Goal: Communication & Community: Answer question/provide support

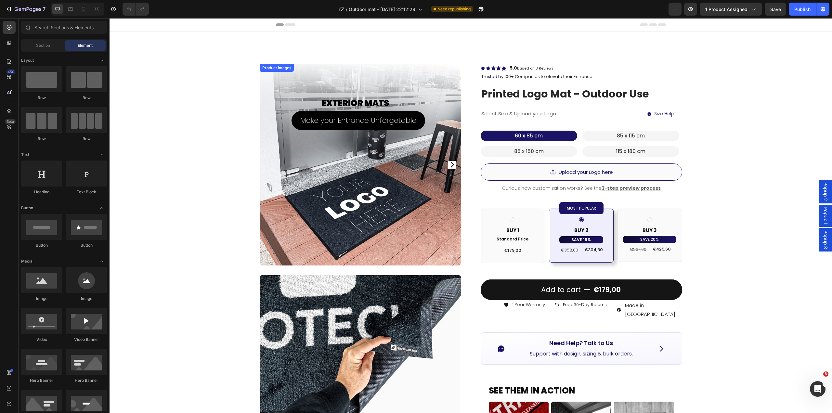
click at [349, 190] on img at bounding box center [360, 164] width 201 height 201
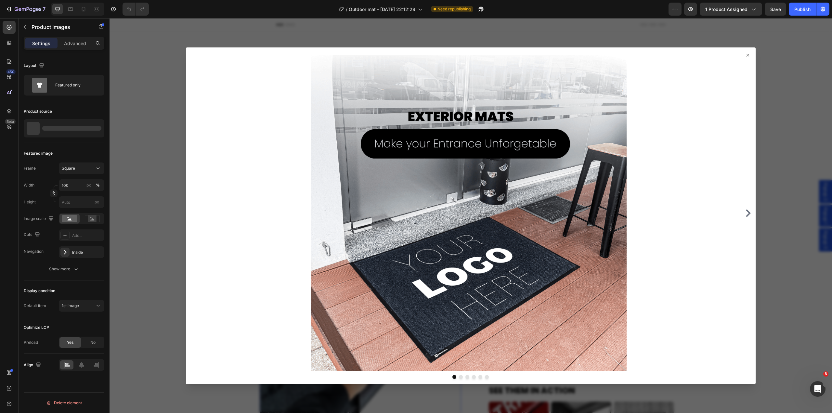
click at [147, 118] on div at bounding box center [470, 215] width 722 height 395
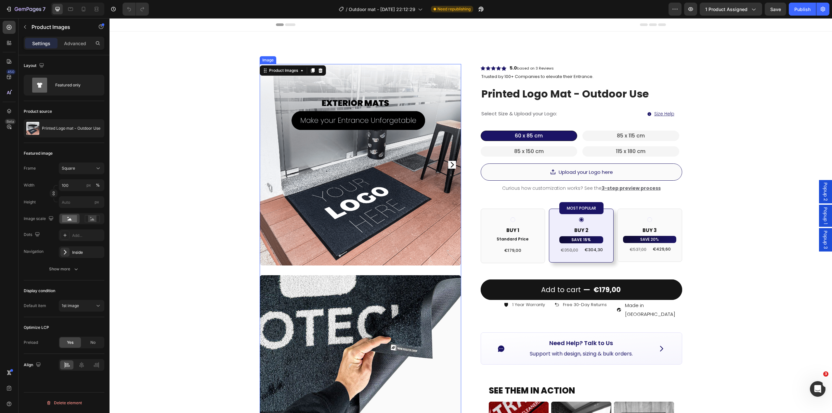
click at [311, 273] on div "Image" at bounding box center [360, 342] width 201 height 155
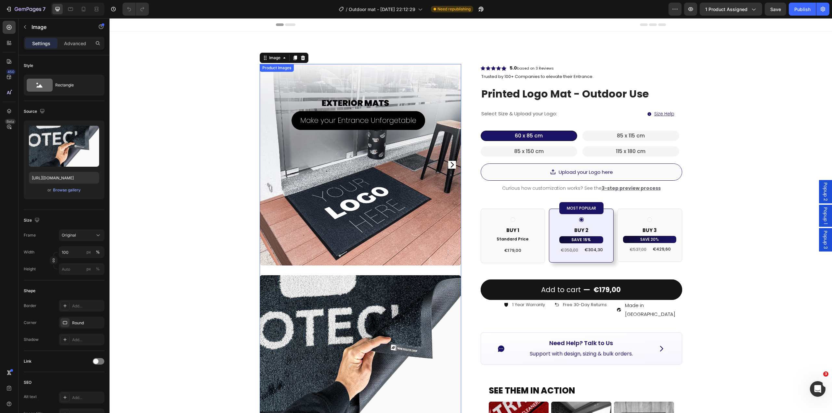
click at [360, 133] on img at bounding box center [360, 164] width 201 height 201
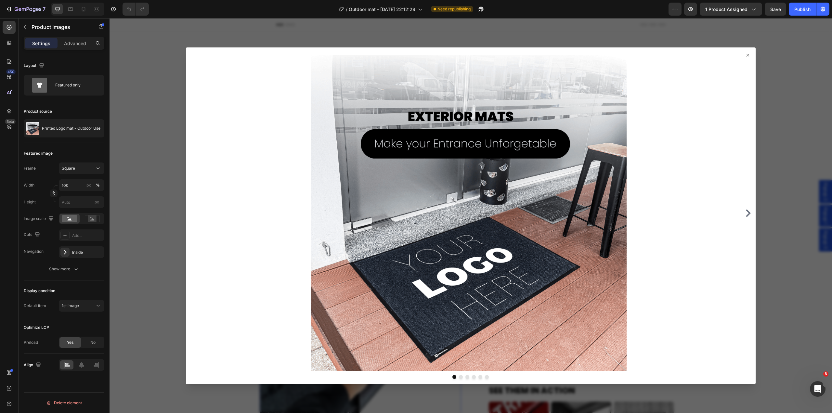
click at [127, 127] on div at bounding box center [470, 215] width 722 height 395
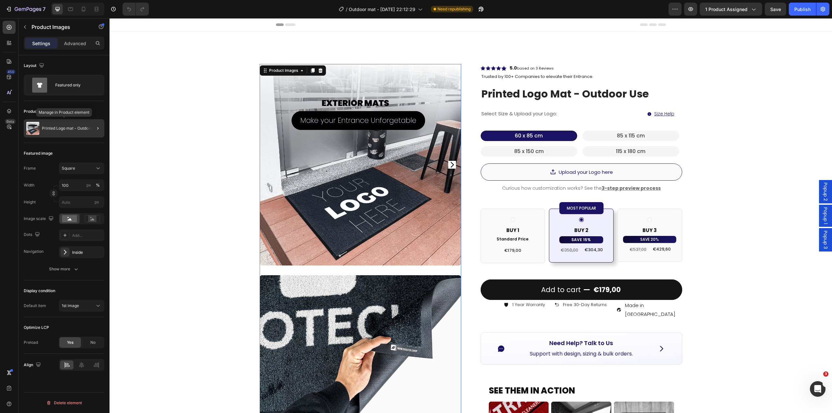
click at [61, 125] on div "Printed Logo mat - Outdoor Use" at bounding box center [64, 128] width 81 height 18
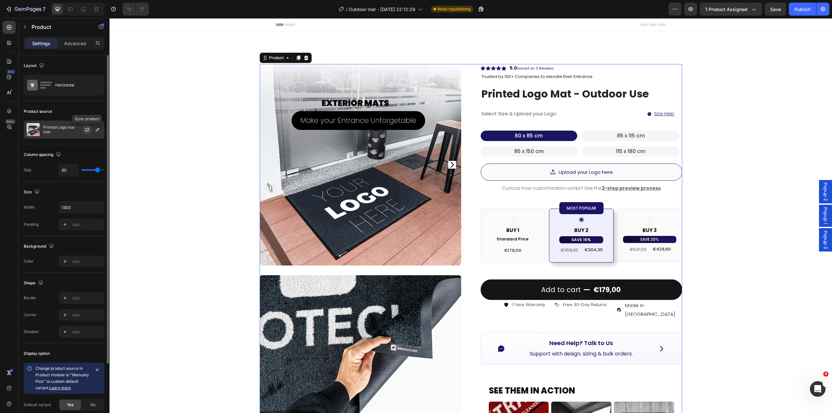
click at [85, 132] on button "button" at bounding box center [87, 130] width 8 height 8
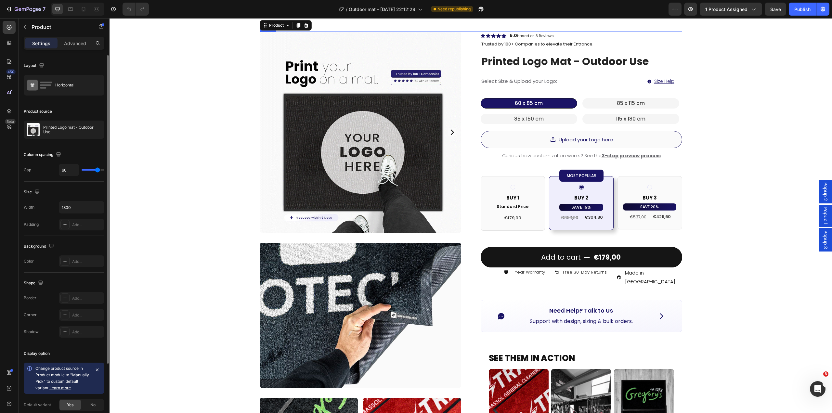
scroll to position [130, 0]
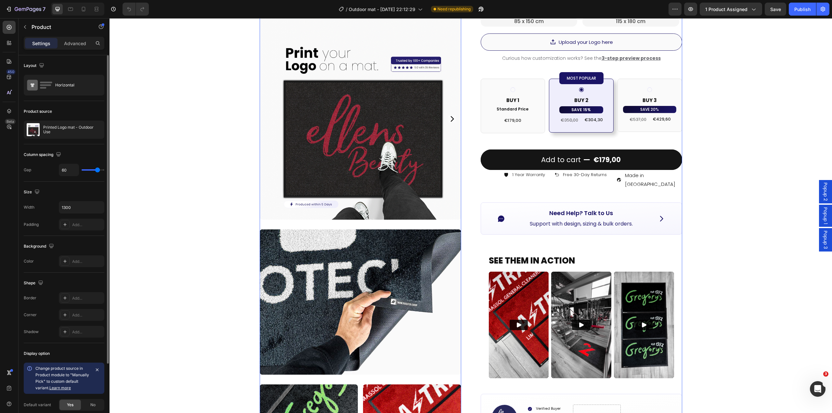
drag, startPoint x: 355, startPoint y: 278, endPoint x: 408, endPoint y: 294, distance: 55.7
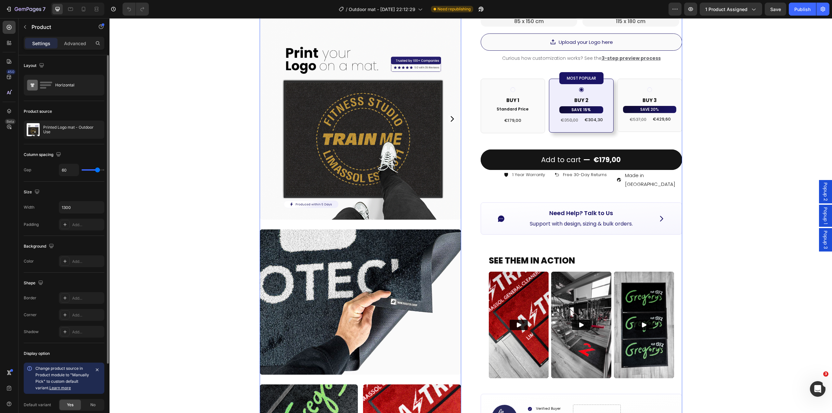
click at [355, 278] on img at bounding box center [360, 301] width 201 height 145
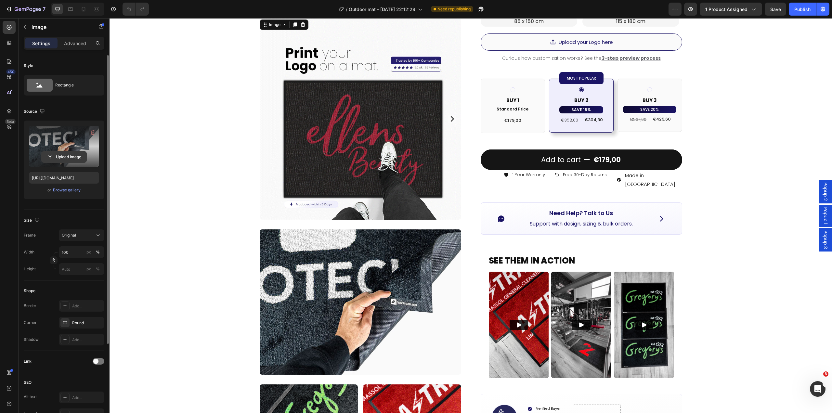
click at [66, 160] on input "file" at bounding box center [64, 156] width 45 height 11
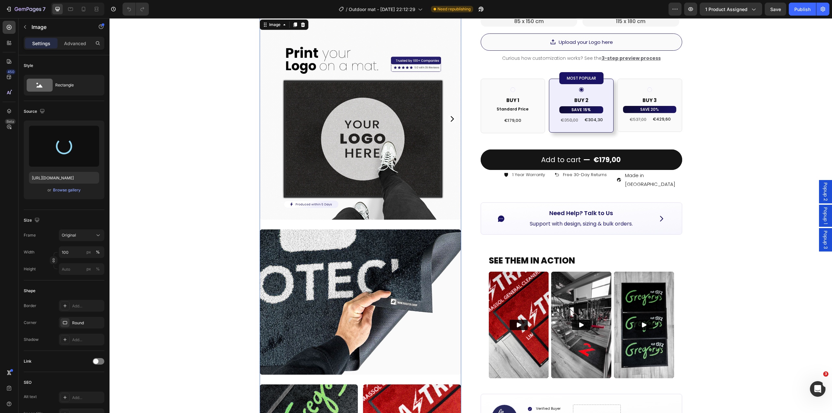
type input "https://cdn.shopify.com/s/files/1/0844/7908/2840/files/gempages_550200365904036…"
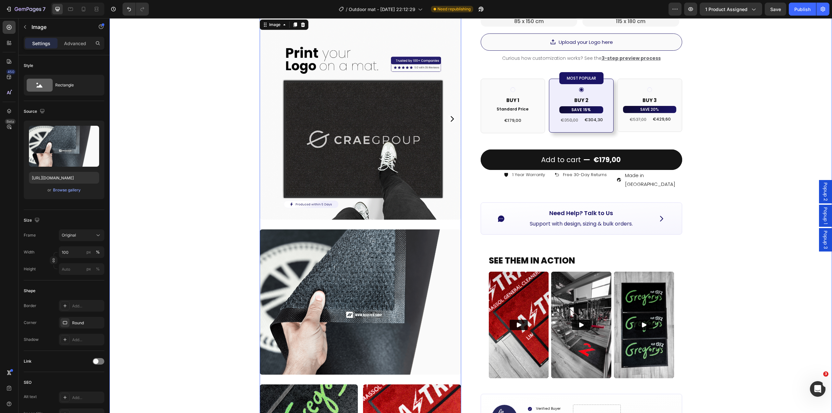
click at [195, 256] on div "Product Images Image 30 Image Image Row Row Icon Icon Icon Icon Icon Icon List …" at bounding box center [470, 231] width 722 height 659
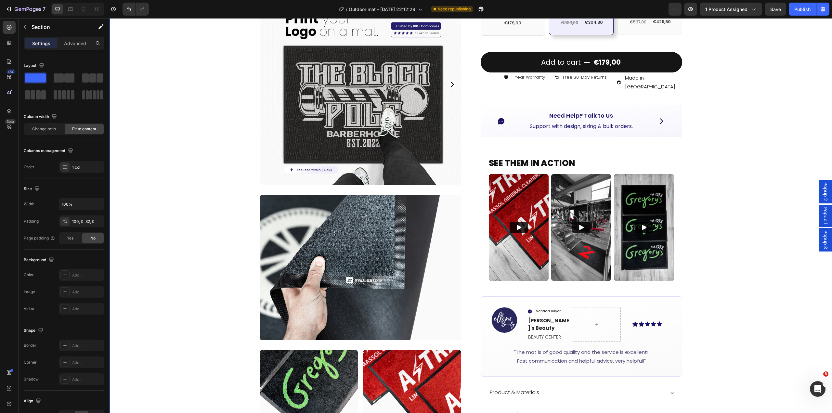
scroll to position [292, 0]
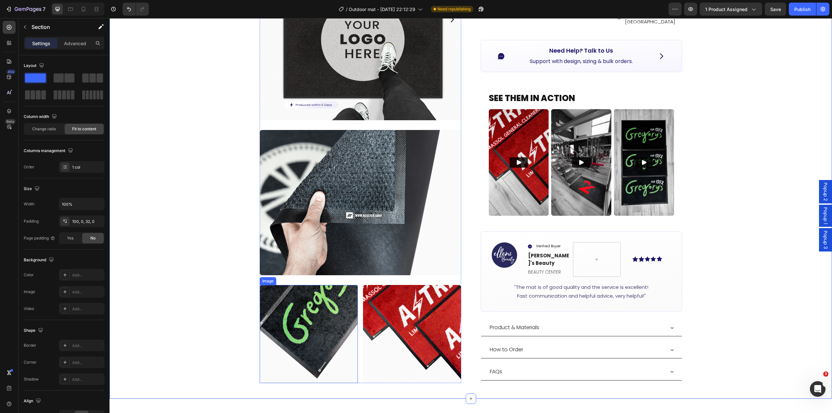
click at [314, 324] on img at bounding box center [309, 334] width 98 height 98
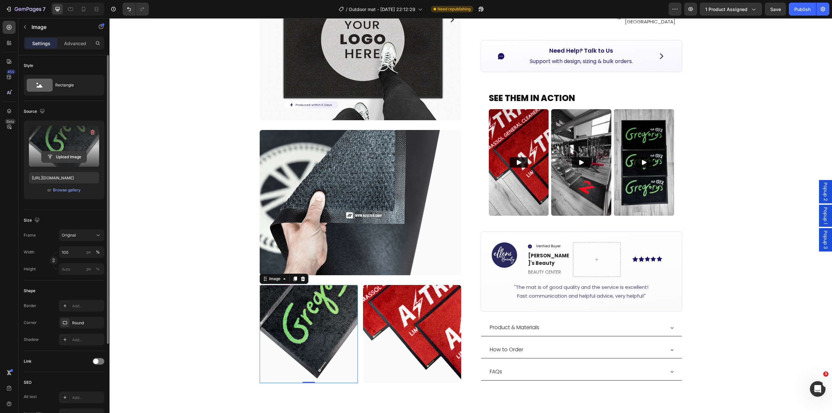
click at [83, 158] on input "file" at bounding box center [64, 156] width 45 height 11
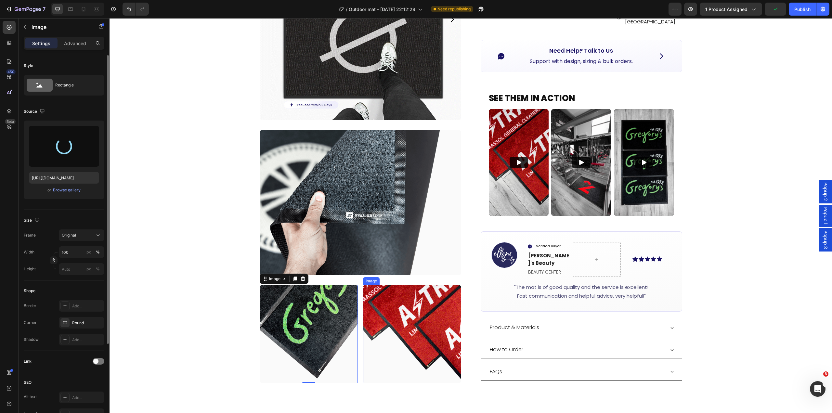
type input "https://cdn.shopify.com/s/files/1/0844/7908/2840/files/gempages_550200365904036…"
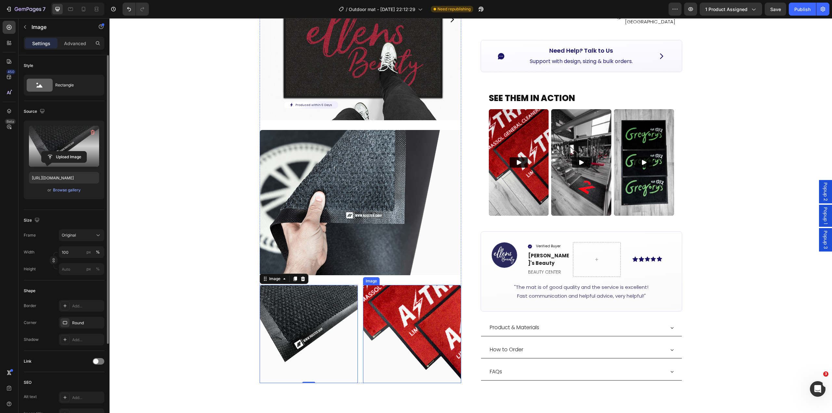
click at [383, 325] on img at bounding box center [412, 334] width 98 height 98
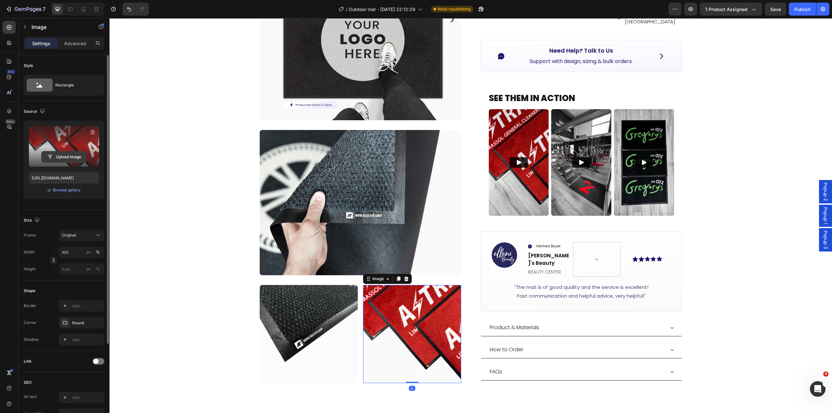
click at [65, 158] on input "file" at bounding box center [64, 156] width 45 height 11
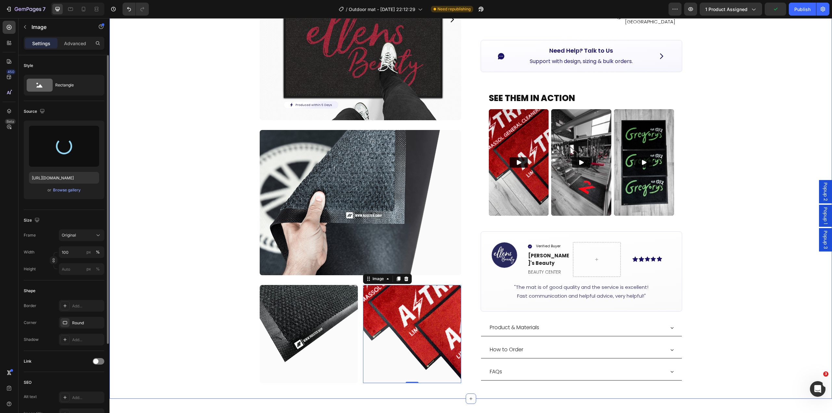
type input "https://cdn.shopify.com/s/files/1/0844/7908/2840/files/gempages_550200365904036…"
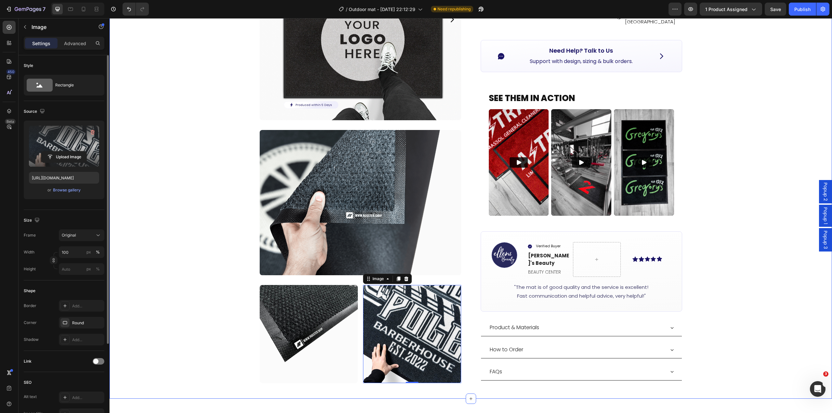
click at [188, 308] on div "Product Images Image Image Image 0 Row Row Icon Icon Icon Icon Icon Icon List H…" at bounding box center [470, 68] width 722 height 659
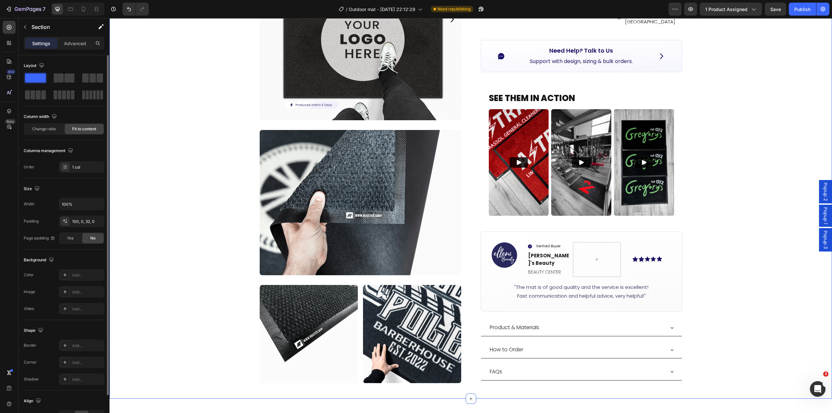
click at [286, 327] on img at bounding box center [309, 334] width 98 height 98
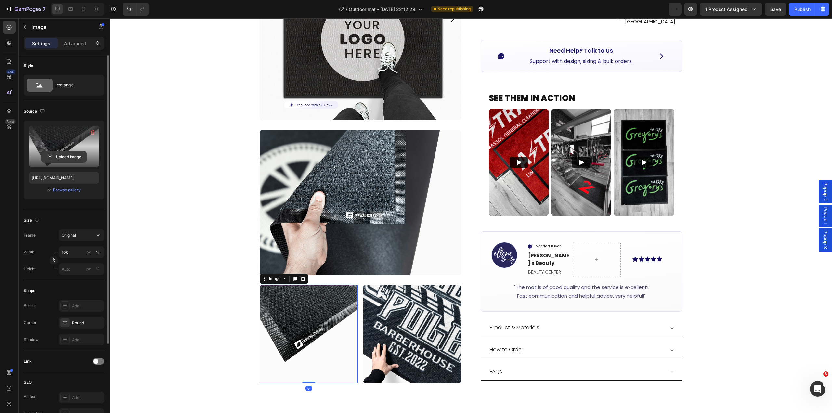
click at [61, 156] on input "file" at bounding box center [64, 156] width 45 height 11
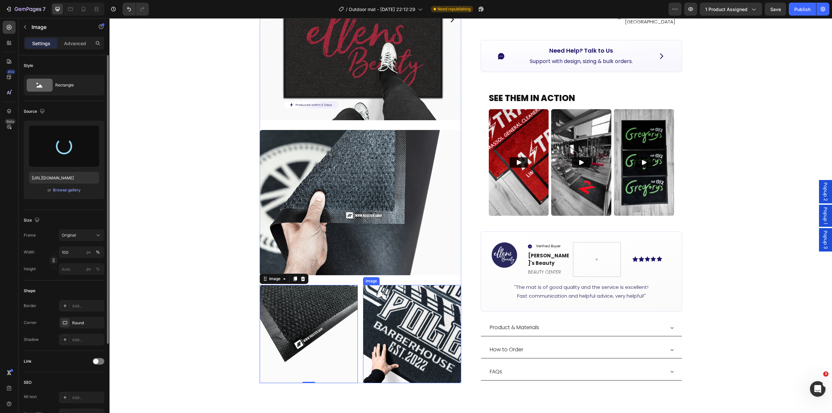
type input "https://cdn.shopify.com/s/files/1/0844/7908/2840/files/gempages_550200365904036…"
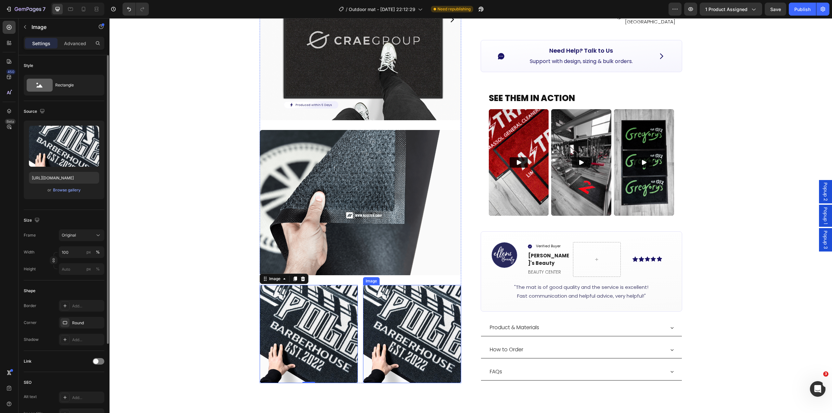
click at [410, 322] on img at bounding box center [412, 334] width 98 height 98
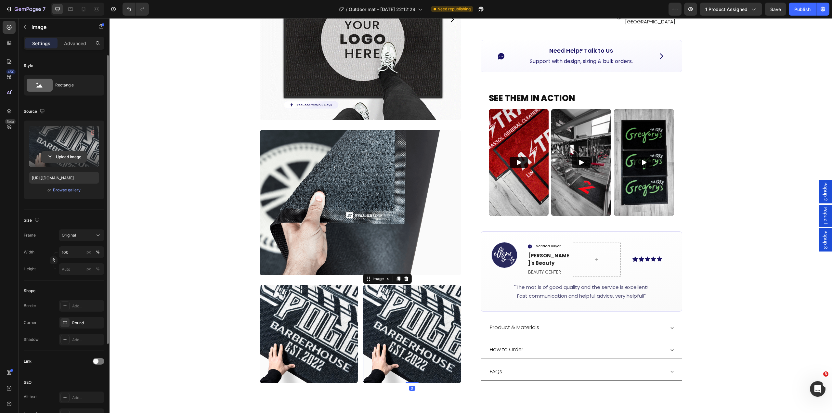
click at [65, 159] on input "file" at bounding box center [64, 156] width 45 height 11
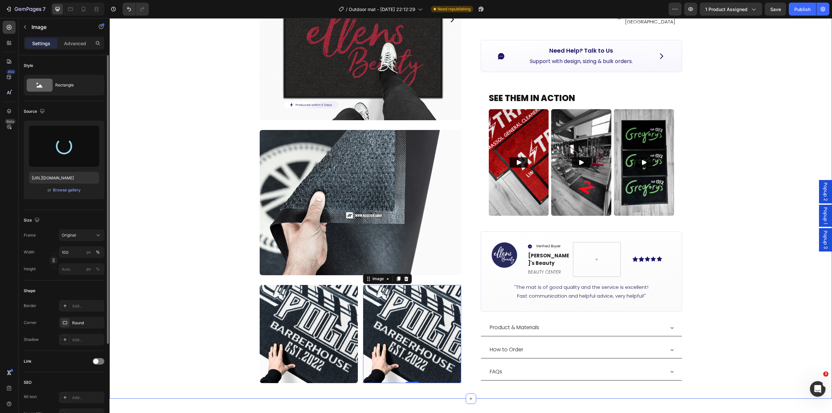
type input "https://cdn.shopify.com/s/files/1/0844/7908/2840/files/gempages_550200365904036…"
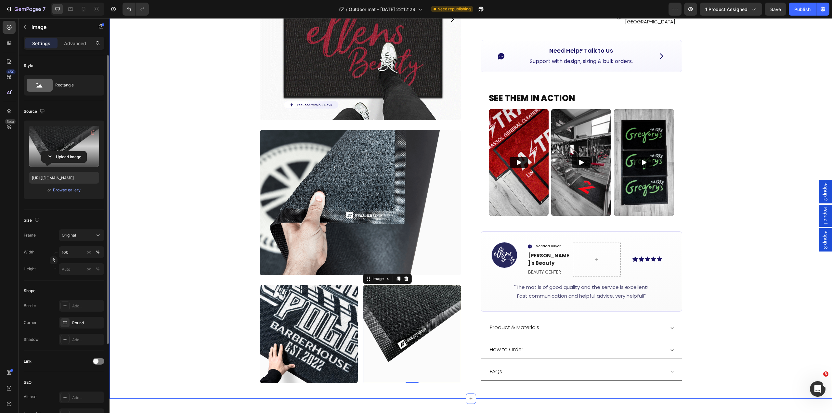
click at [183, 232] on div "Product Images Image Image Image 0 Row Row Icon Icon Icon Icon Icon Icon List H…" at bounding box center [470, 68] width 722 height 659
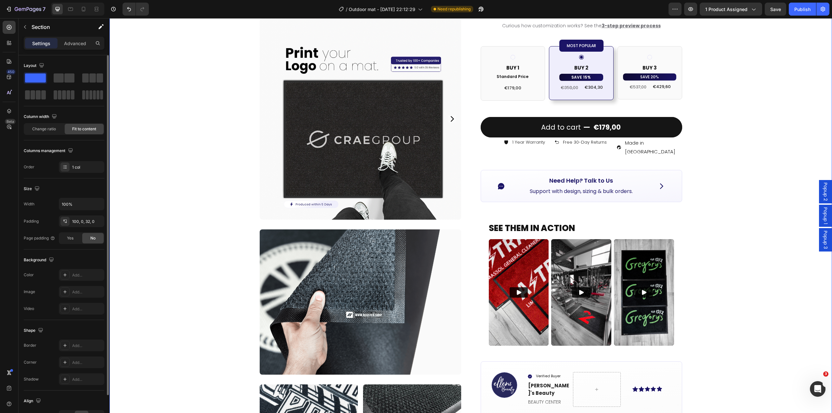
scroll to position [227, 0]
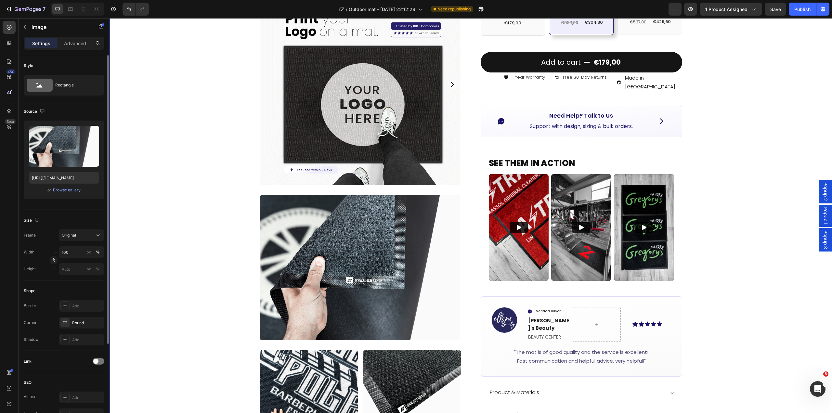
click at [396, 266] on img at bounding box center [360, 267] width 201 height 145
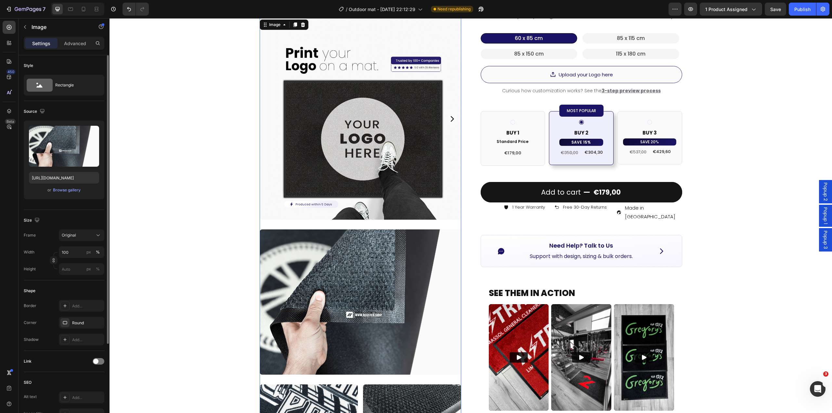
scroll to position [65, 0]
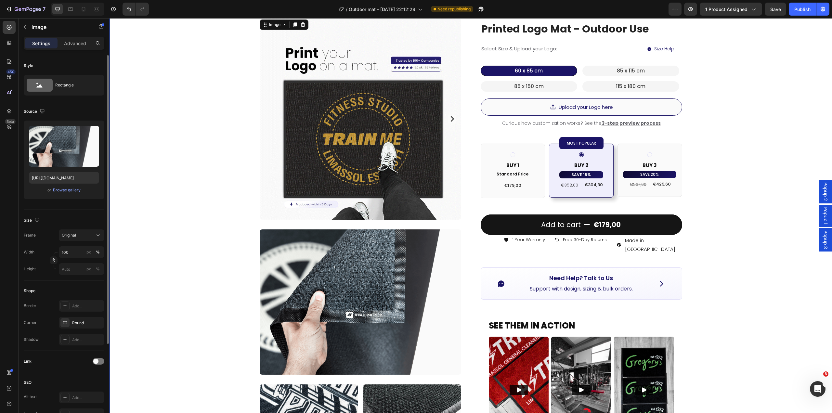
click at [147, 240] on div "Product Images Image 30 Image Image Row Row Icon Icon Icon Icon Icon Icon List …" at bounding box center [470, 296] width 722 height 659
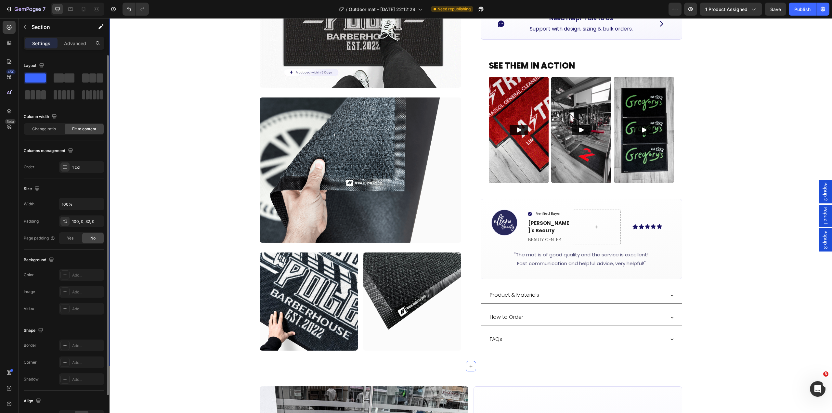
scroll to position [390, 0]
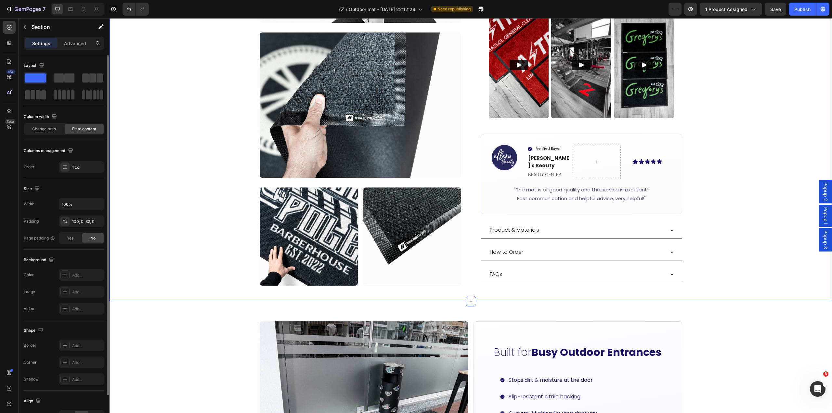
click at [318, 239] on img at bounding box center [309, 236] width 98 height 98
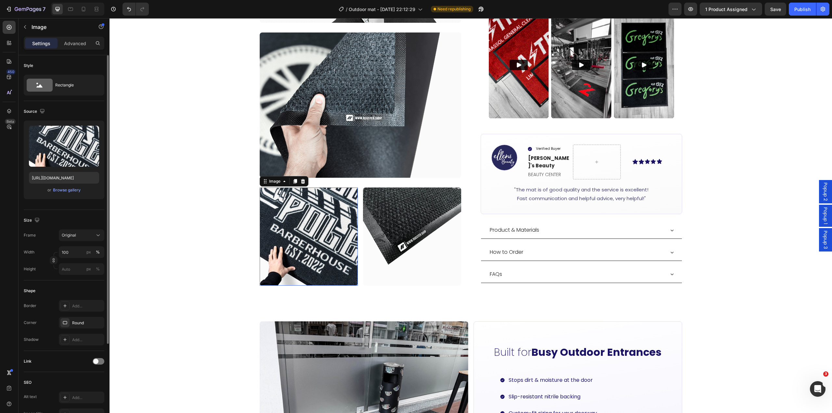
click at [402, 240] on img at bounding box center [412, 236] width 98 height 98
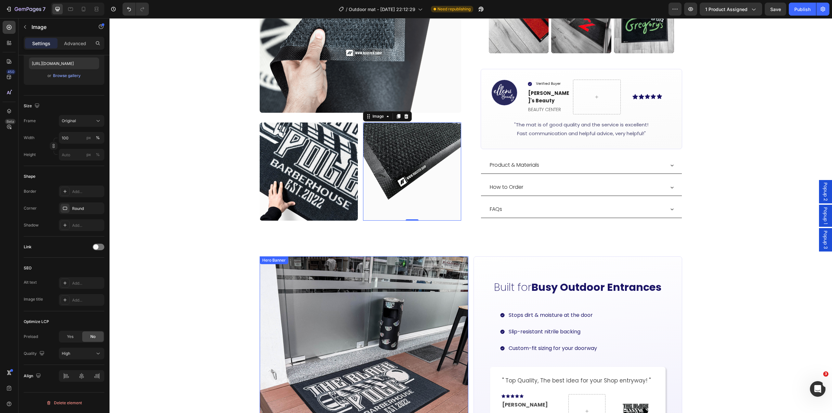
scroll to position [487, 0]
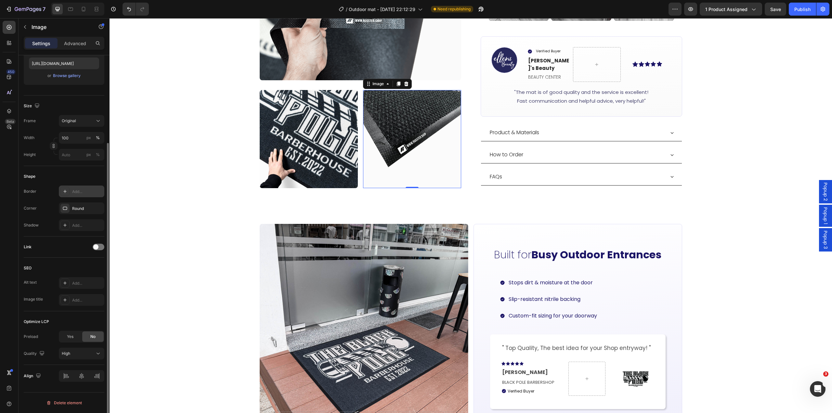
click at [79, 190] on div "Add..." at bounding box center [87, 192] width 31 height 6
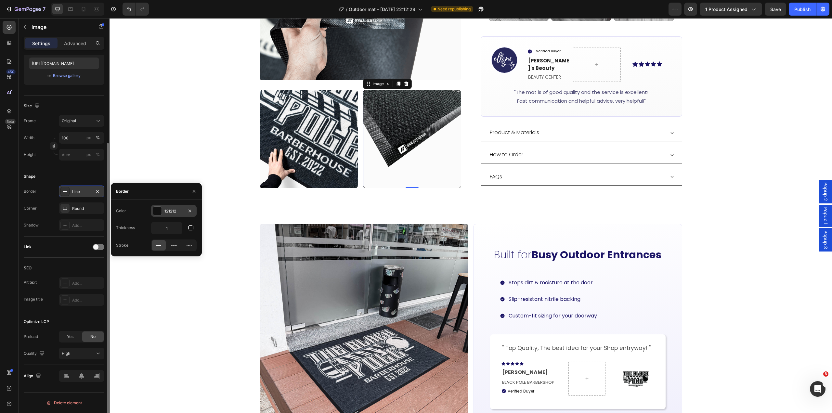
click at [179, 210] on div "121212" at bounding box center [173, 211] width 19 height 6
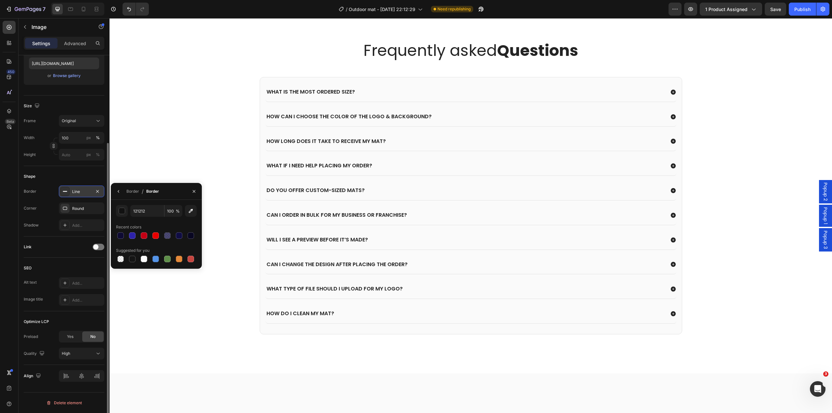
scroll to position [2079, 0]
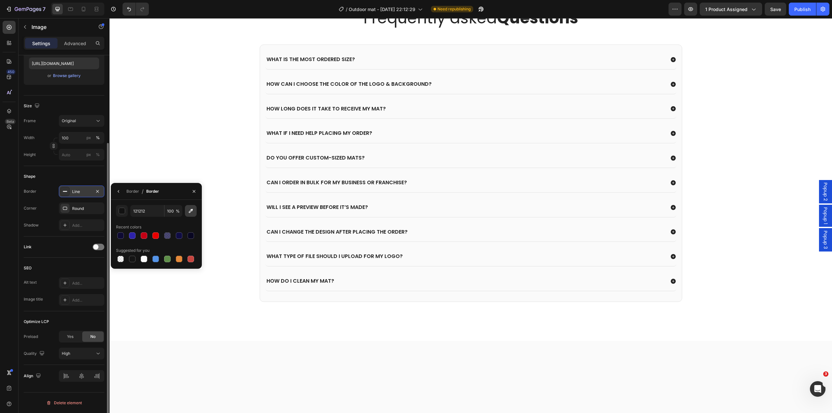
click at [191, 213] on icon "button" at bounding box center [190, 211] width 6 height 6
click at [192, 210] on icon "button" at bounding box center [191, 211] width 4 height 4
type input "E0E0E0"
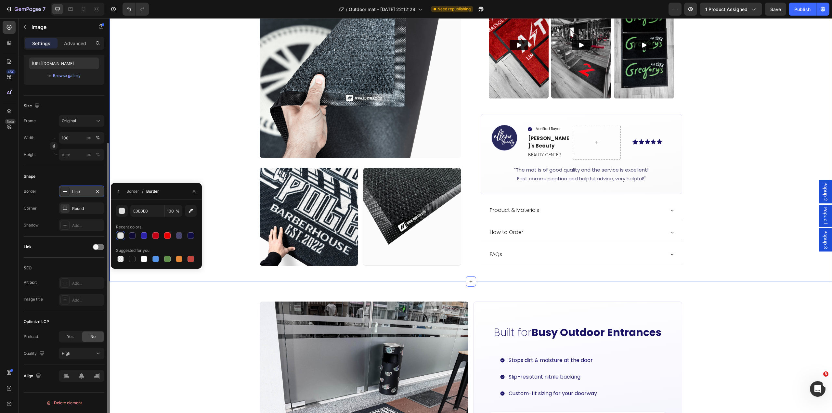
scroll to position [345, 0]
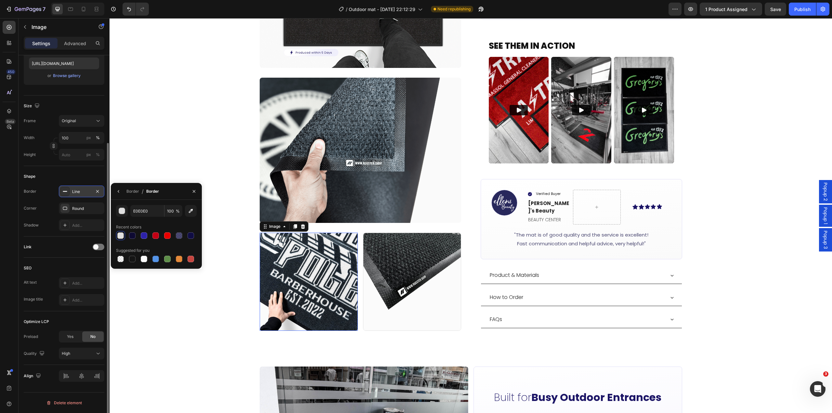
click at [297, 291] on img at bounding box center [309, 282] width 98 height 98
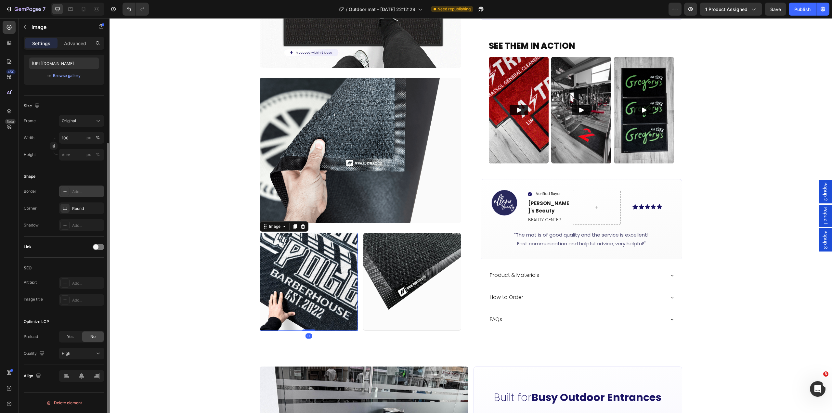
drag, startPoint x: 77, startPoint y: 194, endPoint x: 94, endPoint y: 197, distance: 17.1
click at [77, 194] on div "Add..." at bounding box center [87, 192] width 31 height 6
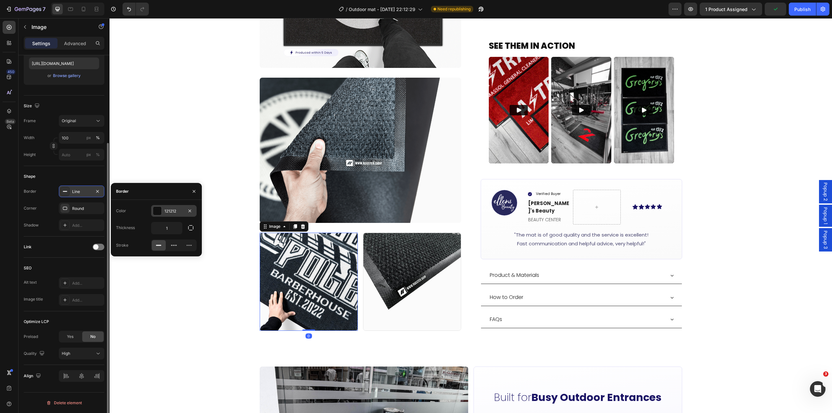
click at [172, 213] on div "121212" at bounding box center [173, 211] width 19 height 6
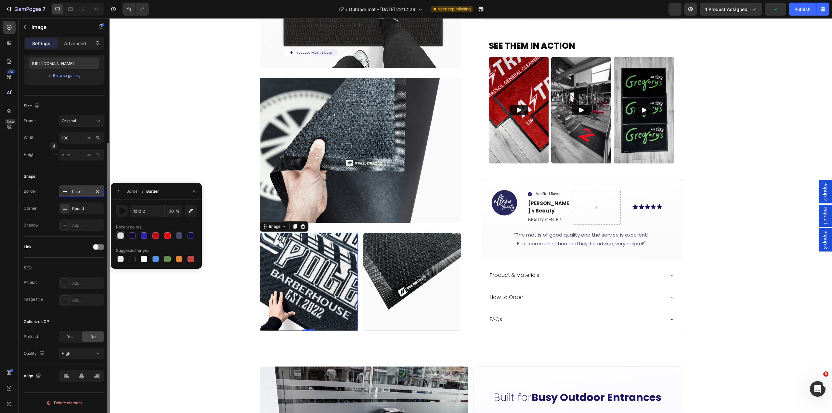
drag, startPoint x: 119, startPoint y: 236, endPoint x: 190, endPoint y: 212, distance: 75.0
click at [119, 236] on div at bounding box center [120, 235] width 6 height 6
type input "E0E0E0"
click at [446, 175] on img at bounding box center [360, 150] width 201 height 145
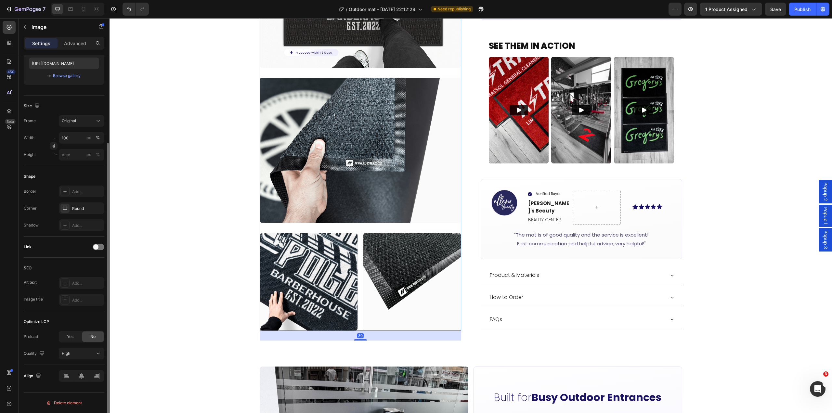
click at [349, 158] on img at bounding box center [360, 150] width 201 height 145
click at [185, 153] on div "Product Images Image Image Image Row Row Icon Icon Icon Icon Icon Icon List Hoz…" at bounding box center [470, 16] width 722 height 659
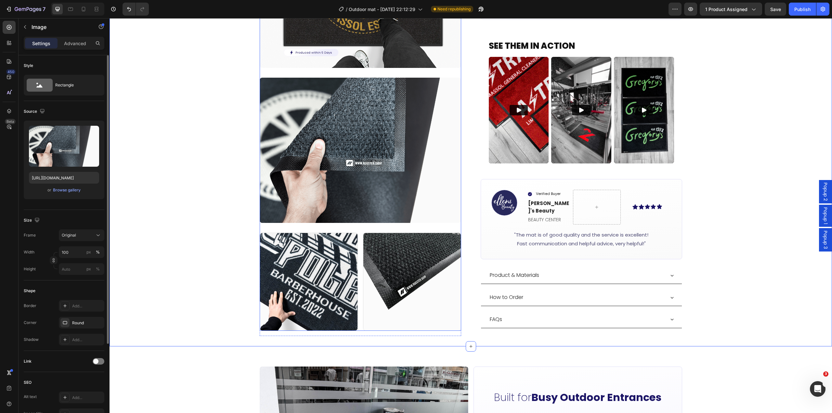
click at [365, 142] on img at bounding box center [360, 150] width 201 height 145
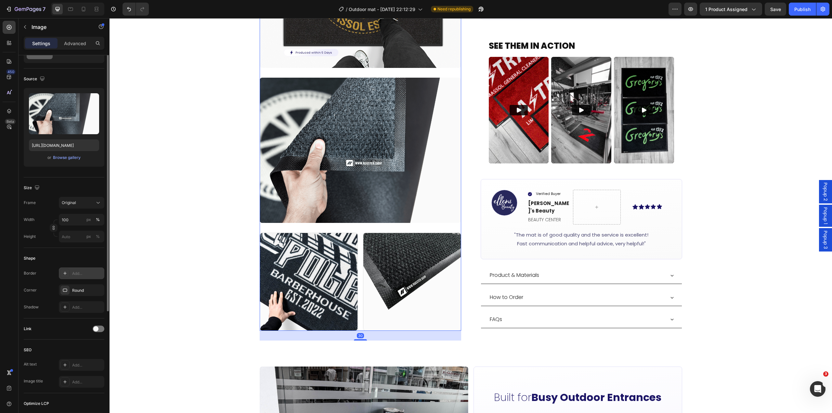
scroll to position [97, 0]
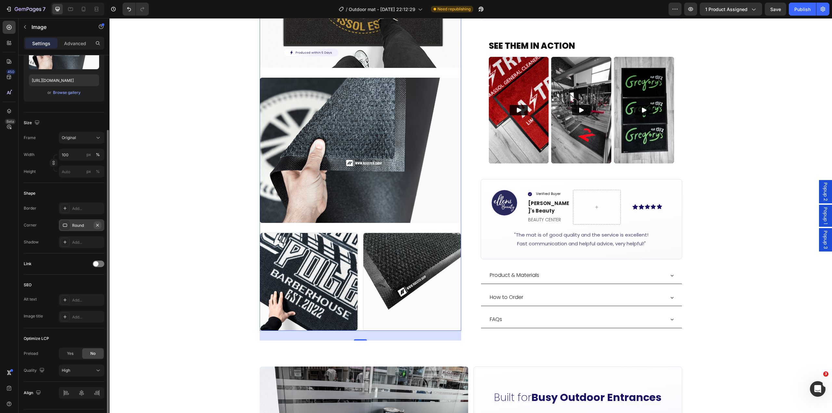
drag, startPoint x: 71, startPoint y: 207, endPoint x: 95, endPoint y: 227, distance: 31.1
click at [71, 207] on div "Add..." at bounding box center [81, 208] width 45 height 12
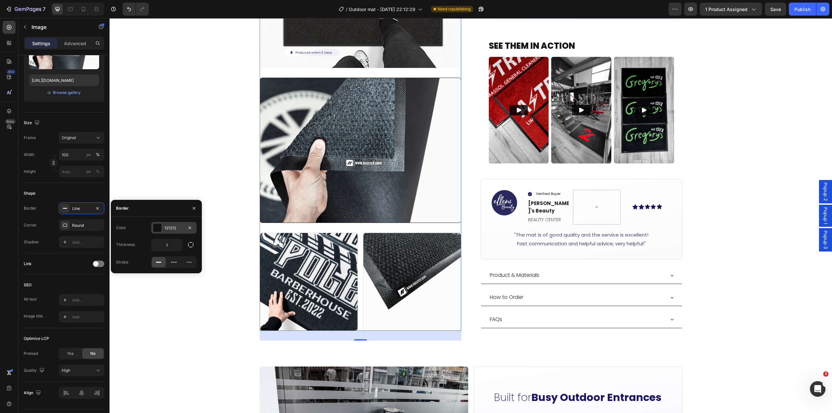
click at [169, 230] on div "121212" at bounding box center [173, 228] width 19 height 6
click at [120, 252] on div at bounding box center [120, 252] width 6 height 6
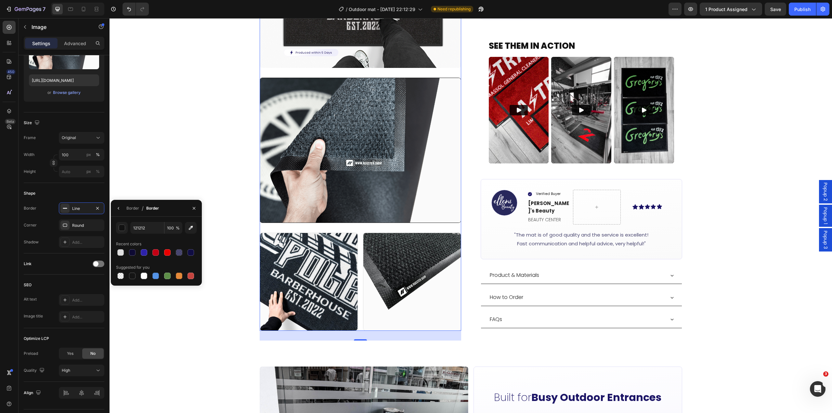
type input "E0E0E0"
click at [175, 165] on div "Product Images Image 30 Image Image Row Row Icon Icon Icon Icon Icon Icon List …" at bounding box center [470, 16] width 722 height 659
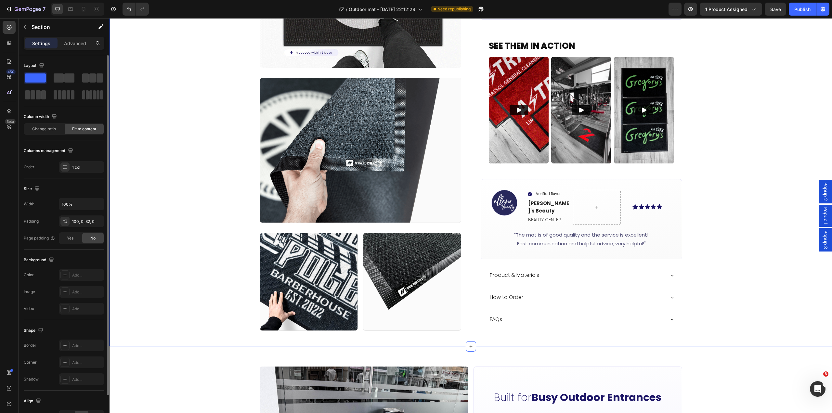
click at [172, 164] on div "Product Images Image Image Image Row Row Icon Icon Icon Icon Icon Icon List Hoz…" at bounding box center [470, 16] width 722 height 659
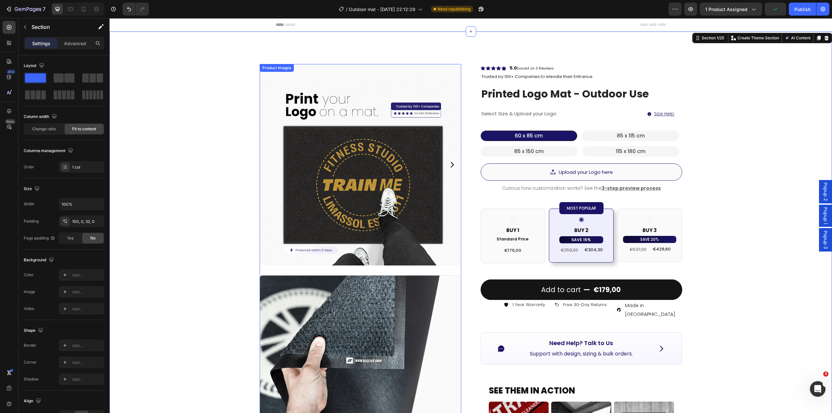
click at [451, 164] on icon "Carousel Next Arrow" at bounding box center [452, 165] width 8 height 8
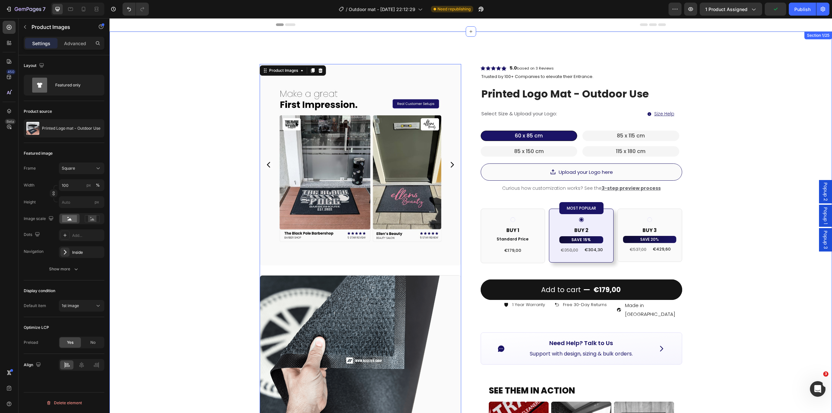
click at [696, 200] on div "Product Images 0 Image Image Image Row Row Icon Icon Icon Icon Icon Icon List H…" at bounding box center [470, 361] width 722 height 659
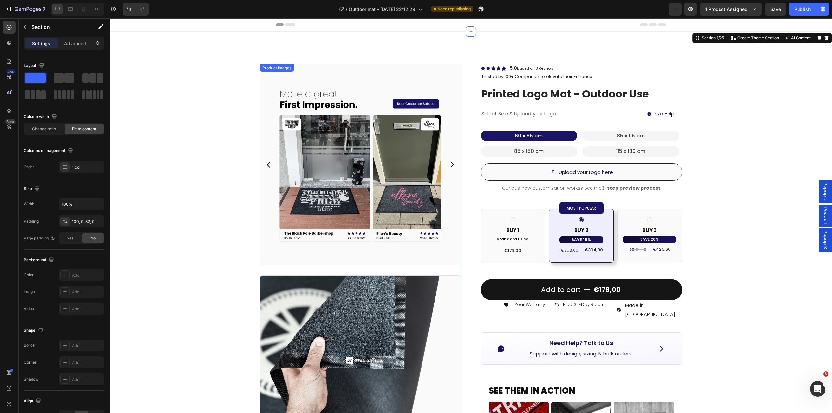
click at [287, 252] on img at bounding box center [360, 164] width 201 height 201
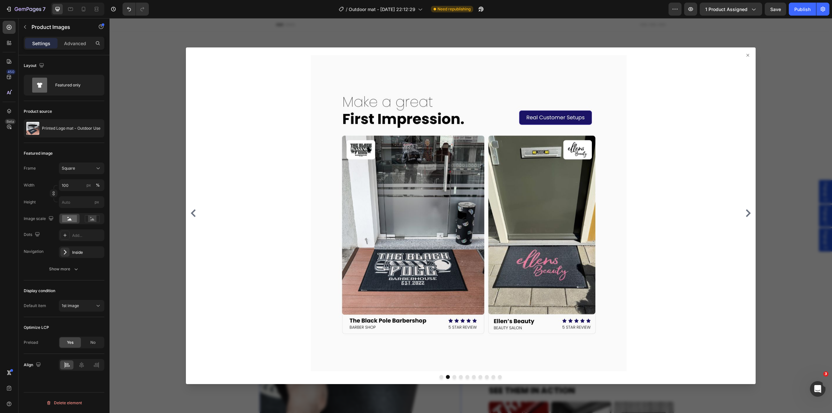
click at [141, 208] on div at bounding box center [470, 215] width 722 height 395
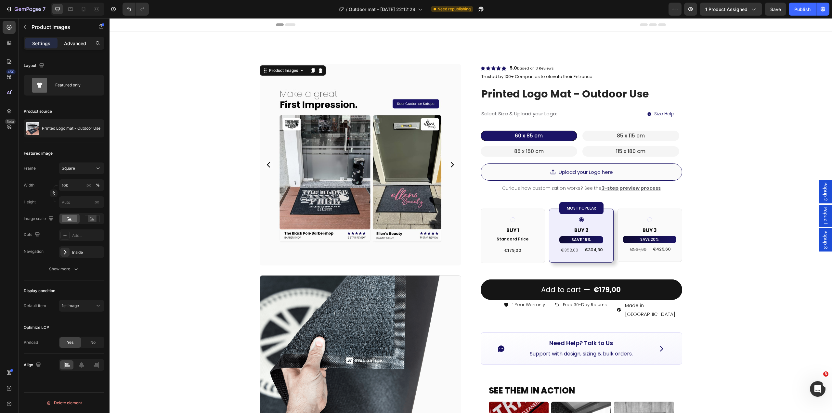
click at [71, 46] on p "Advanced" at bounding box center [75, 43] width 22 height 7
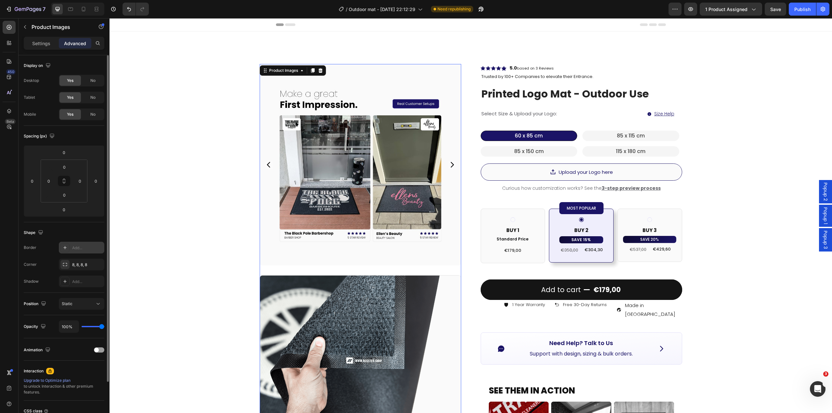
click at [70, 247] on div "Add..." at bounding box center [81, 248] width 45 height 12
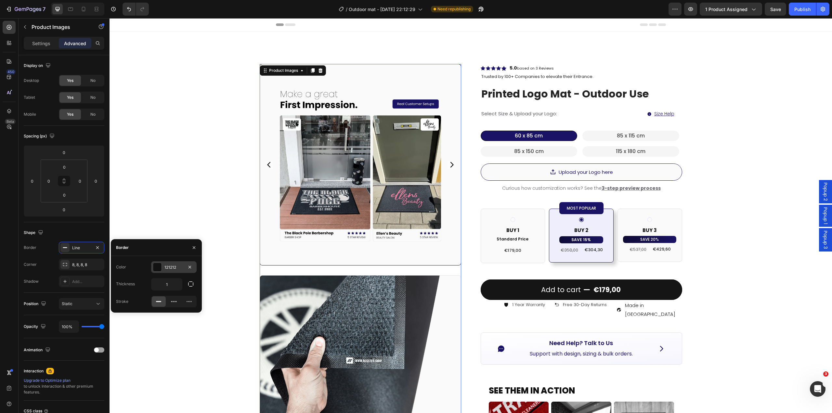
click at [178, 266] on div "121212" at bounding box center [173, 267] width 19 height 6
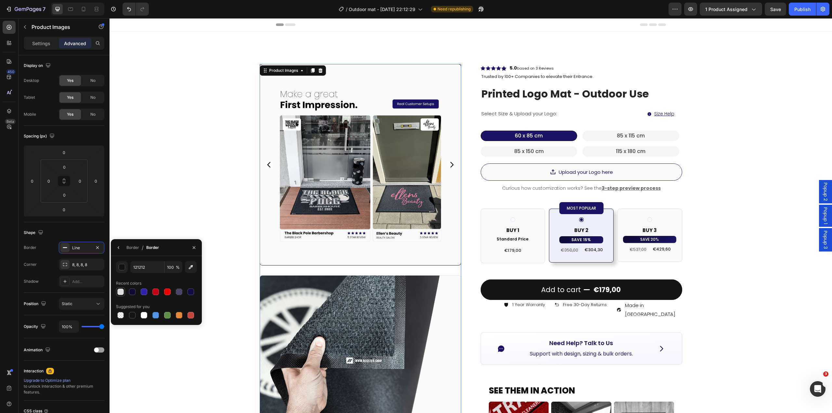
click at [121, 294] on div at bounding box center [120, 291] width 6 height 6
type input "E0E0E0"
click at [155, 182] on div "Product Images 0 Image Image Image Row Row Icon Icon Icon Icon Icon Icon List H…" at bounding box center [470, 361] width 722 height 659
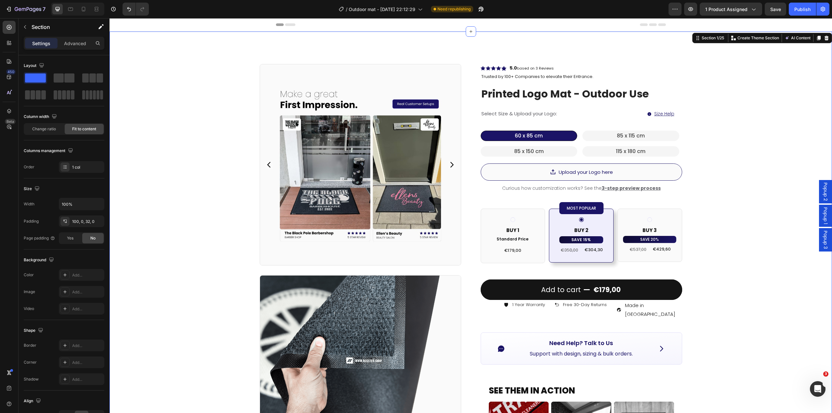
click at [155, 182] on div "Product Images Image Image Image Row Row Icon Icon Icon Icon Icon Icon List Hoz…" at bounding box center [470, 361] width 722 height 659
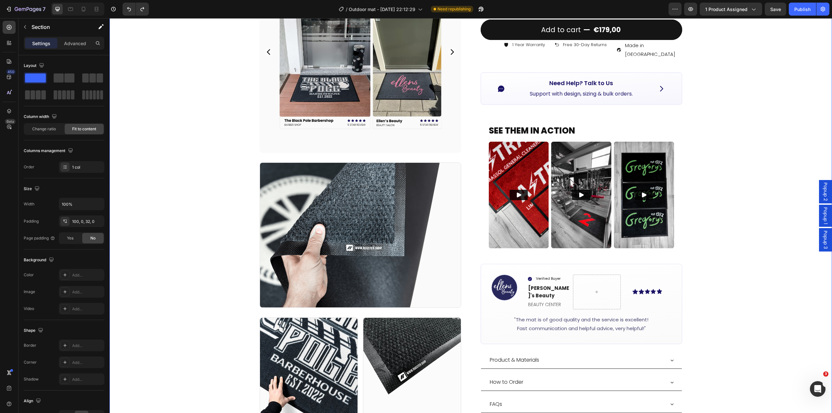
scroll to position [292, 0]
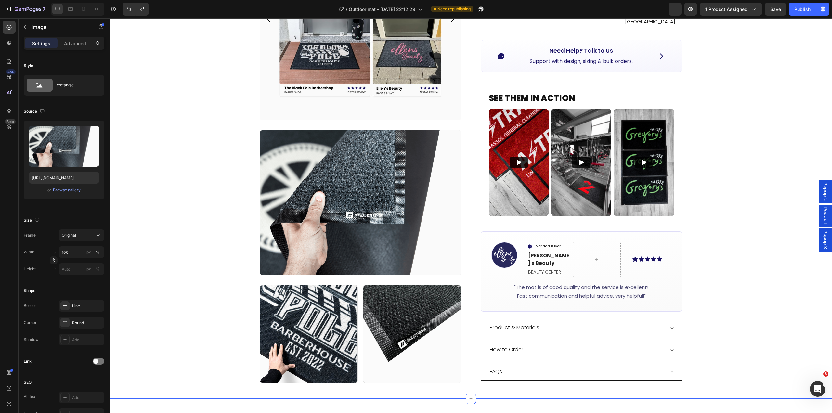
click at [434, 231] on img at bounding box center [360, 202] width 201 height 145
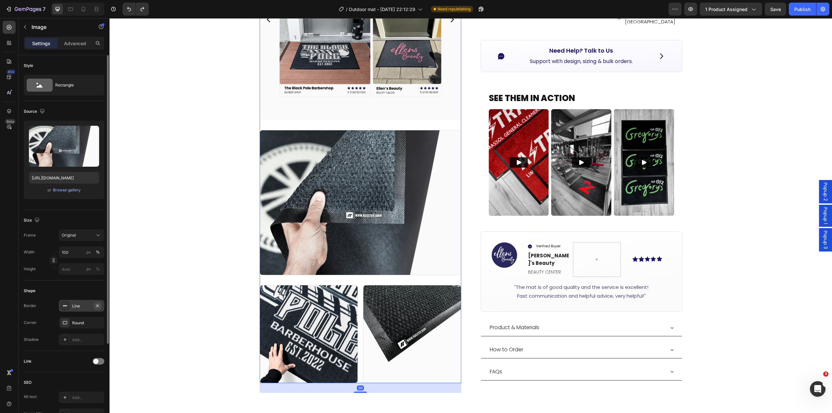
click at [98, 304] on icon "button" at bounding box center [97, 305] width 5 height 5
click at [344, 312] on img at bounding box center [309, 334] width 98 height 98
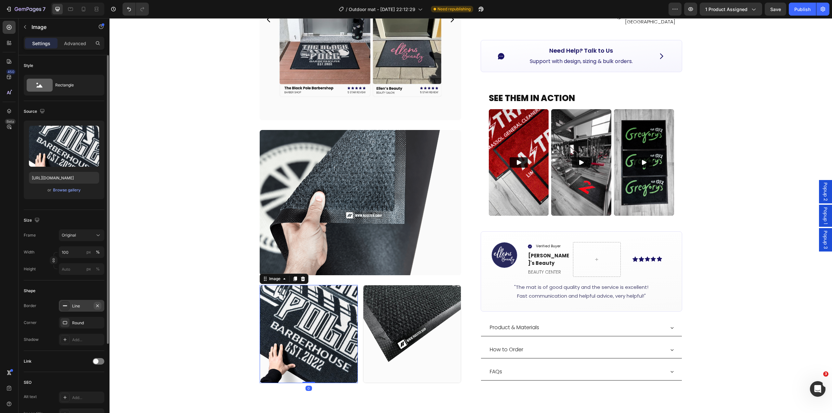
click at [96, 305] on icon "button" at bounding box center [97, 305] width 3 height 3
click at [381, 316] on img at bounding box center [412, 334] width 98 height 98
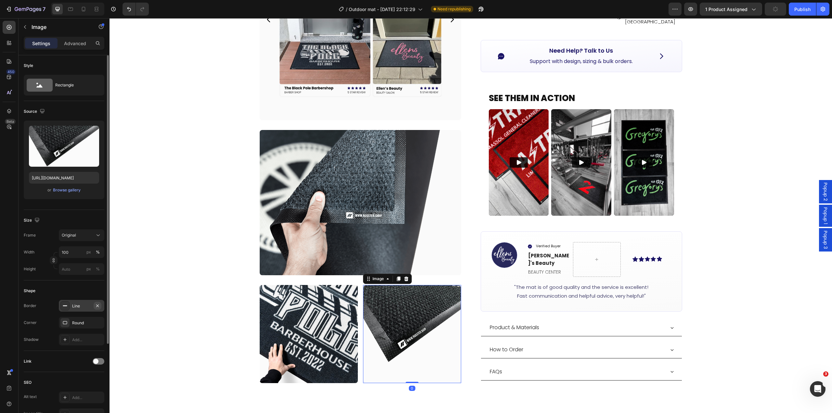
click at [96, 305] on icon "button" at bounding box center [97, 305] width 5 height 5
click at [104, 254] on input "100" at bounding box center [81, 252] width 45 height 12
click at [199, 214] on div "Product Images Image Image Image 0 Row Row Icon Icon Icon Icon Icon Icon List H…" at bounding box center [470, 68] width 722 height 659
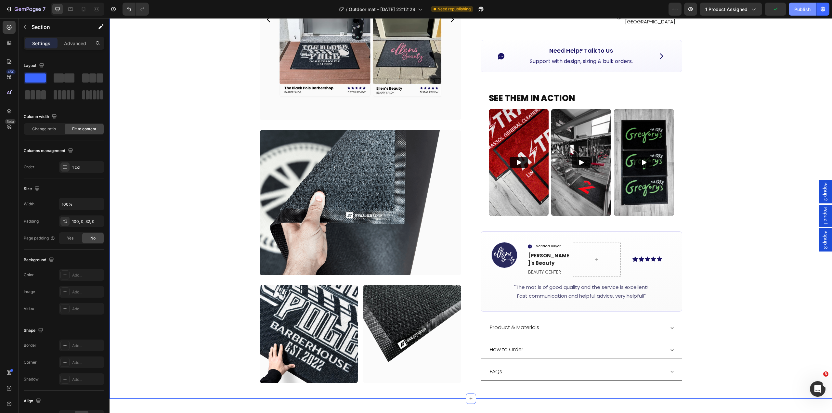
click at [797, 12] on div "Publish" at bounding box center [802, 9] width 16 height 7
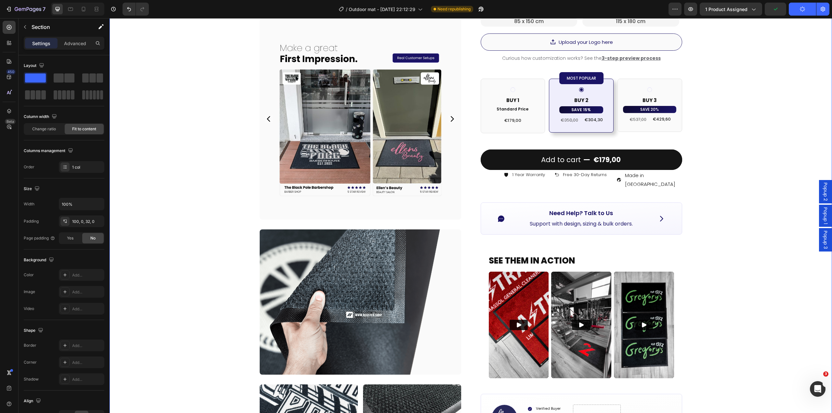
scroll to position [0, 0]
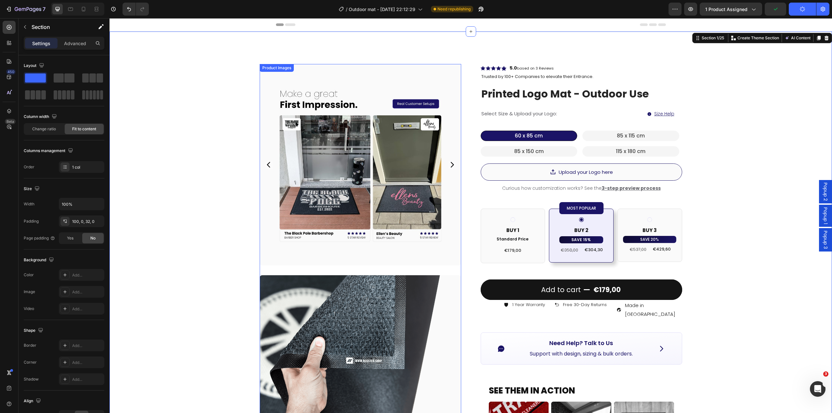
click at [269, 168] on icon "Carousel Back Arrow" at bounding box center [269, 165] width 8 height 8
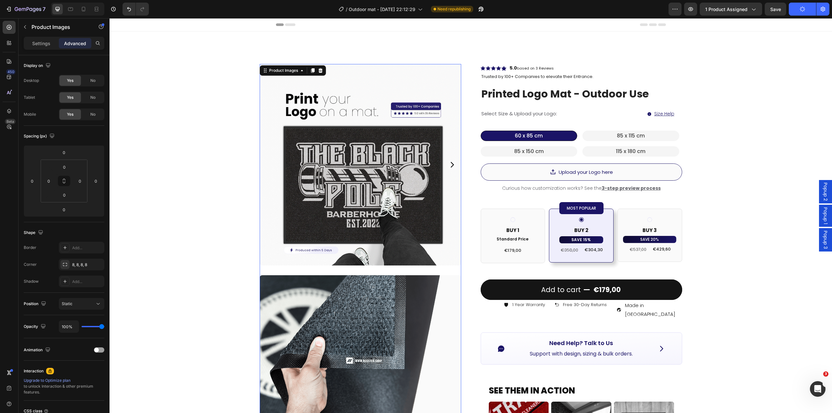
click at [448, 164] on icon "Carousel Next Arrow" at bounding box center [452, 165] width 8 height 8
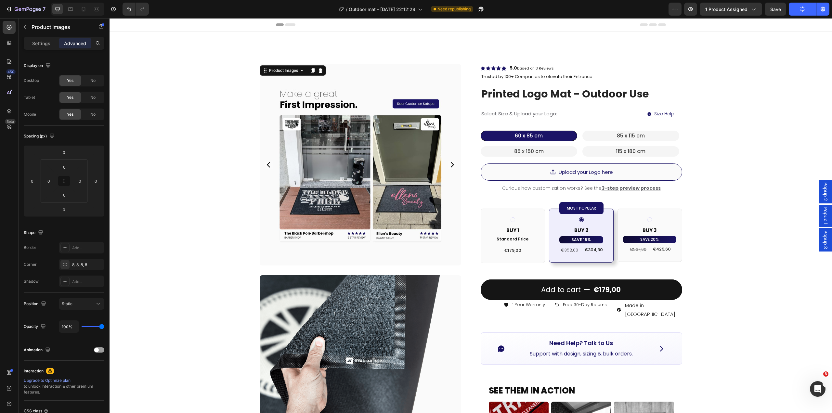
click at [448, 164] on icon "Carousel Next Arrow" at bounding box center [452, 165] width 8 height 8
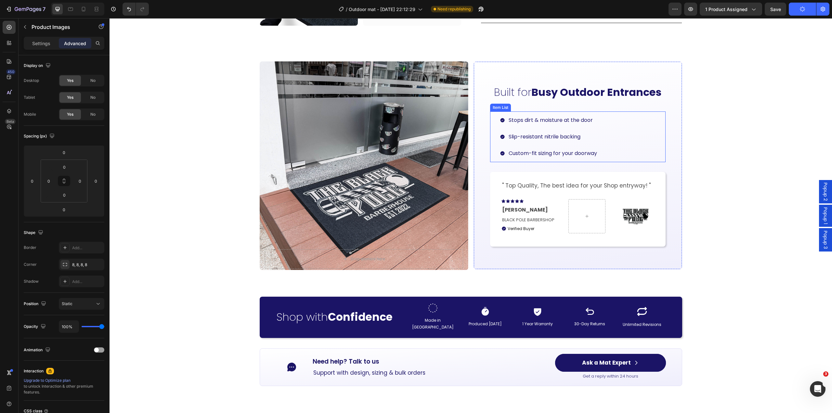
scroll to position [552, 0]
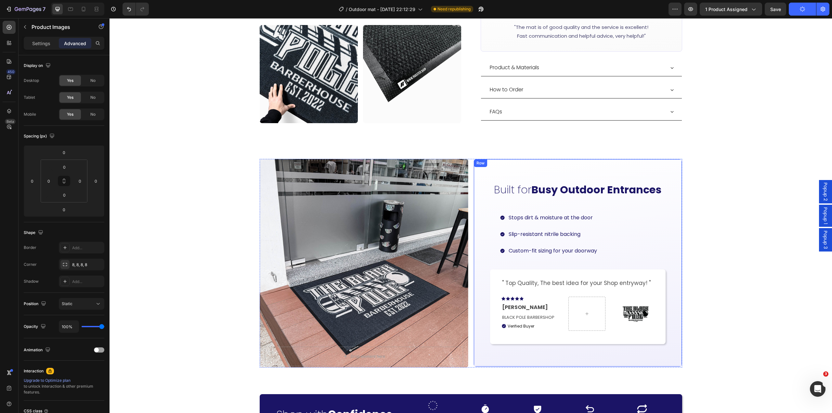
click at [565, 182] on strong "Busy Outdoor Entrances" at bounding box center [596, 189] width 130 height 15
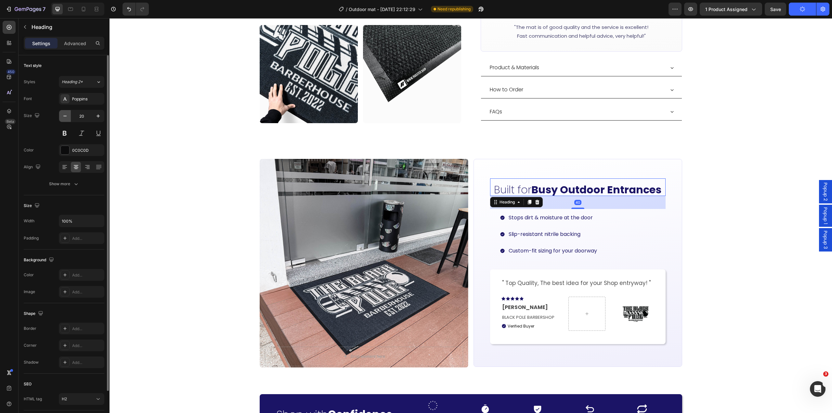
click at [69, 114] on button "button" at bounding box center [65, 116] width 12 height 12
type input "19"
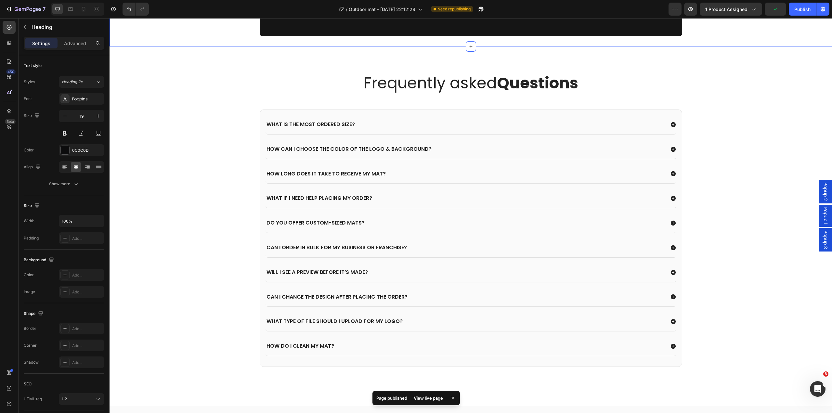
scroll to position [2144, 0]
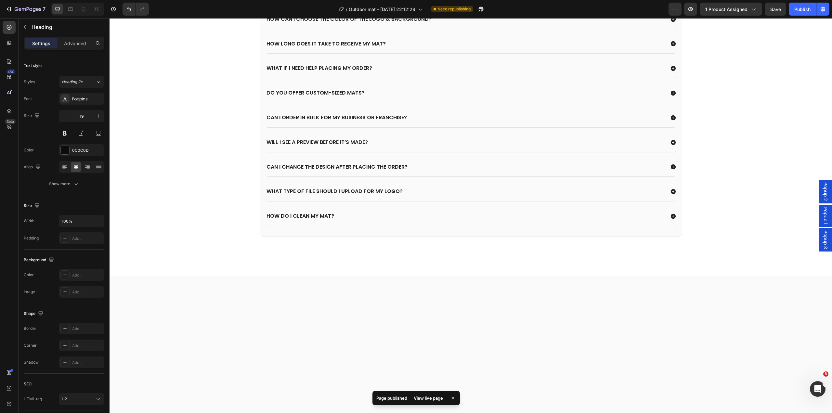
click at [428, 399] on div "View live page" at bounding box center [428, 397] width 37 height 9
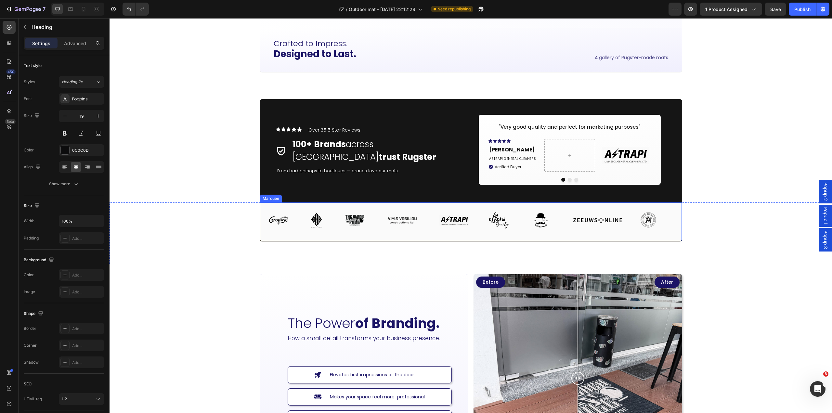
scroll to position [1290, 0]
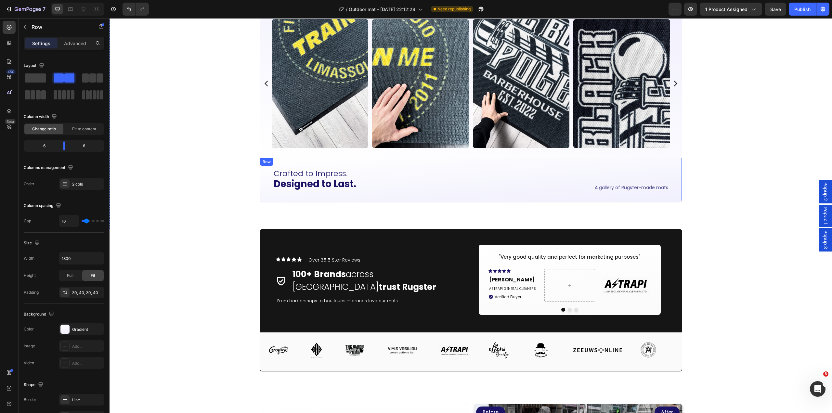
click at [464, 192] on div "Crafted to Impress. Designed to Last. Heading" at bounding box center [370, 180] width 195 height 25
click at [80, 325] on div "Gradient" at bounding box center [81, 329] width 45 height 12
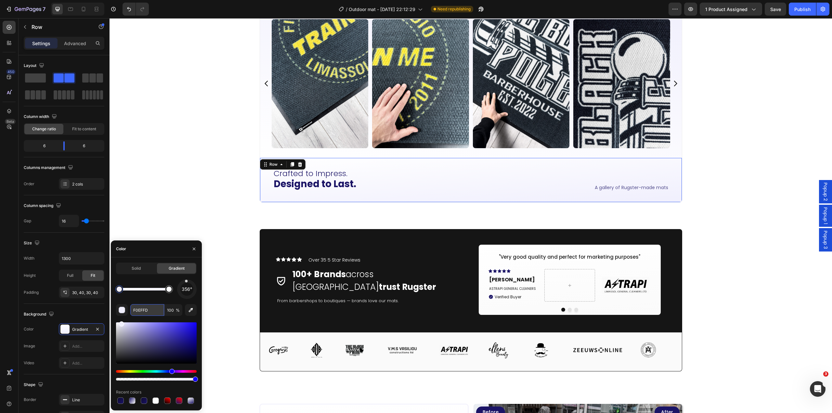
click at [149, 313] on input "F0EFFD" at bounding box center [147, 310] width 34 height 12
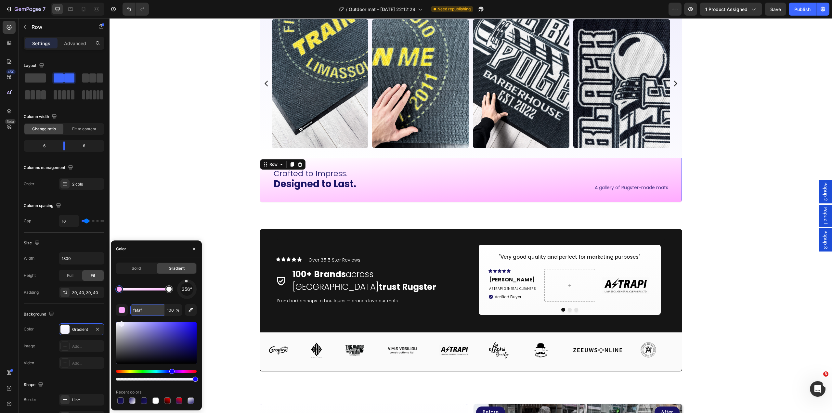
type input "fafafa"
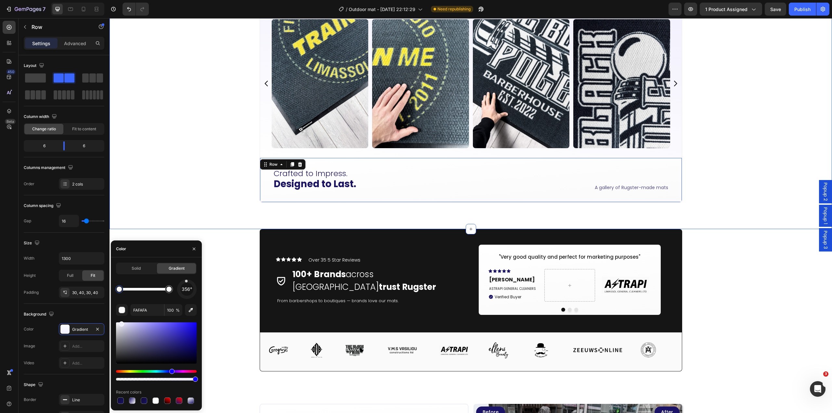
click at [188, 220] on div "Image Image Image Image Image Image Image Image Image Image Image Image Image I…" at bounding box center [470, 113] width 722 height 232
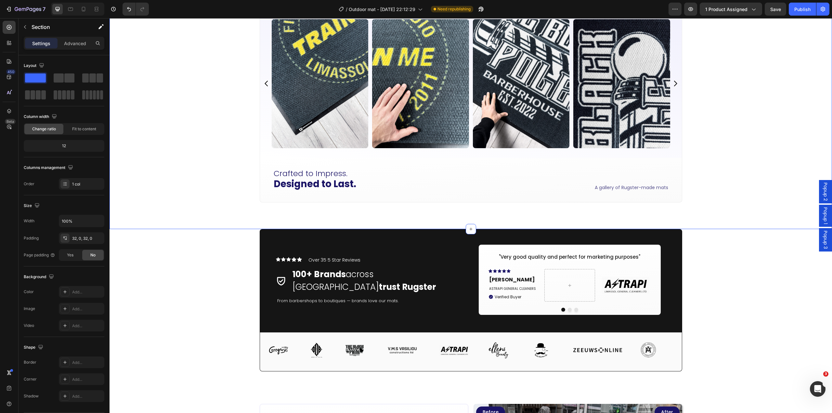
scroll to position [1258, 0]
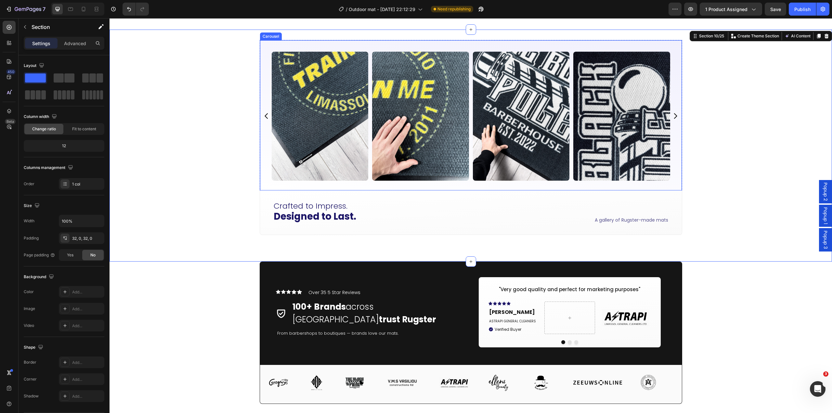
click at [261, 159] on div "Image Image Image Image Image Image Image Image Image Image Image Image Image I…" at bounding box center [470, 116] width 418 height 129
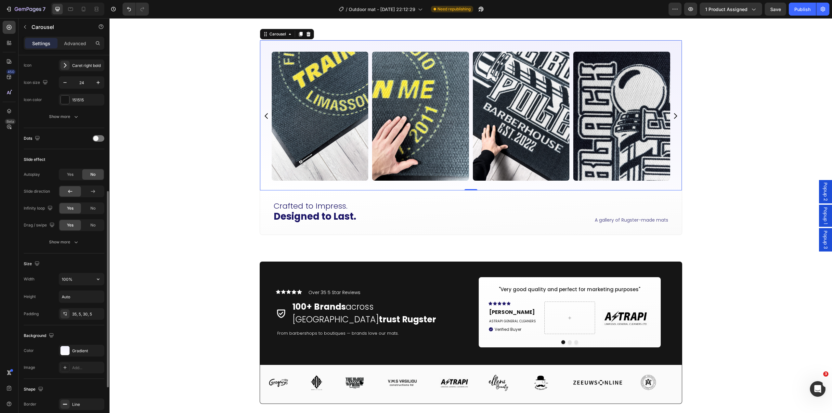
scroll to position [292, 0]
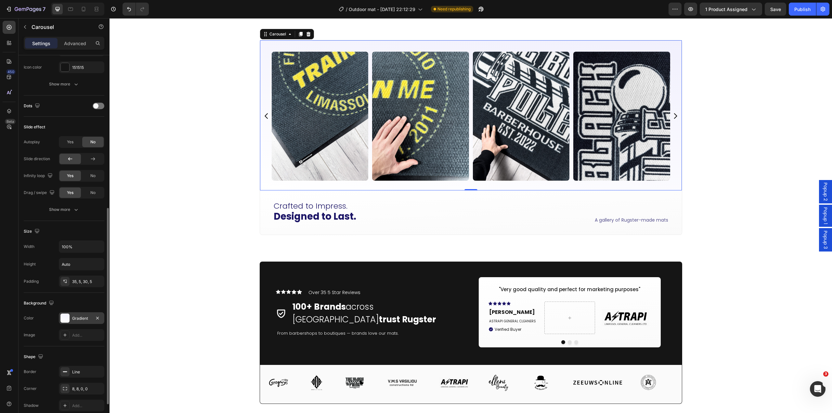
click at [78, 318] on div "Gradient" at bounding box center [81, 318] width 19 height 6
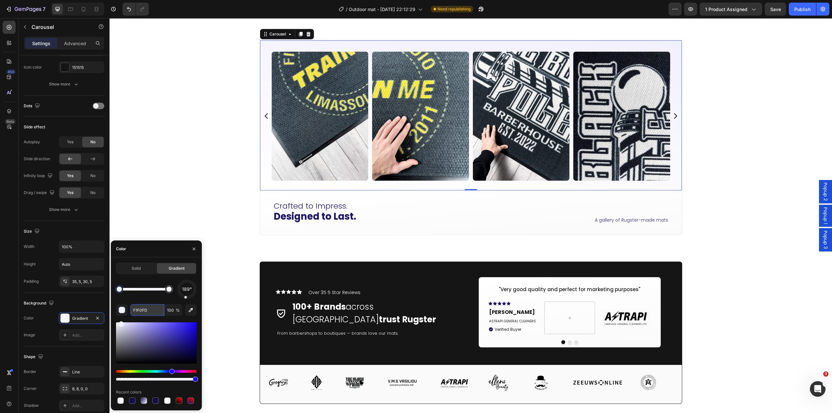
click at [147, 310] on input "F1F0FD" at bounding box center [147, 310] width 34 height 12
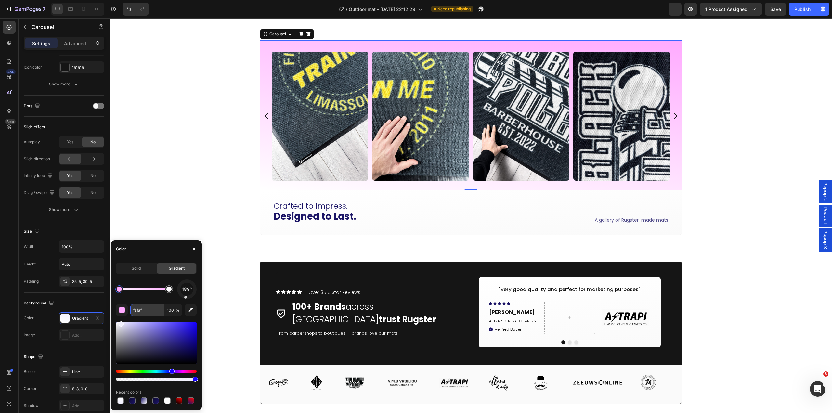
type input "fafafa"
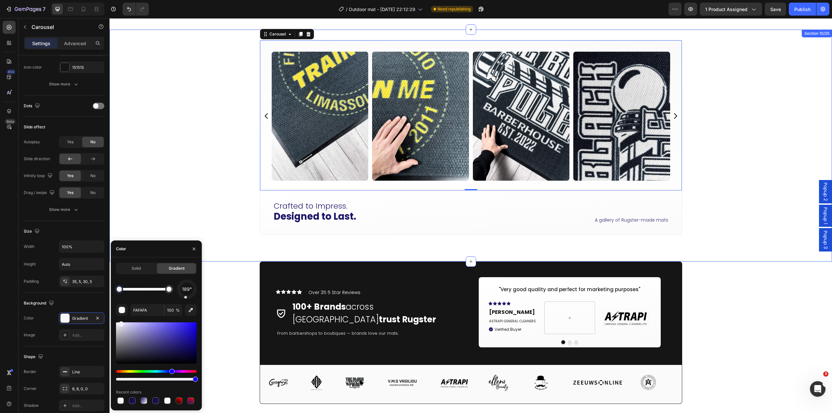
click at [170, 210] on div "Image Image Image Image Image Image Image Image Image Image Image Image Image I…" at bounding box center [470, 145] width 722 height 211
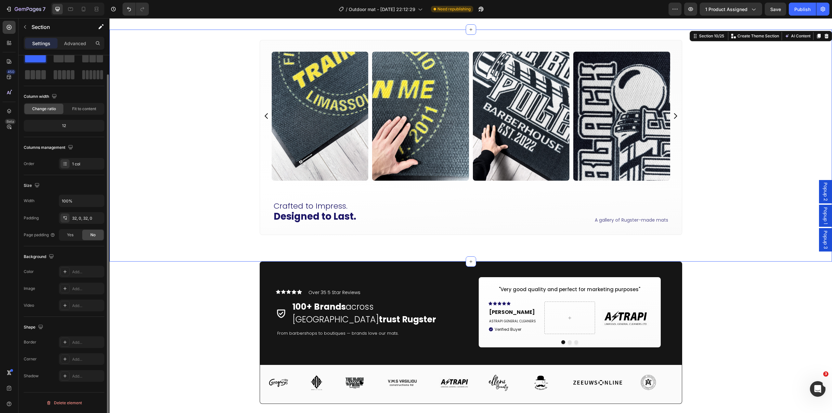
scroll to position [0, 0]
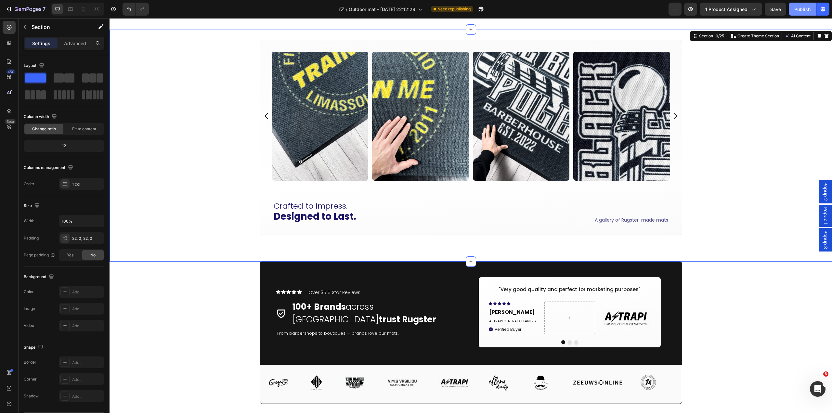
click at [804, 13] on button "Publish" at bounding box center [801, 9] width 27 height 13
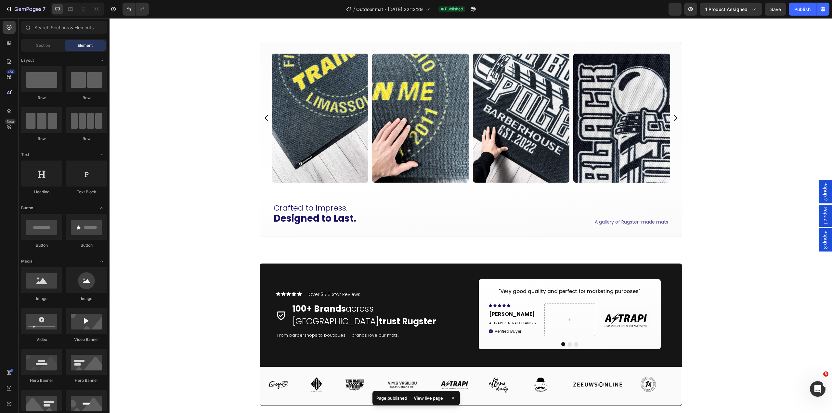
scroll to position [1256, 0]
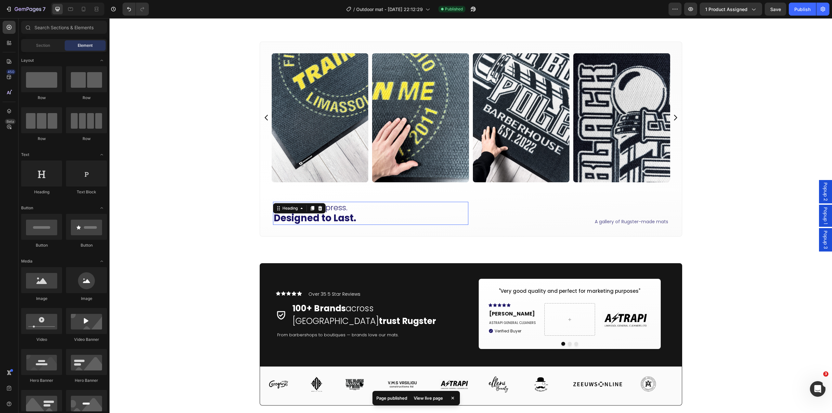
click at [292, 219] on strong "Designed to Last." at bounding box center [315, 217] width 83 height 13
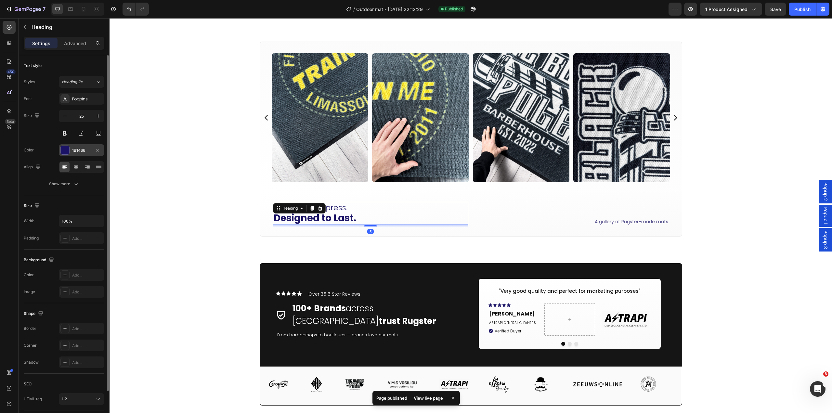
click at [77, 151] on div "1B1466" at bounding box center [81, 150] width 19 height 6
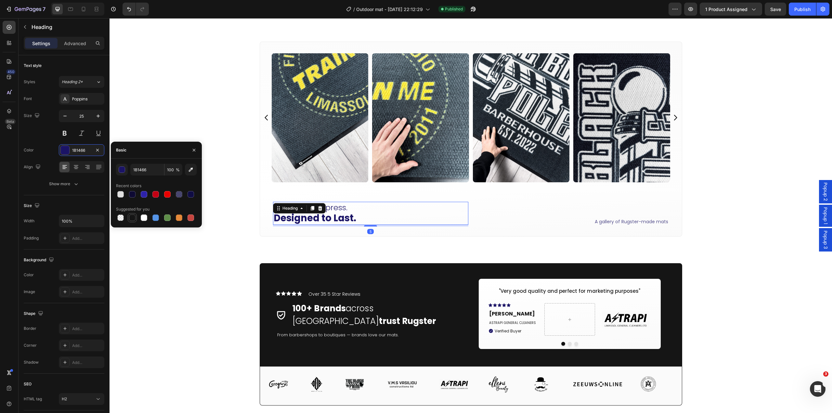
drag, startPoint x: 131, startPoint y: 219, endPoint x: 405, endPoint y: 215, distance: 273.9
click at [131, 219] on div at bounding box center [132, 217] width 6 height 6
type input "151515"
click at [614, 219] on p "A gallery of Rugster-made mats" at bounding box center [571, 222] width 194 height 8
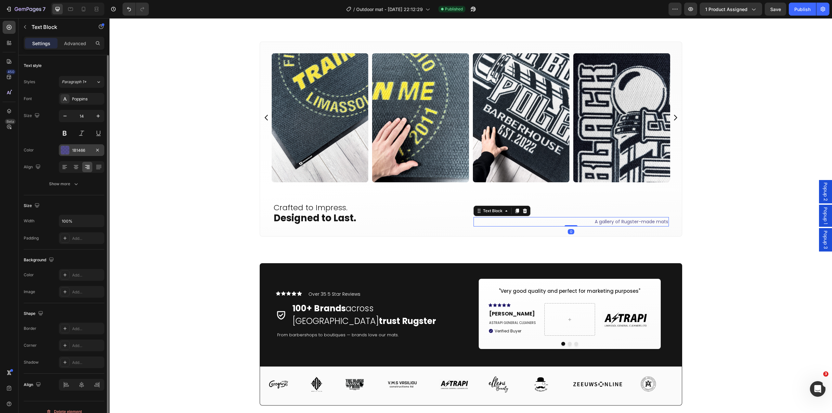
click at [72, 154] on div "1B1466" at bounding box center [81, 150] width 45 height 12
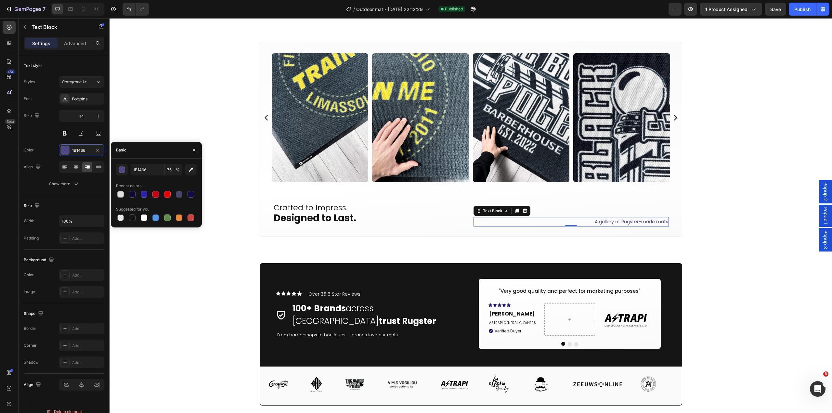
click at [133, 208] on div "Suggested for you" at bounding box center [132, 209] width 33 height 6
click at [131, 211] on div "Suggested for you" at bounding box center [132, 209] width 33 height 6
click at [131, 216] on div at bounding box center [132, 217] width 6 height 6
type input "151515"
type input "100"
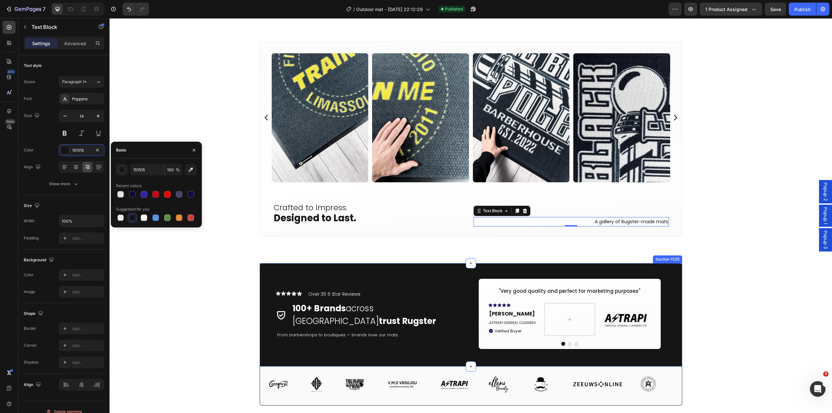
click at [707, 256] on div "Image Image Image Image Image Image Image Image Image Image Image Image Image I…" at bounding box center [470, 147] width 722 height 232
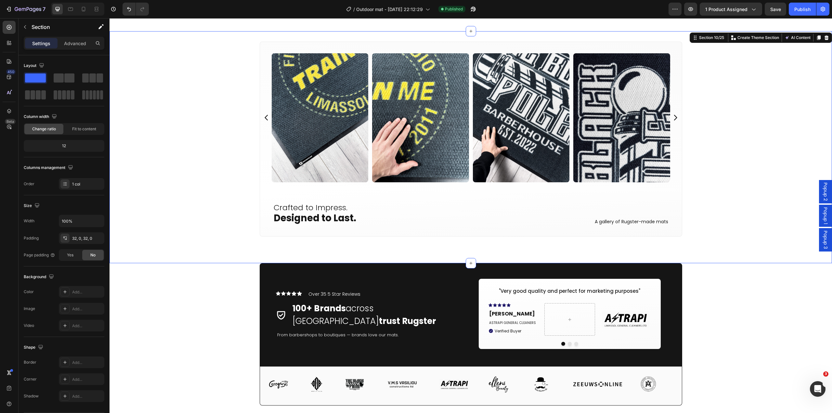
drag, startPoint x: 799, startPoint y: 8, endPoint x: 803, endPoint y: 18, distance: 11.0
click at [800, 9] on div "Publish" at bounding box center [802, 9] width 16 height 7
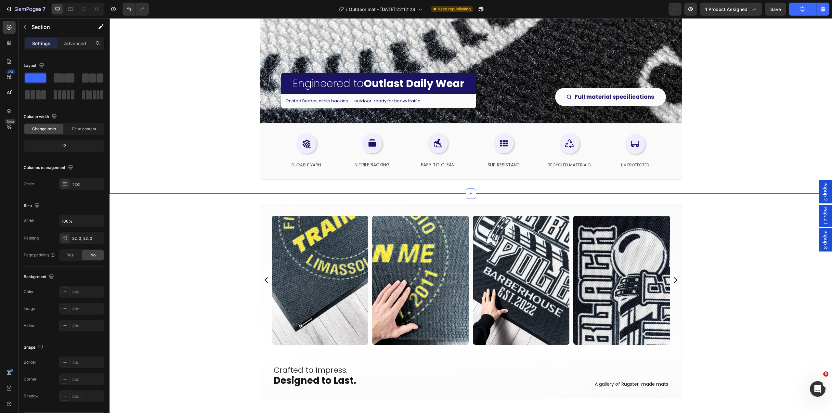
scroll to position [1159, 0]
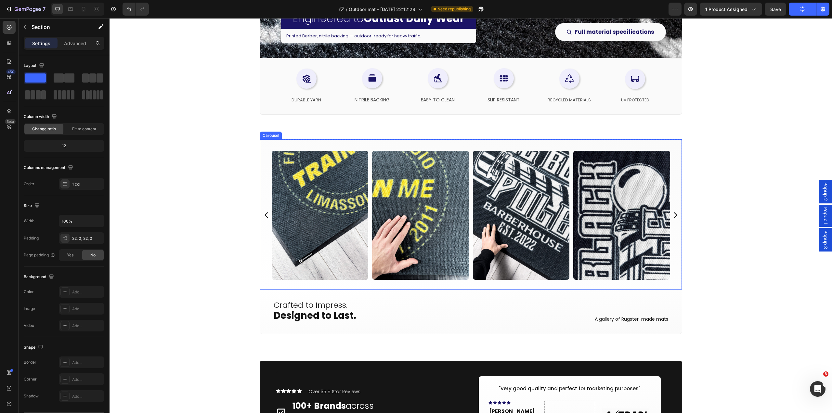
click at [671, 216] on icon "Carousel Next Arrow" at bounding box center [675, 215] width 8 height 8
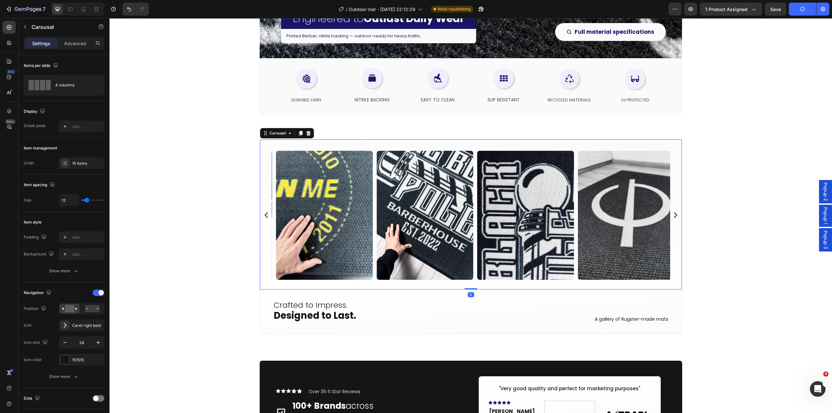
click at [671, 216] on icon "Carousel Next Arrow" at bounding box center [675, 215] width 8 height 8
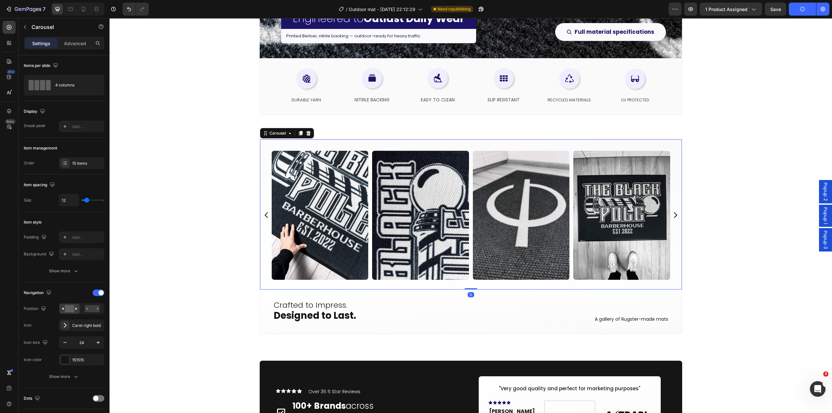
click at [671, 216] on icon "Carousel Next Arrow" at bounding box center [675, 215] width 8 height 8
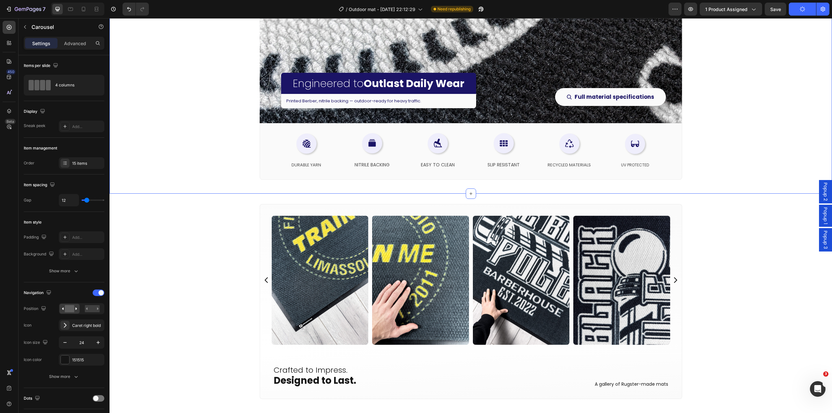
scroll to position [1126, 0]
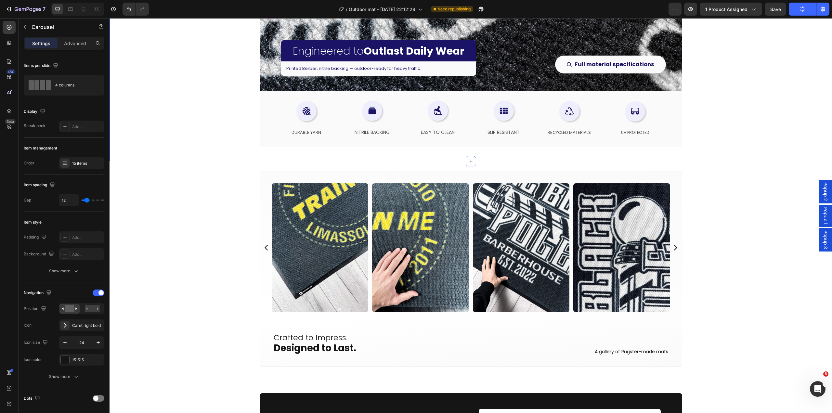
click at [723, 138] on div "Engineered to Outlast Daily Wear Heading Printed Berber, nitrile backing — outd…" at bounding box center [470, 31] width 722 height 259
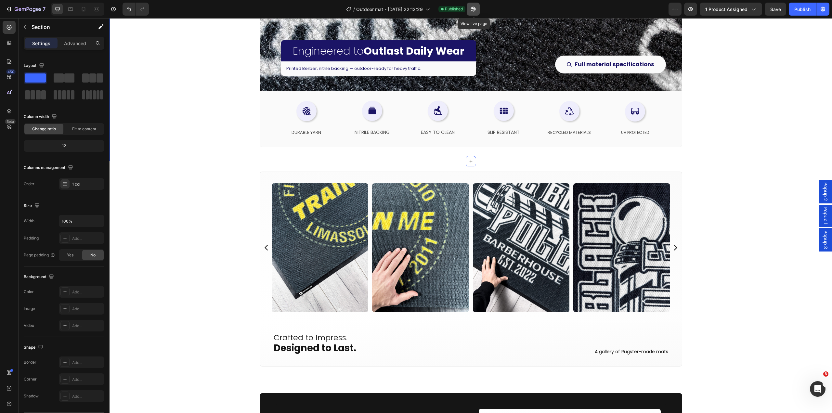
click at [476, 7] on icon "button" at bounding box center [473, 9] width 6 height 6
click at [472, 10] on icon "button" at bounding box center [473, 9] width 6 height 6
click at [806, 8] on div "Publish" at bounding box center [802, 9] width 16 height 7
click at [810, 386] on div "Open Intercom Messenger" at bounding box center [816, 387] width 21 height 21
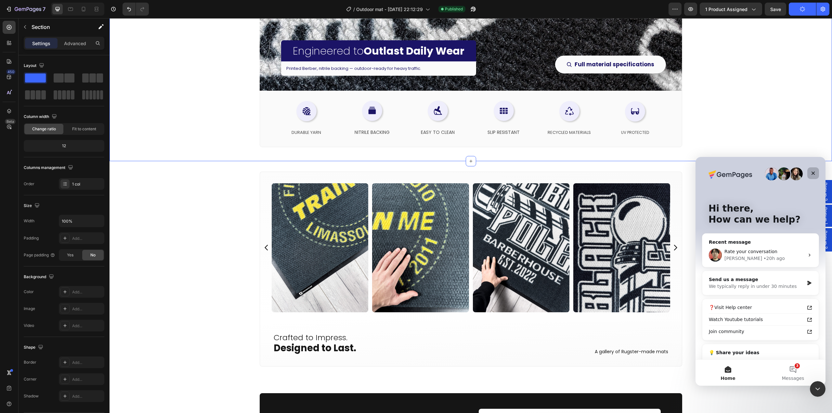
click at [809, 173] on div "Close" at bounding box center [813, 173] width 12 height 12
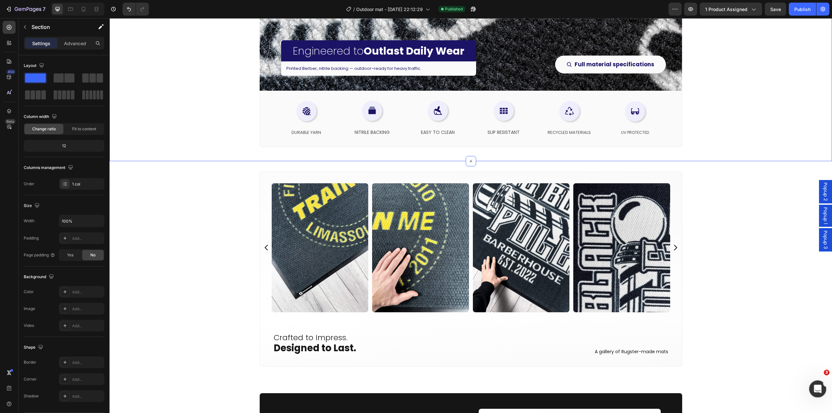
click at [812, 384] on div "Open Intercom Messenger" at bounding box center [816, 387] width 21 height 21
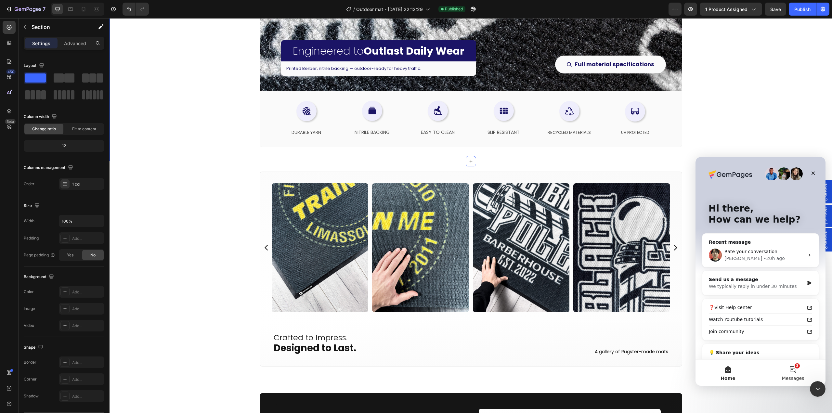
click at [794, 372] on button "3 Messages" at bounding box center [792, 373] width 65 height 26
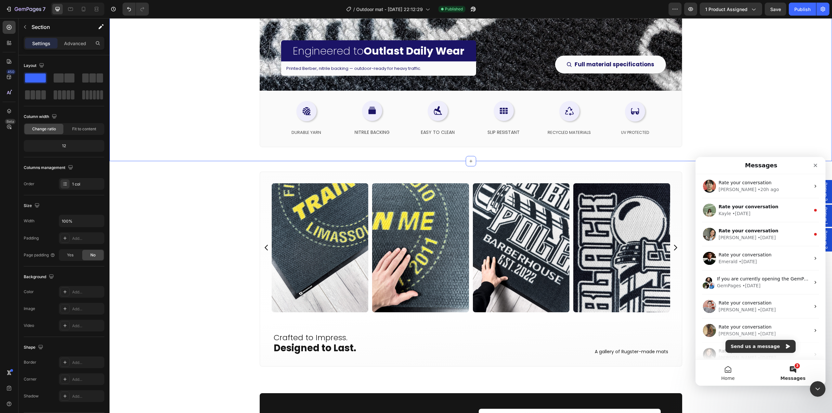
click at [746, 367] on button "Home" at bounding box center [727, 373] width 65 height 26
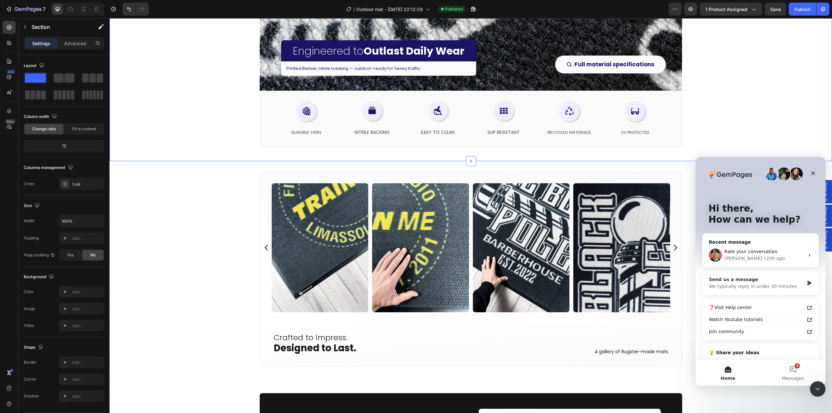
click at [747, 279] on div "Send us a message" at bounding box center [755, 279] width 95 height 7
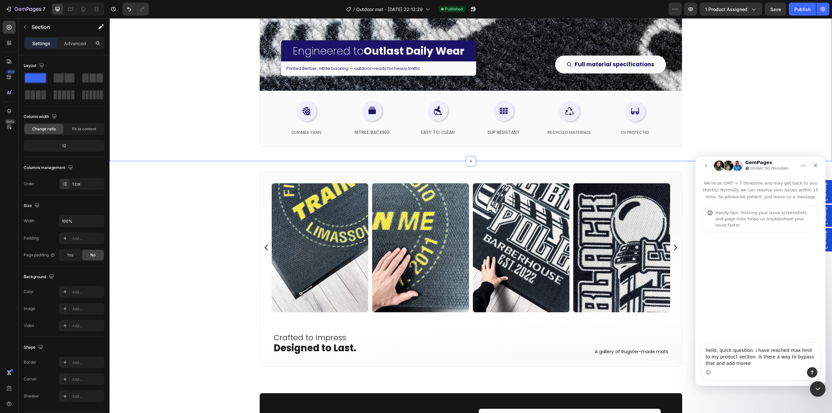
type textarea "hello, quick question. i have reached max limit to my product seciton. Is there…"
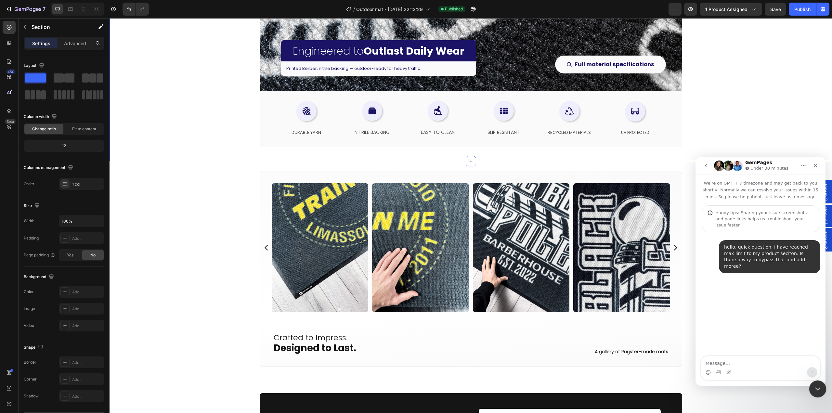
drag, startPoint x: 813, startPoint y: 384, endPoint x: 1462, endPoint y: 747, distance: 743.9
click at [813, 384] on div "Close Intercom Messenger" at bounding box center [817, 388] width 16 height 16
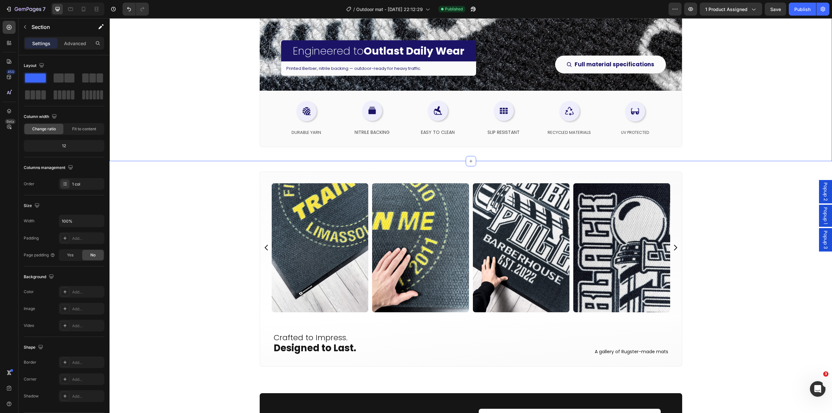
click at [482, 9] on div "/ Outdoor mat - Feb 10, 22:12:29 Published" at bounding box center [411, 9] width 514 height 13
click at [477, 10] on button "button" at bounding box center [472, 9] width 13 height 13
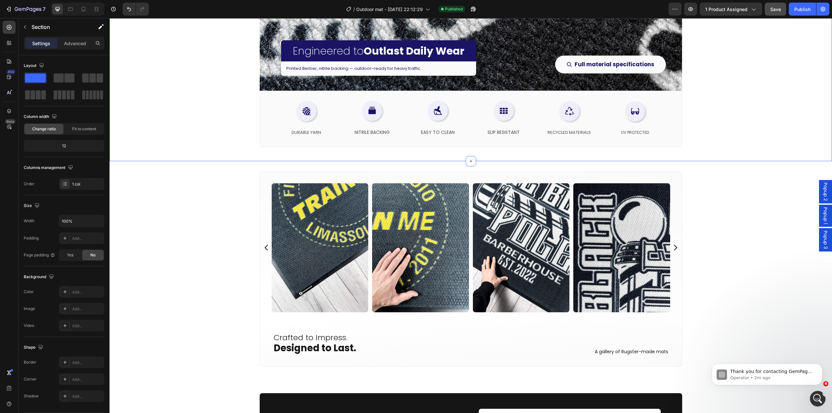
click at [777, 11] on span "Save" at bounding box center [775, 9] width 11 height 6
click at [205, 289] on div "Image Image Image Image Image Image Image Image Image Image Image Image Image I…" at bounding box center [470, 277] width 722 height 211
click at [394, 360] on div "Crafted to Impress. Designed to Last. Heading A gallery of Rugster-made mats Te…" at bounding box center [471, 344] width 422 height 45
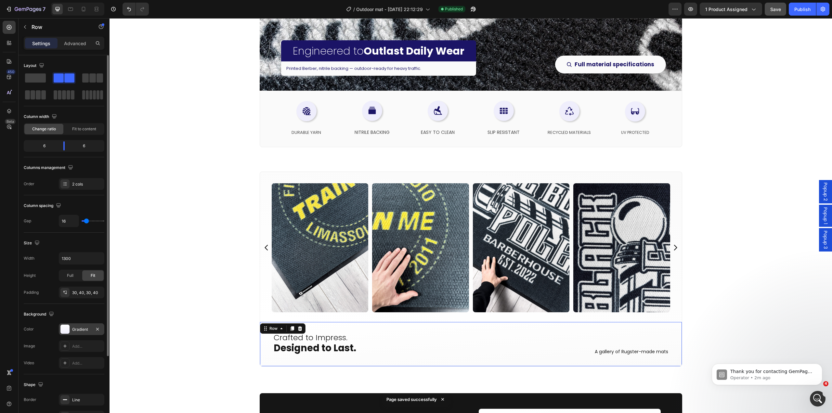
click at [77, 330] on div "Gradient" at bounding box center [81, 329] width 19 height 6
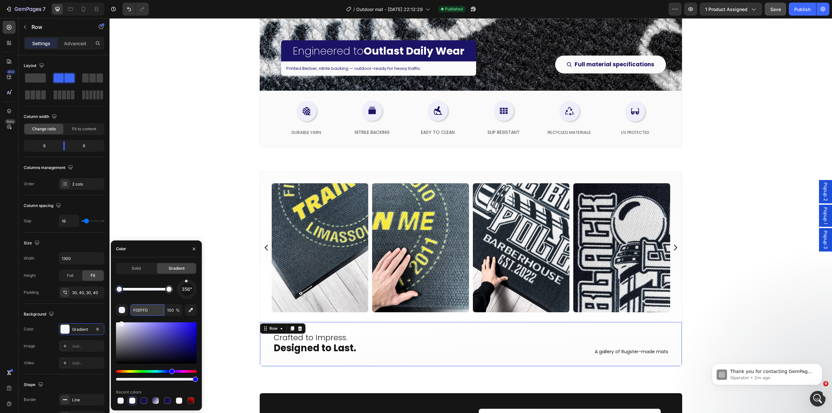
click at [145, 311] on input "F0EFFD" at bounding box center [147, 310] width 34 height 12
type input "FAFAFA"
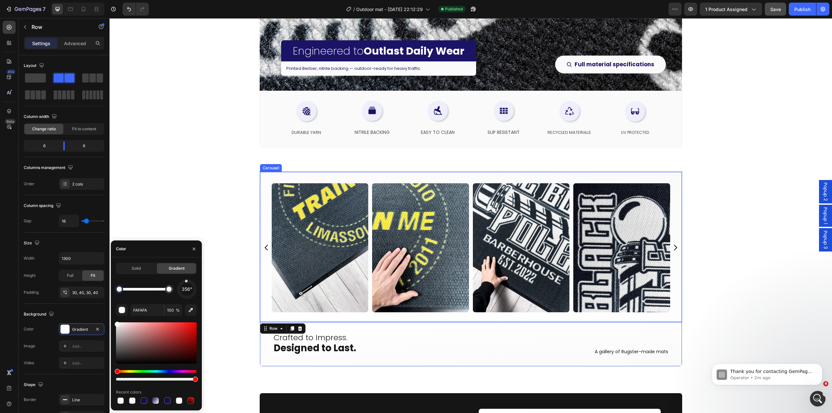
click at [263, 276] on div "Image Image Image Image Image Image Image Image Image Image Image Image Image I…" at bounding box center [470, 247] width 418 height 129
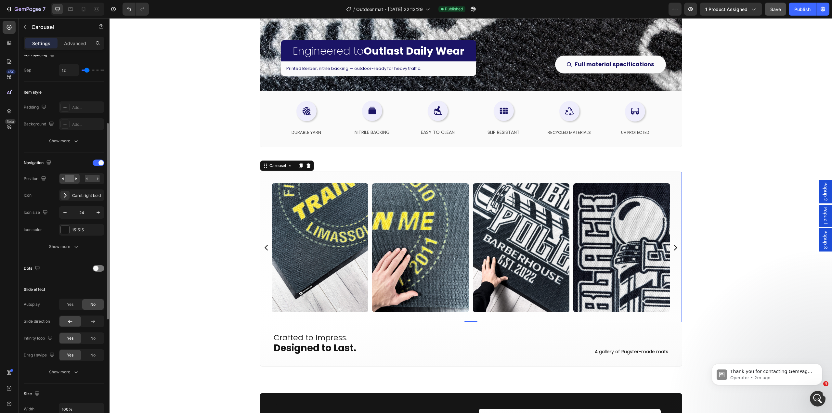
scroll to position [227, 0]
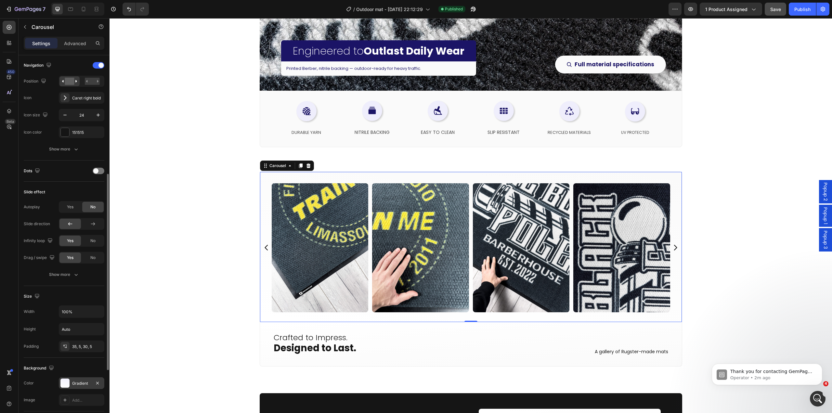
click at [74, 384] on div "Gradient" at bounding box center [81, 383] width 19 height 6
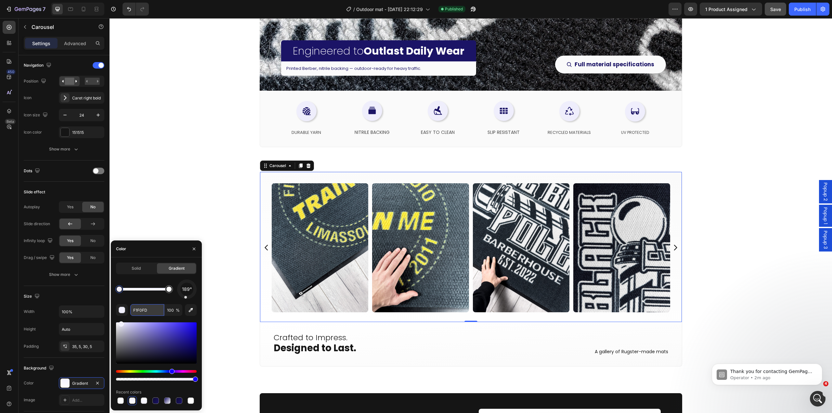
click at [150, 311] on input "F1F0FD" at bounding box center [147, 310] width 34 height 12
type input "FAFAFA"
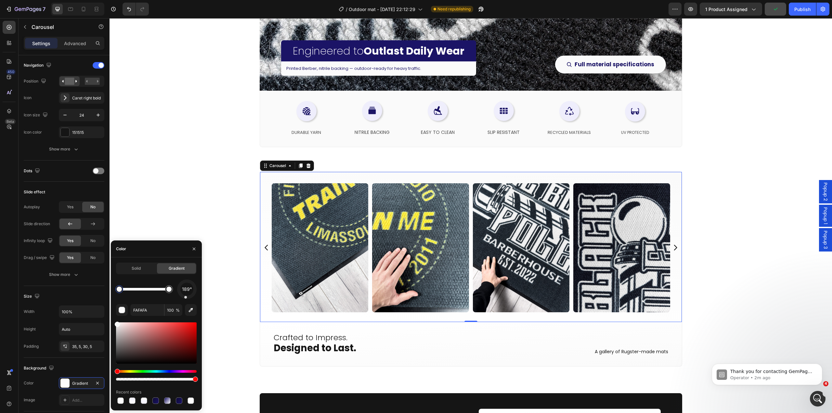
click at [174, 166] on div "Image Image Image Image Image Image Image Image Image Image Image Image Image I…" at bounding box center [470, 277] width 722 height 232
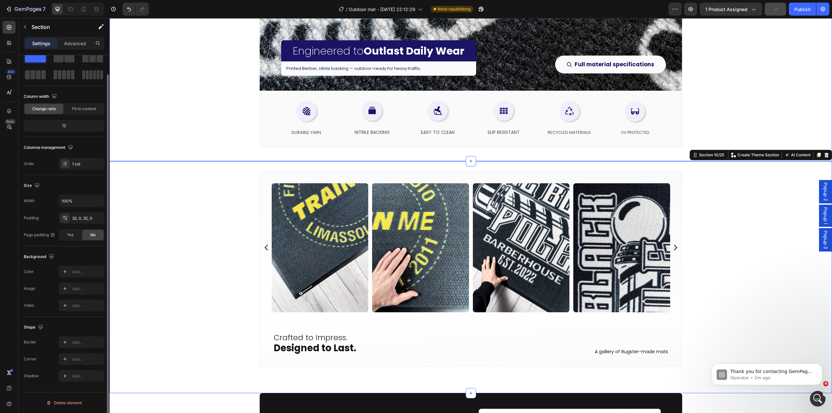
scroll to position [0, 0]
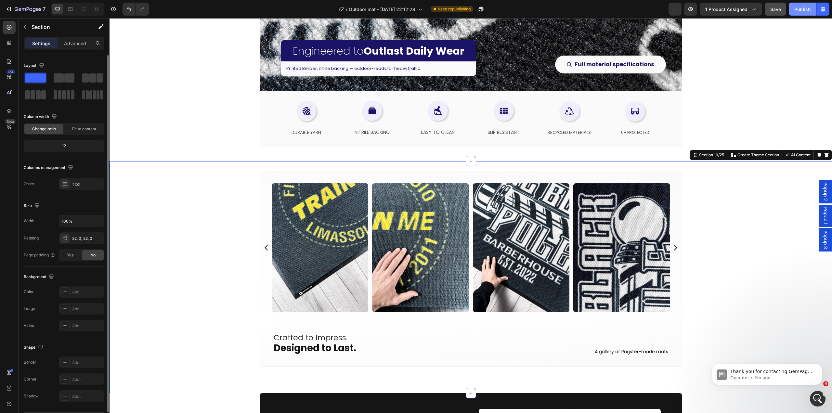
click at [800, 8] on div "Publish" at bounding box center [802, 9] width 16 height 7
click at [785, 371] on p "Would you mind if you had reached 20 products on your page?" at bounding box center [772, 371] width 84 height 6
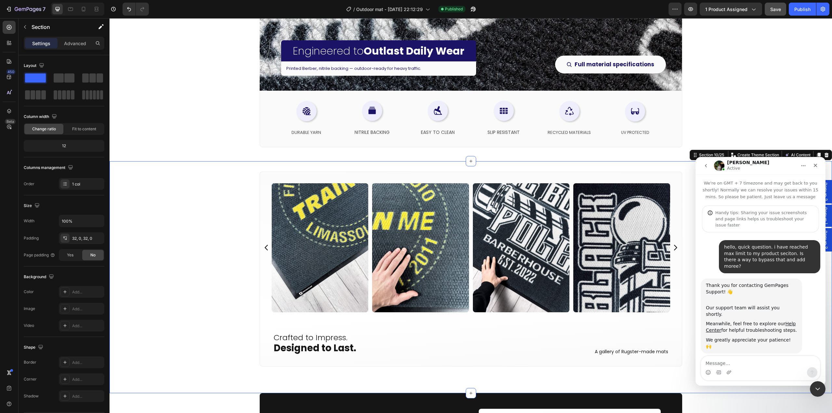
scroll to position [85, 0]
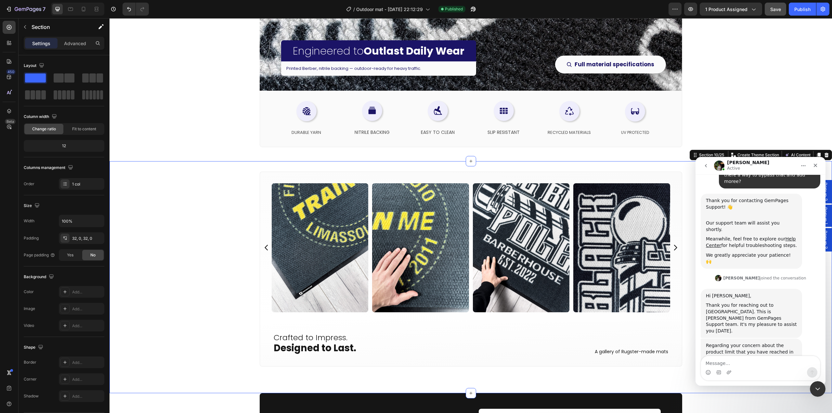
click at [775, 366] on textarea "Message…" at bounding box center [760, 361] width 119 height 11
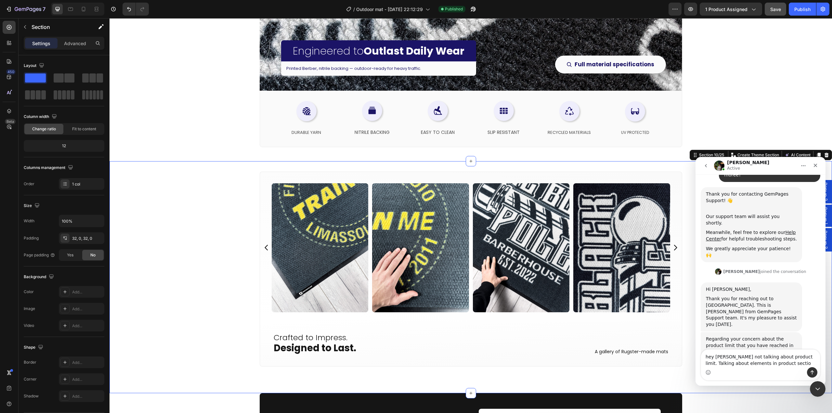
type textarea "hey [PERSON_NAME] not talking about product limit. Talking about elements in pr…"
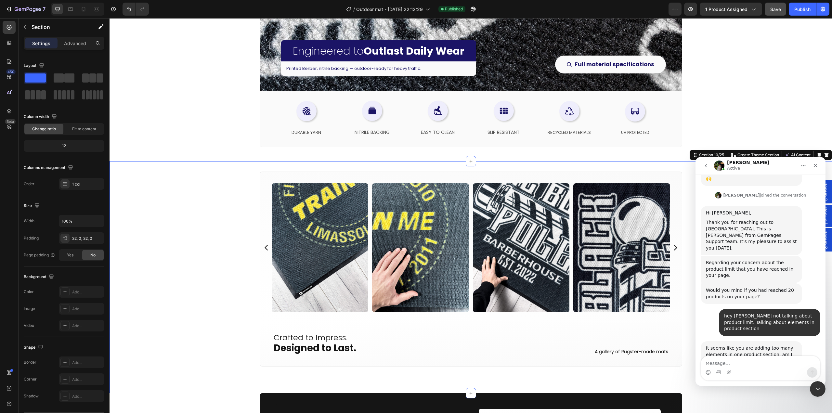
scroll to position [143, 0]
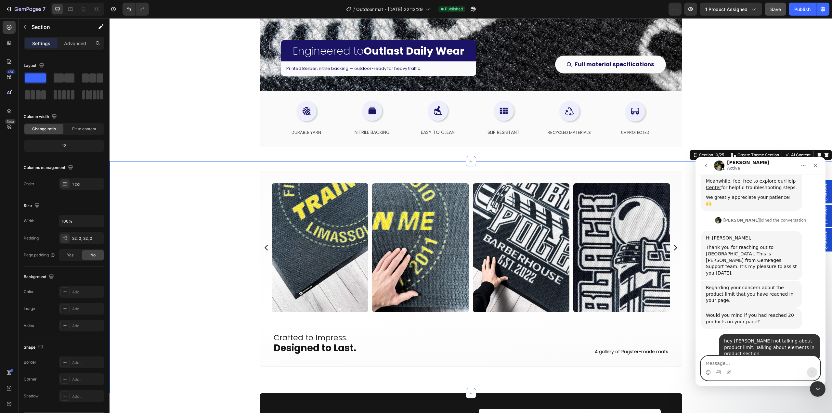
click at [770, 362] on textarea "Message…" at bounding box center [760, 361] width 119 height 11
type textarea "i added the maximum yeah"
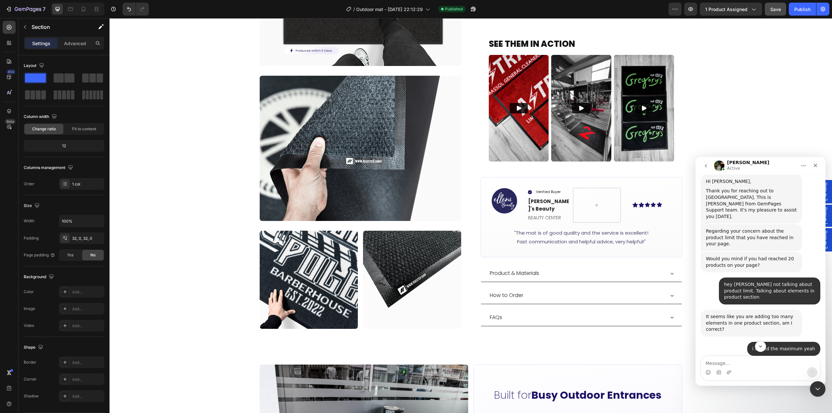
scroll to position [264, 0]
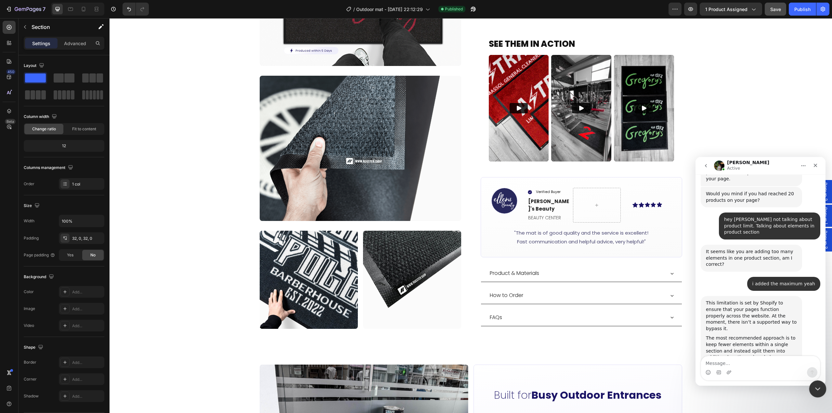
click at [817, 384] on icon "Close Intercom Messenger" at bounding box center [816, 388] width 8 height 8
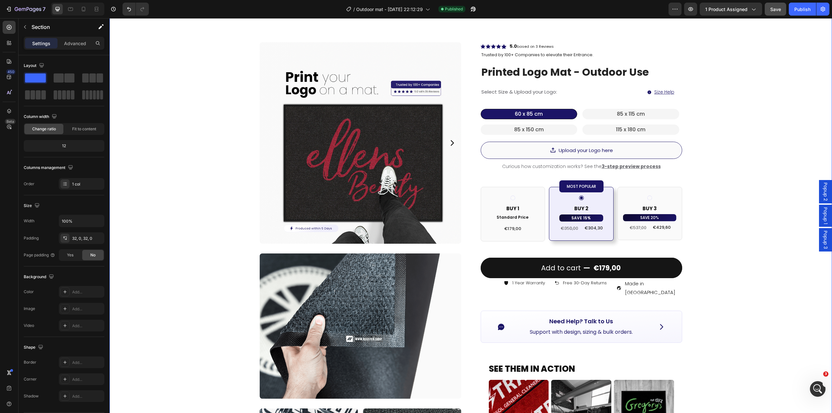
scroll to position [0, 0]
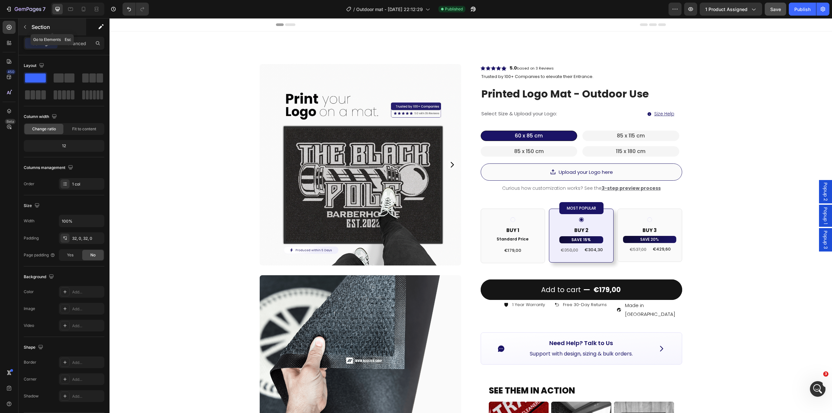
click at [22, 26] on icon "button" at bounding box center [24, 26] width 5 height 5
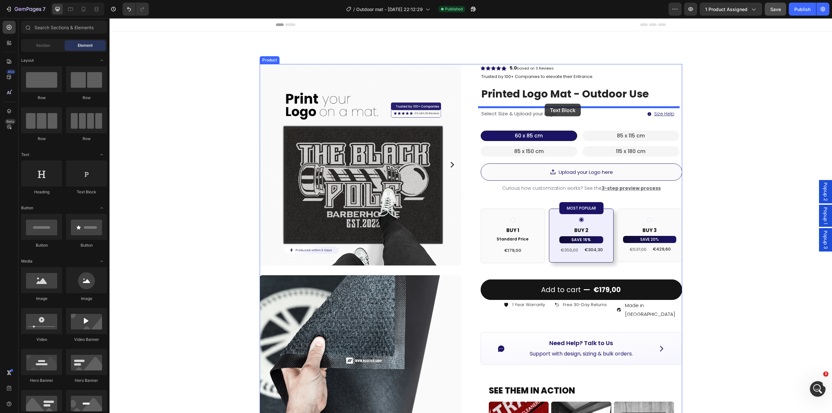
drag, startPoint x: 124, startPoint y: 182, endPoint x: 544, endPoint y: 104, distance: 427.2
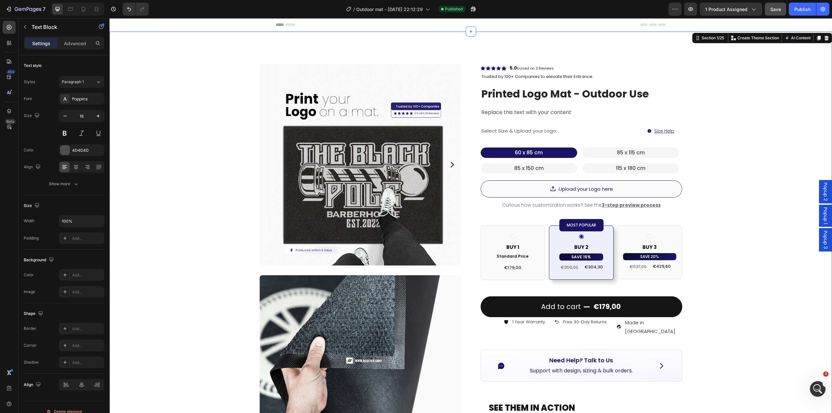
click at [735, 170] on div "Product Images Image Image Image Row Row Icon Icon Icon Icon Icon Icon List Hoz…" at bounding box center [470, 370] width 722 height 677
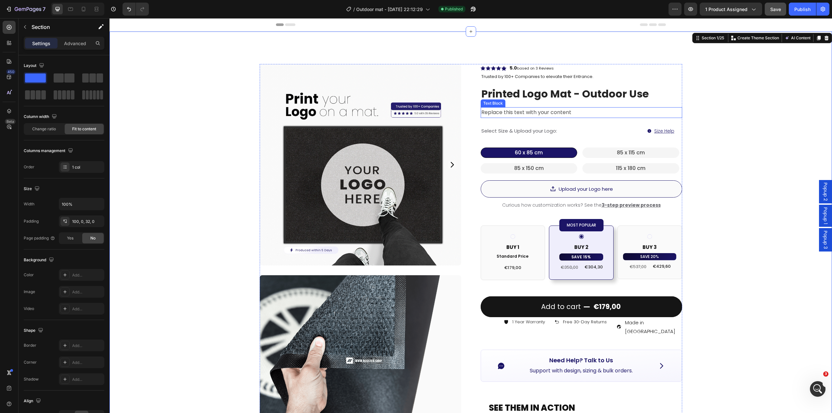
click at [559, 114] on div "Replace this text with your content" at bounding box center [580, 112] width 201 height 11
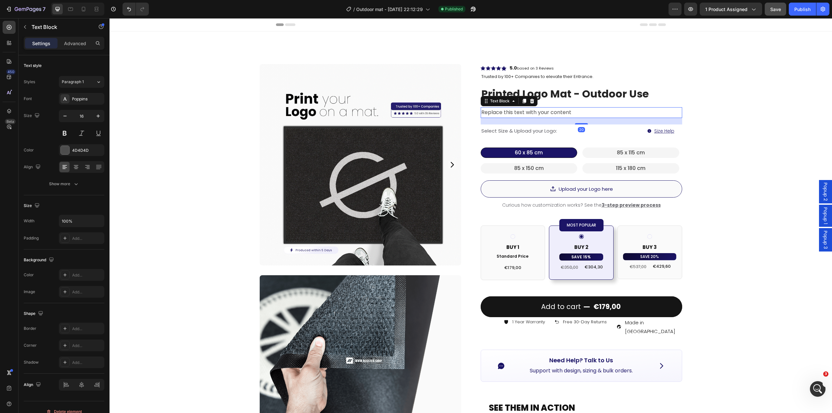
click at [559, 113] on p "Replace this text with your content" at bounding box center [581, 112] width 200 height 9
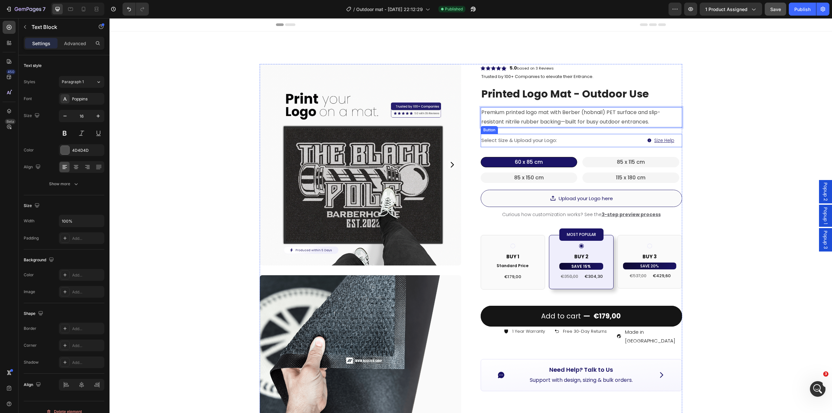
click at [719, 118] on div "Product Images Image Image Image Row Row Icon Icon Icon Icon Icon Icon List Hoz…" at bounding box center [470, 375] width 722 height 686
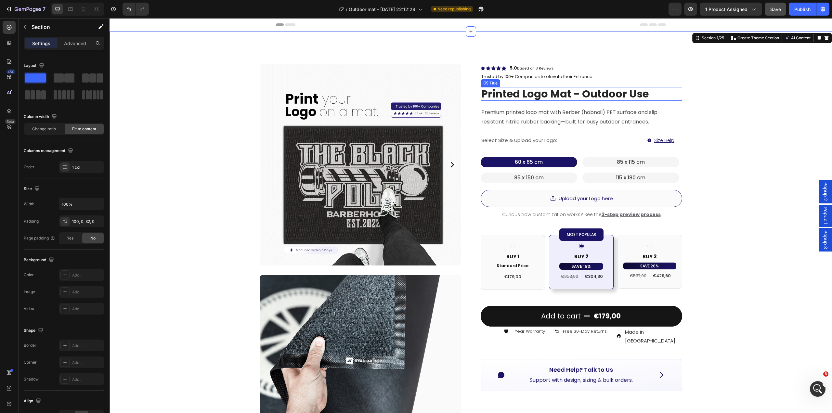
click at [623, 98] on h2 "printed logo mat - outdoor use" at bounding box center [580, 94] width 201 height 14
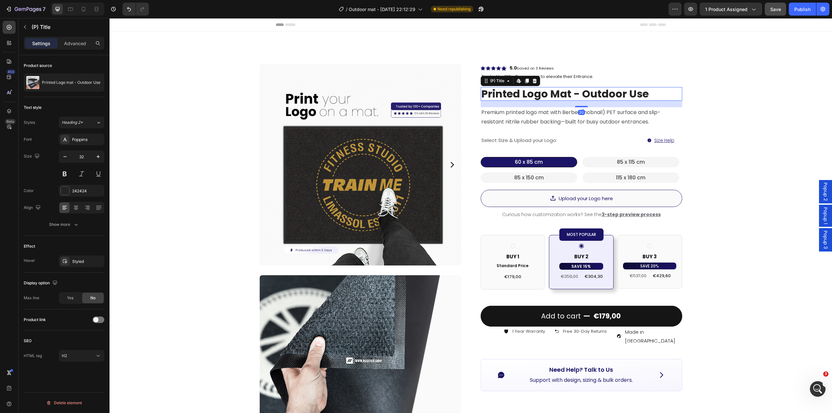
click at [623, 98] on h2 "printed logo mat - outdoor use" at bounding box center [580, 94] width 201 height 14
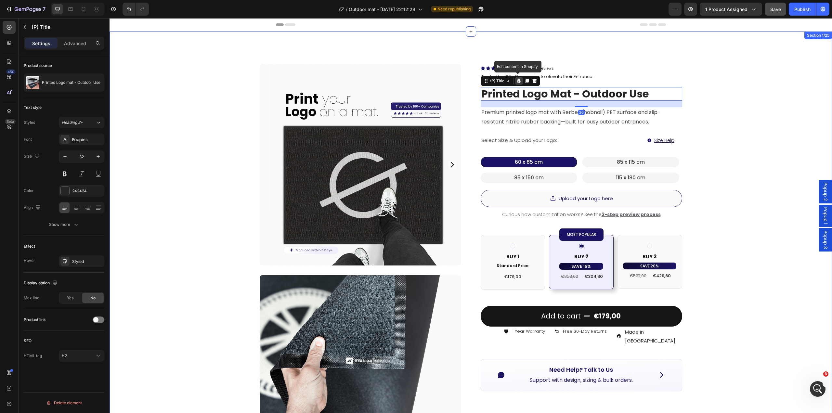
click at [699, 115] on div "Product Images Image Image Image Row Row Icon Icon Icon Icon Icon Icon List Hoz…" at bounding box center [470, 375] width 722 height 686
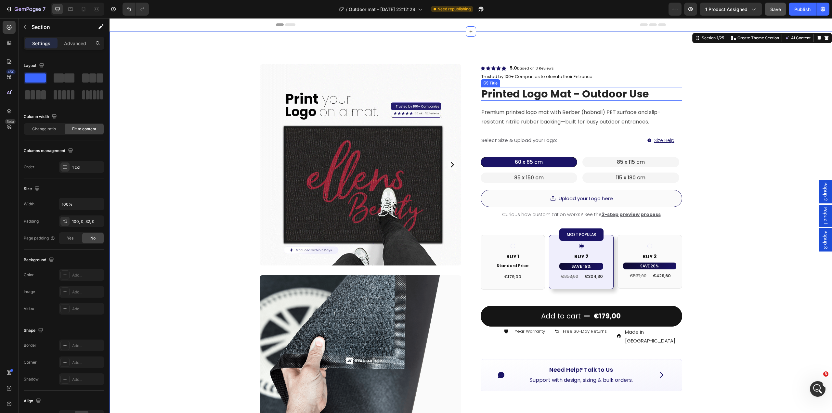
click at [522, 94] on h2 "printed logo mat - outdoor use" at bounding box center [580, 94] width 201 height 14
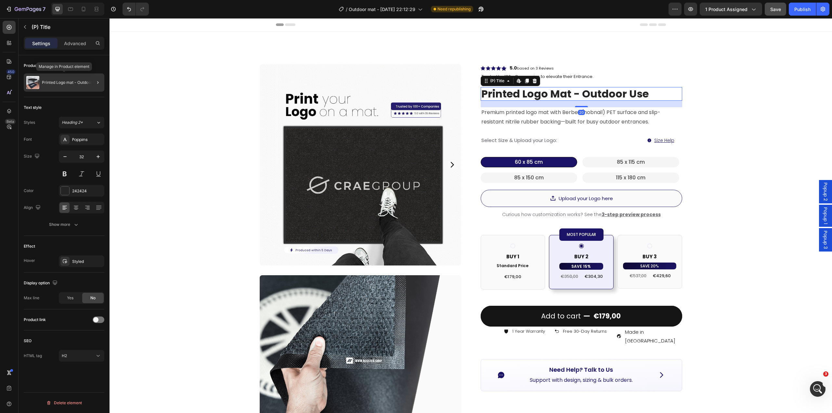
click at [65, 89] on div "Printed Logo mat - Outdoor Use" at bounding box center [64, 82] width 81 height 18
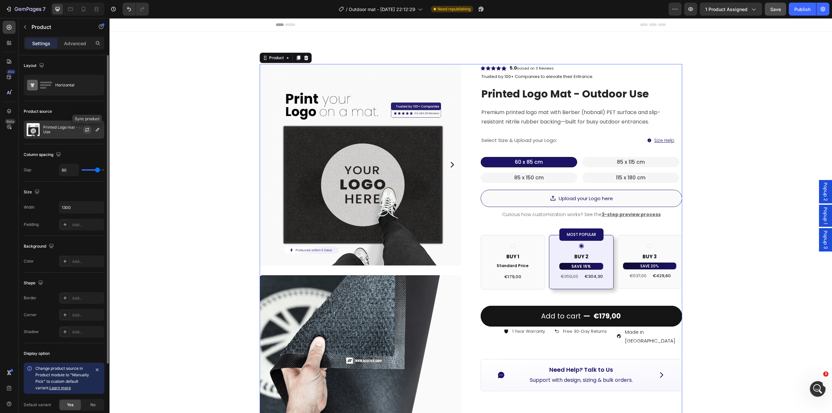
click at [87, 131] on icon "button" at bounding box center [87, 131] width 4 height 2
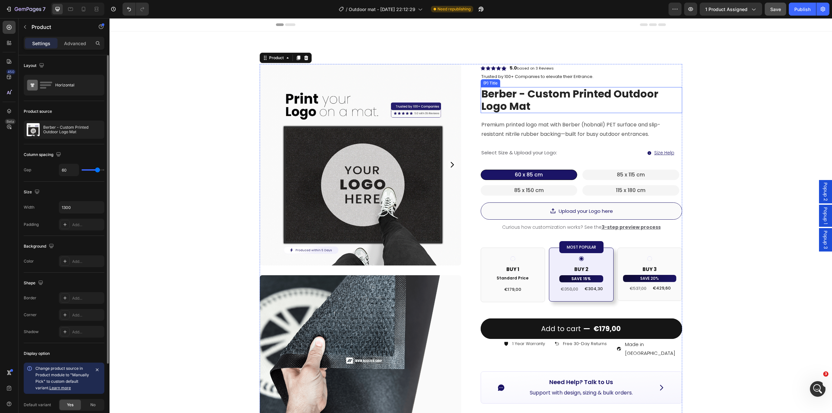
click at [550, 107] on h2 "berber - custom printed outdoor logo mat" at bounding box center [580, 100] width 201 height 26
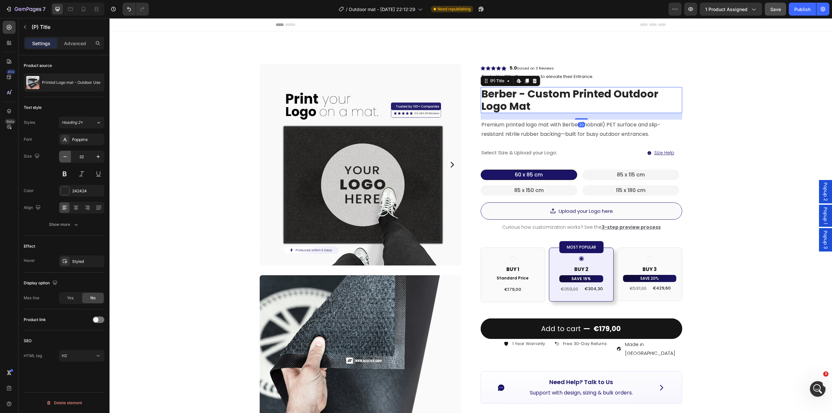
click at [65, 156] on icon "button" at bounding box center [65, 156] width 6 height 6
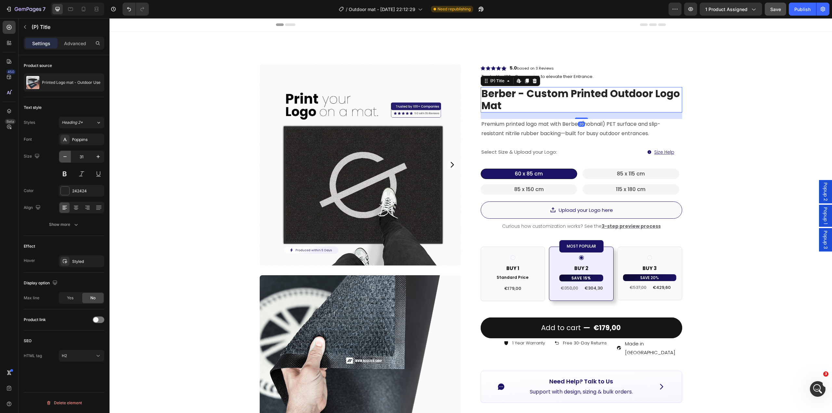
click at [65, 156] on icon "button" at bounding box center [65, 156] width 6 height 6
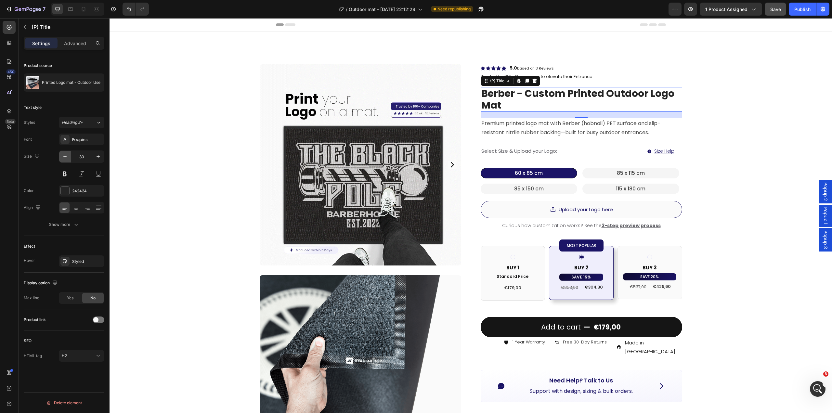
click at [65, 156] on icon "button" at bounding box center [65, 156] width 6 height 6
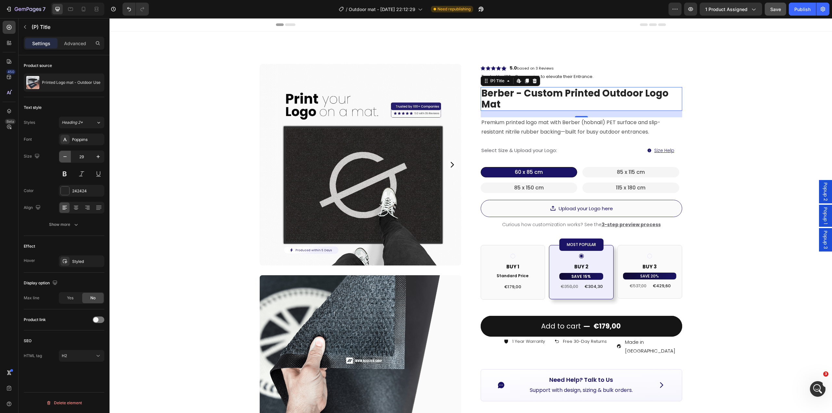
click at [65, 156] on icon "button" at bounding box center [65, 156] width 6 height 6
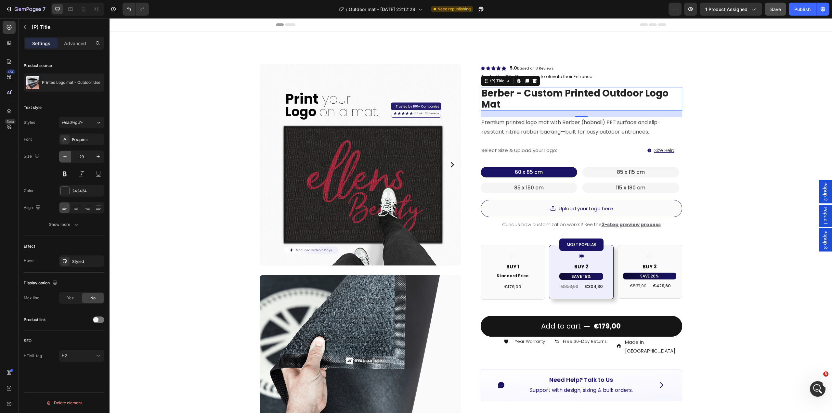
type input "28"
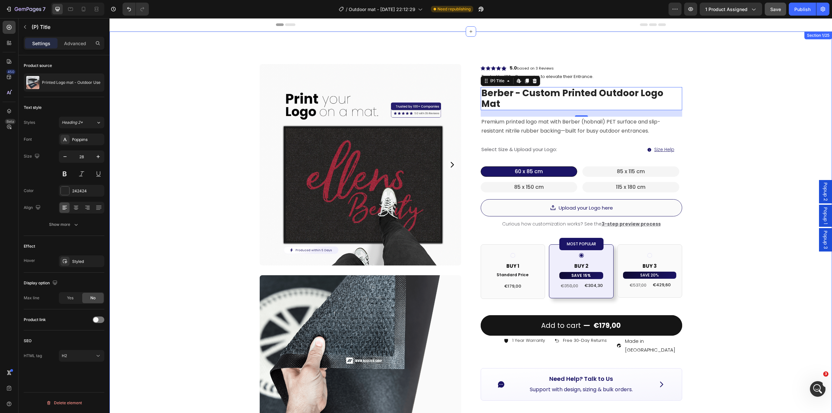
click at [731, 130] on div "Product Images Image Image Image Row Row Icon Icon Icon Icon Icon Icon List Hoz…" at bounding box center [470, 379] width 722 height 695
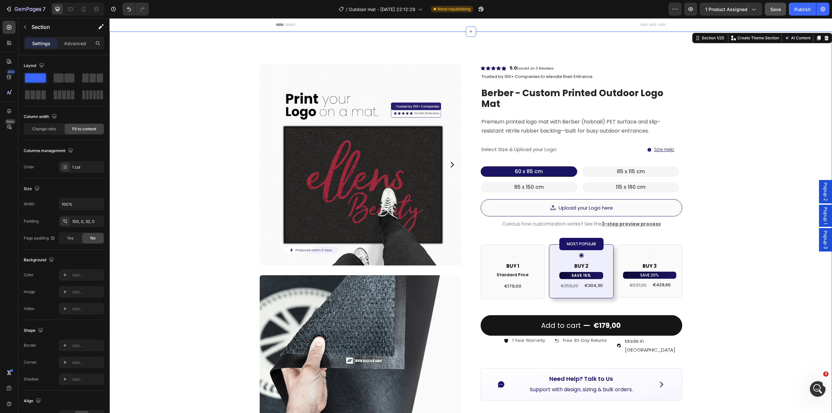
click at [817, 98] on div "Product Images Image Image Image Row Row Icon Icon Icon Icon Icon Icon List Hoz…" at bounding box center [470, 379] width 722 height 695
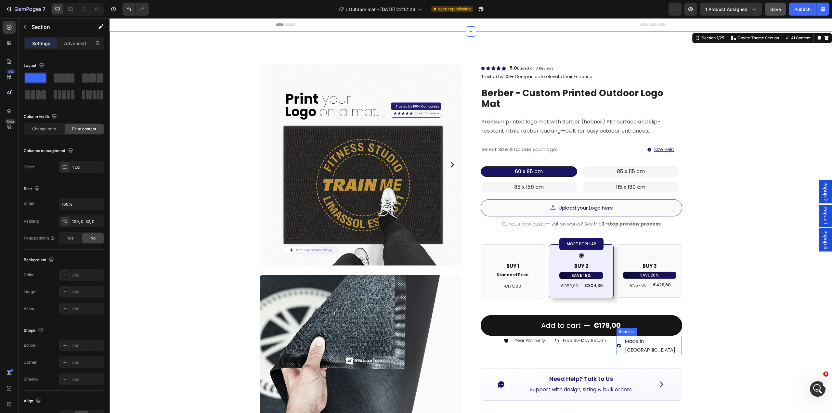
click at [649, 337] on p "Made in [GEOGRAPHIC_DATA]" at bounding box center [653, 346] width 56 height 18
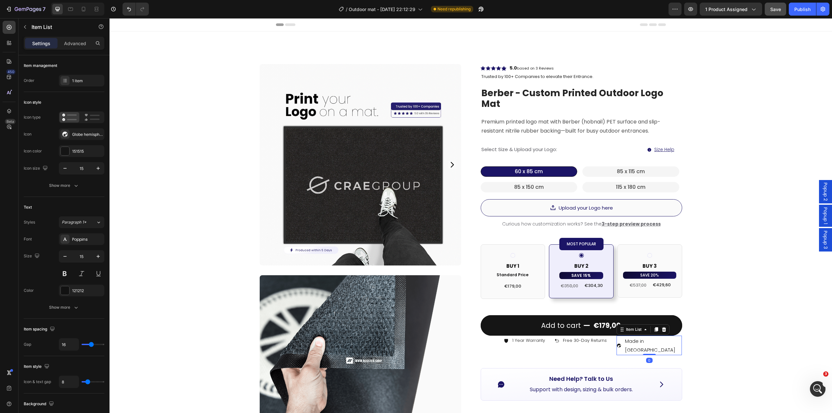
click at [649, 337] on p "Made in [GEOGRAPHIC_DATA]" at bounding box center [653, 346] width 56 height 18
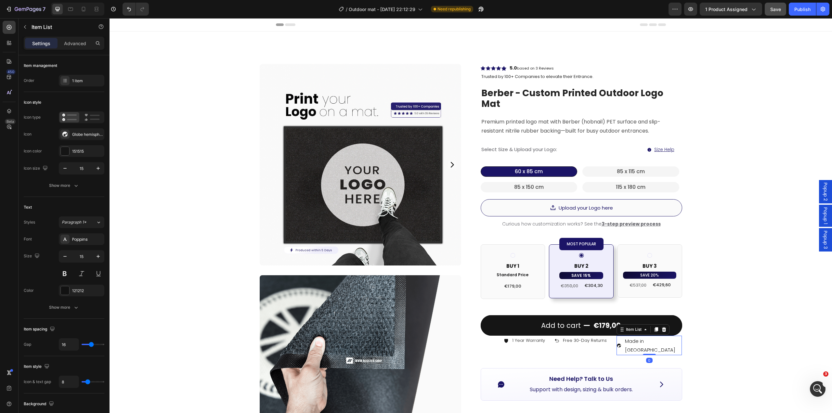
click at [649, 337] on p "Made in [GEOGRAPHIC_DATA]" at bounding box center [653, 346] width 56 height 18
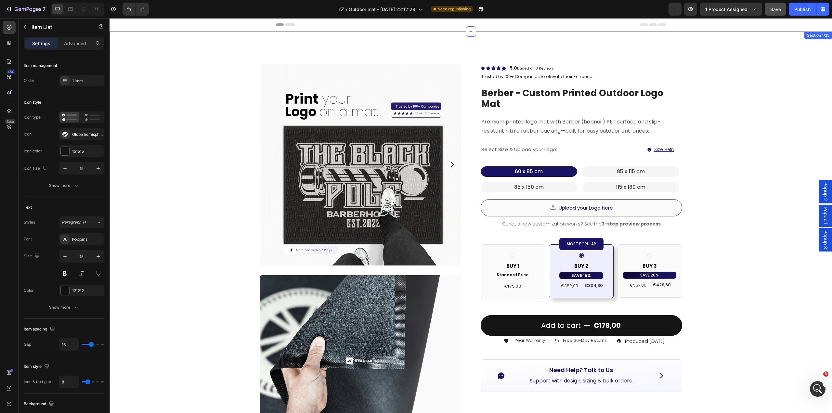
click at [720, 293] on div "Product Images Image Image Image Row Row Icon Icon Icon Icon Icon Icon List Hoz…" at bounding box center [470, 375] width 722 height 686
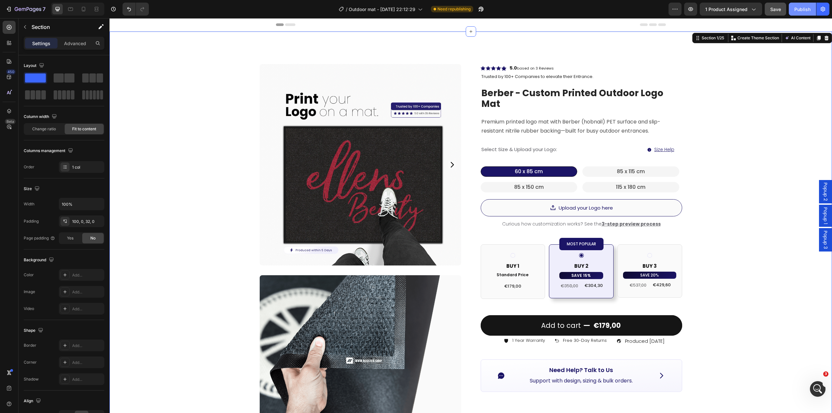
click at [797, 10] on div "Publish" at bounding box center [802, 9] width 16 height 7
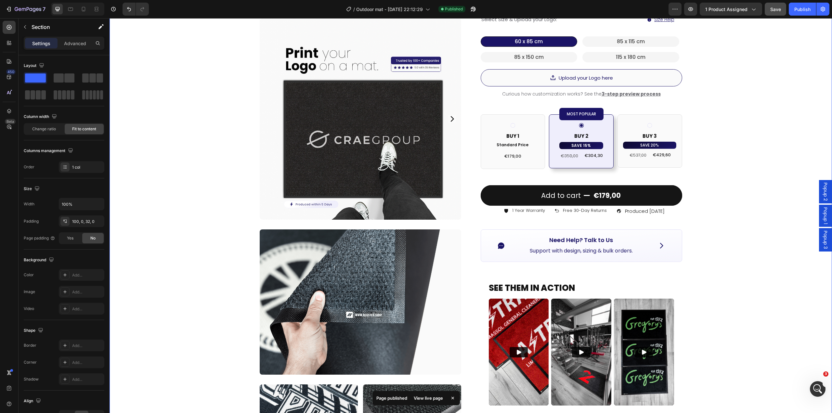
scroll to position [162, 0]
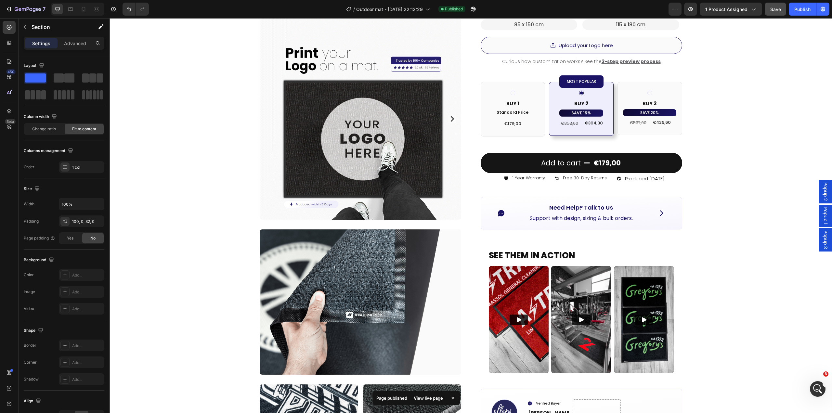
click at [428, 398] on div "View live page" at bounding box center [428, 397] width 37 height 9
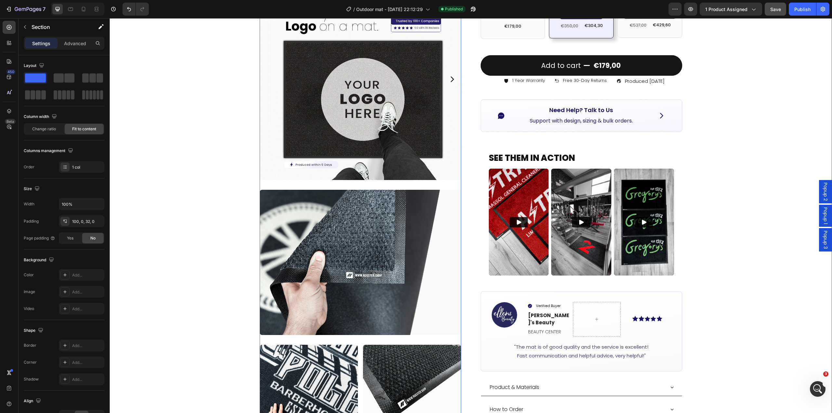
scroll to position [292, 0]
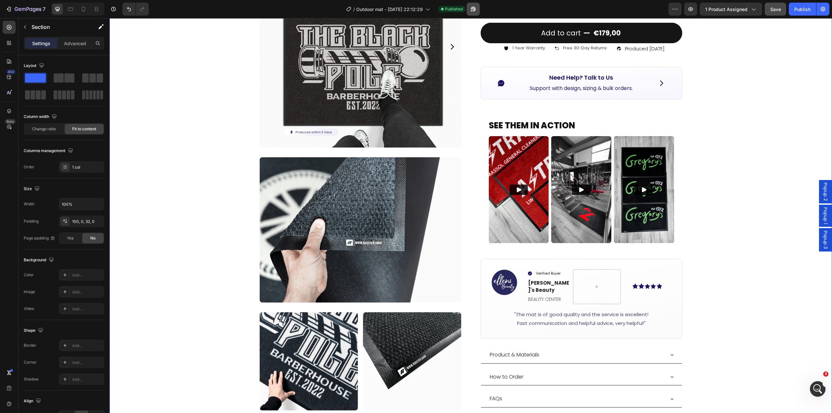
click at [473, 6] on button "button" at bounding box center [472, 9] width 13 height 13
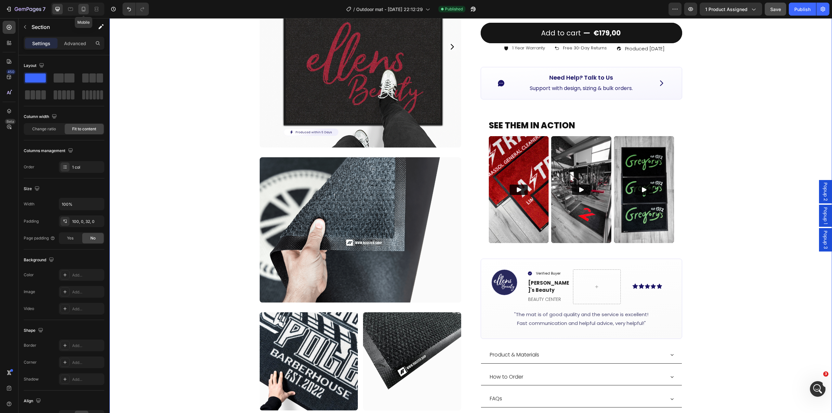
click at [87, 7] on icon at bounding box center [83, 9] width 6 height 6
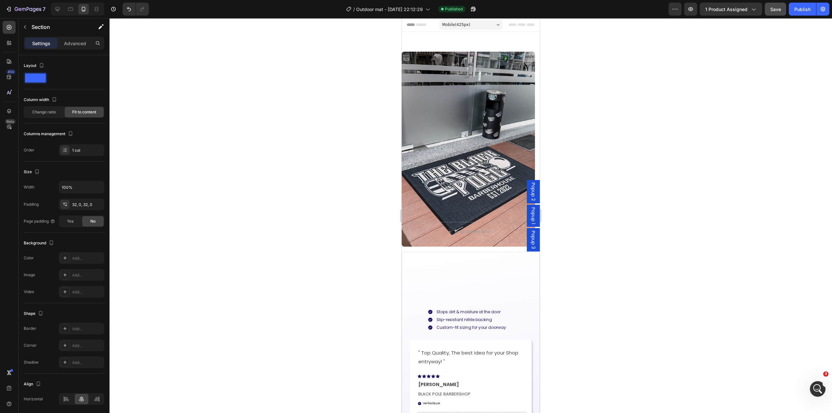
scroll to position [357, 0]
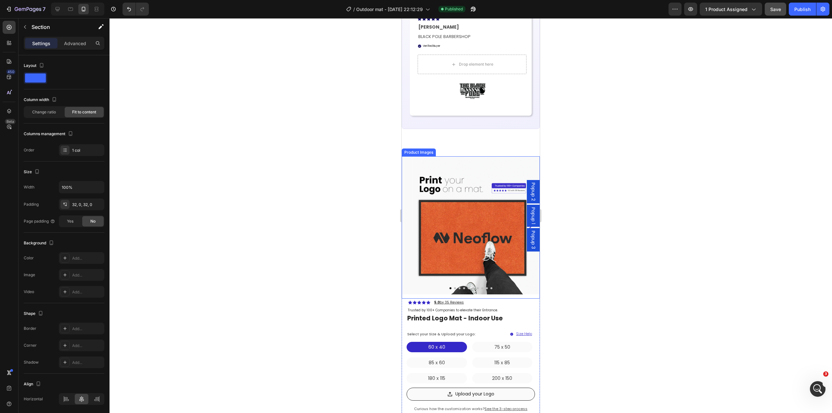
click at [428, 150] on div "Product Images" at bounding box center [419, 152] width 32 height 6
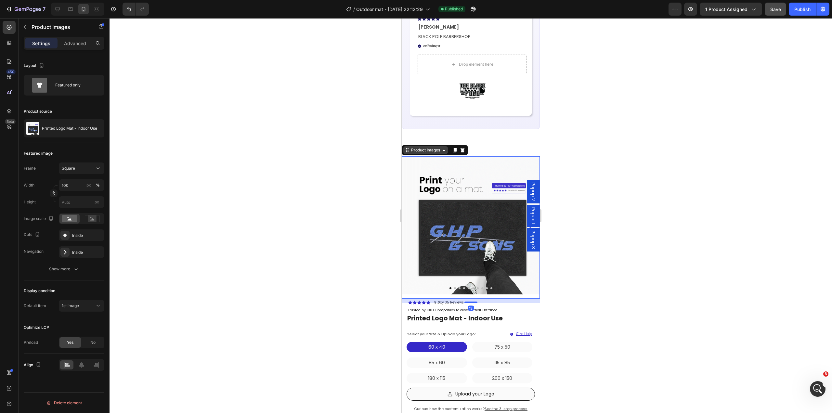
click at [424, 150] on div "Product Images" at bounding box center [426, 150] width 32 height 6
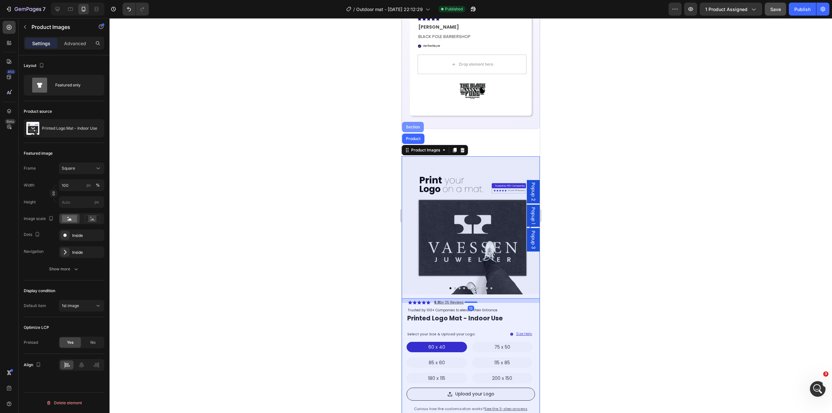
click at [414, 128] on div "Section" at bounding box center [412, 127] width 17 height 4
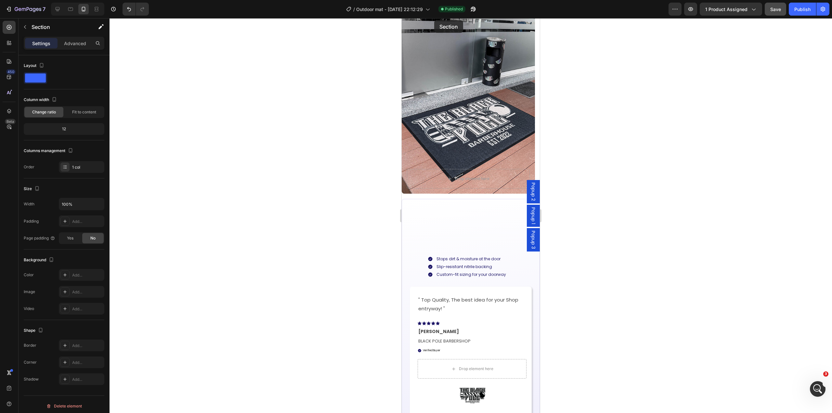
scroll to position [0, 0]
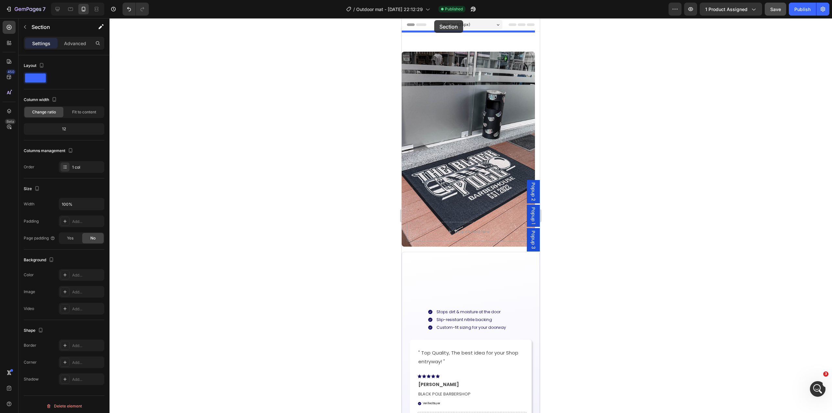
drag, startPoint x: 406, startPoint y: 151, endPoint x: 434, endPoint y: 19, distance: 134.4
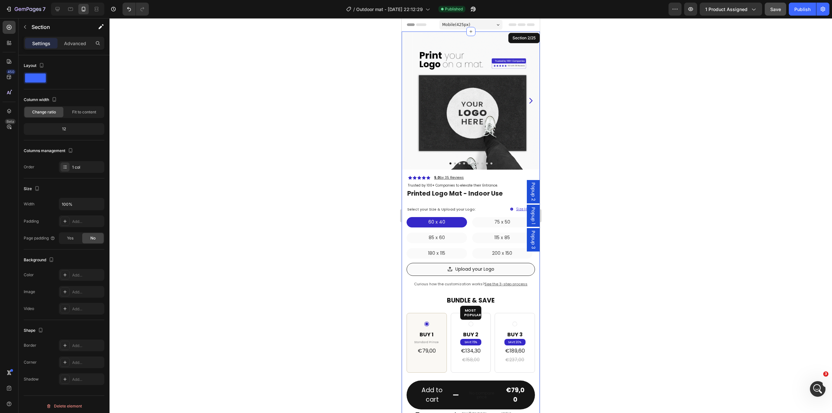
click at [620, 179] on div at bounding box center [470, 215] width 722 height 395
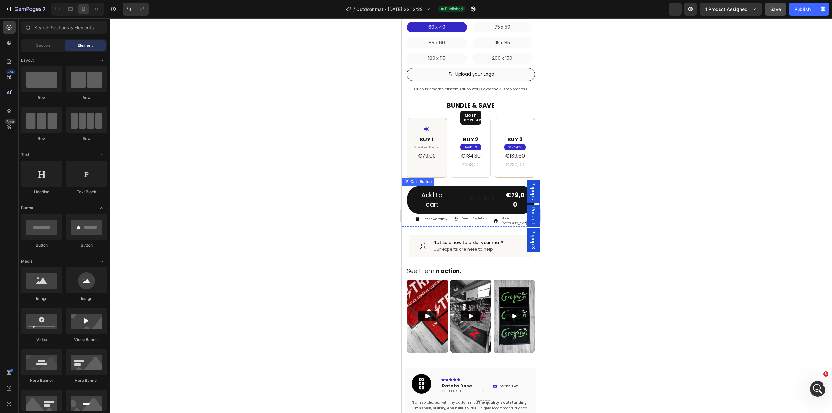
scroll to position [130, 0]
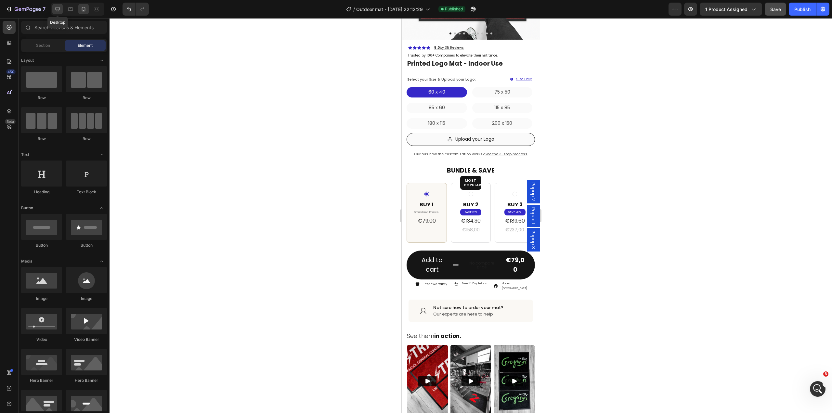
click at [58, 11] on icon at bounding box center [58, 9] width 4 height 4
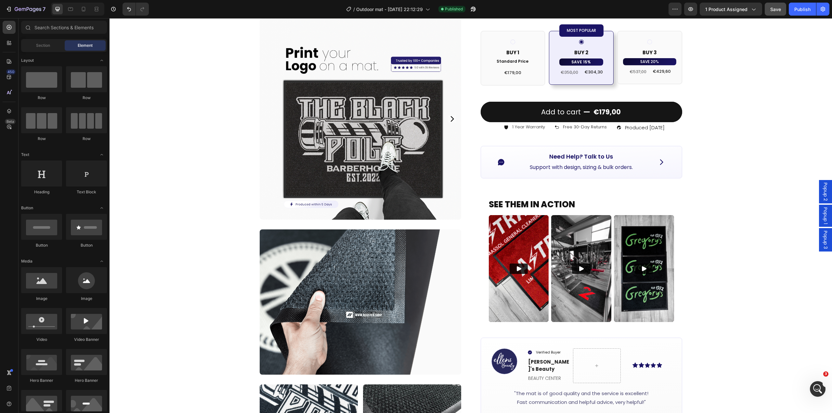
scroll to position [83, 0]
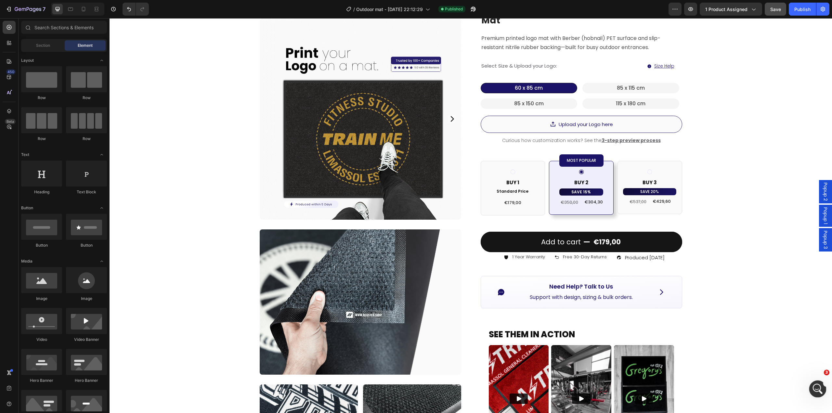
click at [813, 390] on icon "Open Intercom Messenger" at bounding box center [816, 388] width 11 height 11
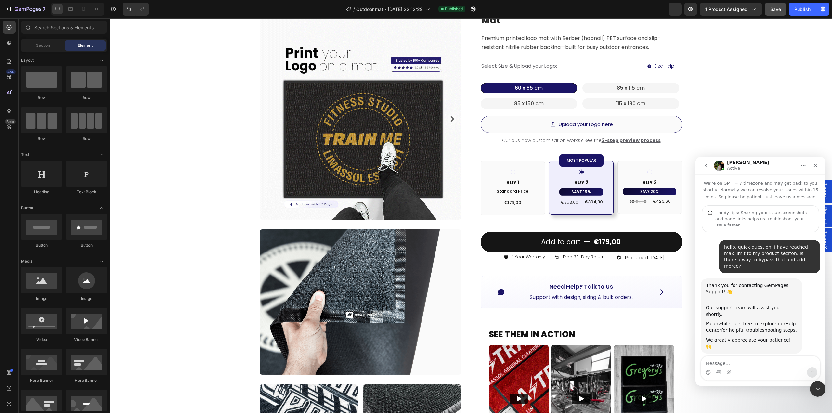
scroll to position [264, 0]
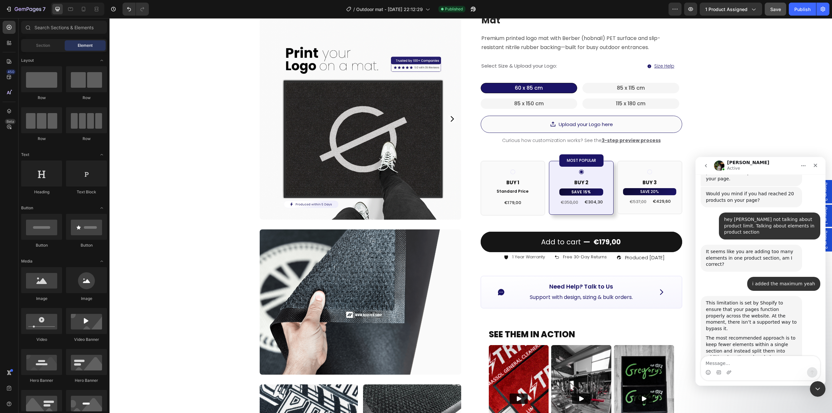
click at [742, 367] on textarea "Message…" at bounding box center [760, 361] width 119 height 11
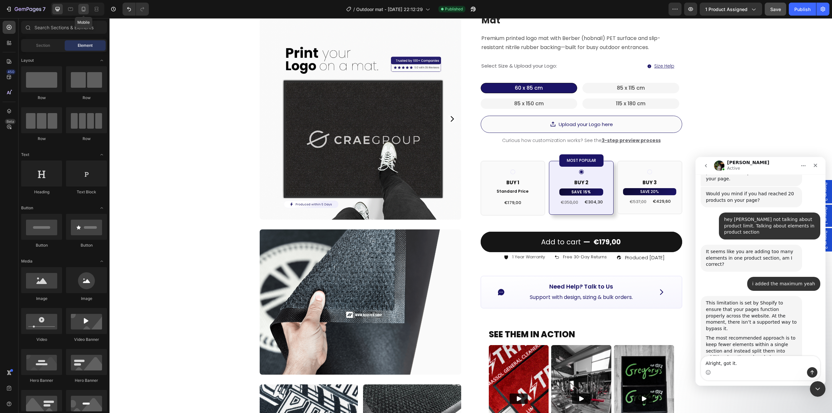
type textarea "Alright, got it."
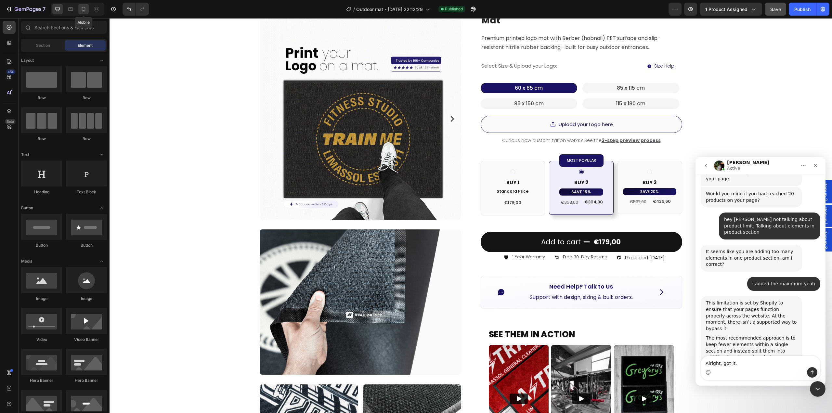
click at [83, 11] on icon at bounding box center [84, 9] width 4 height 5
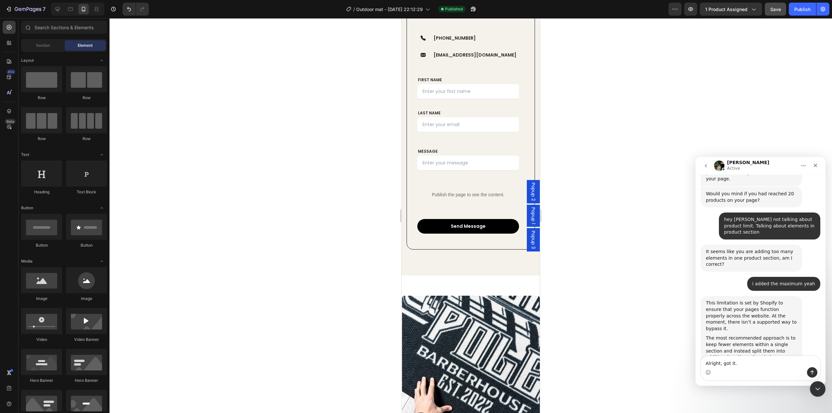
scroll to position [3213, 0]
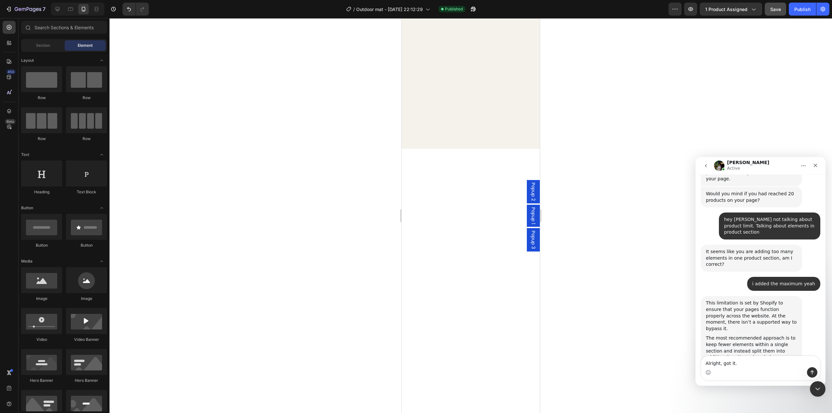
drag, startPoint x: 537, startPoint y: 230, endPoint x: 959, endPoint y: 71, distance: 450.6
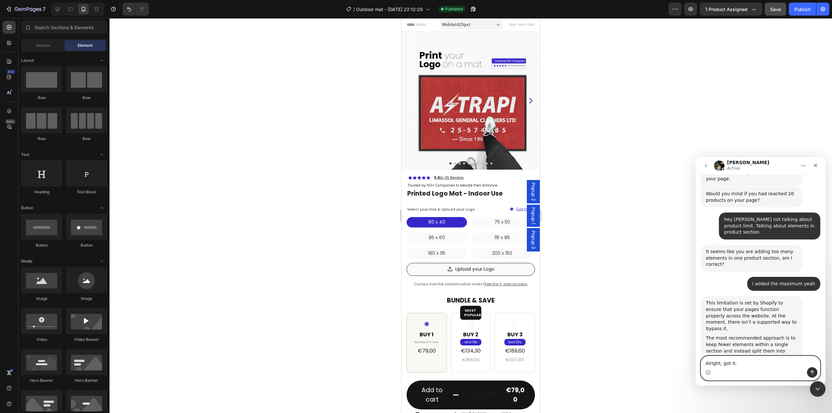
click at [734, 365] on textarea "Alright, got it." at bounding box center [760, 361] width 119 height 11
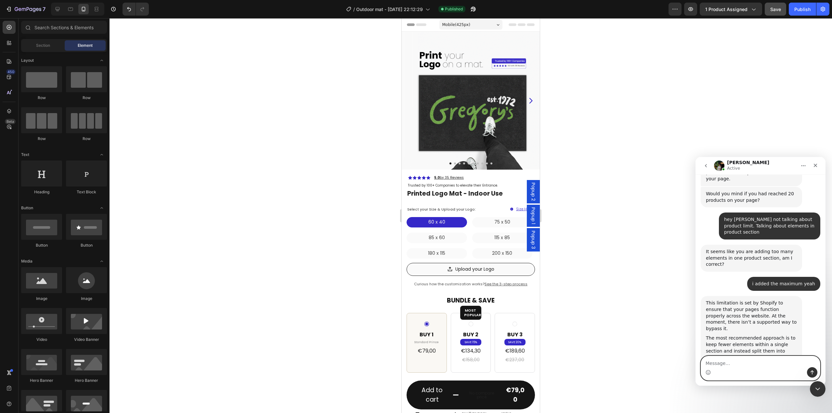
scroll to position [284, 0]
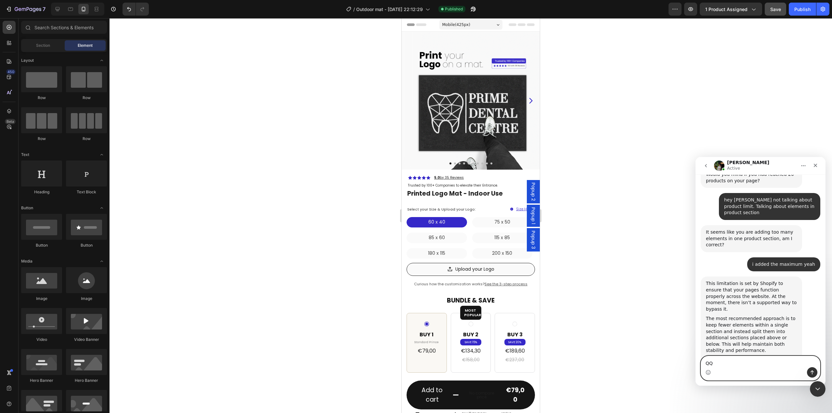
type textarea "Q"
type textarea "Another questiton i got"
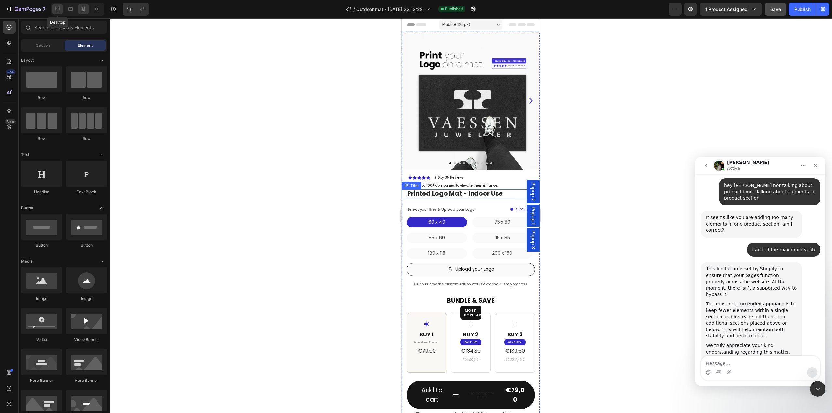
click at [61, 8] on div at bounding box center [57, 9] width 10 height 10
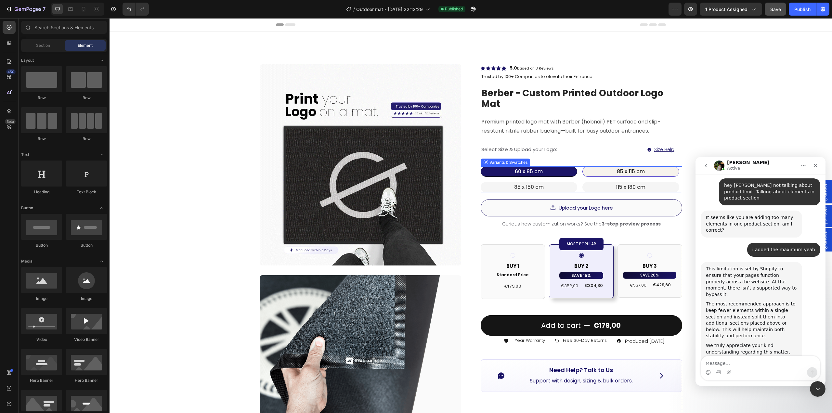
scroll to position [32, 0]
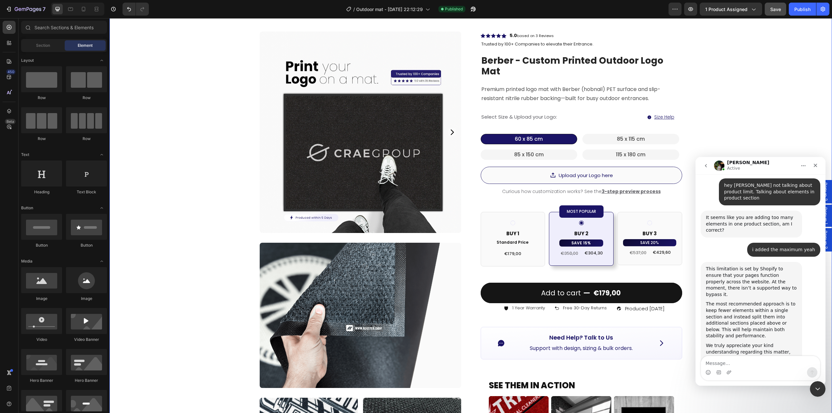
drag, startPoint x: 788, startPoint y: 96, endPoint x: 775, endPoint y: 23, distance: 73.6
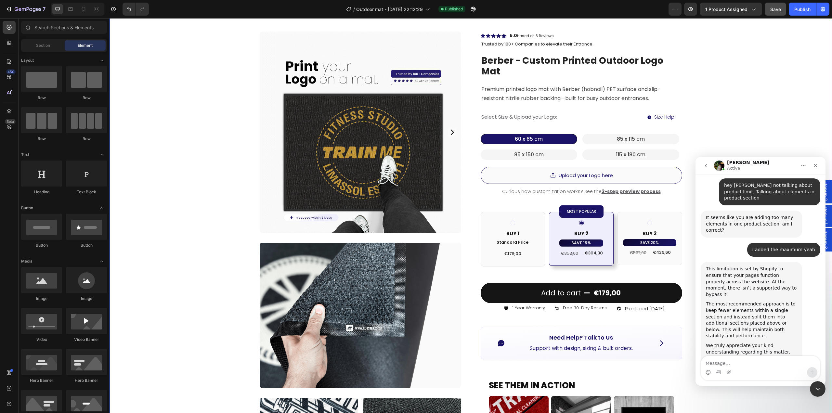
click at [786, 93] on div "Product Images Image Image Image Row Row Icon Icon Icon Icon Icon Icon List Hoz…" at bounding box center [470, 342] width 722 height 686
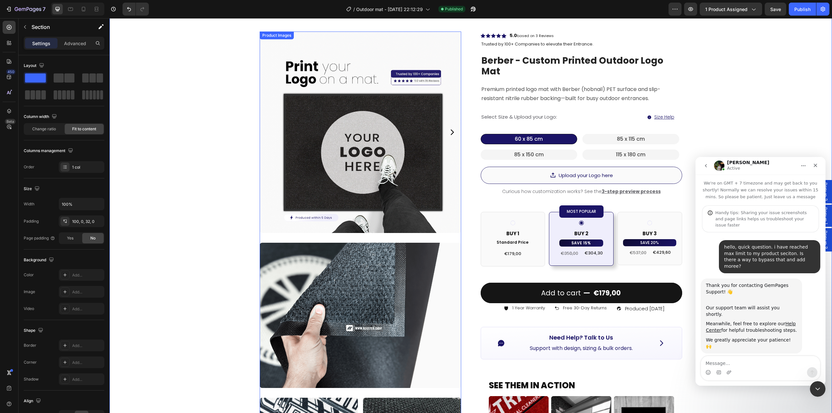
scroll to position [298, 0]
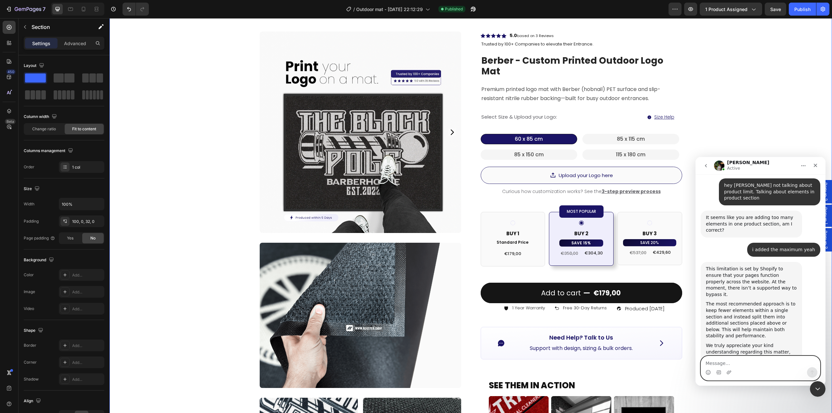
click at [762, 366] on textarea "Message…" at bounding box center [760, 361] width 119 height 11
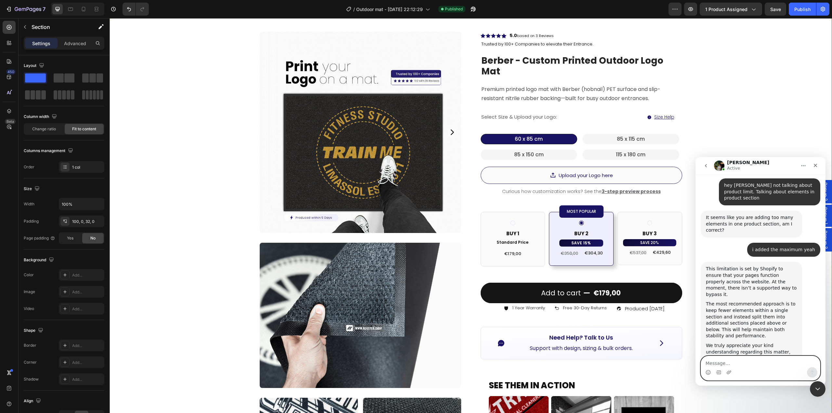
paste textarea "W"
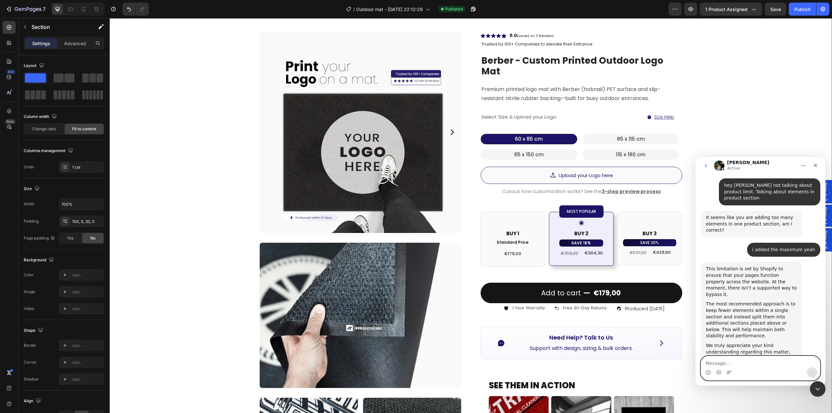
scroll to position [374, 0]
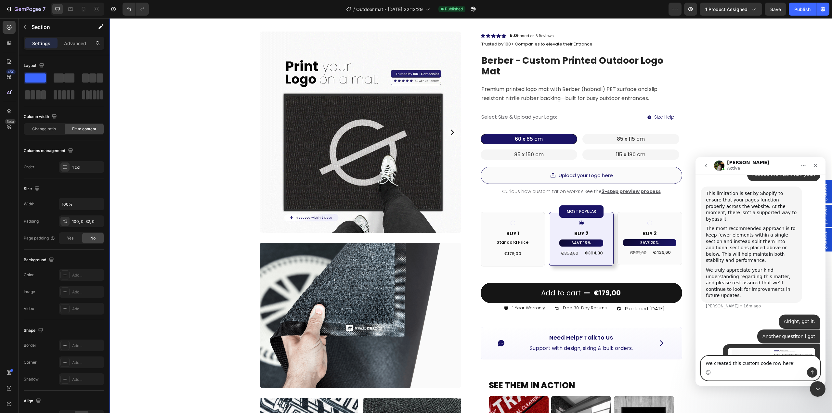
type textarea "We created this custom code row here"
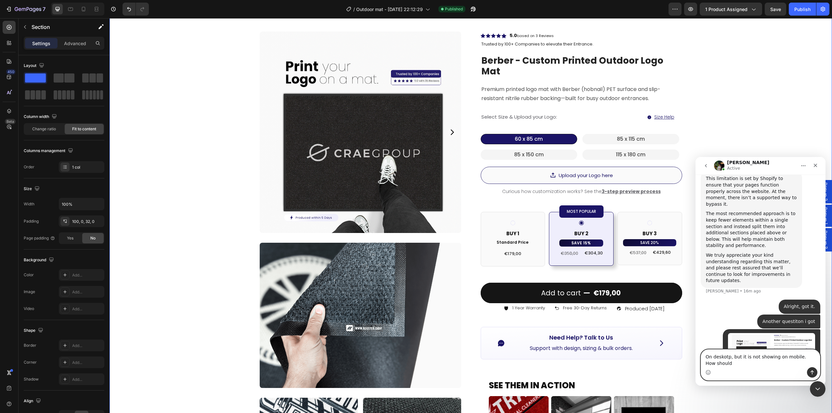
scroll to position [395, 0]
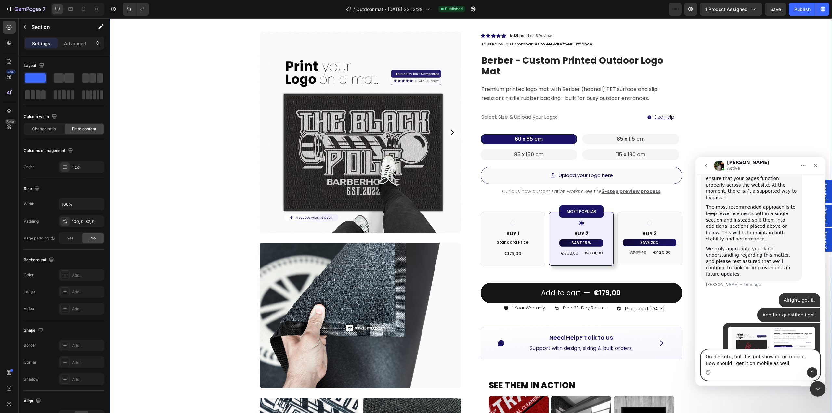
type textarea "On deskotp, but it is not showing on mobile. How should i get it on mobile as w…"
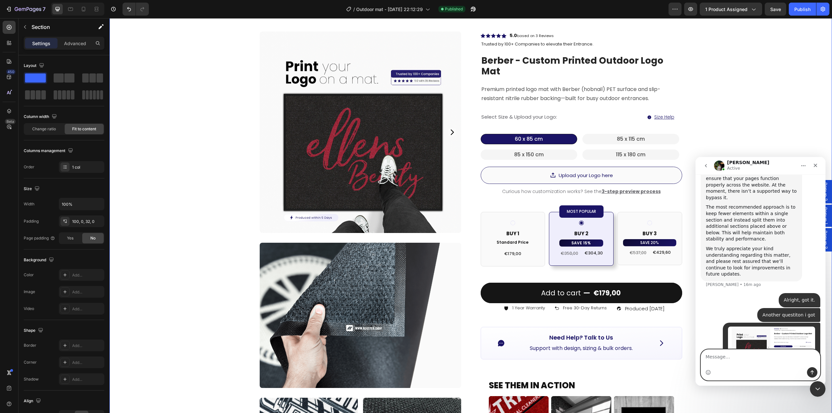
scroll to position [410, 0]
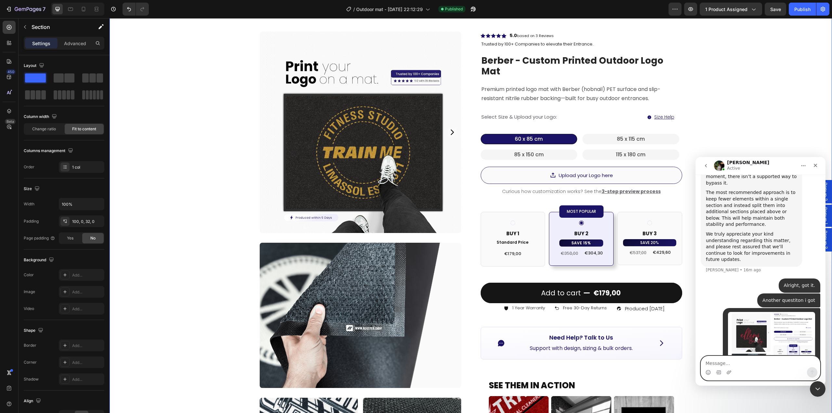
click html "[PERSON_NAME] Active We're on GMT + 7 timezone and may get back to you shortly!…"
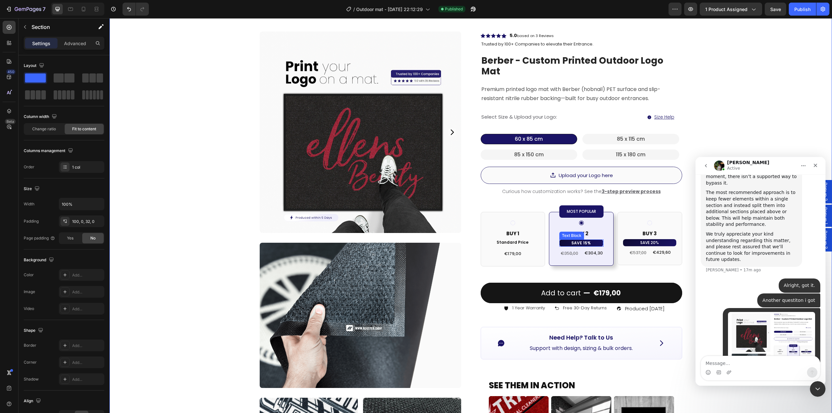
click at [594, 239] on p "SAVE 15%" at bounding box center [581, 242] width 39 height 7
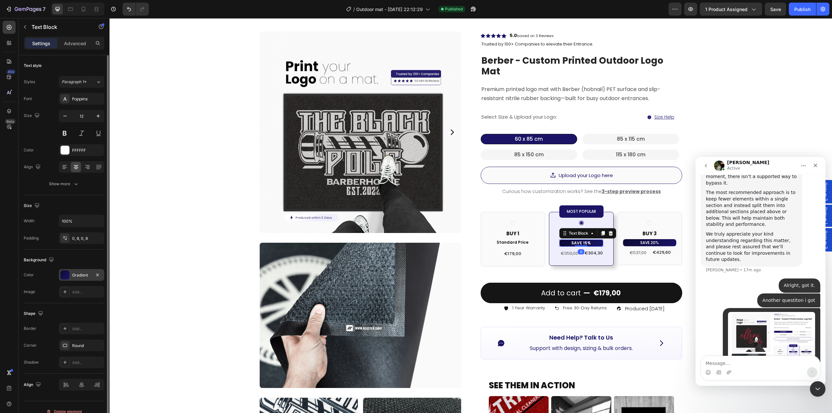
click at [79, 278] on div "Gradient" at bounding box center [81, 275] width 45 height 12
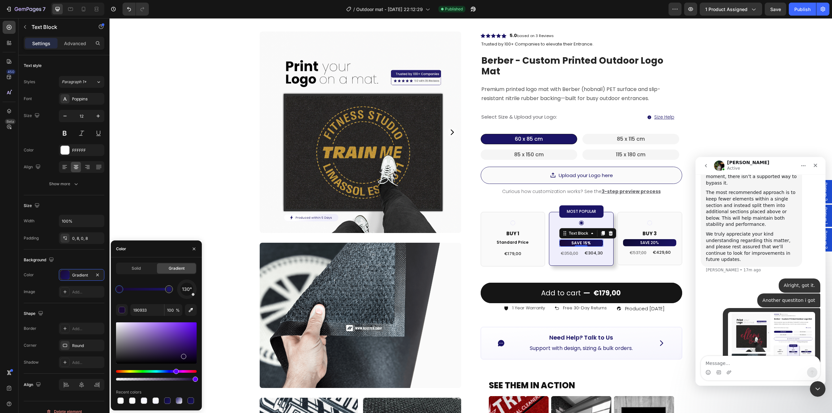
drag, startPoint x: 171, startPoint y: 372, endPoint x: 176, endPoint y: 371, distance: 4.6
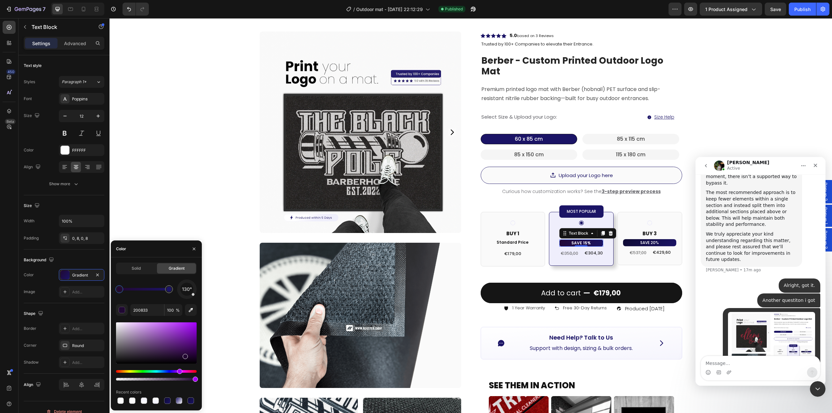
click at [179, 371] on div "Hue" at bounding box center [179, 371] width 5 height 5
drag, startPoint x: 186, startPoint y: 357, endPoint x: 185, endPoint y: 350, distance: 7.6
click at [185, 350] on div at bounding box center [185, 351] width 5 height 5
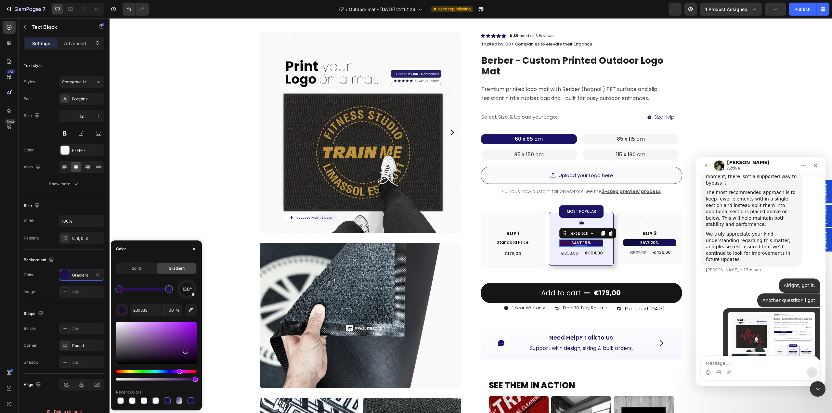
type input "390C54"
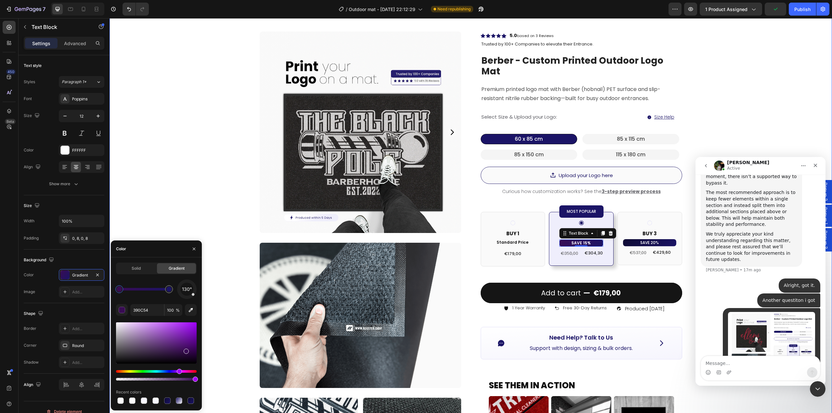
click at [771, 104] on div "Product Images Image Image Image Row Row Icon Icon Icon Icon Icon Icon List Hoz…" at bounding box center [470, 342] width 722 height 686
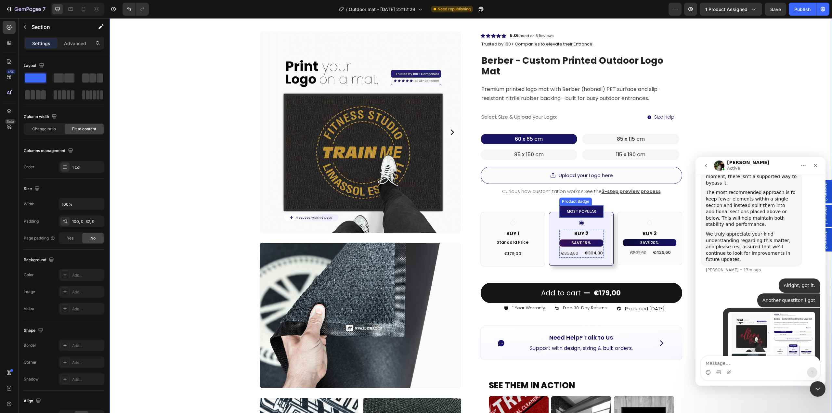
click at [595, 205] on pre "MOST POPULAR" at bounding box center [581, 211] width 34 height 12
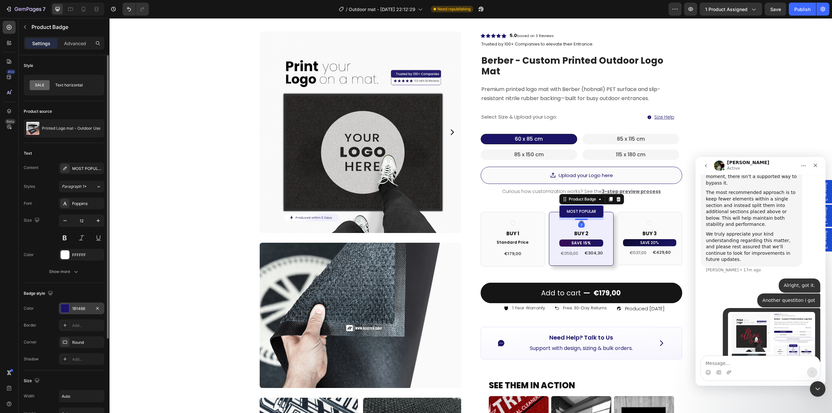
click at [69, 307] on div at bounding box center [64, 308] width 9 height 9
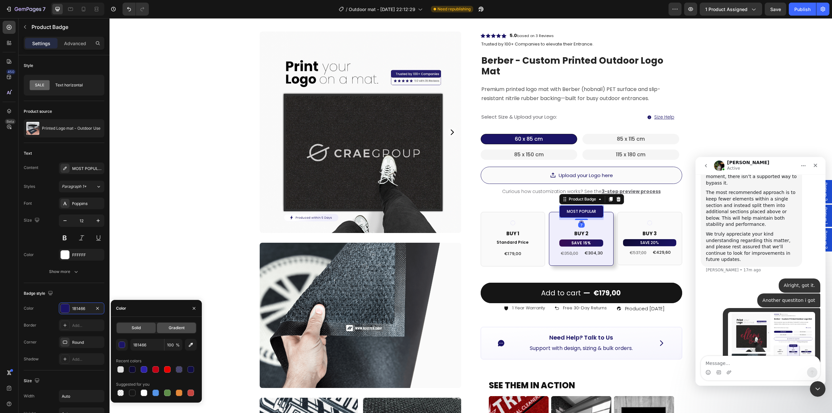
click at [188, 328] on div "Gradient" at bounding box center [176, 328] width 39 height 10
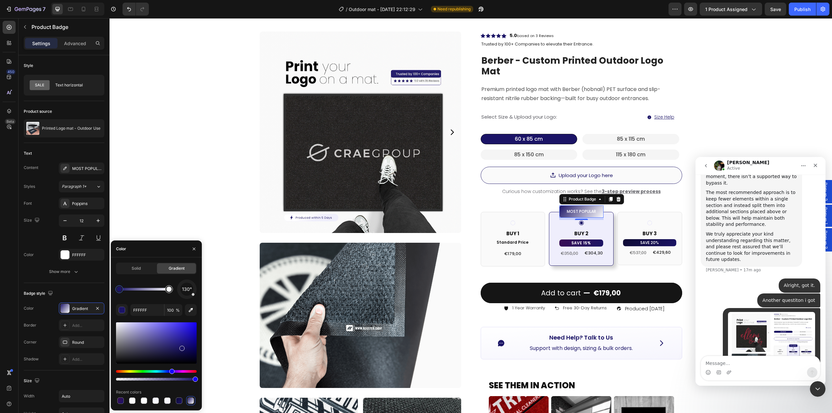
click at [168, 291] on div at bounding box center [168, 289] width 5 height 5
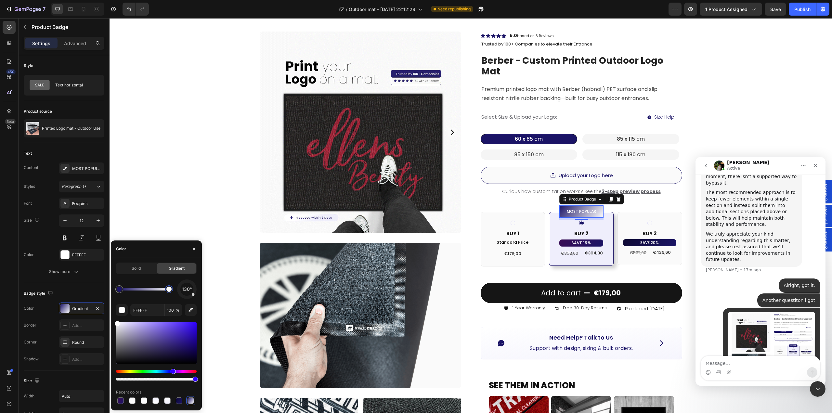
click at [173, 371] on div "Hue" at bounding box center [156, 371] width 81 height 3
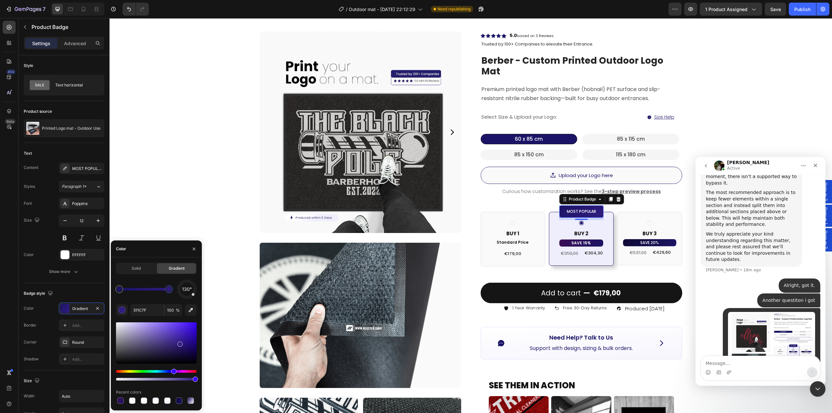
drag, startPoint x: 179, startPoint y: 342, endPoint x: 185, endPoint y: 355, distance: 14.4
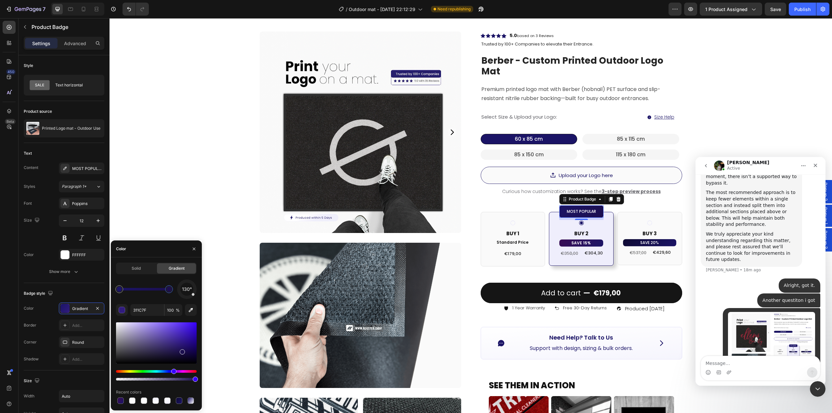
click at [182, 350] on div at bounding box center [156, 342] width 81 height 41
click at [176, 371] on div "Hue" at bounding box center [176, 371] width 5 height 5
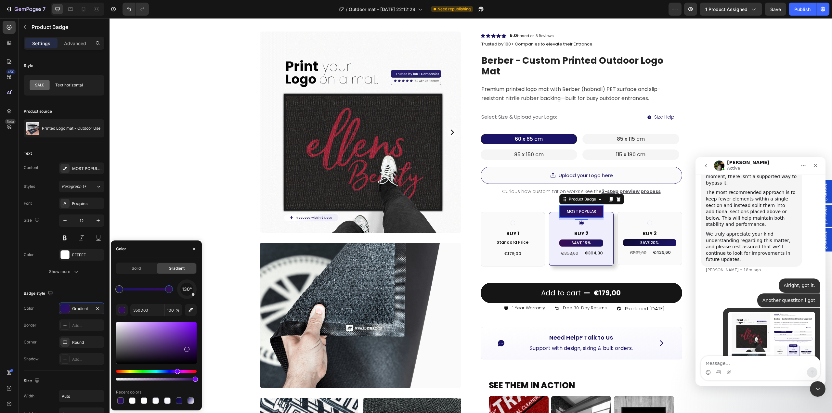
drag, startPoint x: 183, startPoint y: 352, endPoint x: 186, endPoint y: 345, distance: 7.9
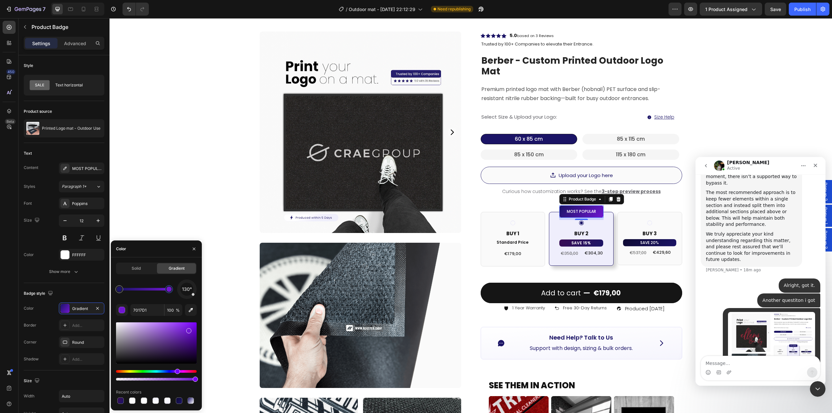
drag, startPoint x: 186, startPoint y: 349, endPoint x: 187, endPoint y: 332, distance: 16.9
type input "7018CE"
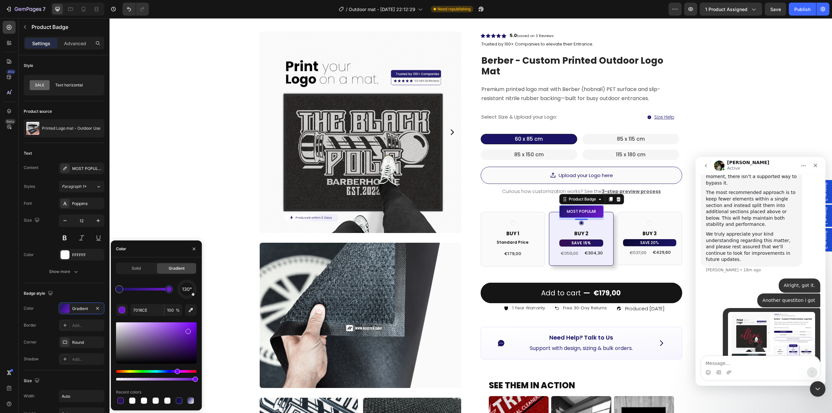
drag, startPoint x: 188, startPoint y: 336, endPoint x: 190, endPoint y: 328, distance: 7.6
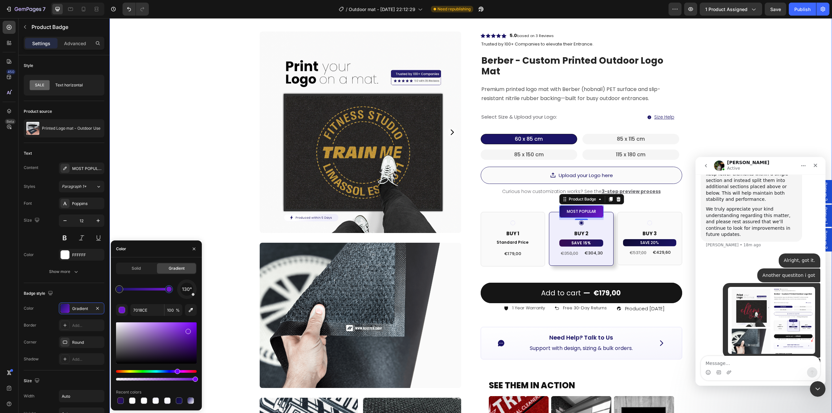
click at [763, 112] on div "Product Images Image Image Image Row Row Icon Icon Icon Icon Icon Icon List Hoz…" at bounding box center [470, 342] width 722 height 686
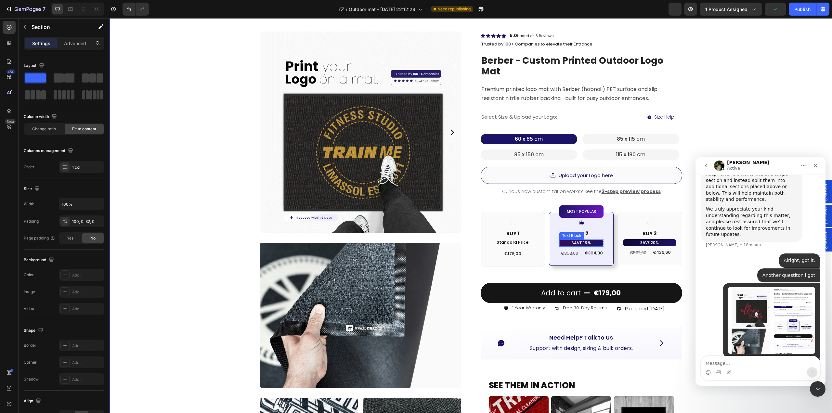
click at [596, 239] on p "SAVE 15%" at bounding box center [581, 242] width 39 height 7
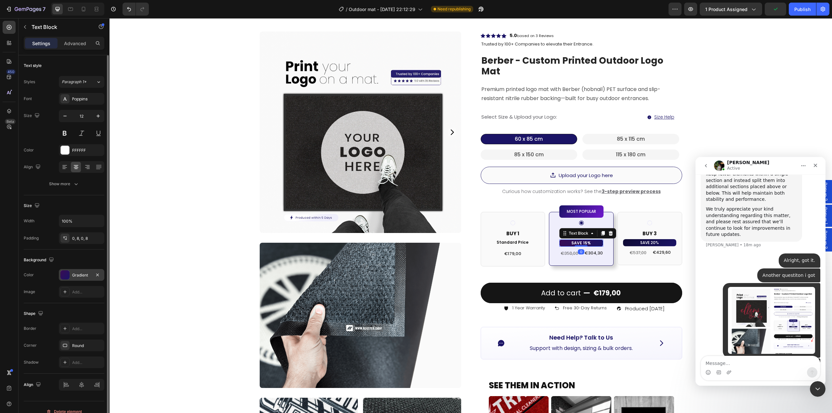
click at [83, 276] on div "Gradient" at bounding box center [81, 275] width 19 height 6
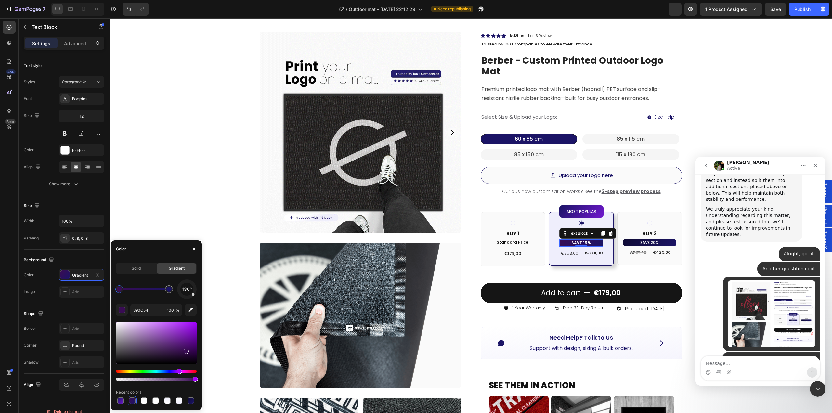
scroll to position [454, 0]
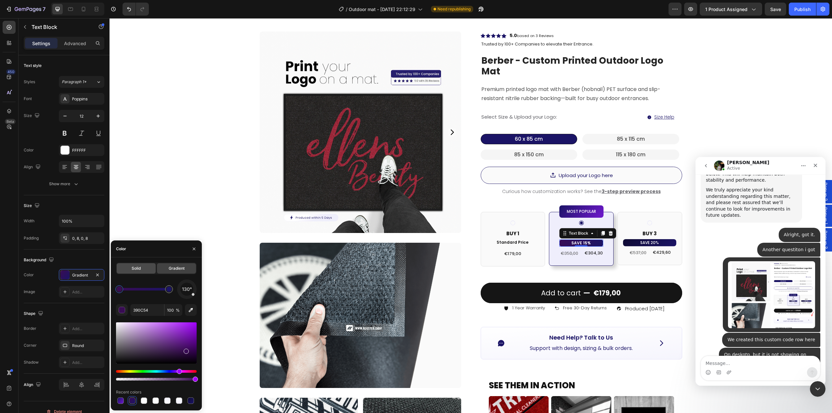
click at [138, 273] on div "Solid" at bounding box center [136, 268] width 39 height 10
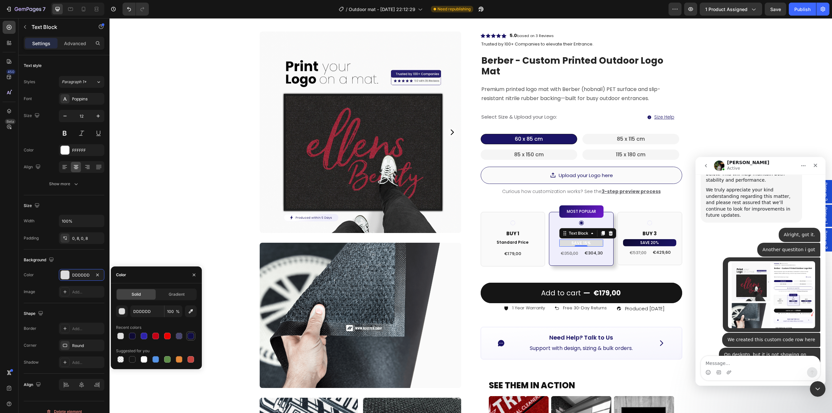
click at [146, 337] on div at bounding box center [144, 336] width 6 height 6
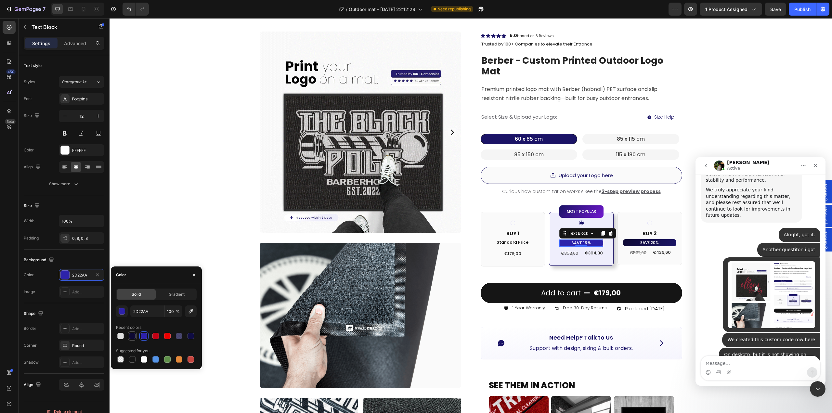
click at [134, 336] on div at bounding box center [132, 336] width 6 height 6
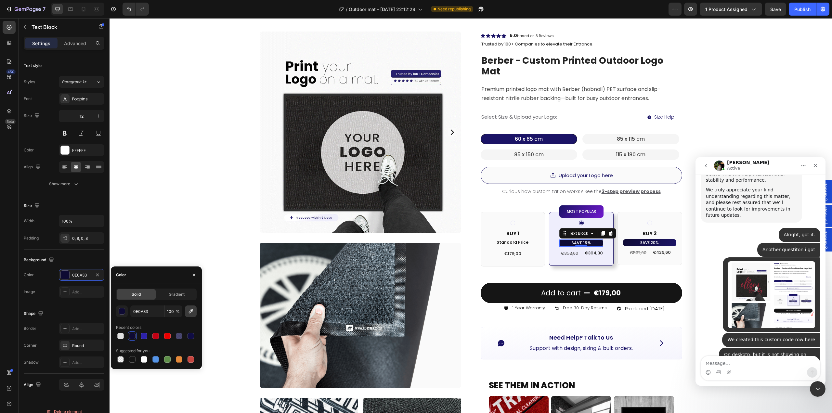
click at [190, 315] on button "button" at bounding box center [191, 311] width 12 height 12
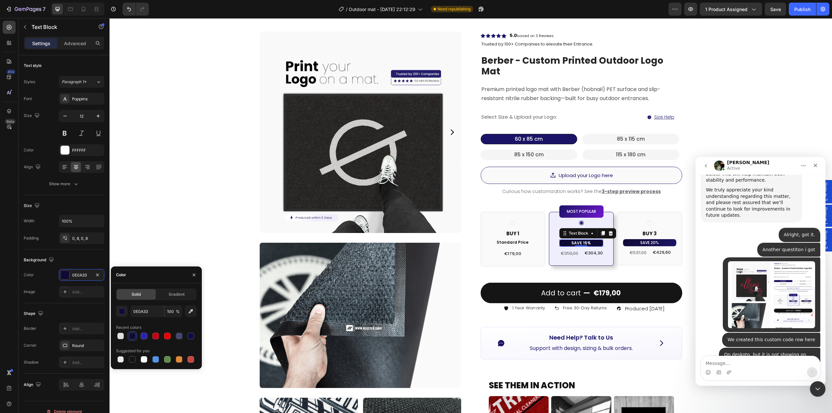
type input "1B1466"
click at [771, 125] on div "Product Images Image Image Image Row Row Icon Icon Icon Icon Icon Icon List Hoz…" at bounding box center [470, 342] width 722 height 686
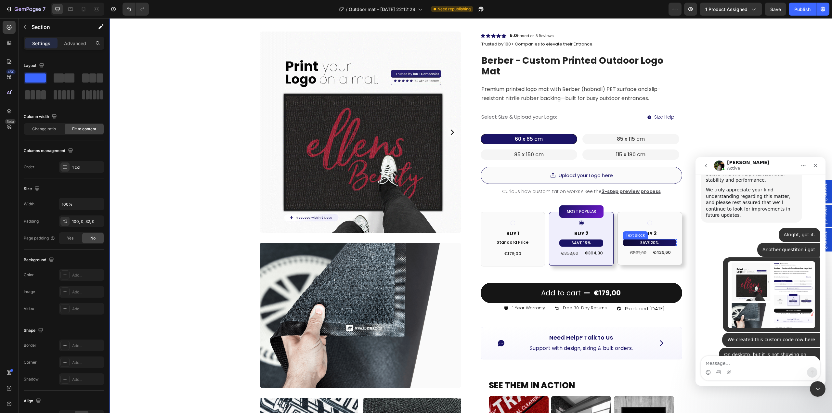
click at [663, 239] on p "SAVE 20%" at bounding box center [649, 242] width 53 height 7
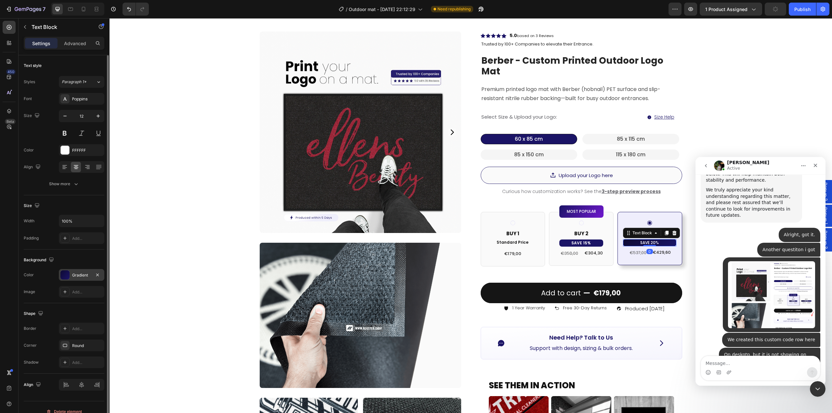
click at [78, 278] on div "Gradient" at bounding box center [81, 275] width 19 height 6
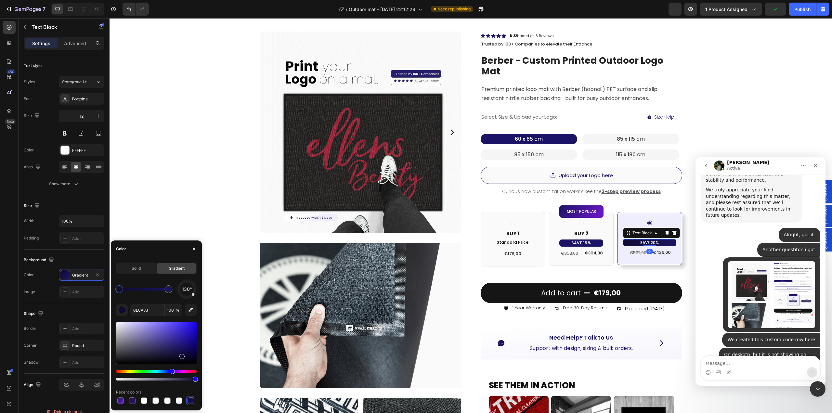
scroll to position [516, 0]
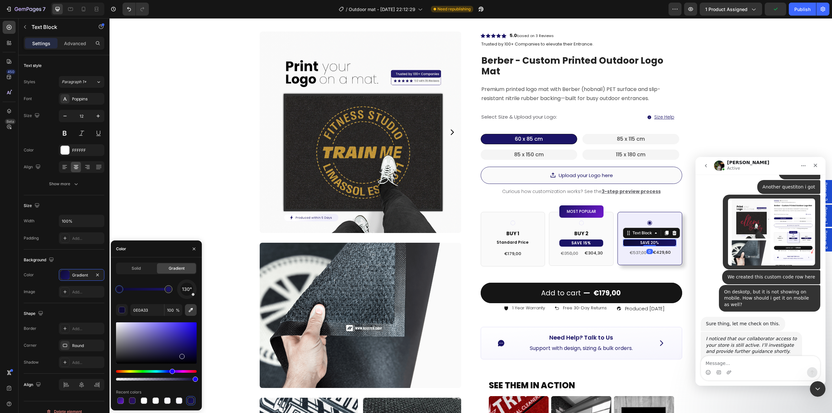
click at [189, 309] on icon "button" at bounding box center [190, 310] width 6 height 6
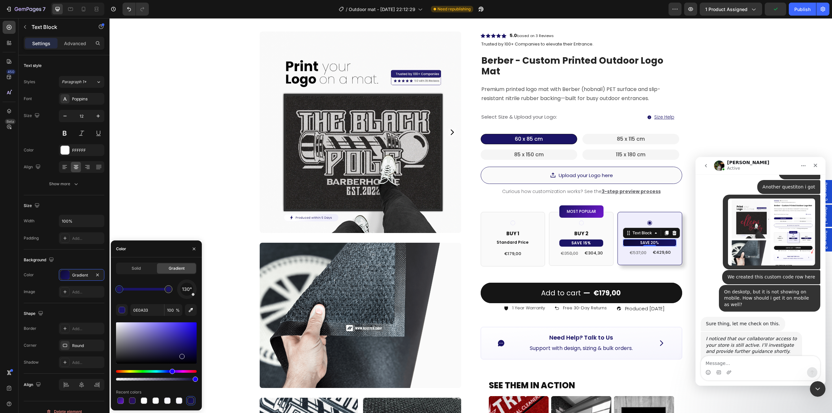
type input "1B1466"
click at [769, 112] on div "Product Images Image Image Image Row Row Icon Icon Icon Icon Icon Icon List Hoz…" at bounding box center [470, 342] width 722 height 686
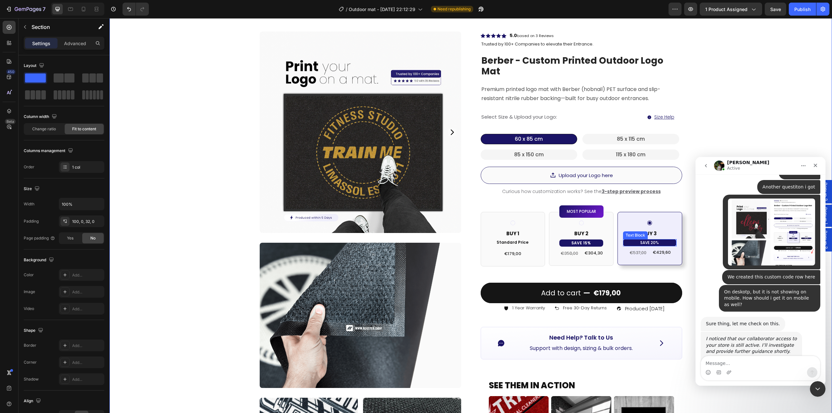
click at [664, 239] on p "SAVE 20%" at bounding box center [649, 242] width 53 height 7
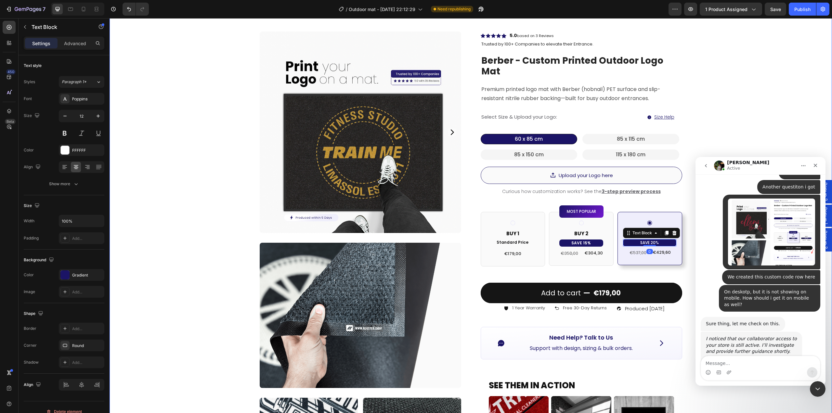
click at [710, 140] on div "Product Images Image Image Image Row Row Icon Icon Icon Icon Icon Icon List Hoz…" at bounding box center [470, 342] width 722 height 686
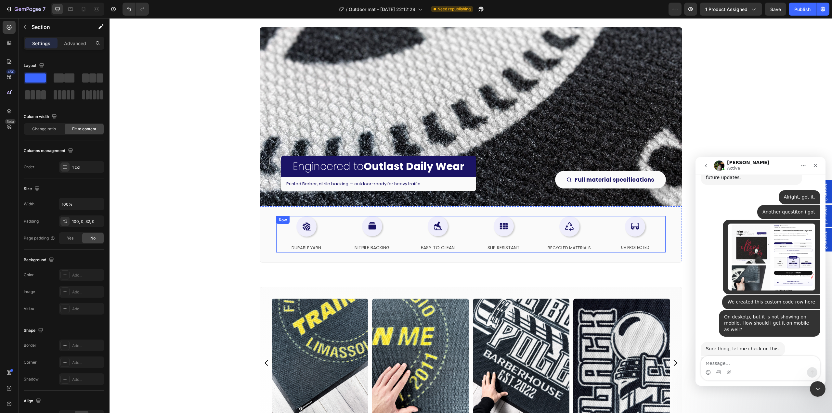
scroll to position [1003, 0]
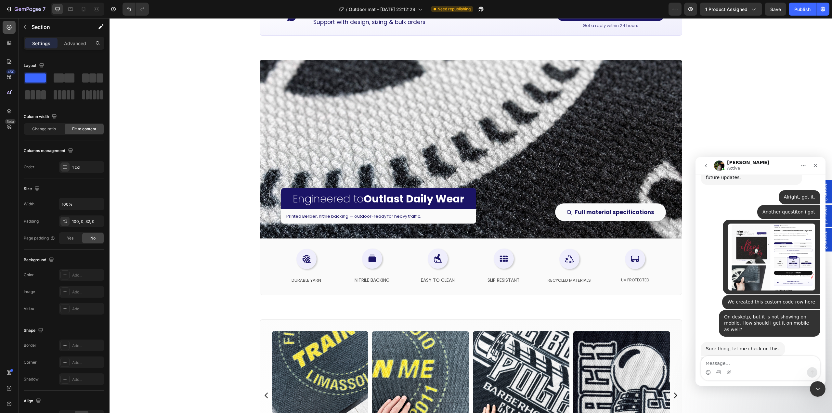
click at [13, 28] on div at bounding box center [9, 27] width 13 height 13
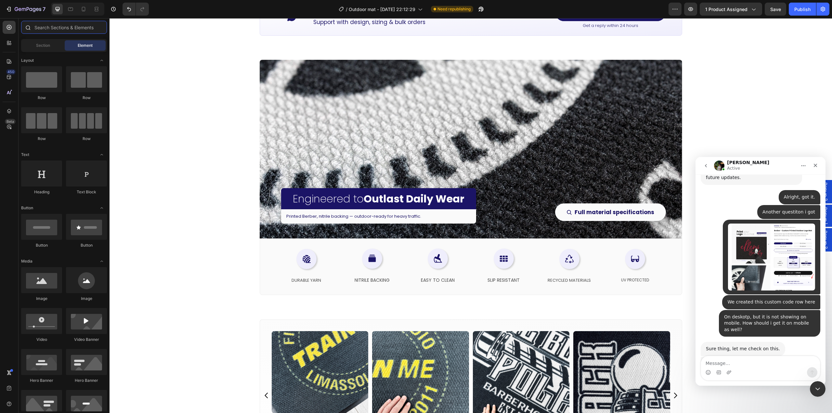
click at [57, 26] on input "text" at bounding box center [64, 27] width 86 height 13
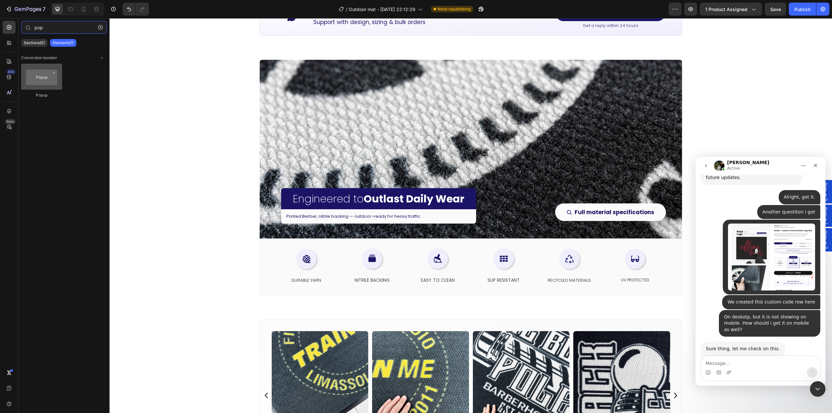
type input "pop"
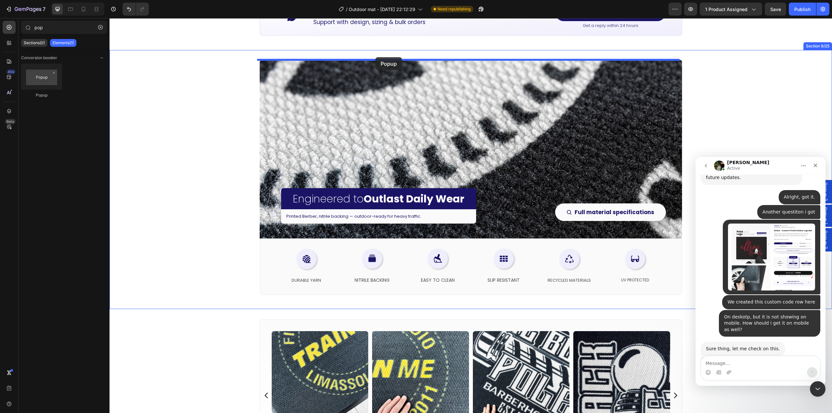
drag, startPoint x: 134, startPoint y: 91, endPoint x: 375, endPoint y: 57, distance: 243.3
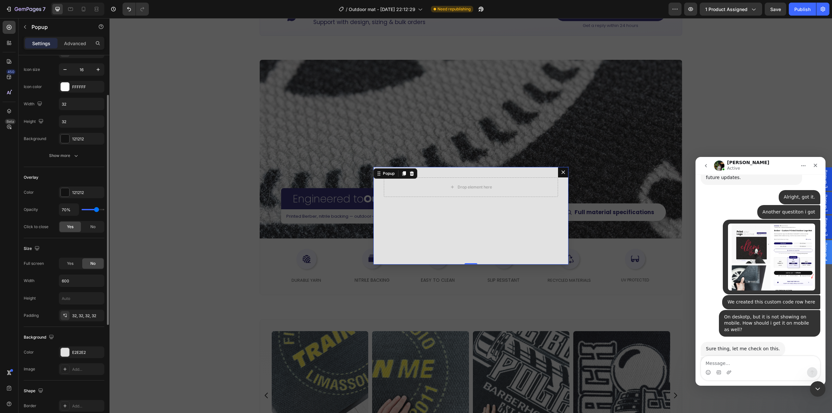
scroll to position [162, 0]
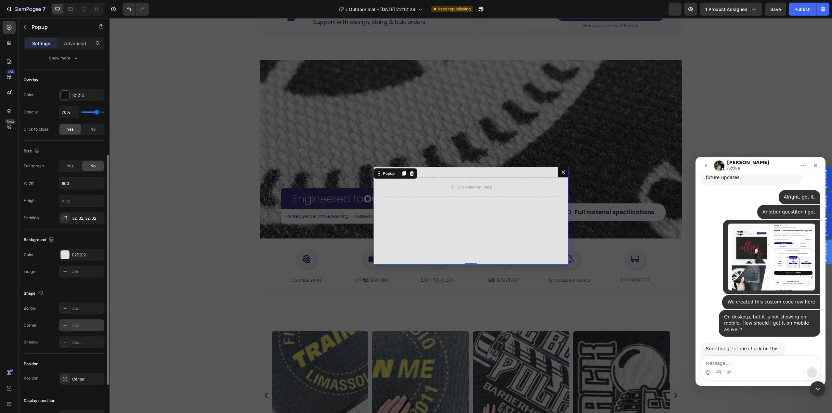
click at [74, 323] on div "Add..." at bounding box center [87, 326] width 31 height 6
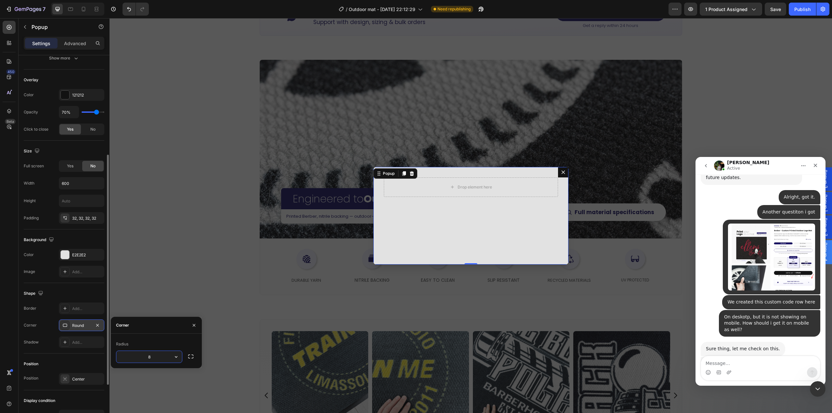
click at [52, 329] on div "Corner Round" at bounding box center [64, 325] width 81 height 12
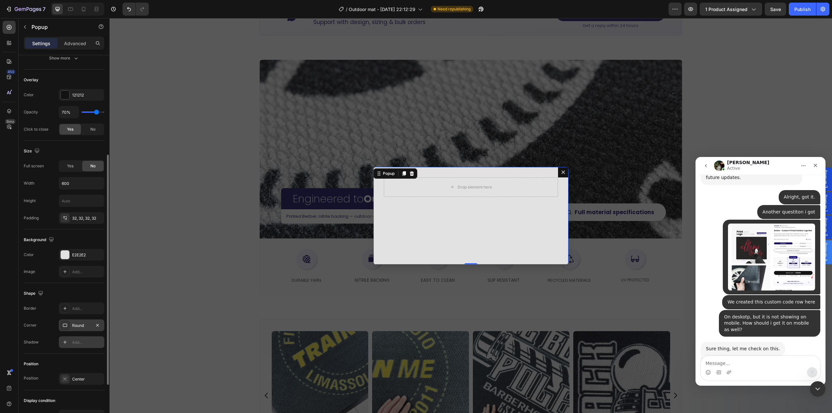
click at [83, 339] on div "Add..." at bounding box center [87, 342] width 31 height 6
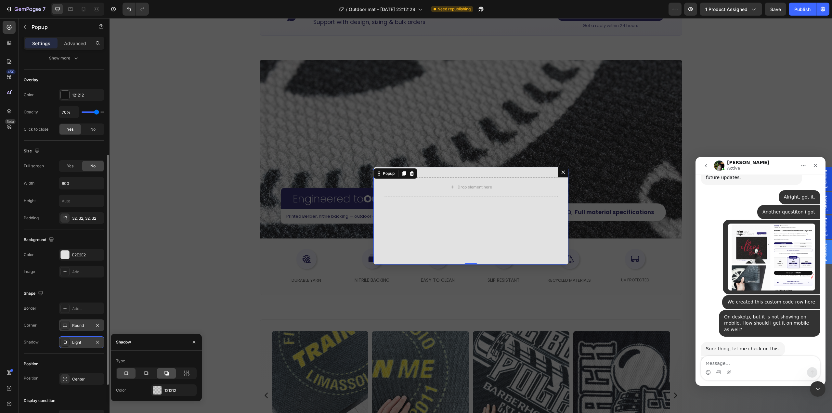
click at [157, 374] on div at bounding box center [166, 373] width 19 height 10
click at [122, 375] on div at bounding box center [126, 373] width 19 height 10
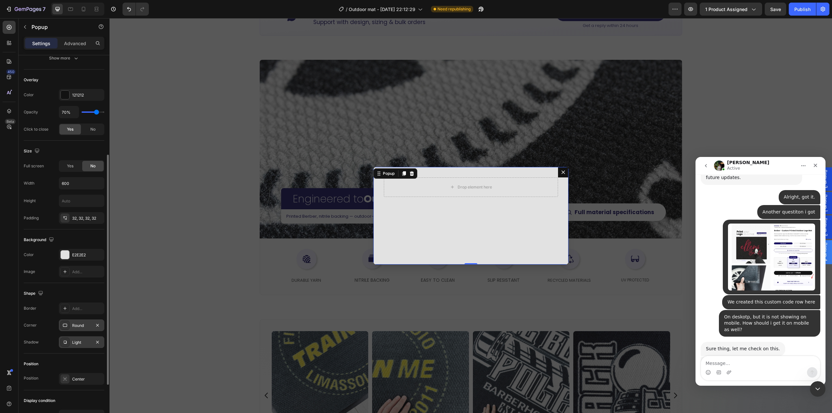
click at [58, 344] on div "Shadow Light" at bounding box center [64, 342] width 81 height 12
click at [48, 355] on div "Position Position Center" at bounding box center [64, 371] width 81 height 37
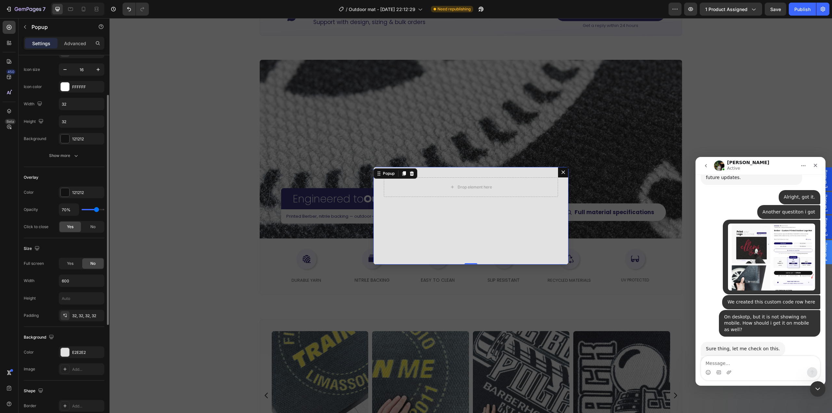
scroll to position [0, 0]
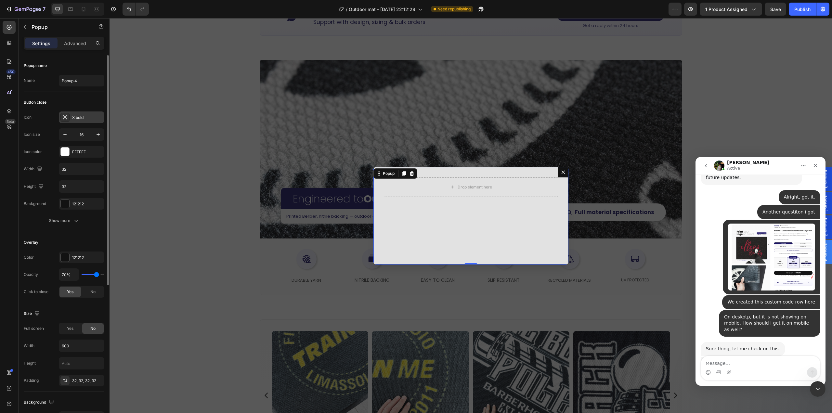
click at [76, 117] on div "X bold" at bounding box center [87, 118] width 31 height 6
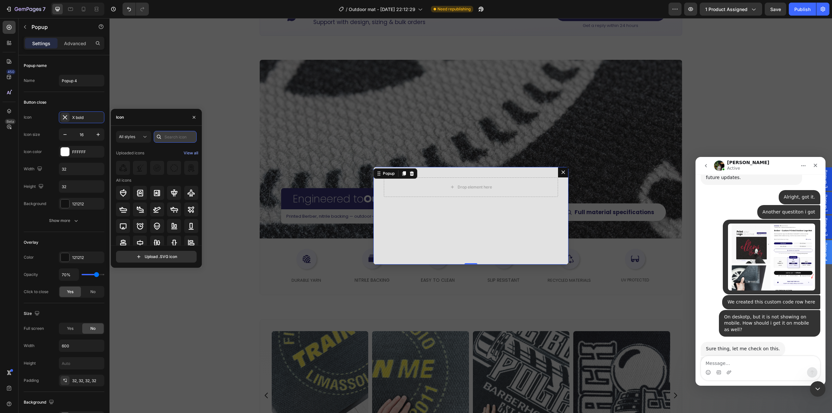
click at [174, 138] on input "text" at bounding box center [175, 137] width 43 height 12
click at [139, 139] on div "All styles" at bounding box center [130, 137] width 23 height 6
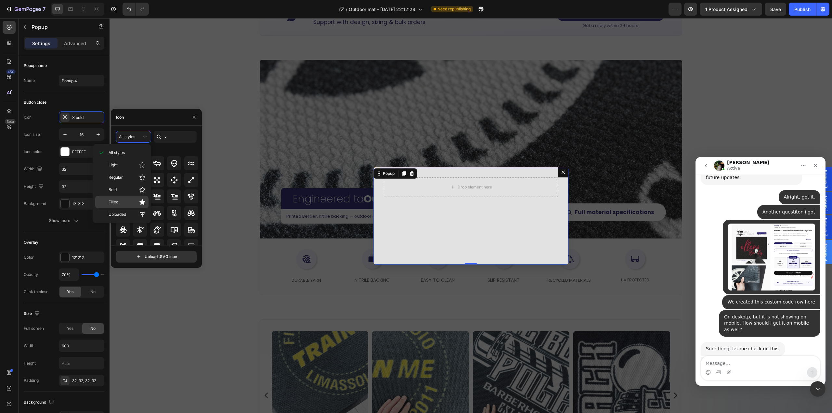
click at [134, 206] on div "Filled" at bounding box center [121, 202] width 53 height 12
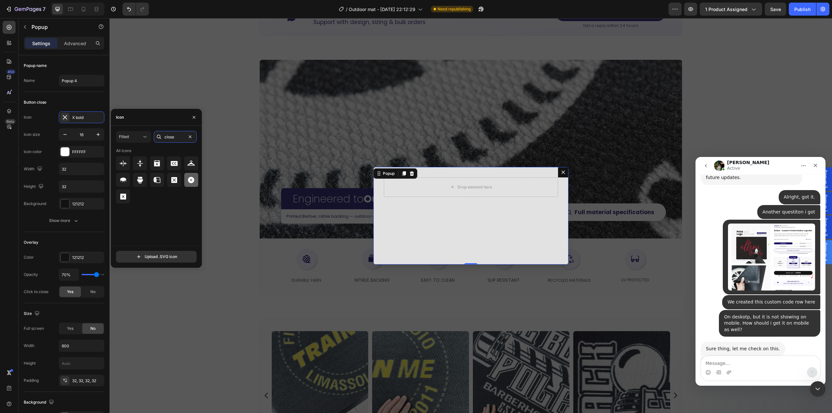
type input "close"
drag, startPoint x: 191, startPoint y: 181, endPoint x: 189, endPoint y: 242, distance: 60.8
click at [191, 182] on icon at bounding box center [191, 180] width 6 height 6
click at [99, 205] on icon "button" at bounding box center [97, 203] width 5 height 5
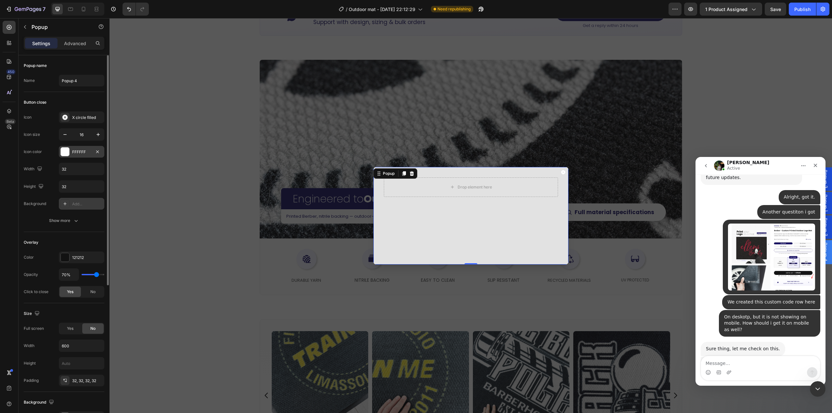
click at [78, 152] on div "FFFFFF" at bounding box center [81, 152] width 19 height 6
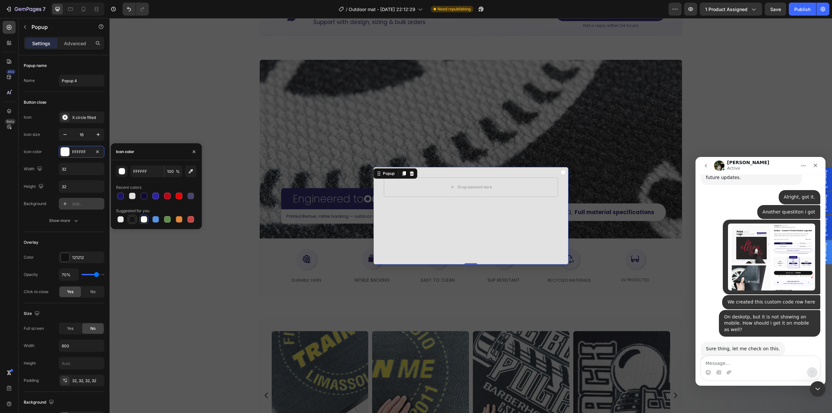
click at [134, 217] on div at bounding box center [132, 219] width 6 height 6
type input "151515"
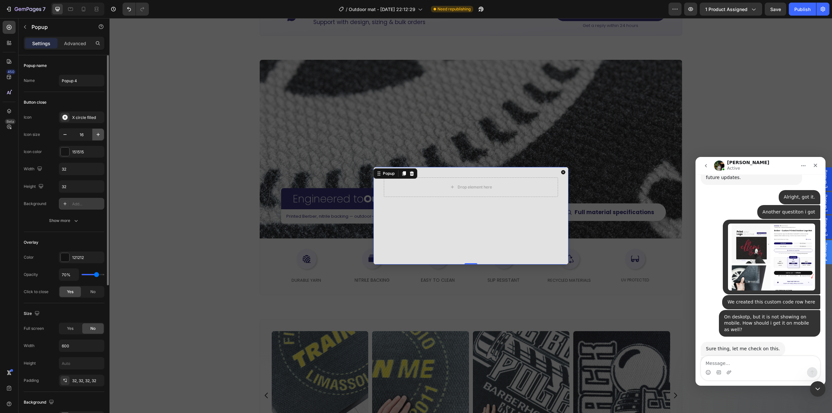
click at [97, 136] on icon "button" at bounding box center [98, 134] width 6 height 6
click at [98, 136] on icon "button" at bounding box center [98, 134] width 6 height 6
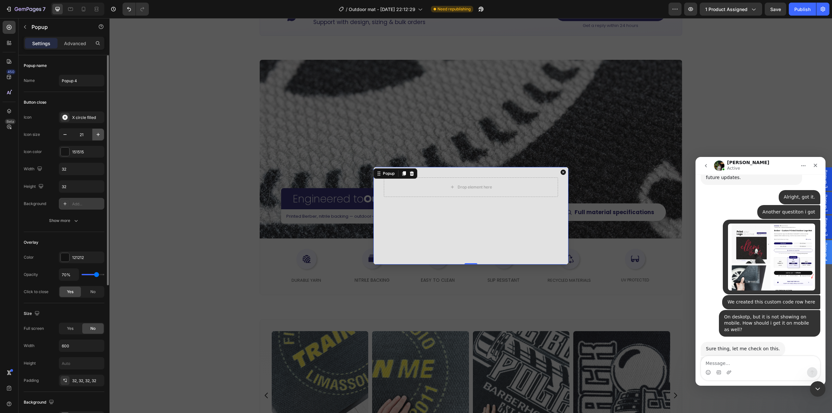
click at [98, 136] on icon "button" at bounding box center [98, 134] width 6 height 6
click at [62, 134] on icon "button" at bounding box center [65, 134] width 6 height 6
type input "22"
click at [68, 220] on div "Show more" at bounding box center [64, 220] width 30 height 6
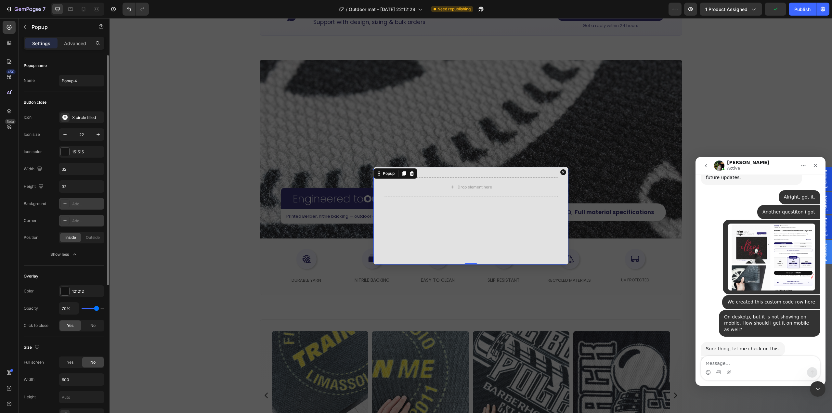
click at [86, 223] on div "Add..." at bounding box center [87, 221] width 31 height 6
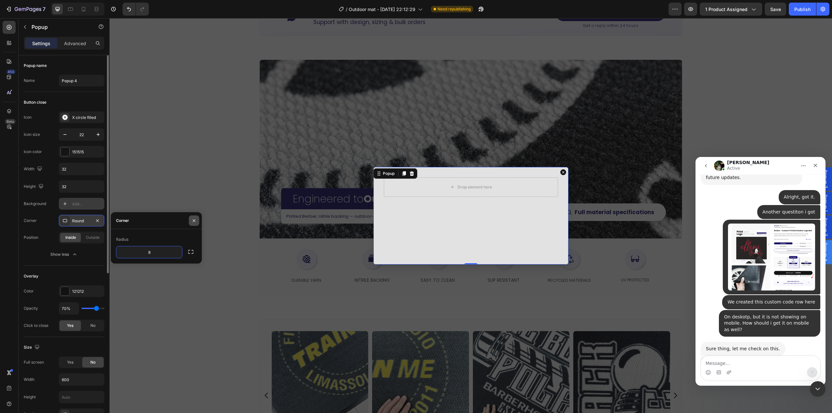
click at [194, 219] on icon "button" at bounding box center [193, 220] width 5 height 5
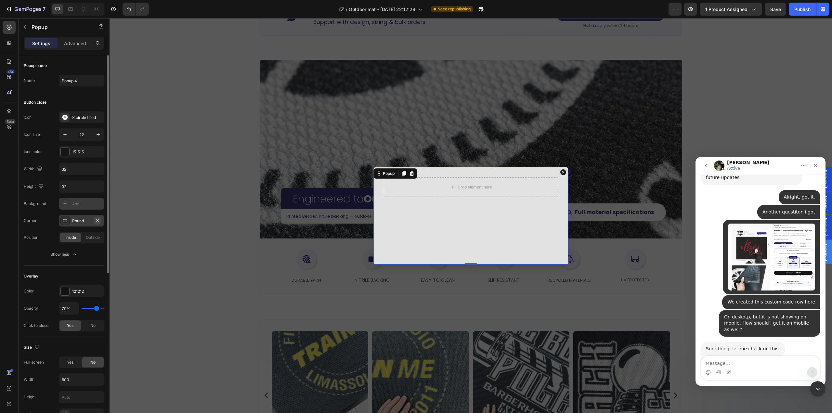
click at [98, 219] on icon "button" at bounding box center [97, 220] width 3 height 3
click at [80, 157] on div "151515" at bounding box center [81, 152] width 45 height 12
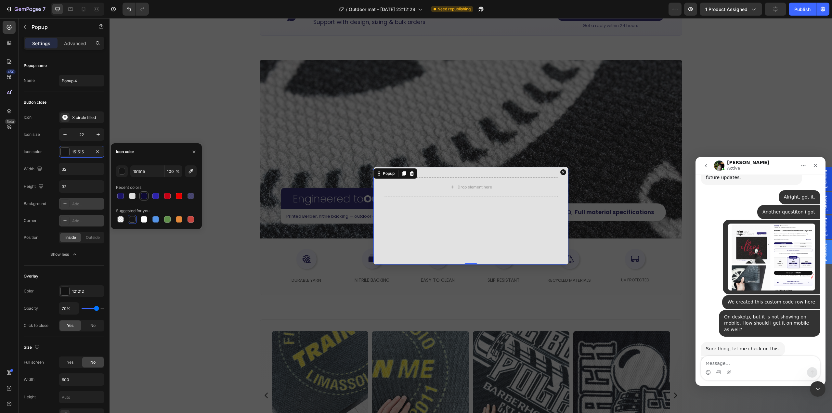
click at [143, 197] on div at bounding box center [144, 196] width 6 height 6
click at [133, 219] on div at bounding box center [132, 219] width 6 height 6
click at [118, 198] on div at bounding box center [120, 196] width 6 height 6
click at [134, 218] on div at bounding box center [132, 219] width 6 height 6
type input "151515"
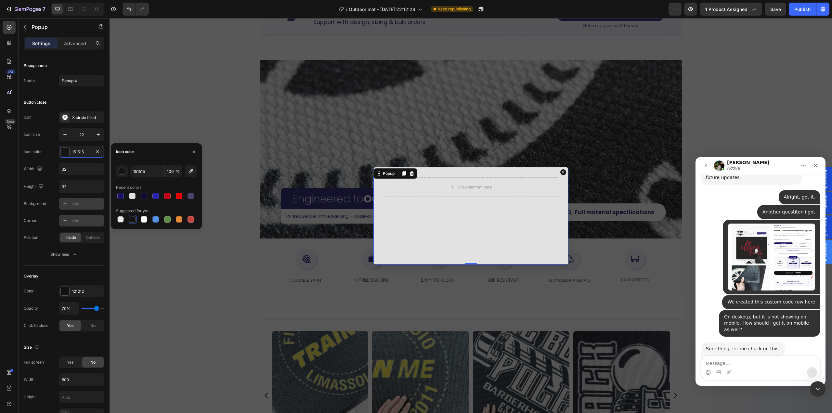
click at [501, 249] on div "Drop element here" at bounding box center [470, 215] width 195 height 97
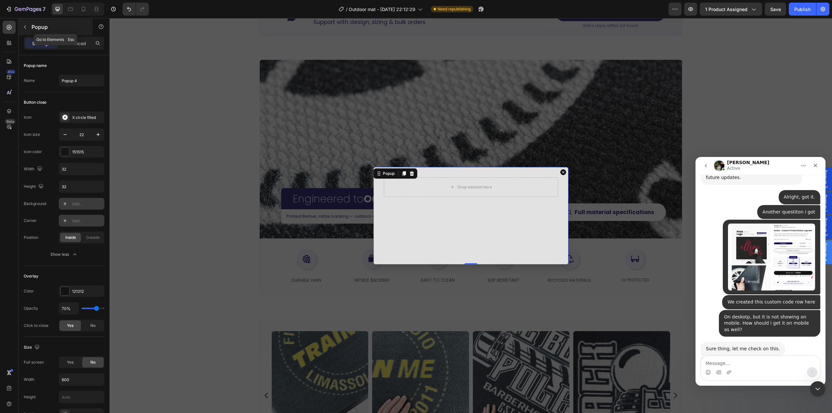
click at [23, 29] on icon "button" at bounding box center [24, 26] width 5 height 5
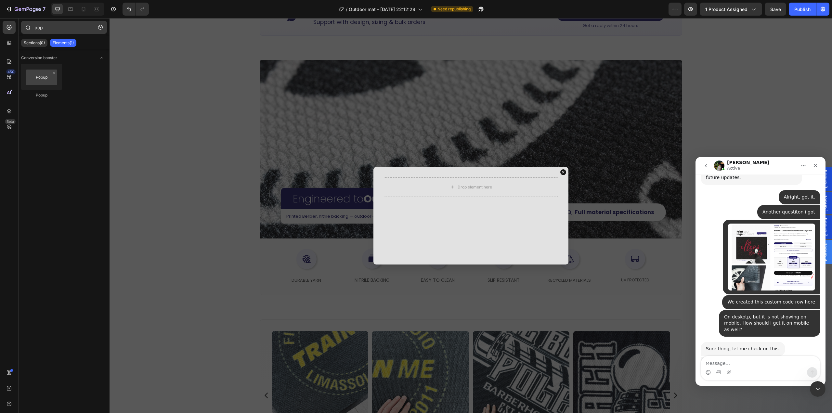
click at [102, 29] on icon "button" at bounding box center [100, 27] width 5 height 5
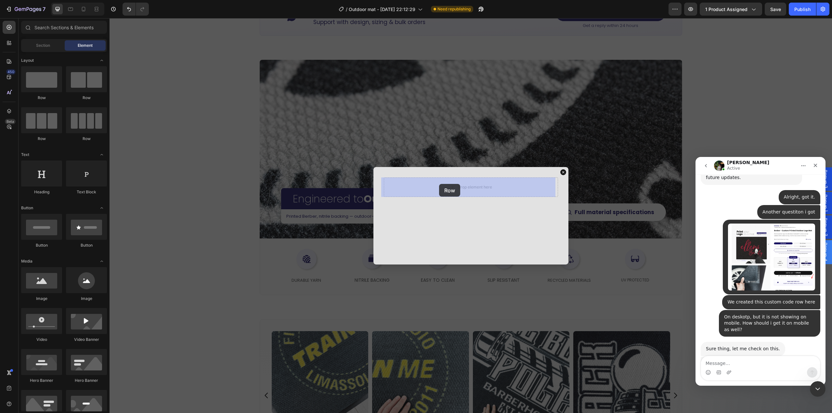
drag, startPoint x: 192, startPoint y: 104, endPoint x: 439, endPoint y: 184, distance: 259.8
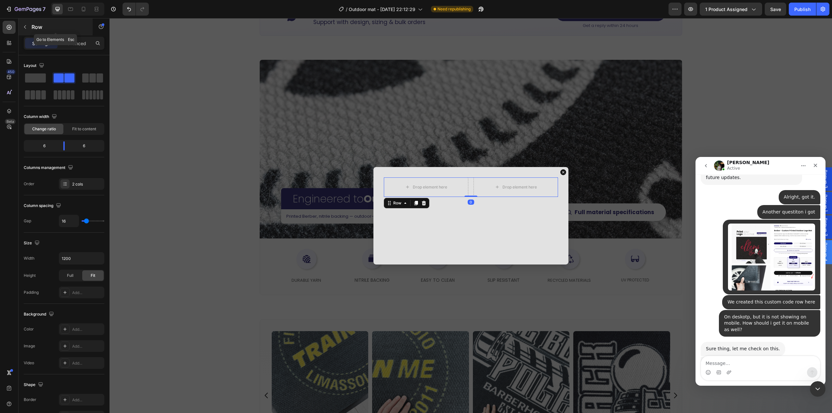
click at [26, 30] on button "button" at bounding box center [25, 27] width 10 height 10
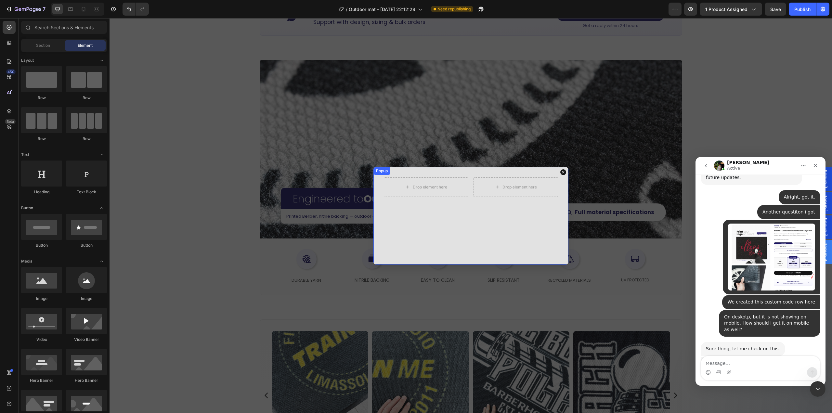
click at [414, 232] on div "Drop element here Drop element here Row" at bounding box center [470, 215] width 195 height 97
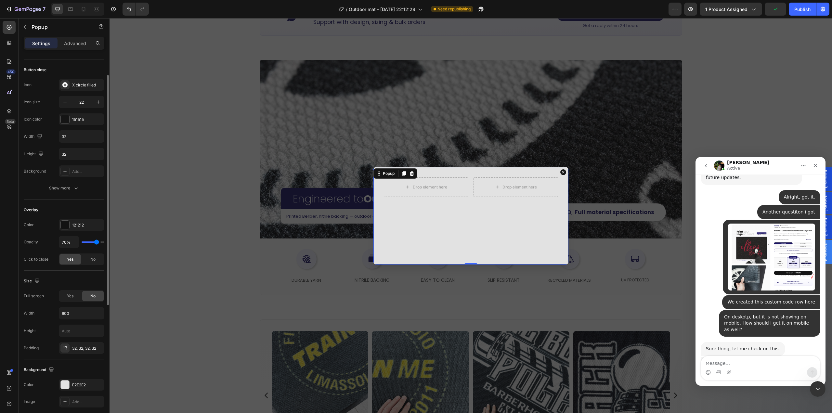
scroll to position [65, 0]
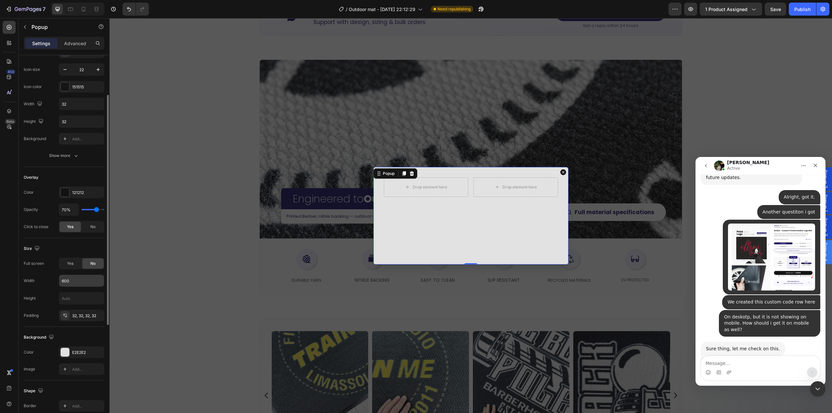
click at [85, 283] on input "600" at bounding box center [81, 281] width 45 height 12
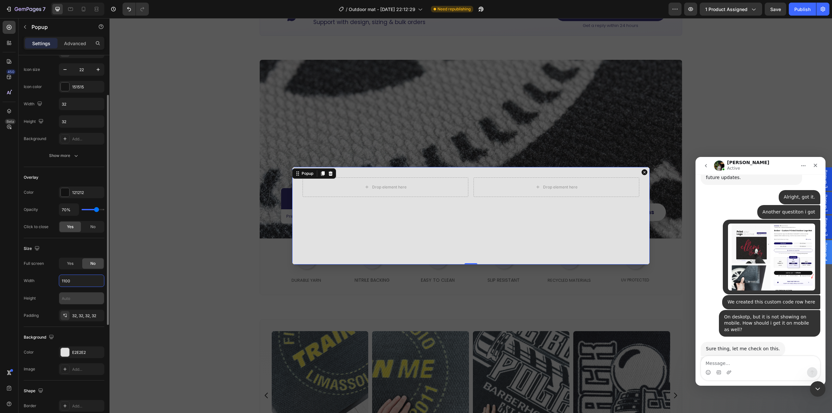
type input "1100"
click at [72, 296] on input "text" at bounding box center [81, 298] width 45 height 12
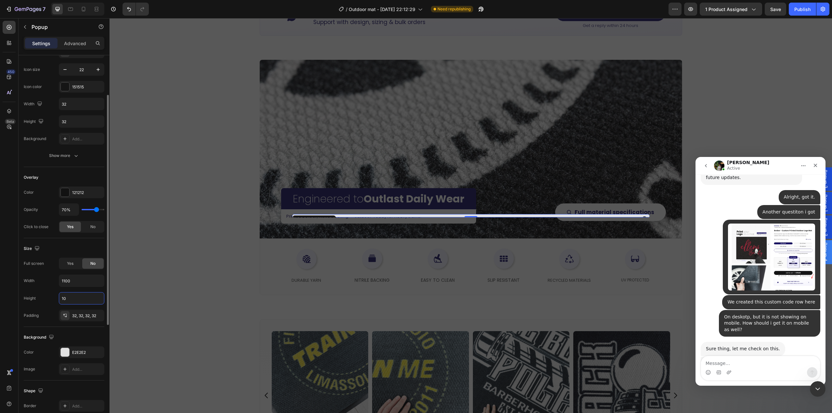
type input "1"
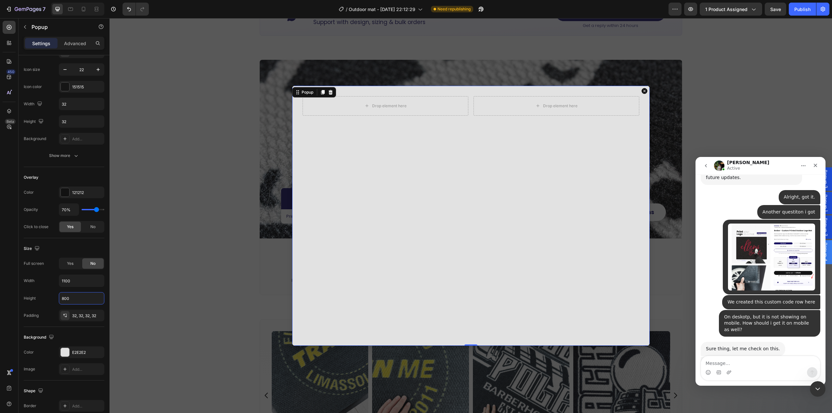
type input "800"
click at [468, 254] on div "Drop element here Drop element here Row" at bounding box center [470, 216] width 357 height 260
click at [24, 27] on icon "button" at bounding box center [25, 27] width 2 height 4
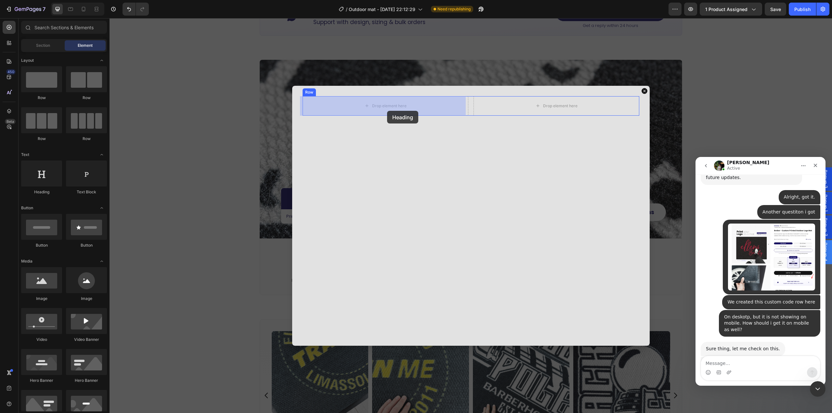
drag, startPoint x: 179, startPoint y: 200, endPoint x: 387, endPoint y: 111, distance: 226.6
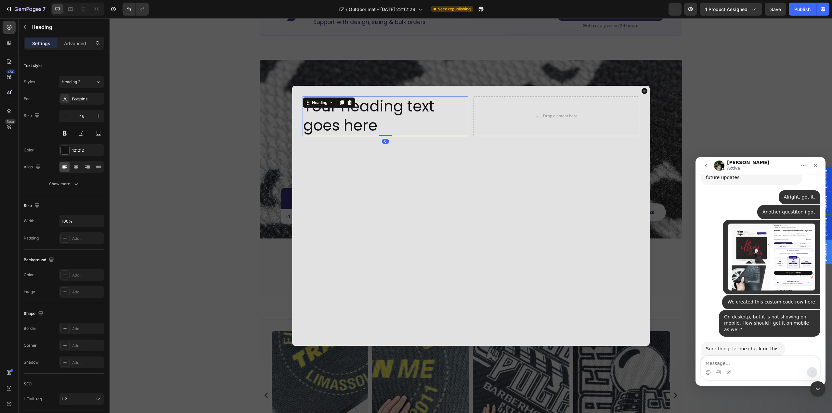
click at [378, 115] on h2 "Your heading text goes here" at bounding box center [385, 116] width 166 height 40
click at [378, 115] on p "Your heading text goes here" at bounding box center [385, 116] width 164 height 39
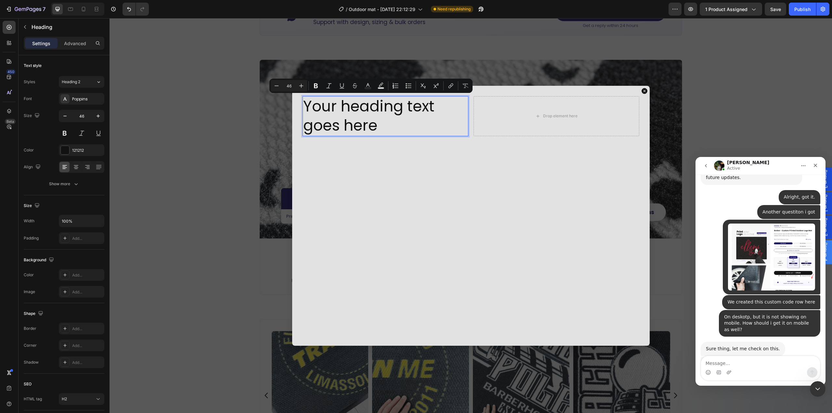
click at [383, 128] on p "Your heading text goes here" at bounding box center [385, 116] width 164 height 39
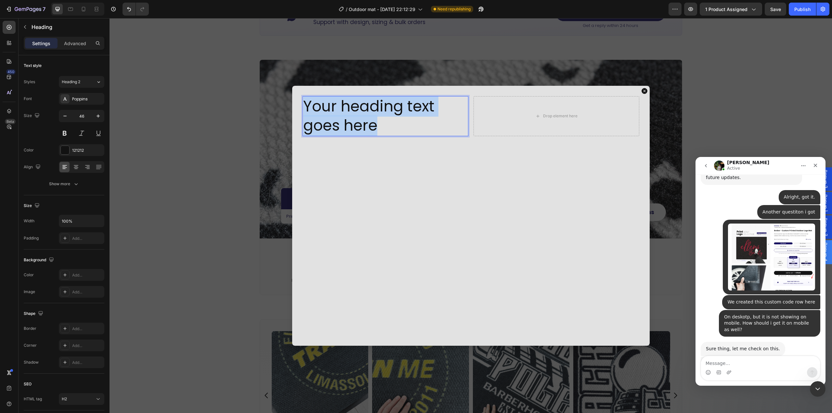
drag, startPoint x: 383, startPoint y: 125, endPoint x: 289, endPoint y: 104, distance: 96.6
click at [289, 104] on div "Your heading text goes here Heading 0 Drop element here Row Popup" at bounding box center [470, 215] width 722 height 395
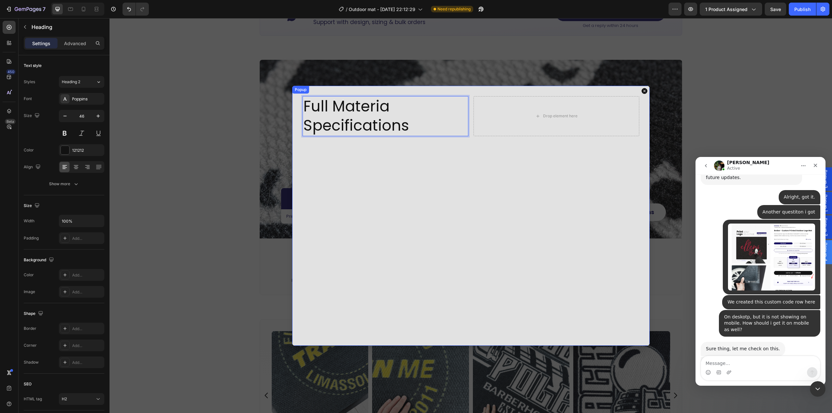
click at [443, 152] on div "Full Materia Specifications Heading 0 Drop element here Row" at bounding box center [470, 216] width 357 height 260
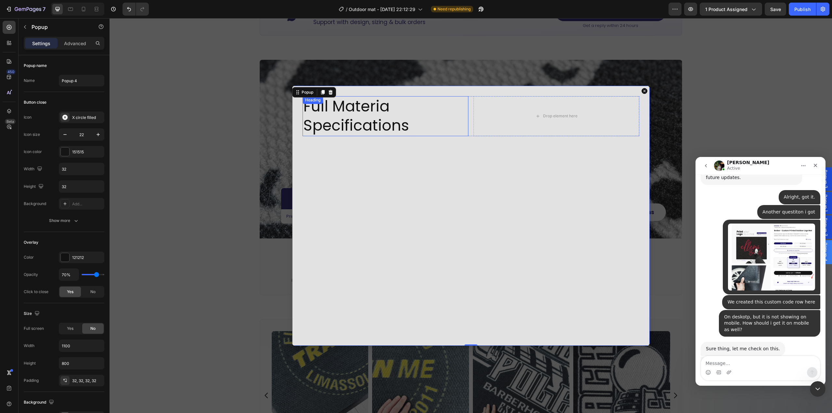
click at [430, 126] on p "Full Materia Specifications" at bounding box center [385, 116] width 164 height 39
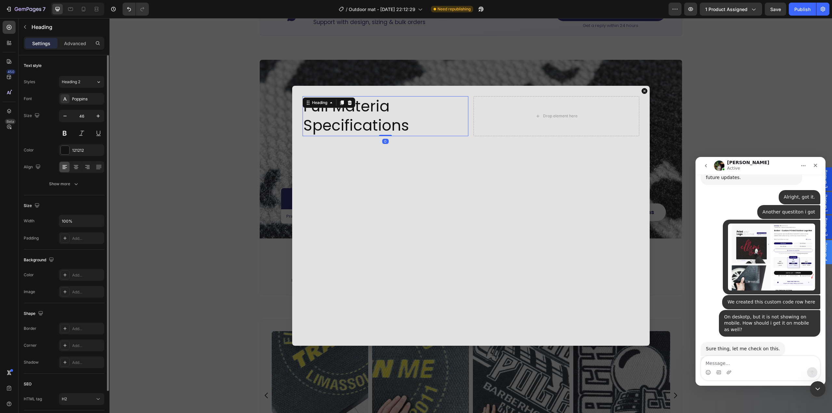
click at [66, 249] on div "Text style Styles Heading 2 Font Poppins Size 46 Color 121212 Align Show more" at bounding box center [64, 276] width 81 height 54
drag, startPoint x: 68, startPoint y: 185, endPoint x: 108, endPoint y: 201, distance: 43.3
click at [69, 186] on div "Show more" at bounding box center [64, 184] width 30 height 6
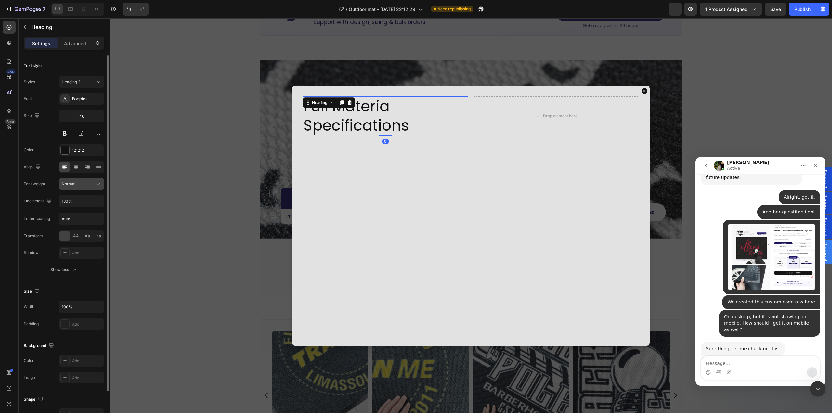
click at [88, 181] on div "Normal" at bounding box center [78, 184] width 33 height 6
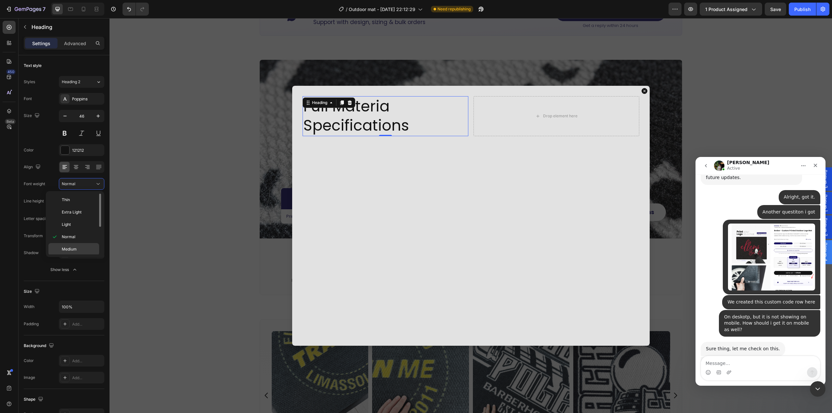
click at [74, 248] on span "Medium" at bounding box center [69, 249] width 15 height 6
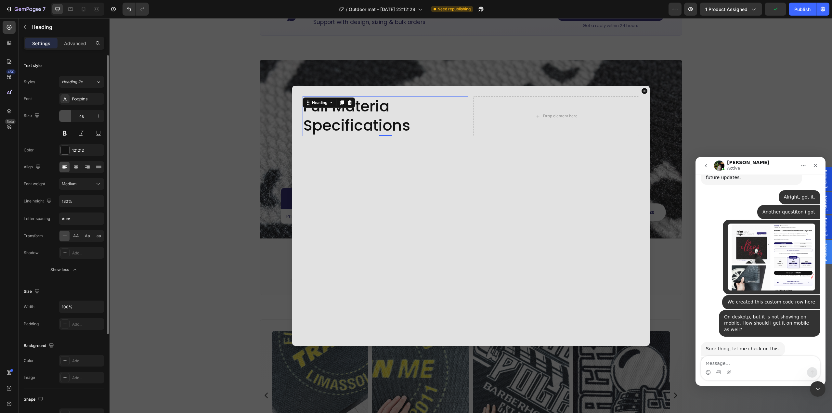
click at [64, 119] on icon "button" at bounding box center [65, 116] width 6 height 6
click at [64, 118] on icon "button" at bounding box center [65, 116] width 6 height 6
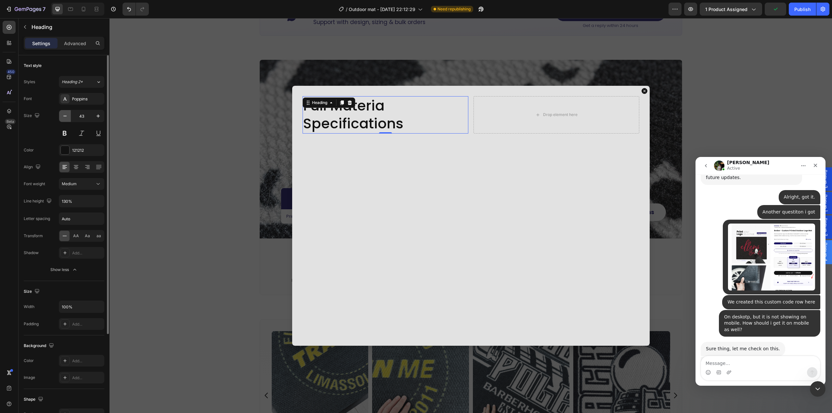
click at [64, 118] on icon "button" at bounding box center [65, 116] width 6 height 6
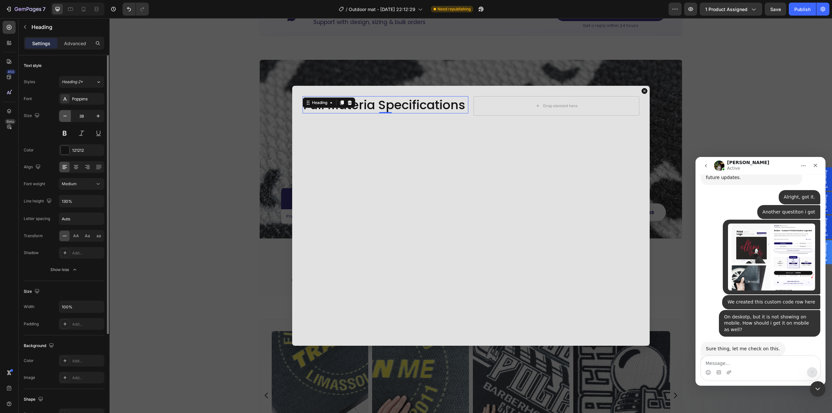
click at [64, 118] on icon "button" at bounding box center [65, 116] width 6 height 6
type input "37"
click at [459, 210] on div "Full Materia Specifications Heading 0 Drop element here Row" at bounding box center [470, 216] width 357 height 260
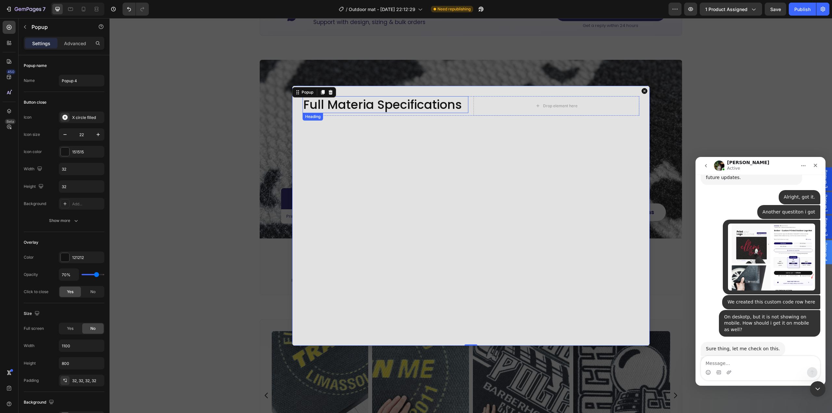
click at [363, 105] on p "Full Materia Specifications" at bounding box center [385, 105] width 164 height 16
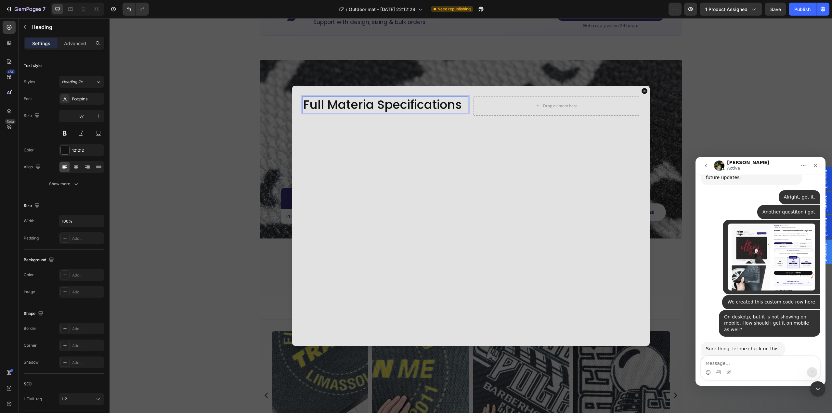
click at [372, 105] on p "Full Materia Specifications" at bounding box center [385, 105] width 164 height 16
click at [387, 191] on div "Full Material Specifications Heading 0 Drop element here Row" at bounding box center [470, 216] width 357 height 260
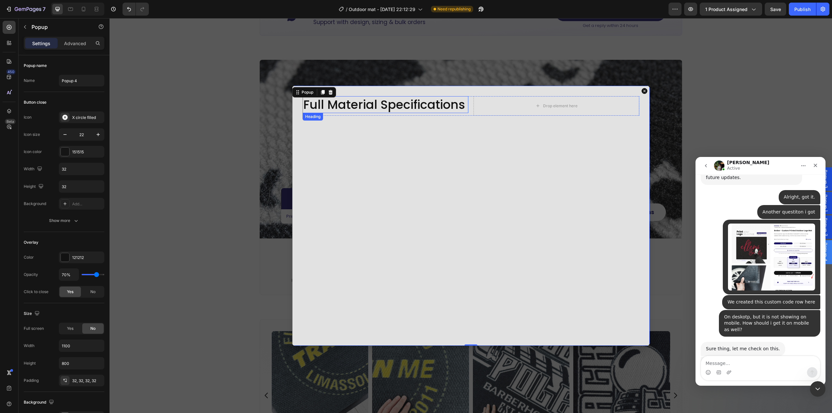
click at [386, 99] on p "Full Material Specifications" at bounding box center [385, 105] width 164 height 16
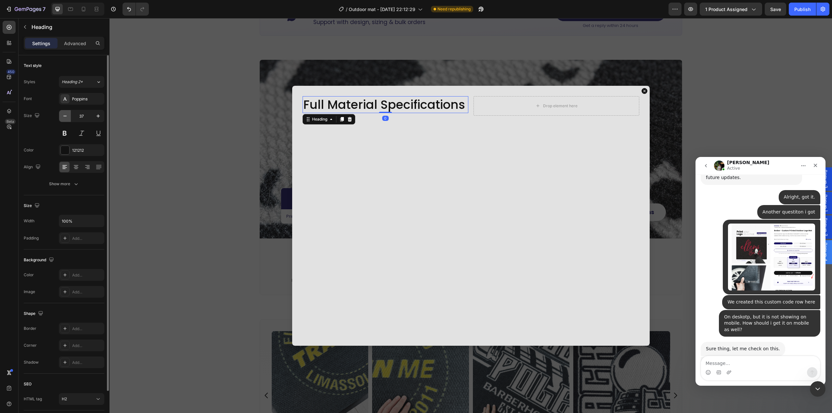
click at [66, 116] on icon "button" at bounding box center [65, 116] width 6 height 6
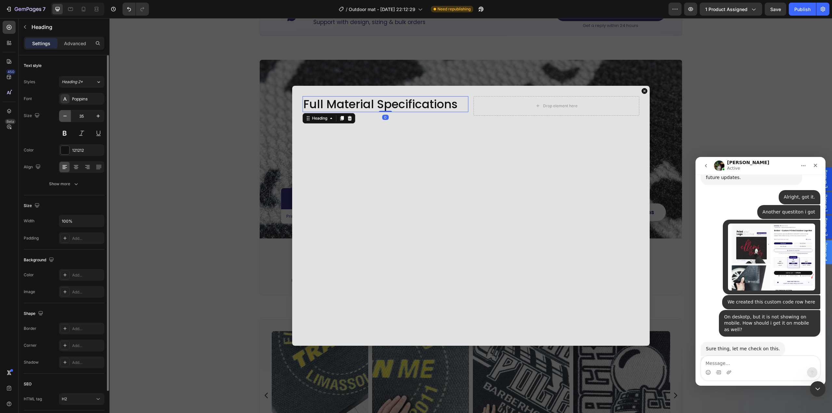
click at [66, 116] on icon "button" at bounding box center [65, 116] width 6 height 6
type input "32"
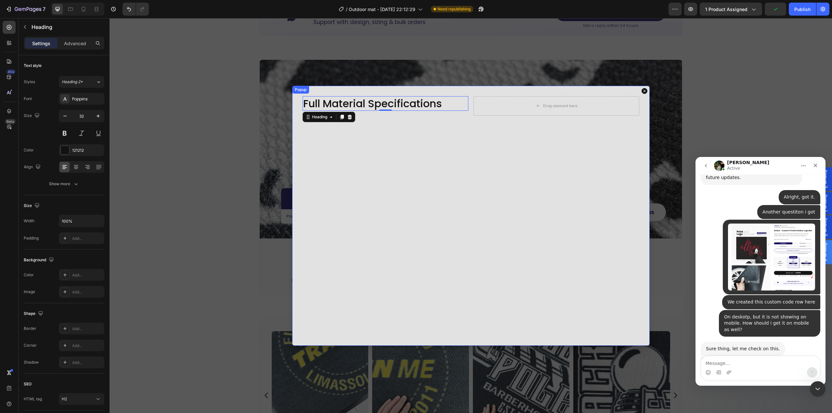
click at [412, 225] on div "Full Material Specifications Heading 0 Drop element here Row" at bounding box center [470, 216] width 357 height 260
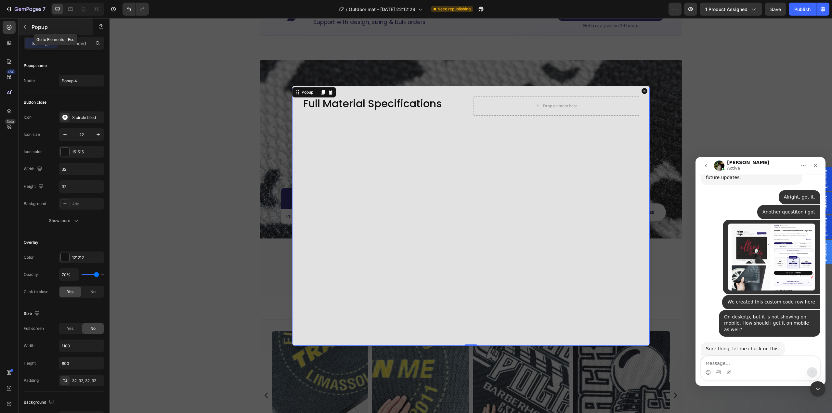
click at [24, 26] on icon "button" at bounding box center [24, 26] width 5 height 5
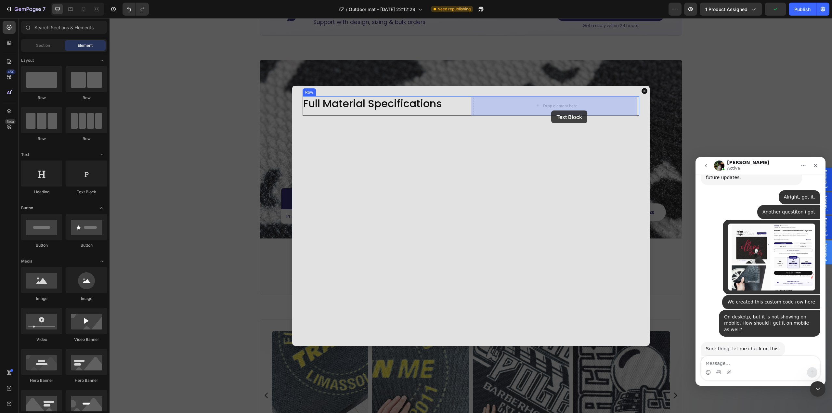
drag, startPoint x: 134, startPoint y: 180, endPoint x: 551, endPoint y: 110, distance: 422.5
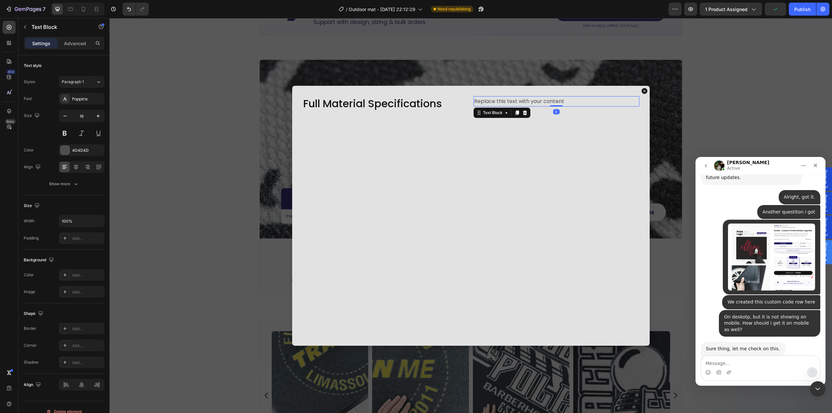
click at [567, 104] on div "Replace this text with your content" at bounding box center [556, 101] width 166 height 11
click at [567, 104] on p "Replace this text with your content" at bounding box center [556, 101] width 164 height 9
click at [509, 135] on div "Full Material Specifications Heading Berber-Custom Printed Logo mat Text Block …" at bounding box center [470, 216] width 357 height 260
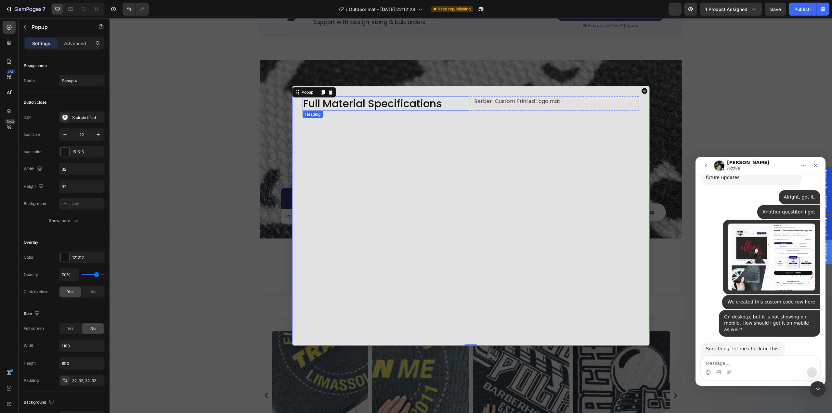
click at [462, 105] on p "Full Material Specifications" at bounding box center [385, 104] width 164 height 14
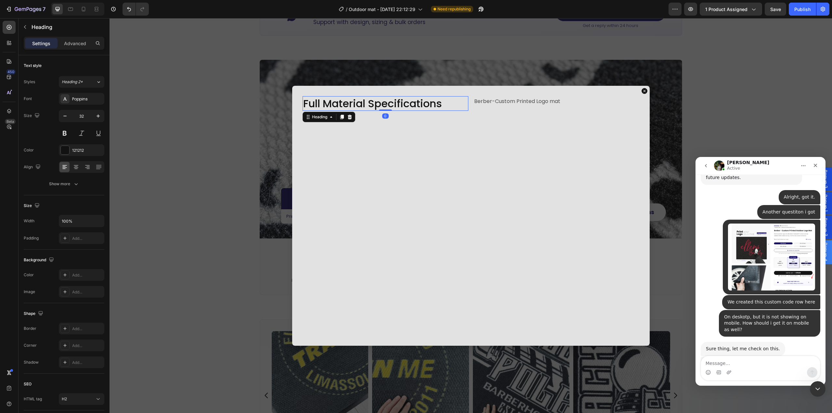
click at [466, 107] on div "Full Material Specifications Heading 0 Berber-Custom Printed Logo mat Text Bloc…" at bounding box center [470, 103] width 337 height 15
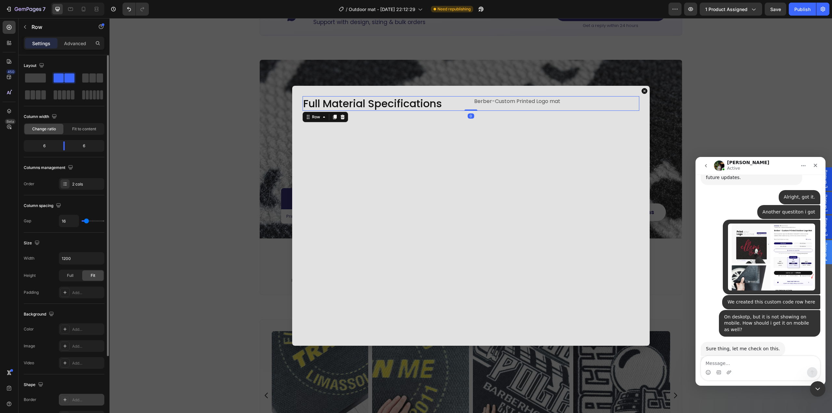
scroll to position [94, 0]
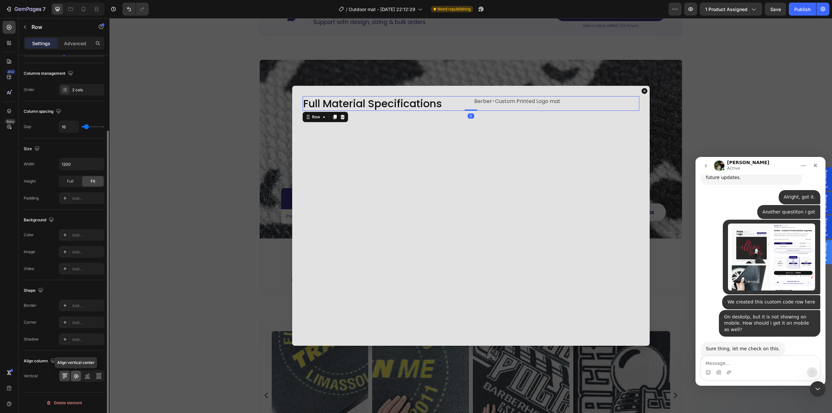
click at [74, 373] on icon at bounding box center [76, 376] width 6 height 6
click at [90, 379] on icon at bounding box center [87, 376] width 6 height 6
click at [77, 376] on icon at bounding box center [76, 376] width 6 height 6
click at [509, 140] on div "Full Material Specifications Heading Berber-Custom Printed Logo mat Text Block …" at bounding box center [470, 216] width 357 height 260
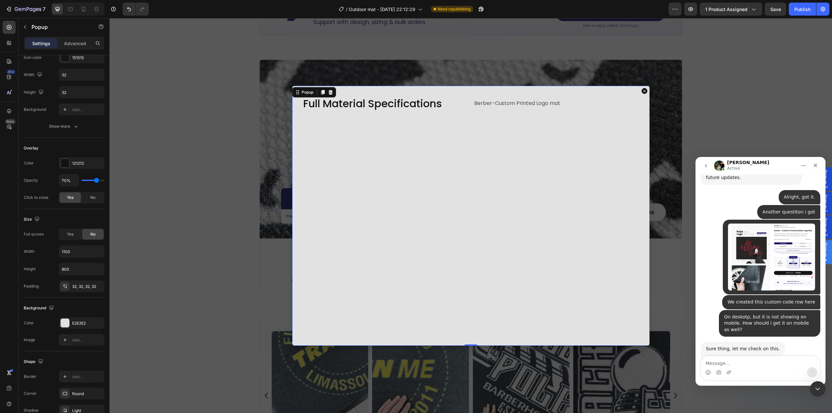
scroll to position [0, 0]
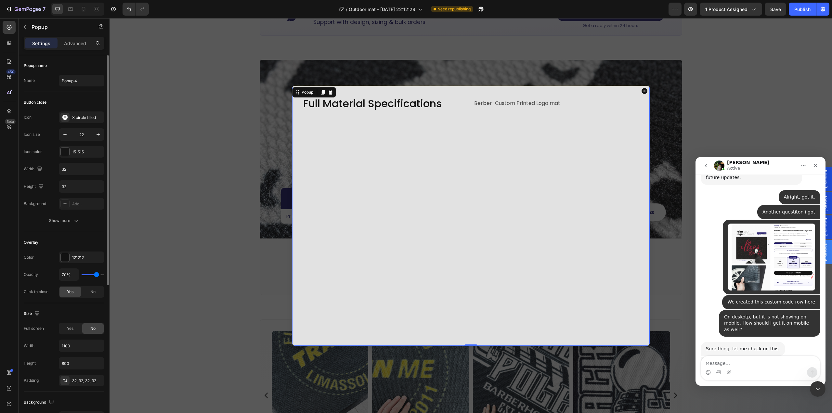
click at [580, 101] on p "Berber-Custom Printed Logo mat" at bounding box center [556, 103] width 164 height 9
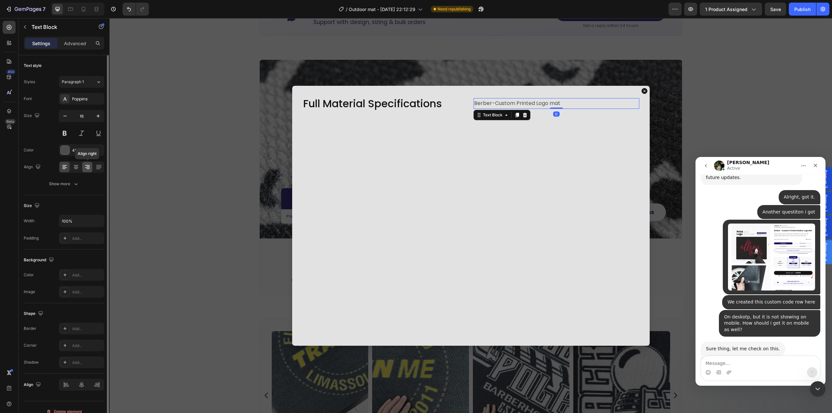
click at [87, 169] on icon at bounding box center [87, 169] width 3 height 1
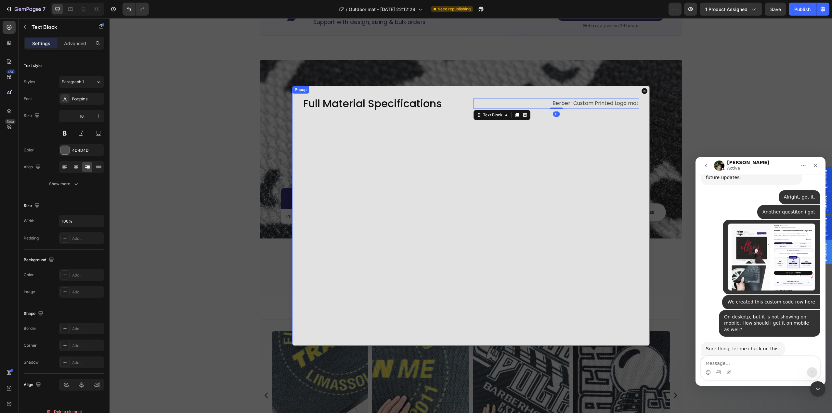
click at [453, 185] on div "Full Material Specifications Heading Berber-Custom Printed Logo mat Text Block …" at bounding box center [470, 216] width 357 height 260
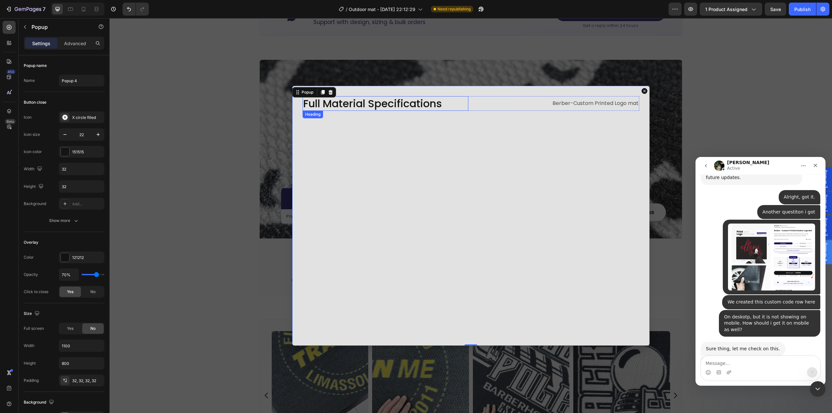
click at [443, 102] on p "Full Material Specifications" at bounding box center [385, 104] width 164 height 14
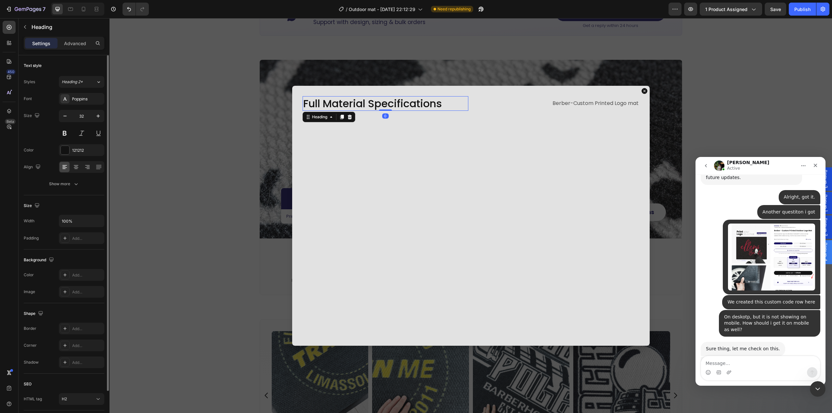
click at [69, 116] on button "button" at bounding box center [65, 116] width 12 height 12
click at [66, 115] on icon "button" at bounding box center [65, 116] width 6 height 6
type input "29"
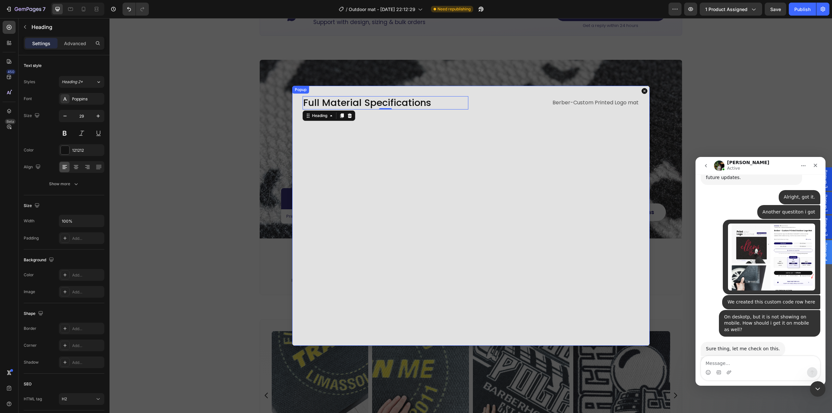
click at [444, 205] on div "Full Material Specifications Heading 0 Berber-Custom Printed Logo mat Text Bloc…" at bounding box center [470, 216] width 357 height 260
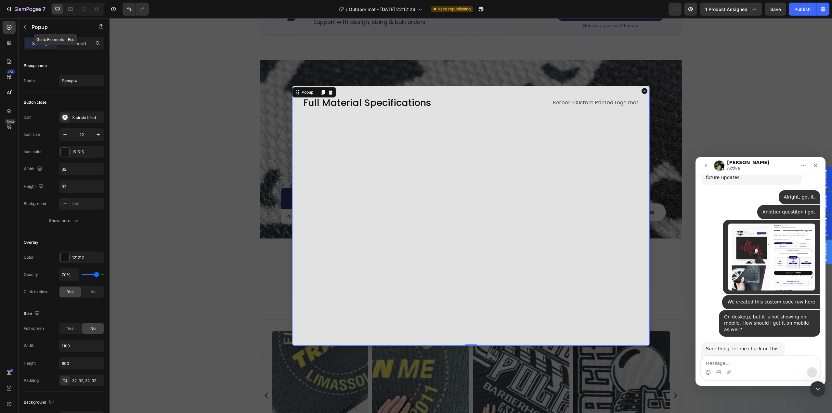
click at [26, 24] on icon "button" at bounding box center [24, 26] width 5 height 5
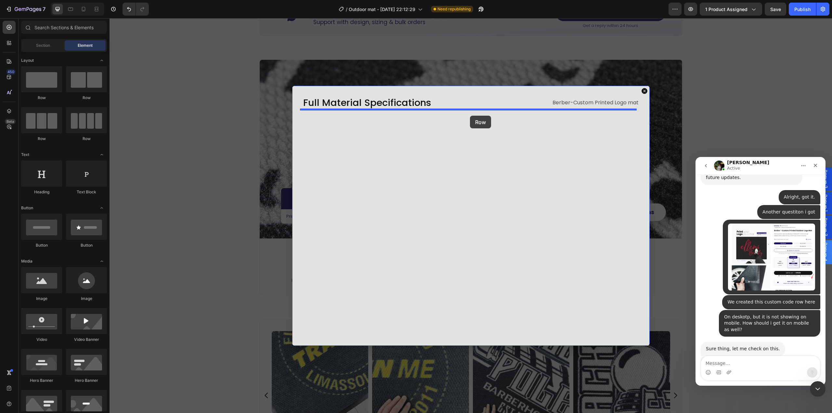
drag, startPoint x: 197, startPoint y: 102, endPoint x: 470, endPoint y: 116, distance: 273.5
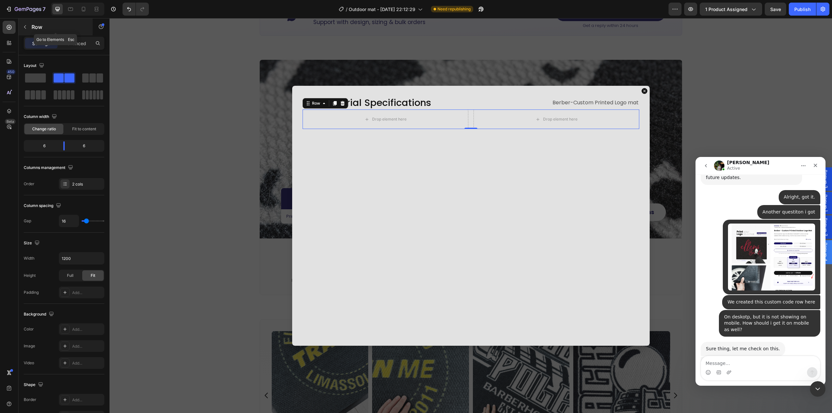
click at [30, 28] on button "button" at bounding box center [25, 27] width 10 height 10
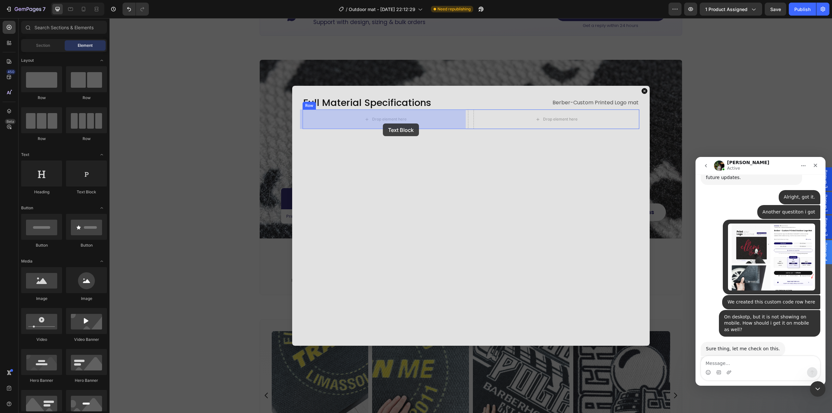
drag, startPoint x: 196, startPoint y: 197, endPoint x: 382, endPoint y: 126, distance: 199.3
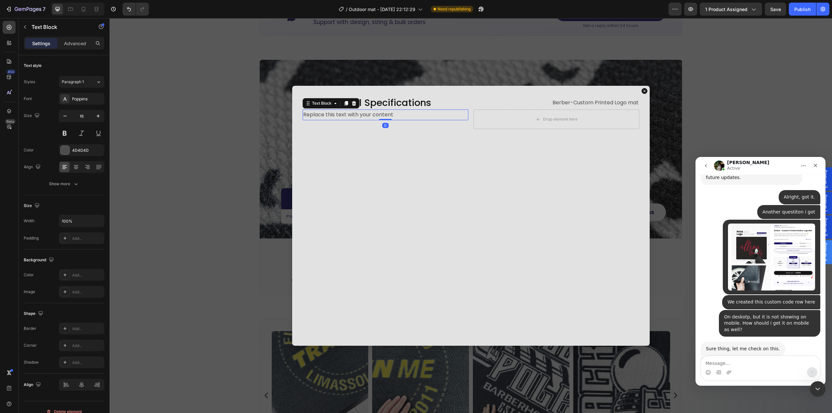
click at [400, 116] on div "Replace this text with your content" at bounding box center [385, 114] width 166 height 11
click at [400, 116] on p "Replace this text with your content" at bounding box center [385, 114] width 164 height 9
drag, startPoint x: 348, startPoint y: 142, endPoint x: 341, endPoint y: 119, distance: 24.4
click at [349, 142] on div "Full Material Specifications Heading Berber-Custom Printed Logo mat Text Block …" at bounding box center [470, 216] width 357 height 260
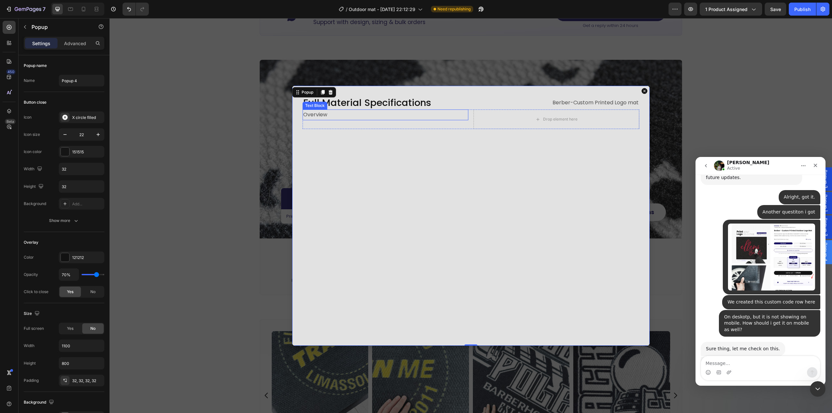
click at [341, 119] on p "Overview" at bounding box center [385, 114] width 164 height 9
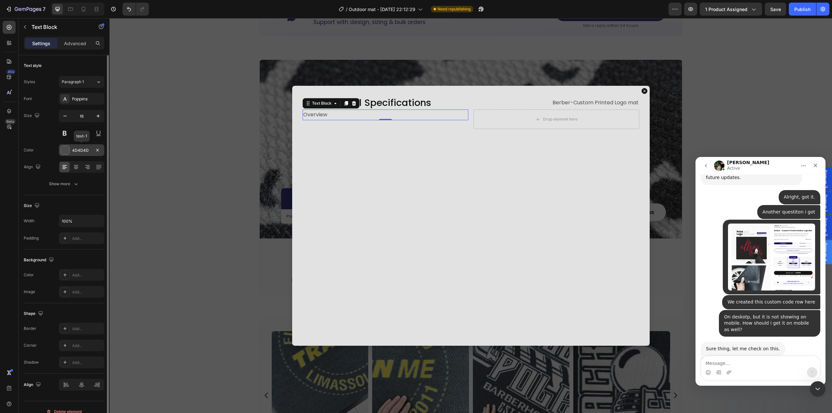
click at [88, 149] on div "4D4D4D" at bounding box center [81, 150] width 19 height 6
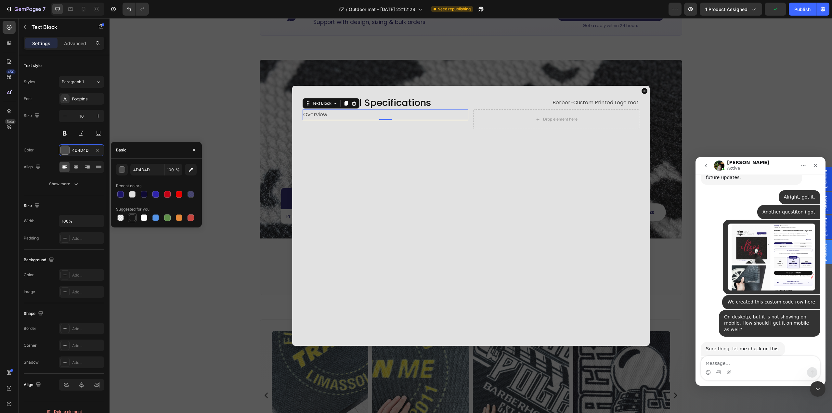
click at [133, 219] on div at bounding box center [132, 217] width 6 height 6
type input "151515"
click at [63, 182] on div "Show more" at bounding box center [64, 184] width 30 height 6
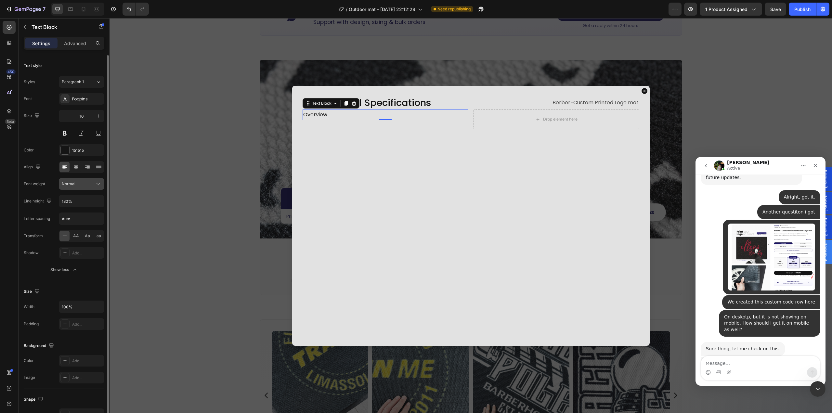
click at [93, 184] on div "Normal" at bounding box center [78, 184] width 33 height 6
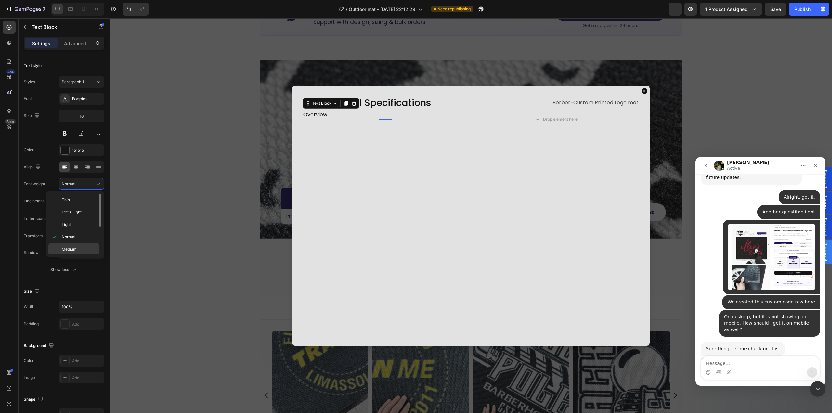
click at [79, 249] on p "Medium" at bounding box center [79, 249] width 34 height 6
click at [457, 218] on div "Full Material Specifications Heading Berber-Custom Printed Logo mat Text Block …" at bounding box center [470, 216] width 357 height 260
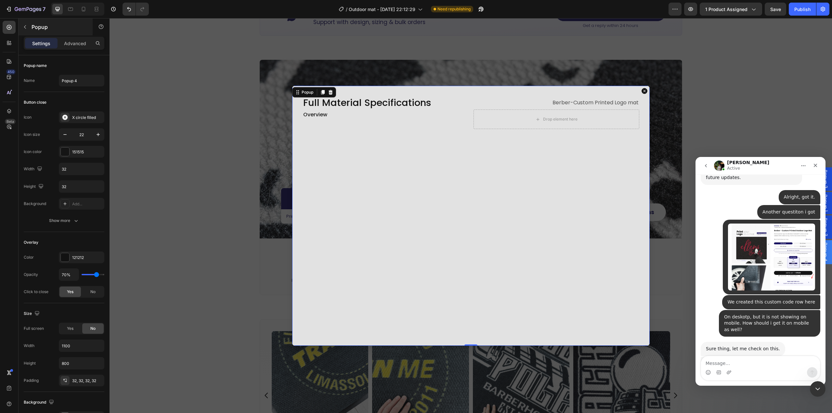
click at [23, 32] on button "button" at bounding box center [25, 27] width 10 height 10
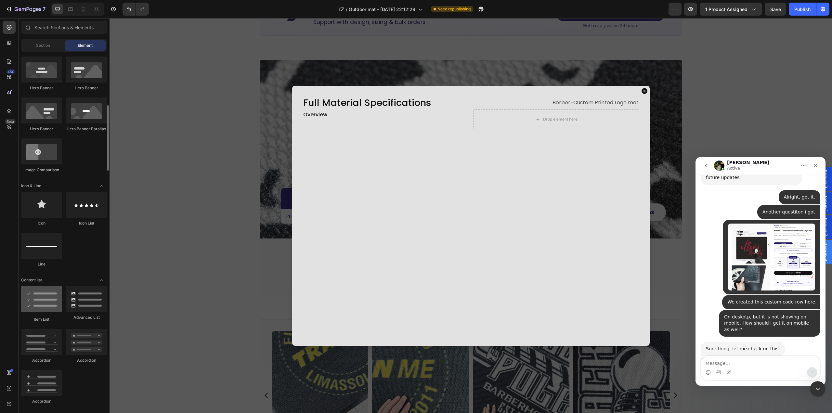
scroll to position [325, 0]
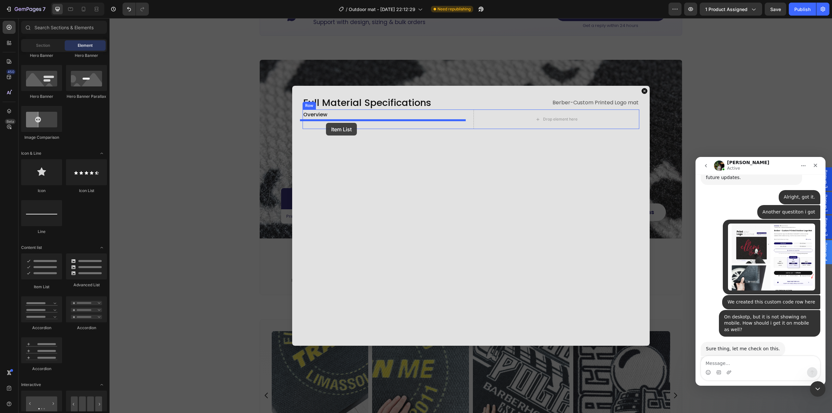
drag, startPoint x: 154, startPoint y: 294, endPoint x: 326, endPoint y: 123, distance: 242.6
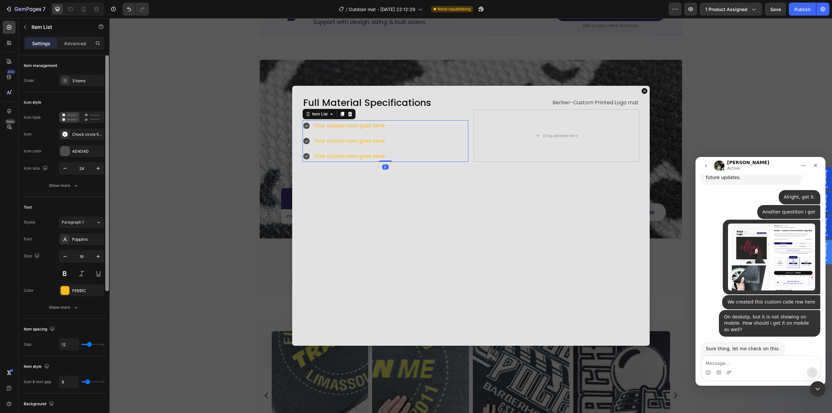
drag, startPoint x: 75, startPoint y: 295, endPoint x: 108, endPoint y: 308, distance: 35.1
click at [76, 295] on div "FEB91C" at bounding box center [81, 291] width 45 height 12
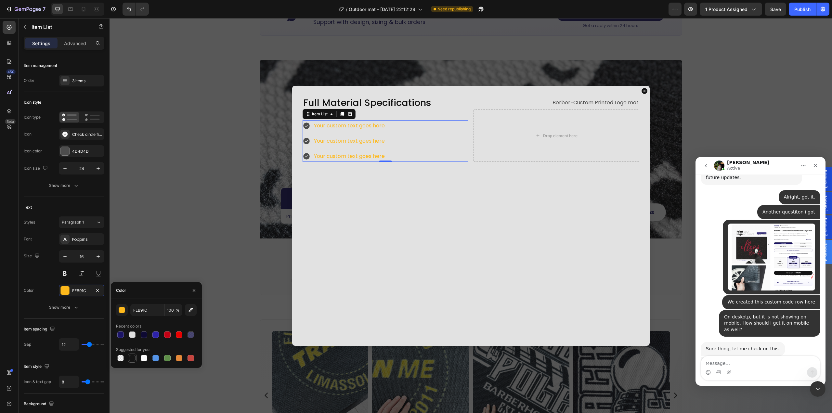
click at [134, 361] on div at bounding box center [132, 358] width 8 height 8
type input "151515"
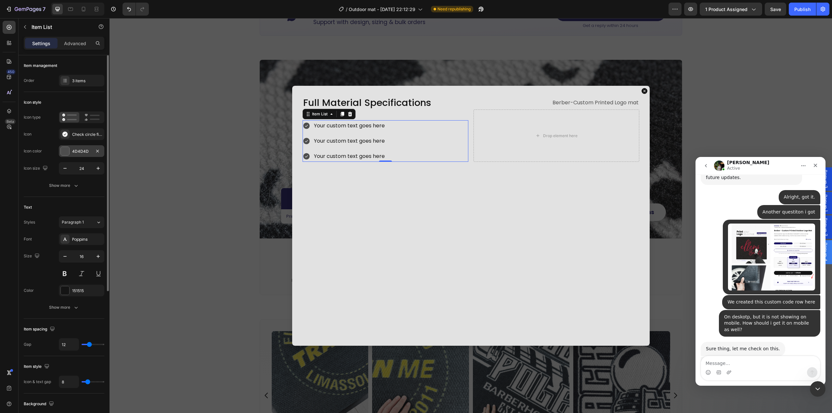
click at [72, 151] on div "4D4D4D" at bounding box center [81, 151] width 45 height 12
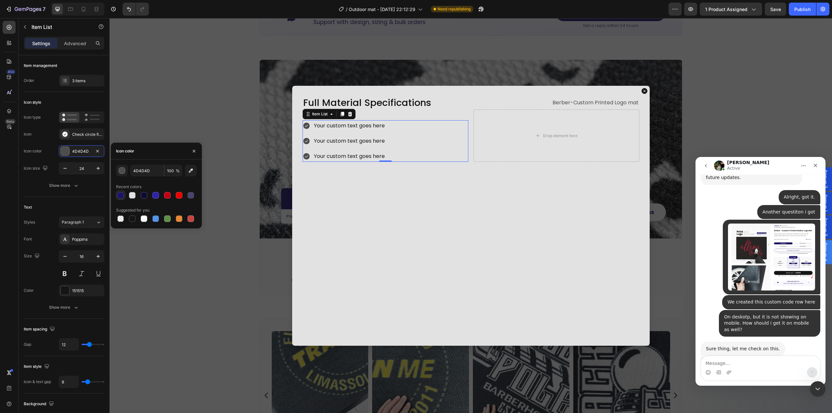
click at [121, 196] on div at bounding box center [120, 195] width 6 height 6
type input "1B1466"
click at [61, 176] on div "Icon type Icon Check circle filled Icon color 1B1466 Icon size 24 Show more" at bounding box center [64, 151] width 81 height 80
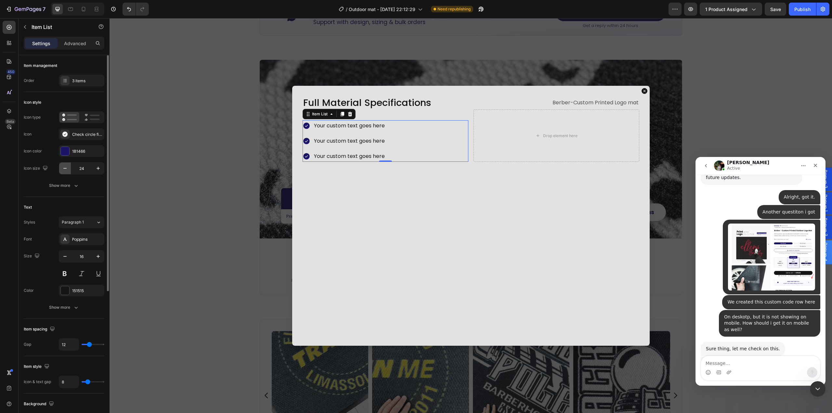
click at [69, 168] on button "button" at bounding box center [65, 168] width 12 height 12
type input "20"
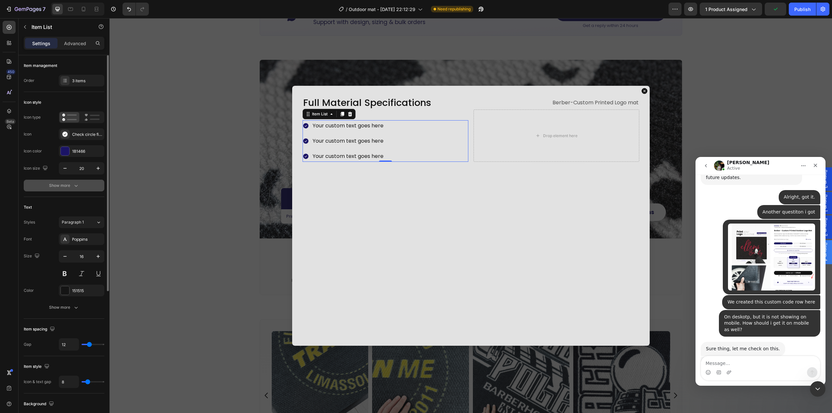
click at [65, 186] on div "Show more" at bounding box center [64, 185] width 30 height 6
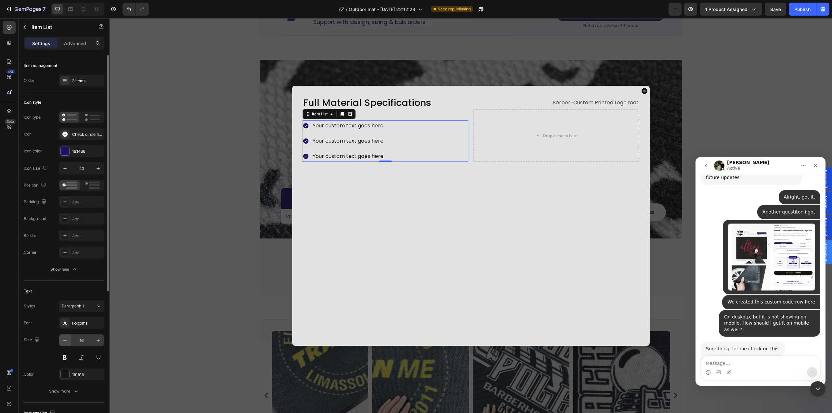
scroll to position [65, 0]
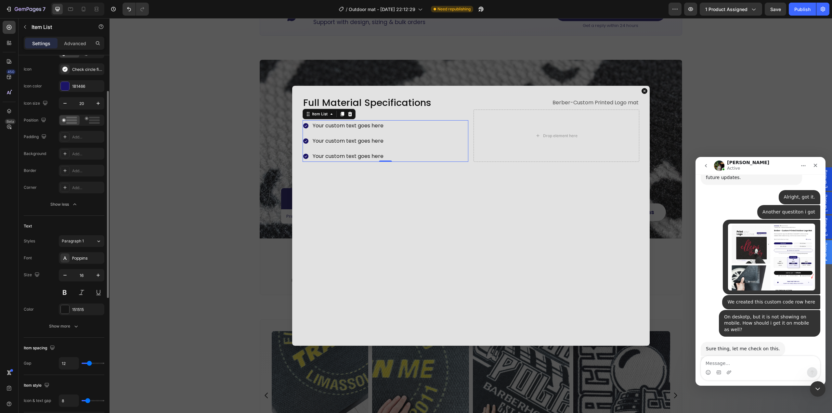
type input "10"
type input "9"
type input "8"
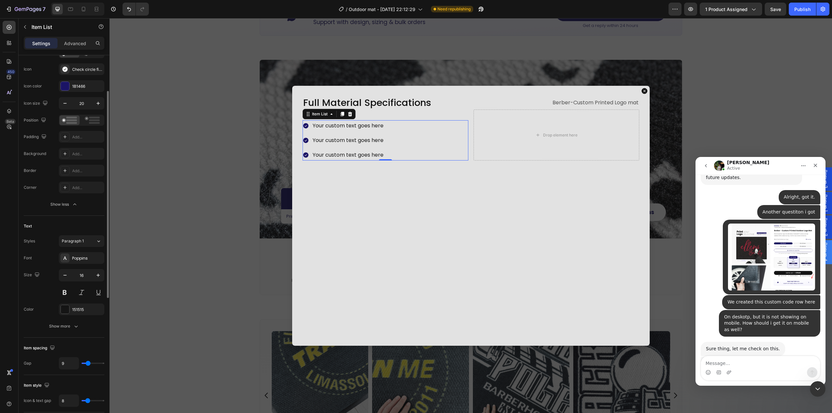
type input "8"
type input "7"
type input "6"
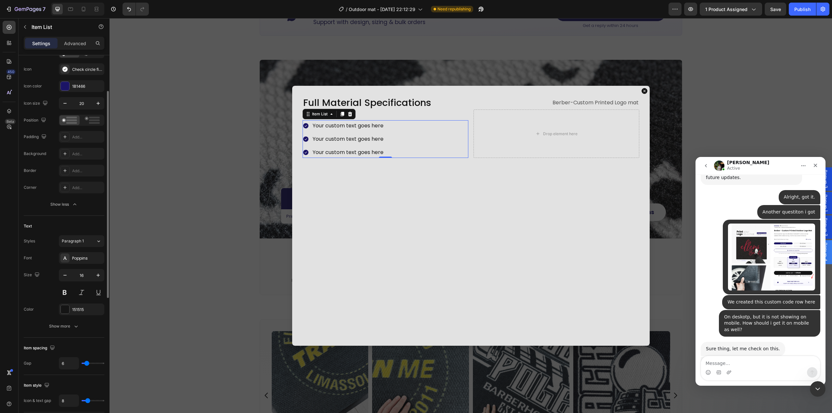
type input "5"
type input "4"
type input "3"
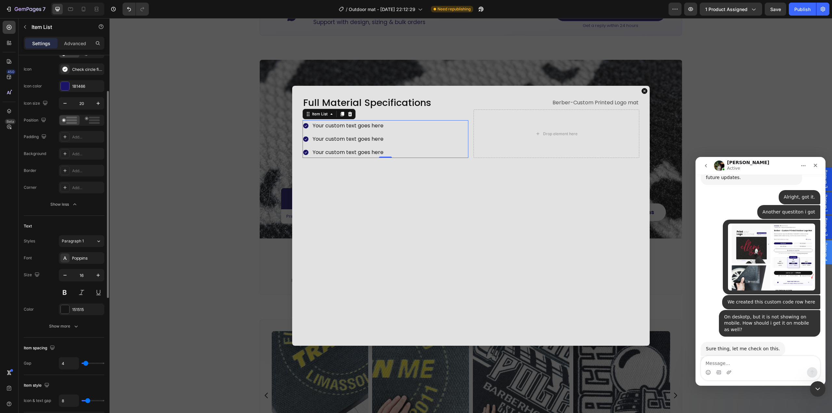
type input "3"
type input "2"
type input "1"
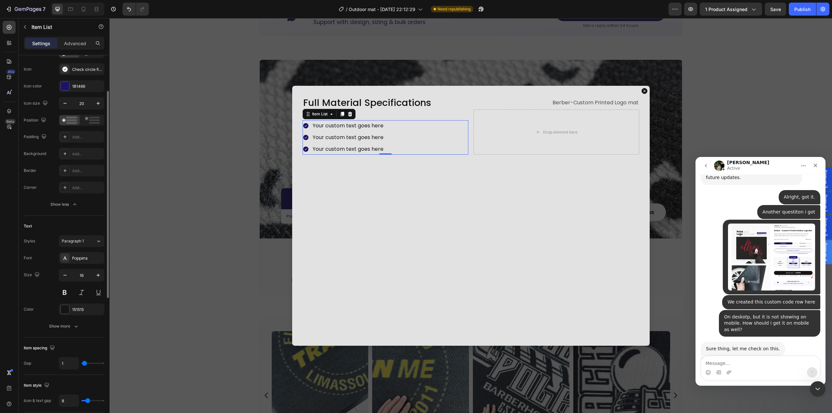
type input "0"
type input "1"
type input "2"
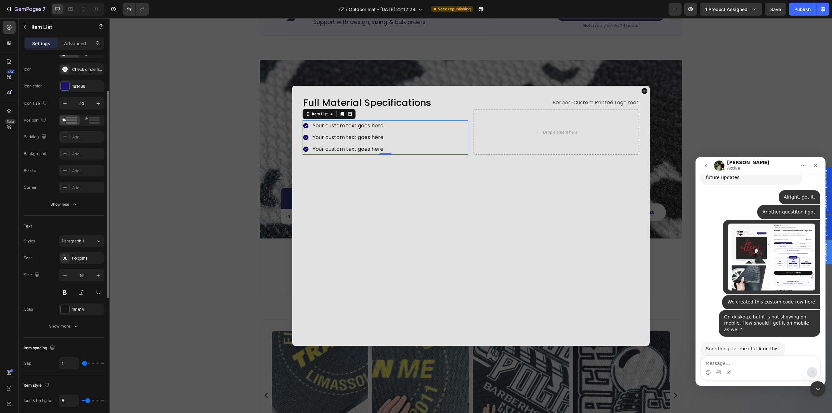
type input "2"
type input "3"
type input "2"
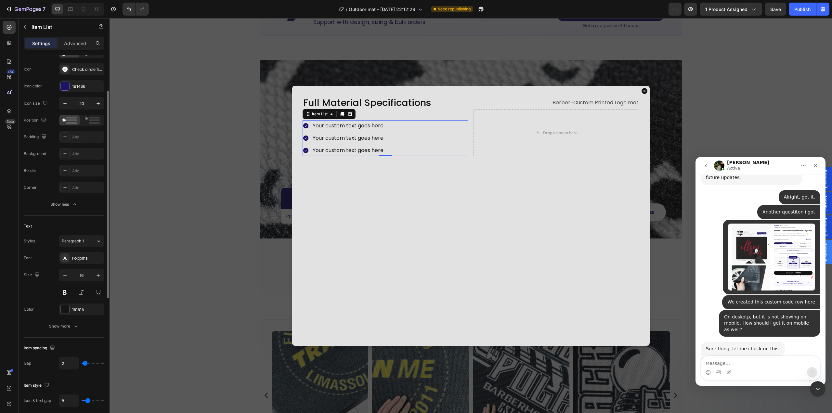
type input "1"
drag, startPoint x: 89, startPoint y: 363, endPoint x: 85, endPoint y: 363, distance: 4.2
type input "1"
click at [85, 363] on input "range" at bounding box center [93, 363] width 23 height 1
click at [68, 323] on button "Show more" at bounding box center [64, 326] width 81 height 12
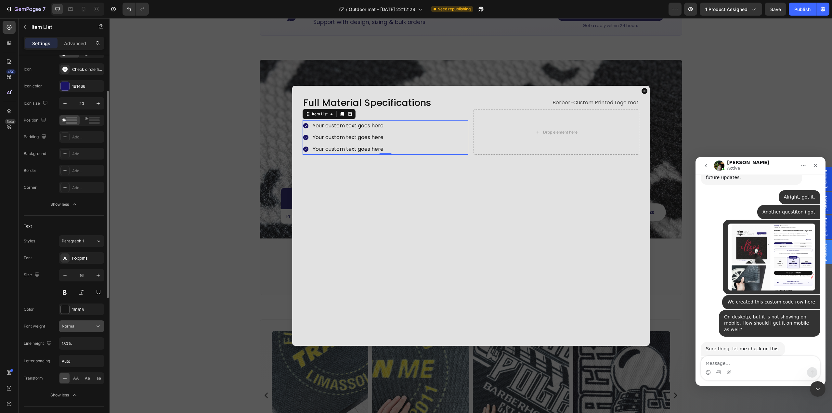
click at [92, 329] on div "Normal" at bounding box center [78, 326] width 33 height 6
click at [45, 307] on div "Color 151515" at bounding box center [64, 309] width 81 height 12
click at [78, 311] on div "151515" at bounding box center [81, 310] width 19 height 6
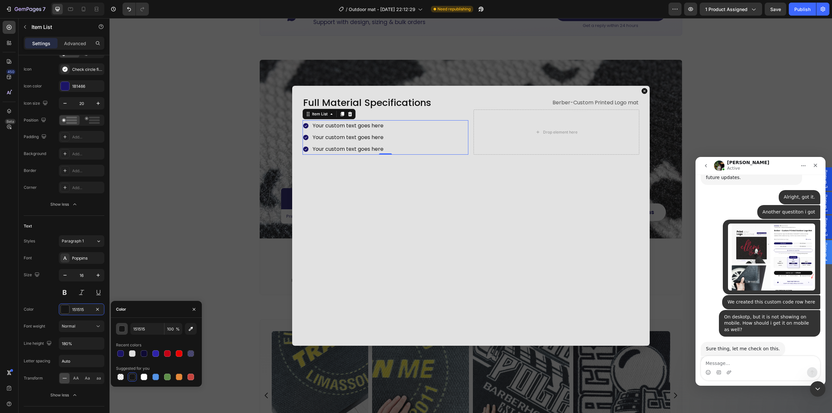
click at [121, 333] on button "button" at bounding box center [122, 329] width 12 height 12
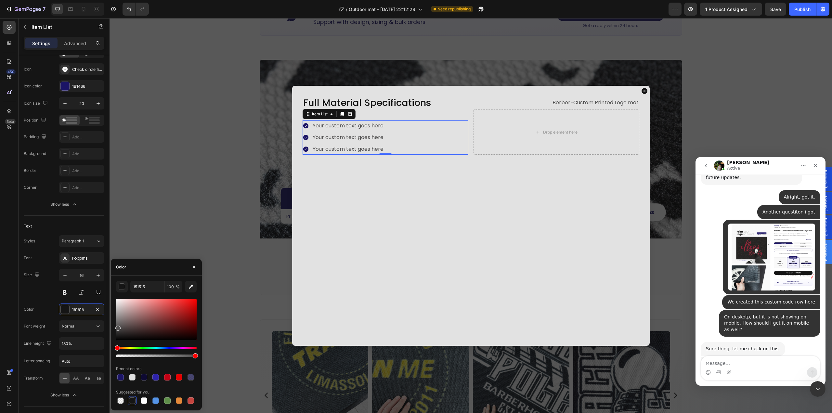
click at [117, 327] on div at bounding box center [156, 319] width 81 height 41
click at [116, 329] on div at bounding box center [117, 330] width 5 height 5
click at [119, 332] on div at bounding box center [119, 333] width 5 height 5
type input "302E2E"
click at [42, 286] on div "Size 16" at bounding box center [64, 283] width 81 height 29
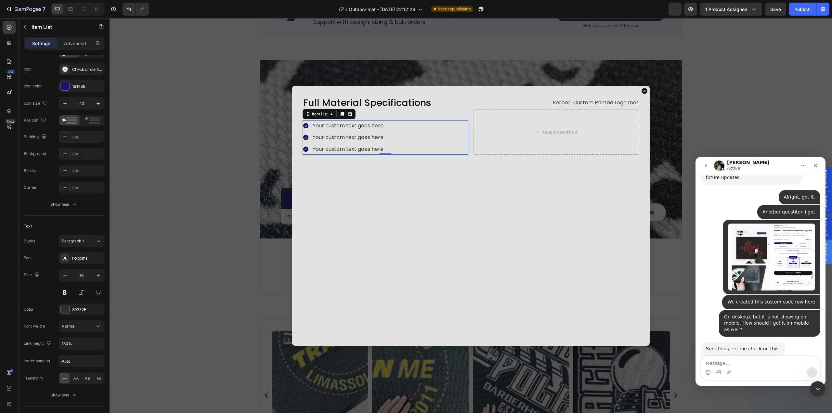
click at [344, 126] on div "Your custom text goes here" at bounding box center [348, 125] width 73 height 11
click at [344, 126] on p "Your custom text goes here" at bounding box center [347, 125] width 71 height 9
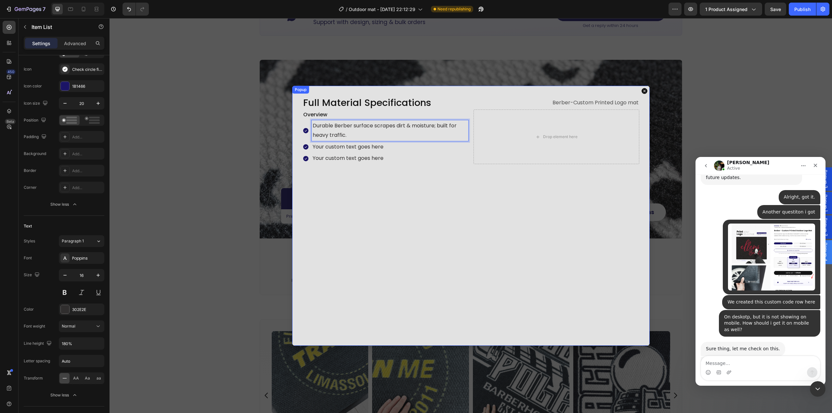
click at [429, 198] on div "Full Material Specifications Heading Berber-Custom Printed Logo mat Text Block …" at bounding box center [470, 216] width 357 height 260
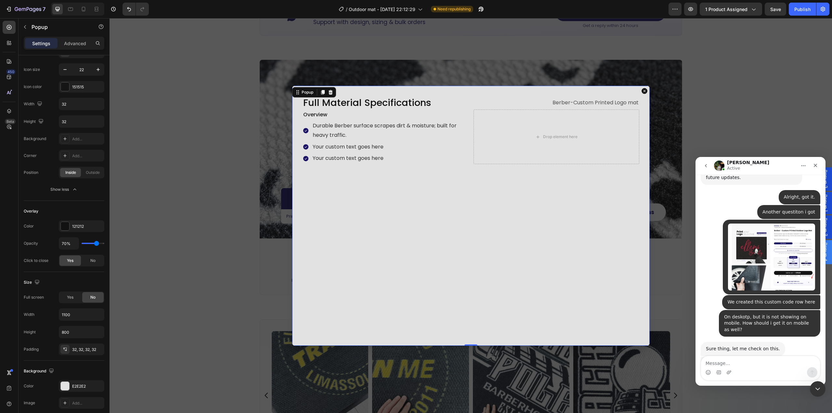
scroll to position [0, 0]
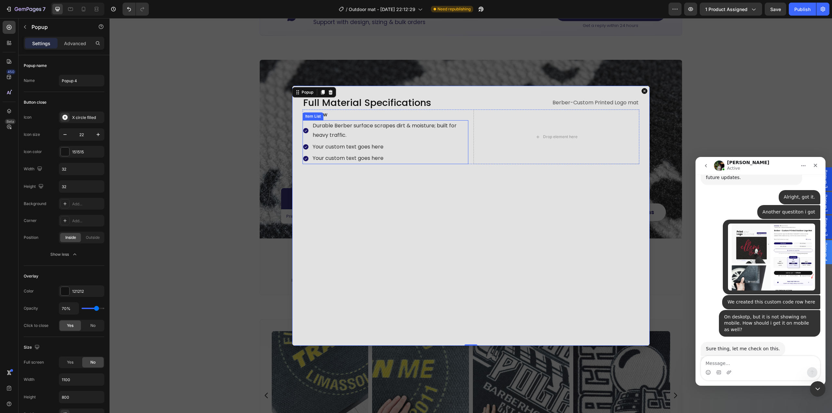
click at [359, 150] on p "Your custom text goes here" at bounding box center [389, 146] width 155 height 9
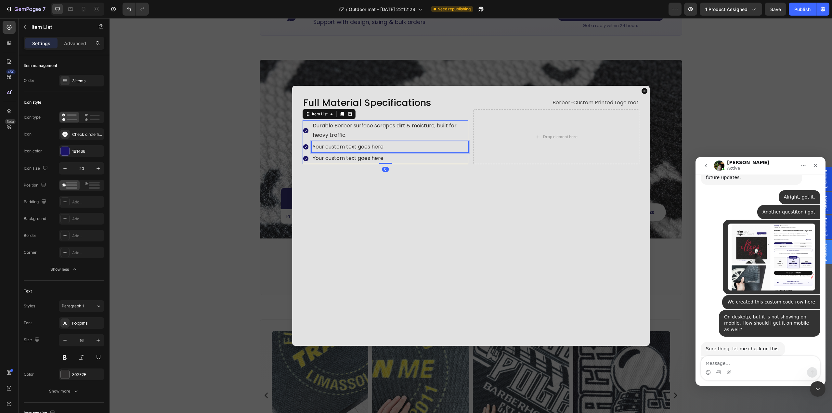
click at [359, 150] on p "Your custom text goes here" at bounding box center [389, 146] width 155 height 9
click at [345, 170] on p "Your custom text goes here" at bounding box center [389, 167] width 155 height 9
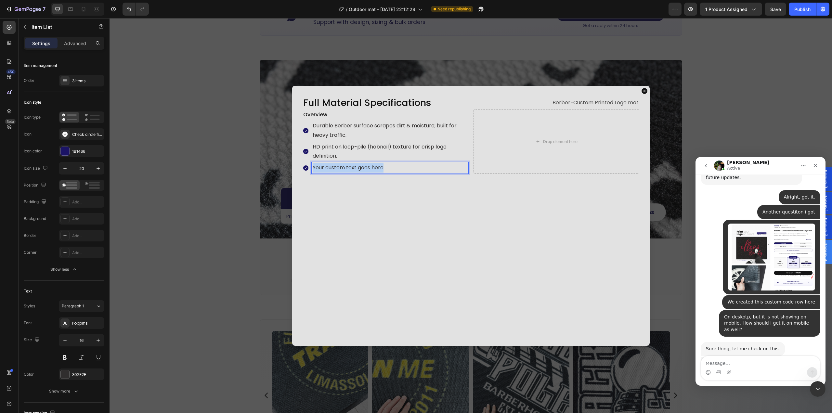
click at [345, 170] on p "Your custom text goes here" at bounding box center [389, 167] width 155 height 9
click at [387, 227] on div "Full Material Specifications Heading Berber-Custom Printed Logo mat Text Block …" at bounding box center [470, 216] width 357 height 260
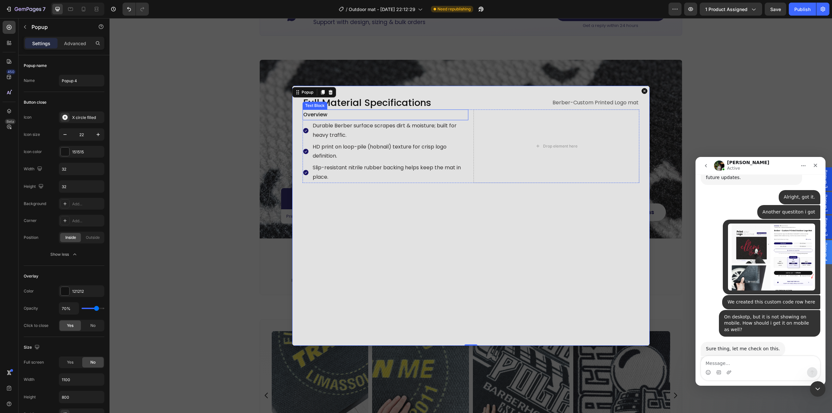
click at [340, 114] on p "Overview" at bounding box center [385, 114] width 164 height 9
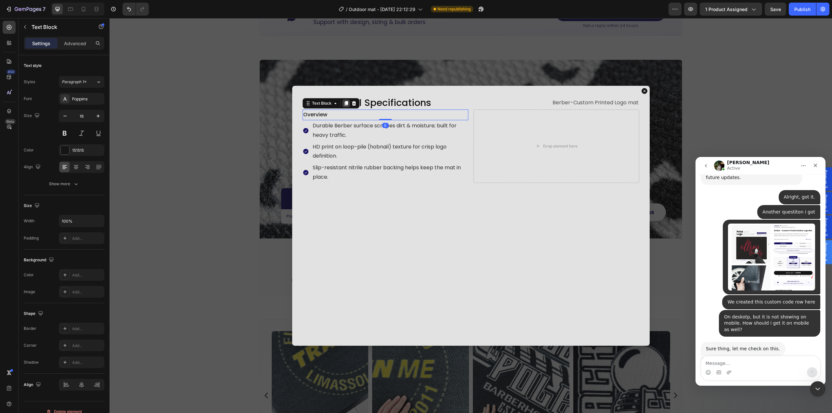
click at [344, 103] on icon "Dialog body" at bounding box center [346, 103] width 4 height 5
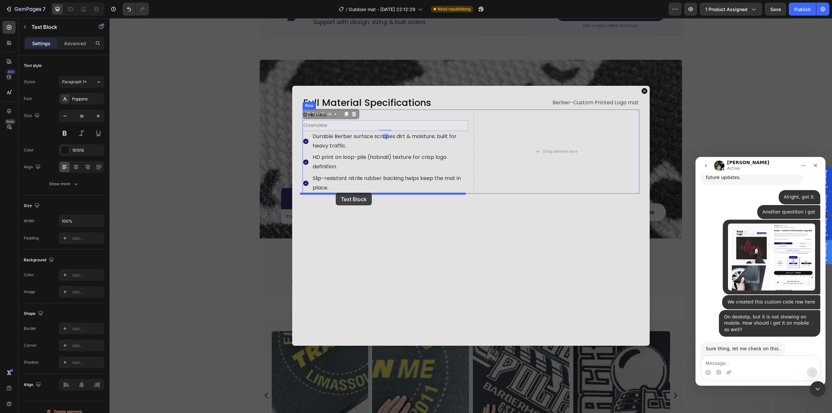
drag, startPoint x: 306, startPoint y: 114, endPoint x: 337, endPoint y: 192, distance: 83.4
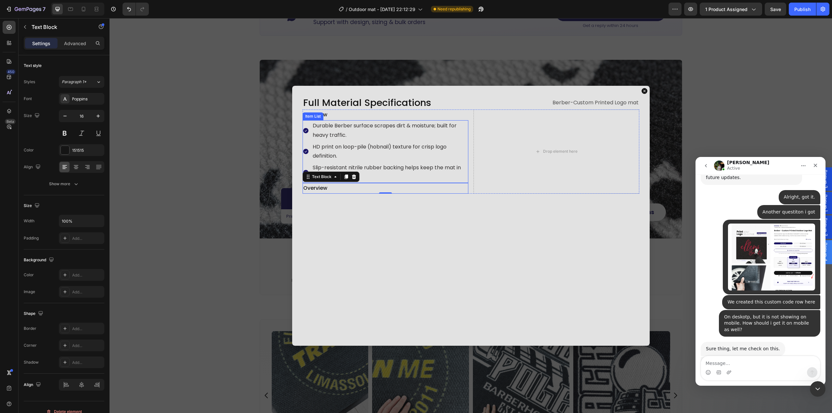
click at [307, 142] on div "HD print on loop-pile (hobnail) texture for crisp logo definition." at bounding box center [385, 151] width 166 height 21
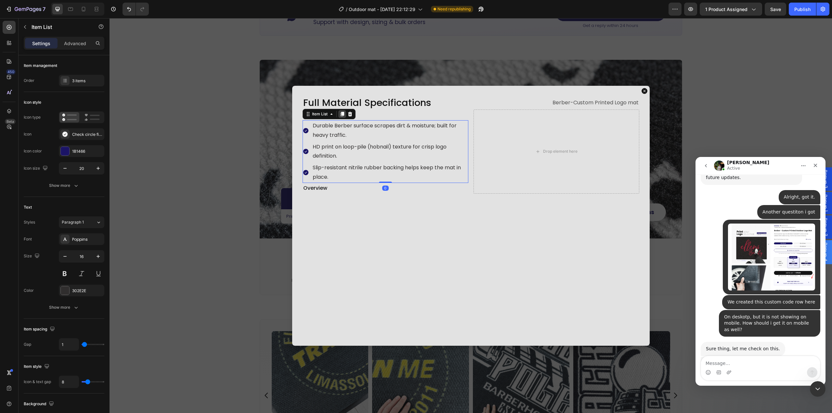
click at [340, 114] on icon "Dialog body" at bounding box center [342, 114] width 4 height 5
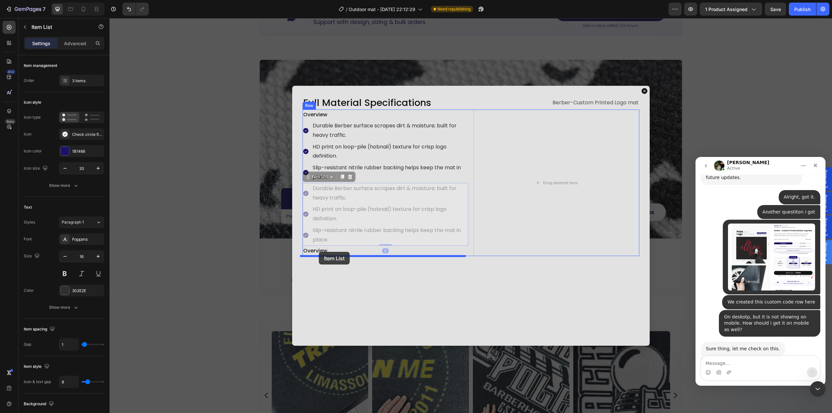
drag, startPoint x: 303, startPoint y: 174, endPoint x: 319, endPoint y: 252, distance: 78.8
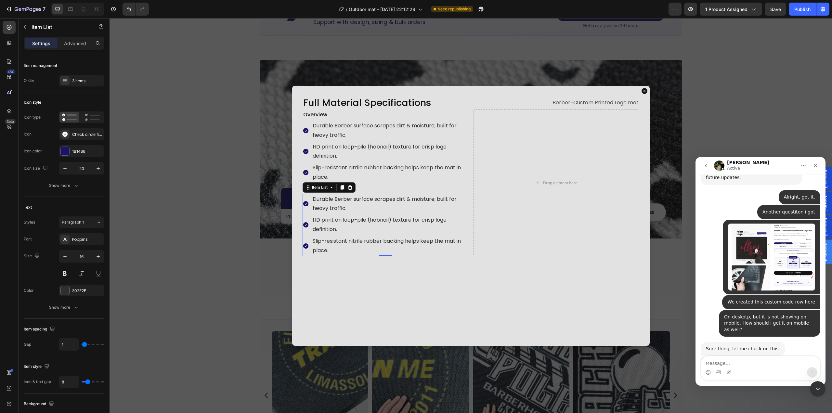
click at [397, 182] on div "Slip-resistant nitrile rubber backing helps keep the mat in place." at bounding box center [390, 172] width 157 height 21
click at [333, 189] on p "Overview" at bounding box center [385, 188] width 164 height 9
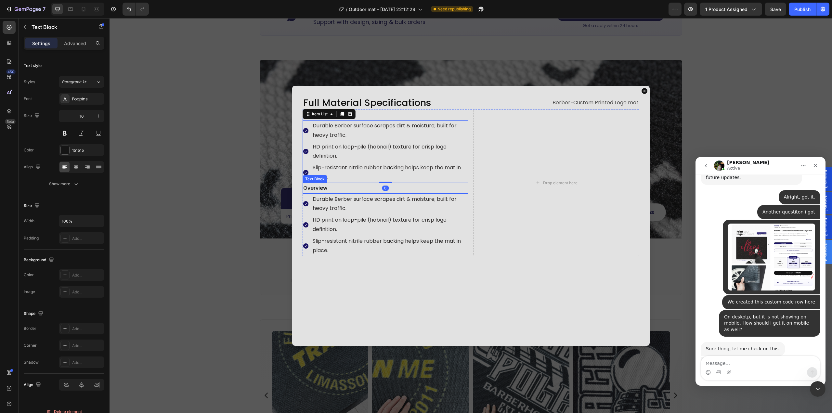
click at [333, 189] on p "Overview" at bounding box center [385, 188] width 164 height 9
click at [307, 234] on div "HD print on loop-pile (hobnail) texture for crisp logo definition." at bounding box center [385, 224] width 166 height 21
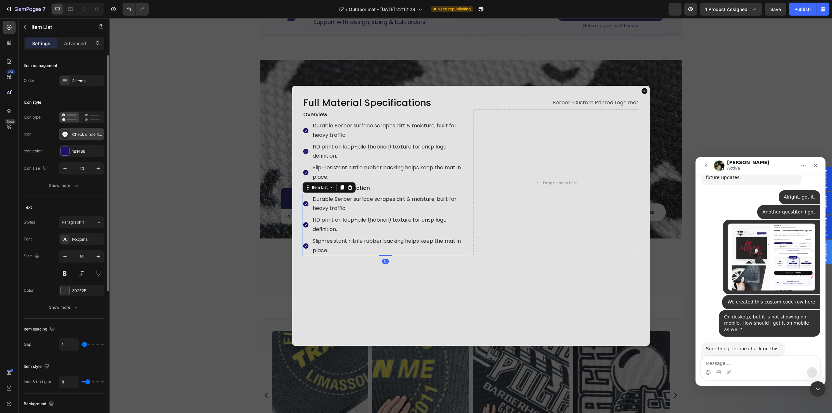
click at [80, 139] on div "Check circle filled" at bounding box center [81, 134] width 45 height 12
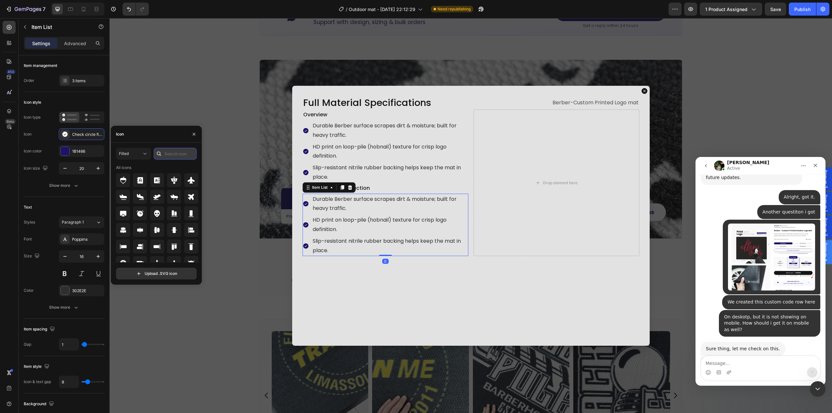
click at [178, 153] on input "text" at bounding box center [175, 154] width 43 height 12
type input "circle"
drag, startPoint x: 159, startPoint y: 198, endPoint x: 118, endPoint y: 235, distance: 55.7
click at [159, 198] on icon at bounding box center [157, 198] width 8 height 8
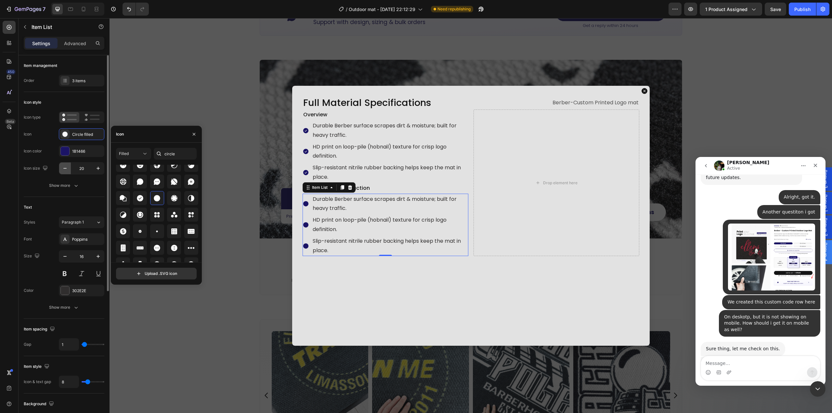
click at [64, 167] on icon "button" at bounding box center [65, 168] width 6 height 6
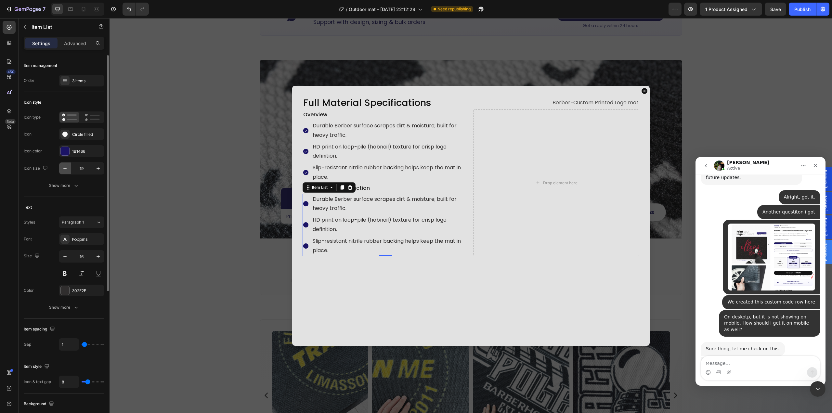
click at [64, 168] on icon "button" at bounding box center [65, 168] width 6 height 6
click at [64, 168] on icon "button" at bounding box center [64, 168] width 3 height 1
click at [65, 168] on icon "button" at bounding box center [64, 168] width 3 height 1
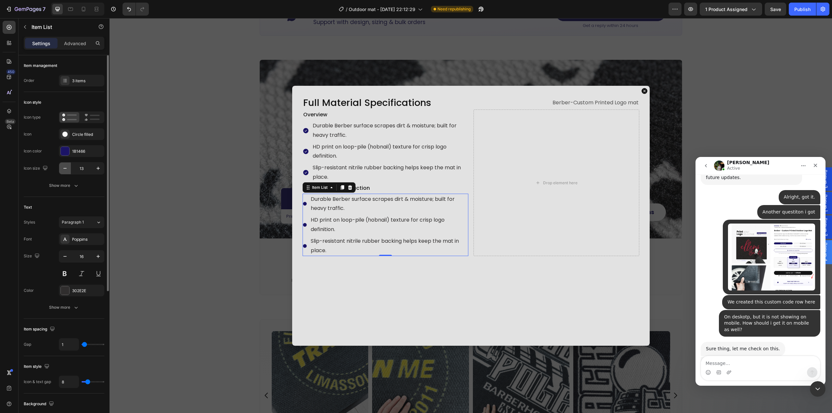
click at [65, 168] on icon "button" at bounding box center [64, 168] width 3 height 1
click at [65, 169] on icon "button" at bounding box center [65, 168] width 6 height 6
type input "9"
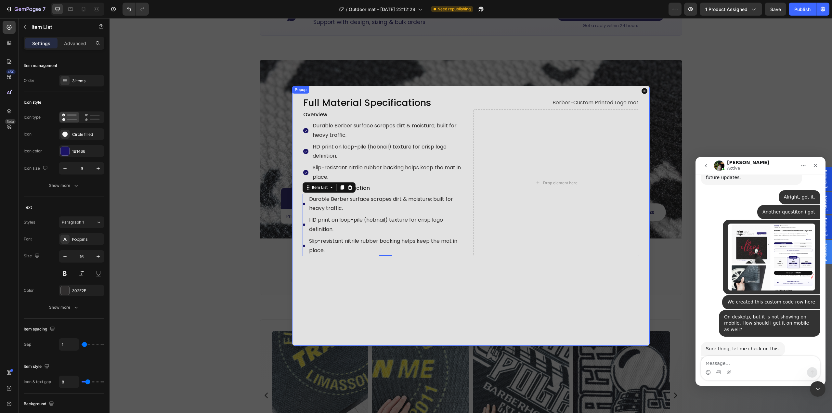
drag, startPoint x: 413, startPoint y: 299, endPoint x: 412, endPoint y: 303, distance: 4.6
click at [413, 299] on div "Full Material Specifications Heading Berber-Custom Printed Logo mat Text Block …" at bounding box center [470, 216] width 357 height 260
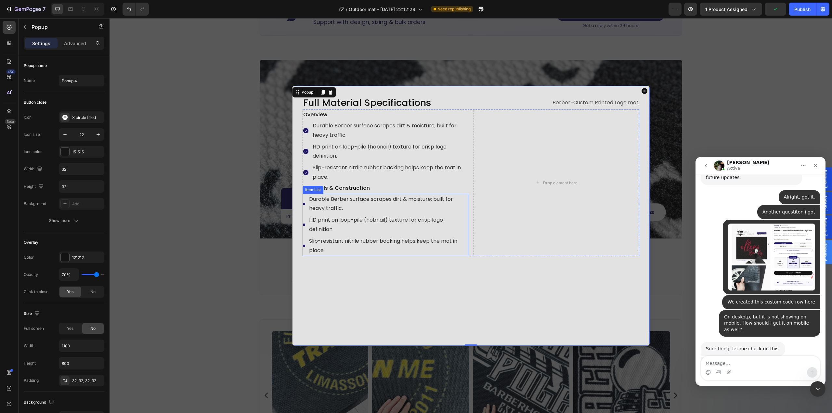
click at [365, 204] on p "Durable Berber surface scrapes dirt & moisture; built for heavy traffic." at bounding box center [388, 204] width 158 height 19
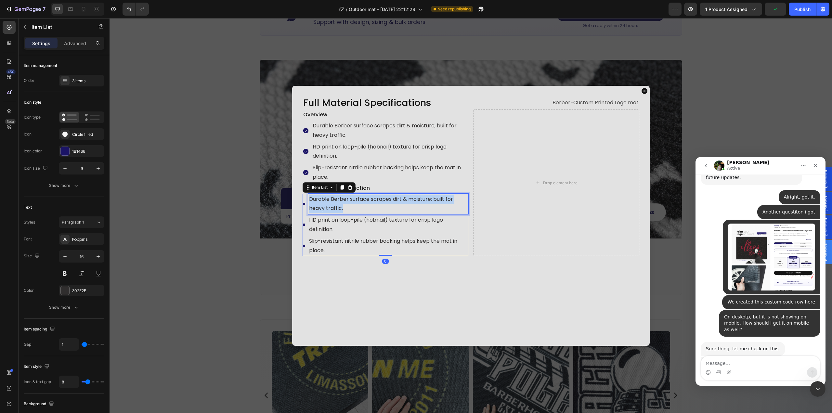
click at [365, 204] on p "Durable Berber surface scrapes dirt & moisture; built for heavy traffic." at bounding box center [388, 204] width 158 height 19
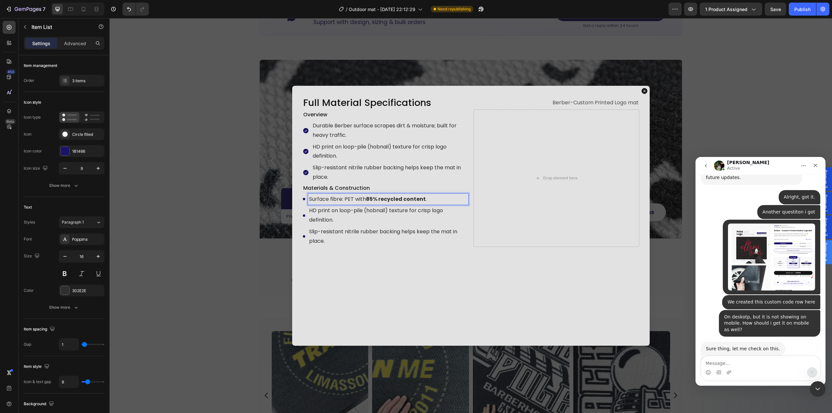
click at [347, 197] on p "Surface fibre: PET with 85% recycled content ." at bounding box center [388, 199] width 158 height 9
click at [381, 220] on p "HD print on loop-pile (hobnail) texture for crisp logo definition." at bounding box center [388, 215] width 158 height 19
click at [323, 232] on p "Slip-resistant nitrile rubber backing helps keep the mat in place." at bounding box center [388, 227] width 158 height 19
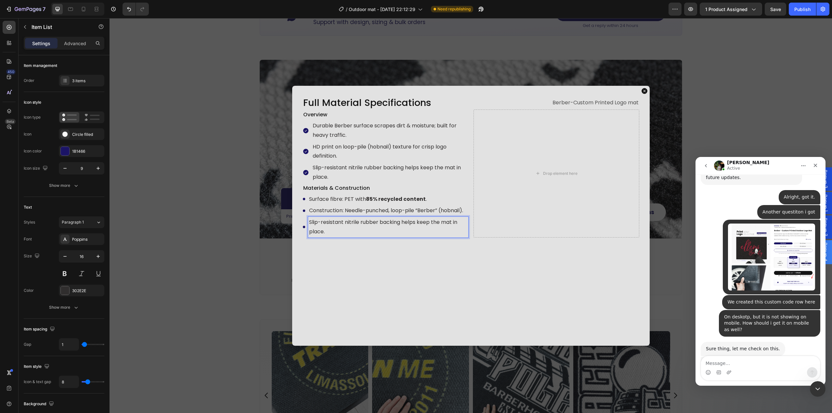
click at [323, 232] on p "Slip-resistant nitrile rubber backing helps keep the mat in place." at bounding box center [388, 227] width 158 height 19
click at [340, 263] on div "Full Material Specifications Heading Berber-Custom Printed Logo mat Text Block …" at bounding box center [470, 216] width 357 height 260
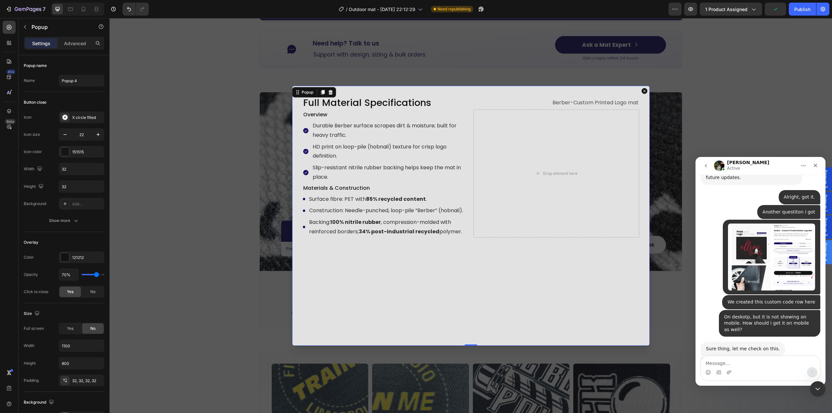
scroll to position [1003, 0]
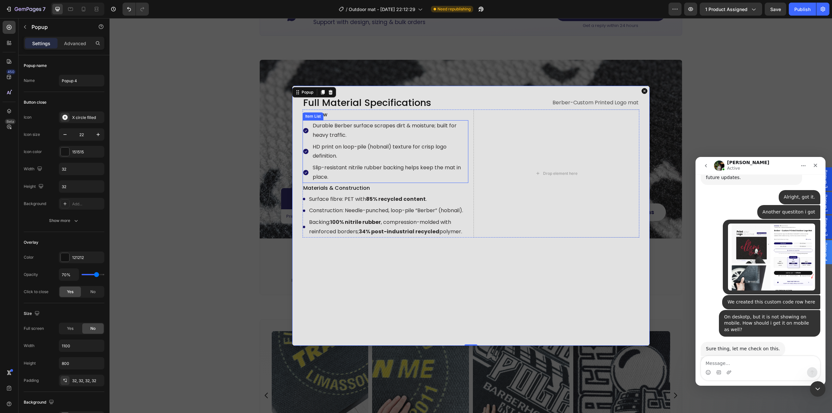
click at [307, 147] on div "HD print on loop-pile (hobnail) texture for crisp logo definition." at bounding box center [385, 151] width 166 height 21
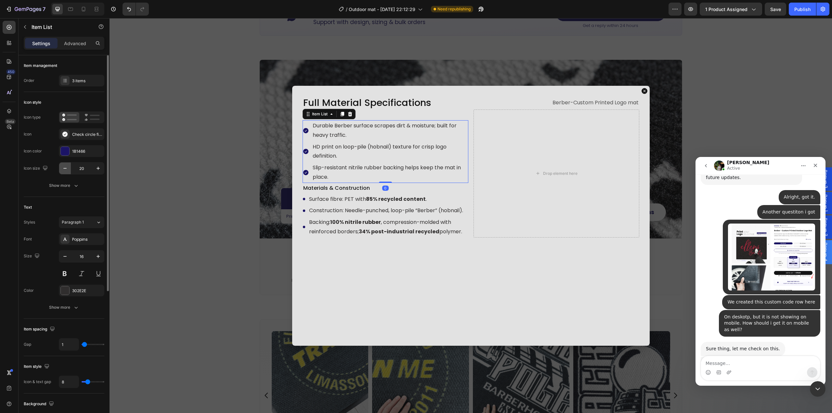
click at [62, 169] on icon "button" at bounding box center [65, 168] width 6 height 6
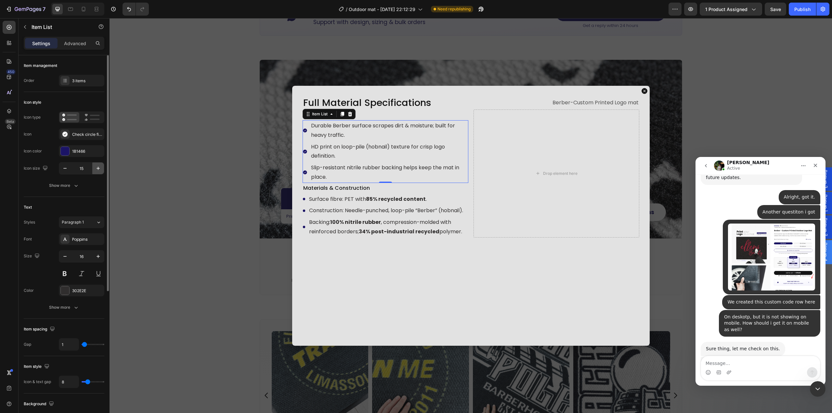
click at [98, 170] on icon "button" at bounding box center [98, 168] width 6 height 6
type input "16"
click at [420, 232] on strong "34% post-industrial recycled" at bounding box center [399, 231] width 81 height 7
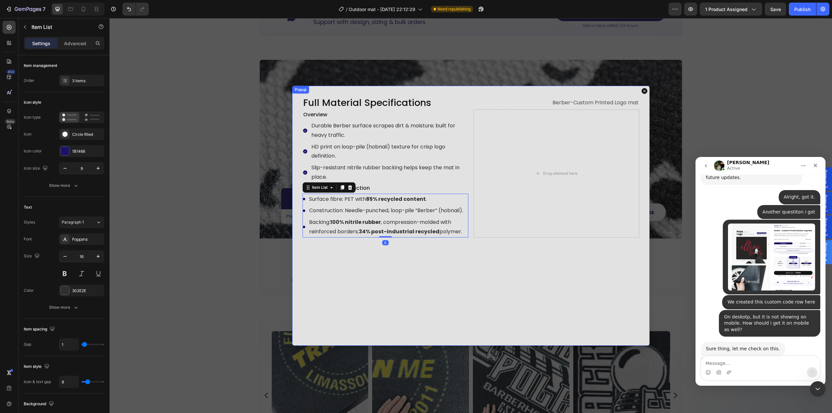
click at [386, 294] on div "Full Material Specifications Heading Berber-Custom Printed Logo mat Text Block …" at bounding box center [470, 216] width 357 height 260
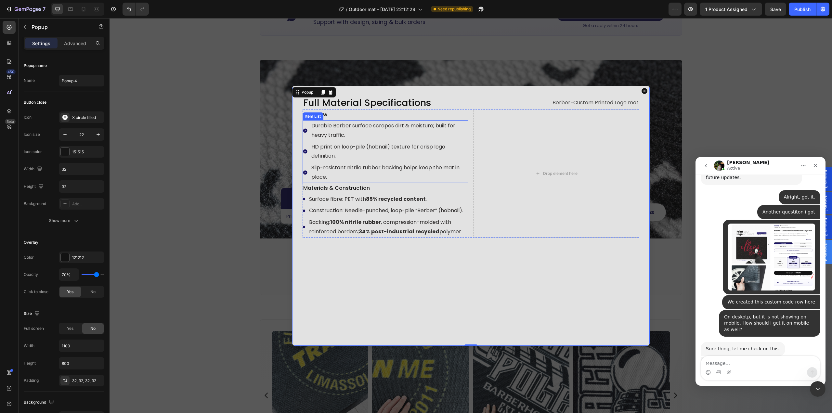
click at [345, 152] on p "HD print on loop-pile (hobnail) texture for crisp logo definition." at bounding box center [389, 151] width 156 height 19
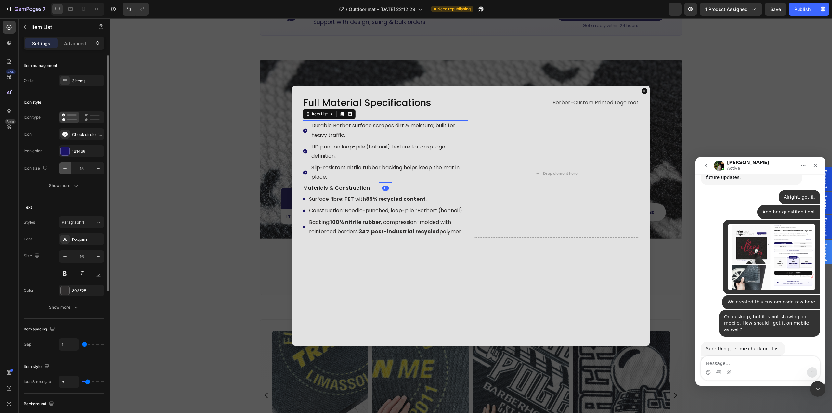
click at [66, 168] on icon "button" at bounding box center [64, 168] width 3 height 1
click at [99, 169] on icon "button" at bounding box center [98, 168] width 6 height 6
type input "15"
click at [63, 255] on icon "button" at bounding box center [65, 256] width 6 height 6
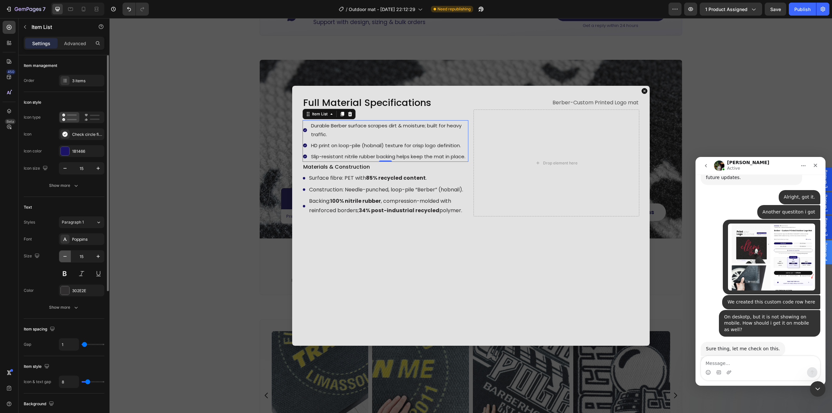
click at [64, 255] on icon "button" at bounding box center [65, 256] width 6 height 6
type input "14"
click at [359, 179] on p "Surface fibre: PET with 85% recycled content ." at bounding box center [388, 175] width 158 height 9
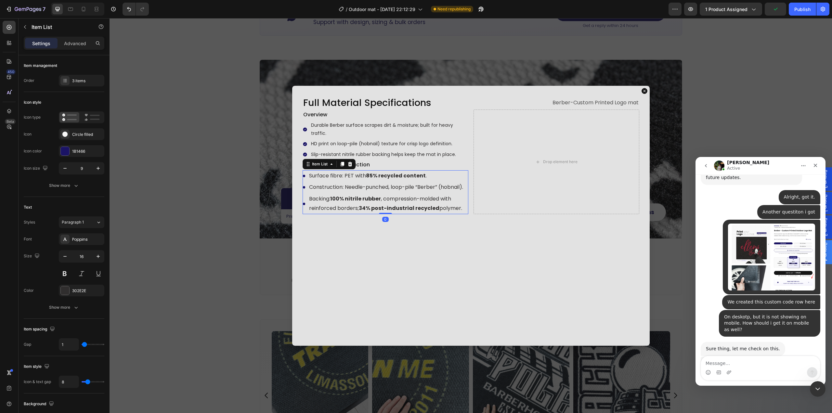
click at [303, 211] on div "Backing: 100% nitrile rubber , compression-molded with reinforced borders; 34% …" at bounding box center [385, 203] width 166 height 21
click at [63, 257] on icon "button" at bounding box center [65, 256] width 6 height 6
type input "14"
click at [415, 273] on div "Full Material Specifications Heading Berber-Custom Printed Logo mat Text Block …" at bounding box center [470, 216] width 357 height 260
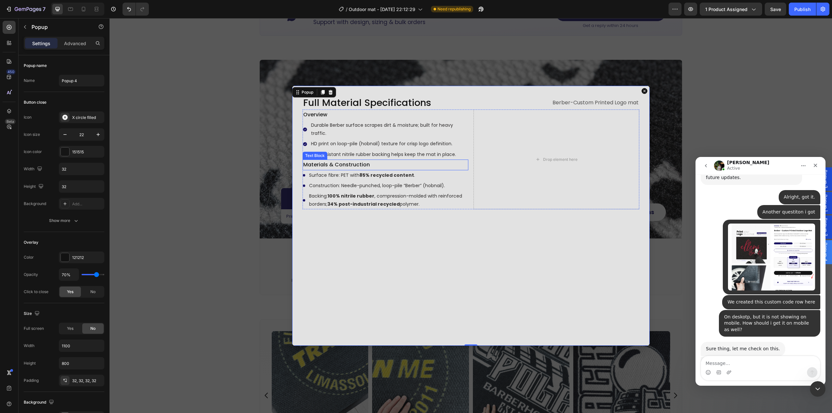
click at [396, 161] on p "Materials & Construction" at bounding box center [385, 164] width 164 height 9
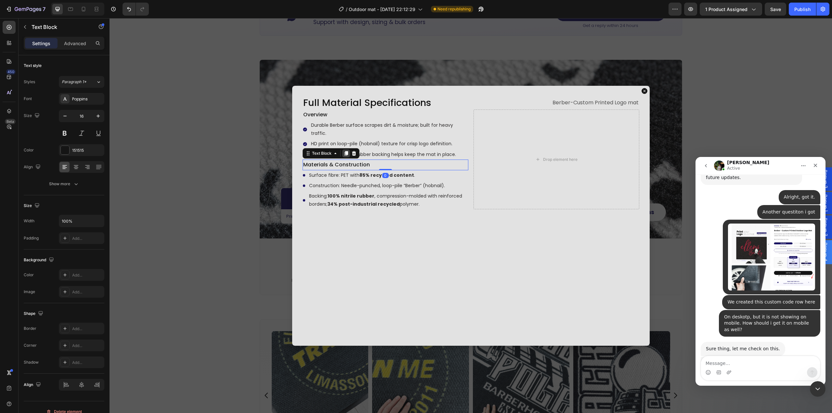
click at [343, 154] on icon "Dialog body" at bounding box center [345, 153] width 5 height 5
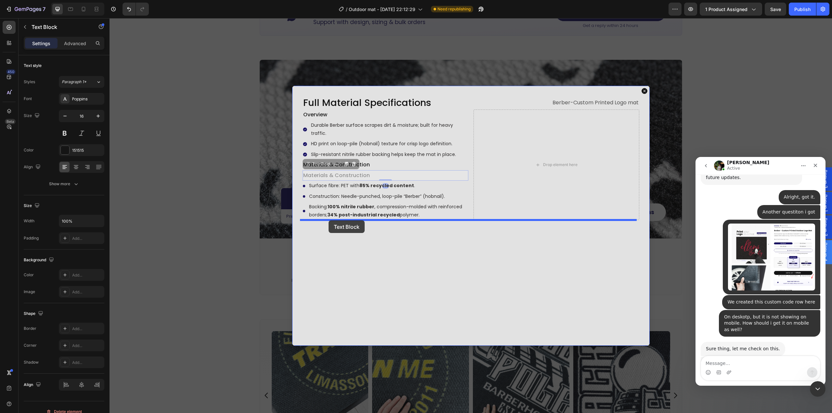
drag, startPoint x: 305, startPoint y: 165, endPoint x: 328, endPoint y: 220, distance: 59.7
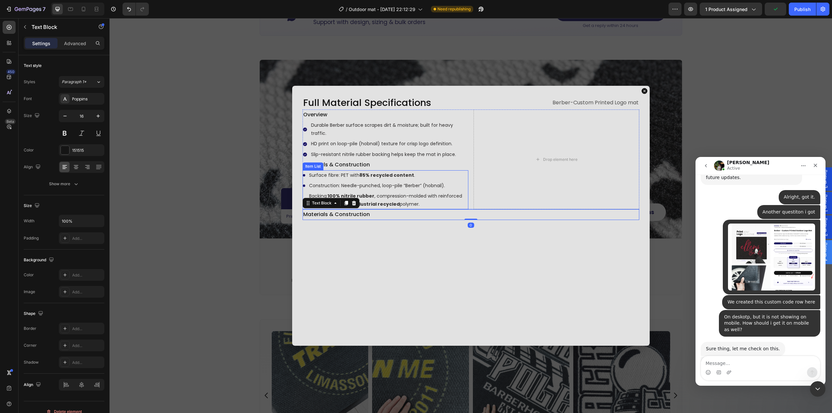
click at [302, 195] on div "Backing: 100% nitrile rubber , compression-molded with reinforced borders; 34% …" at bounding box center [385, 200] width 166 height 18
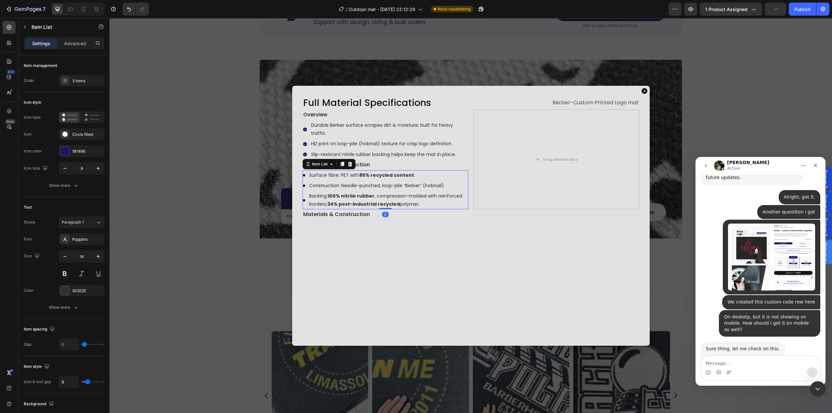
click at [339, 164] on icon "Dialog body" at bounding box center [341, 163] width 5 height 5
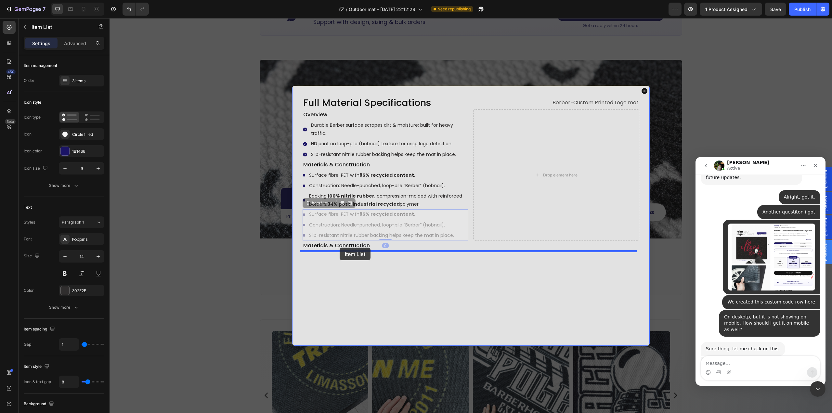
drag, startPoint x: 304, startPoint y: 200, endPoint x: 389, endPoint y: 279, distance: 114.9
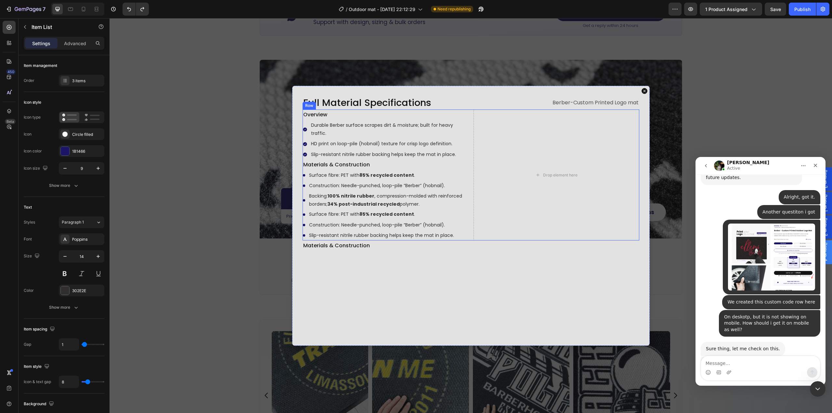
click at [468, 236] on div "Overview Text Block Durable Berber surface scrapes dirt & moisture; built for h…" at bounding box center [470, 174] width 337 height 131
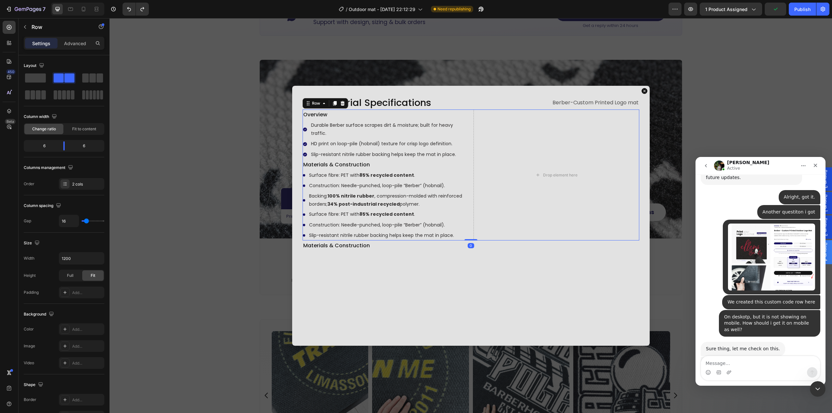
click at [333, 103] on icon "Dialog body" at bounding box center [335, 103] width 4 height 5
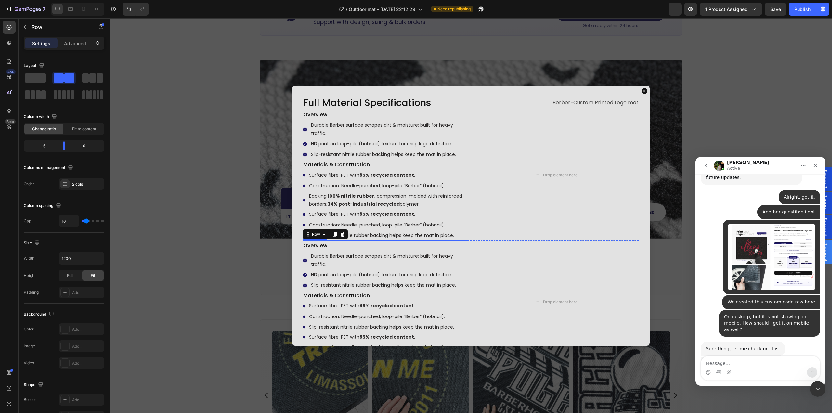
click at [370, 248] on p "Overview" at bounding box center [385, 245] width 164 height 9
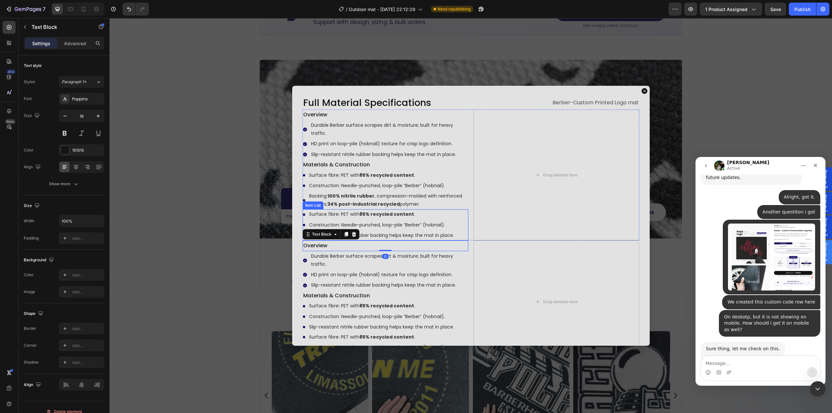
click at [482, 213] on div "Drop element here" at bounding box center [556, 174] width 166 height 131
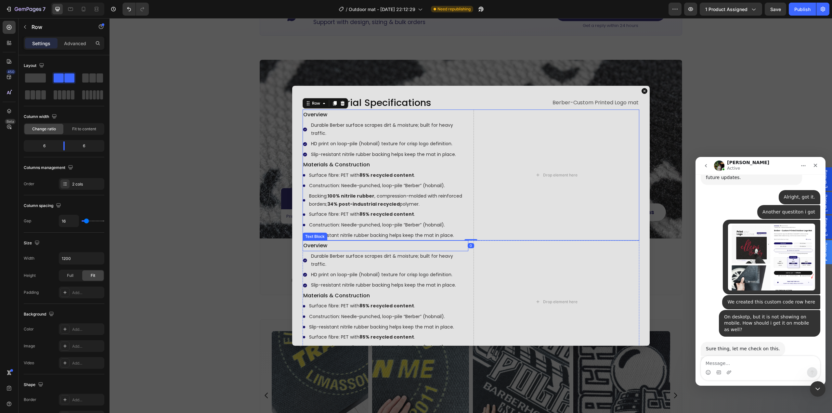
click at [344, 242] on p "Overview" at bounding box center [385, 245] width 164 height 9
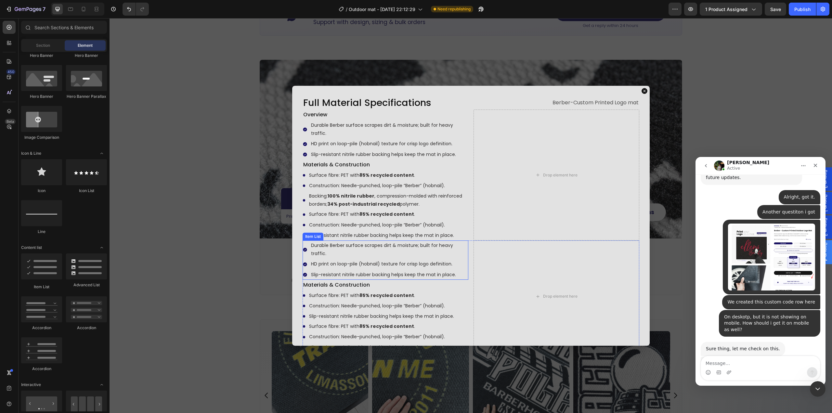
click at [306, 257] on div "Durable Berber surface scrapes dirt & moisture; built for heavy traffic." at bounding box center [385, 249] width 166 height 18
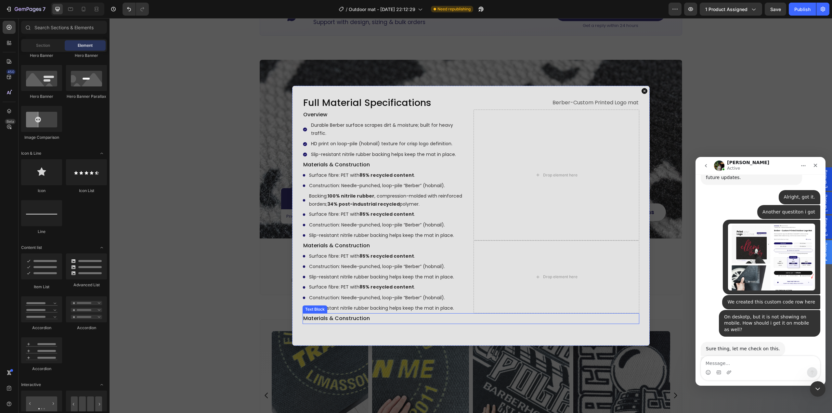
click at [326, 322] on p "Materials & Construction" at bounding box center [470, 318] width 335 height 9
click at [360, 244] on p "Materials & Construction" at bounding box center [385, 245] width 164 height 9
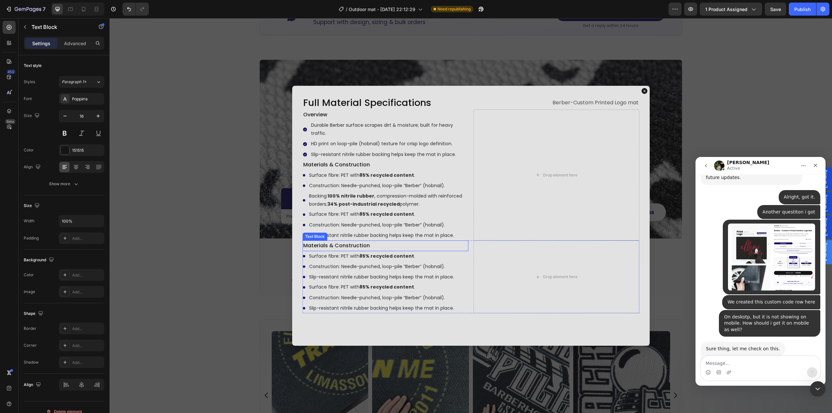
click at [360, 244] on p "Materials & Construction" at bounding box center [385, 245] width 164 height 9
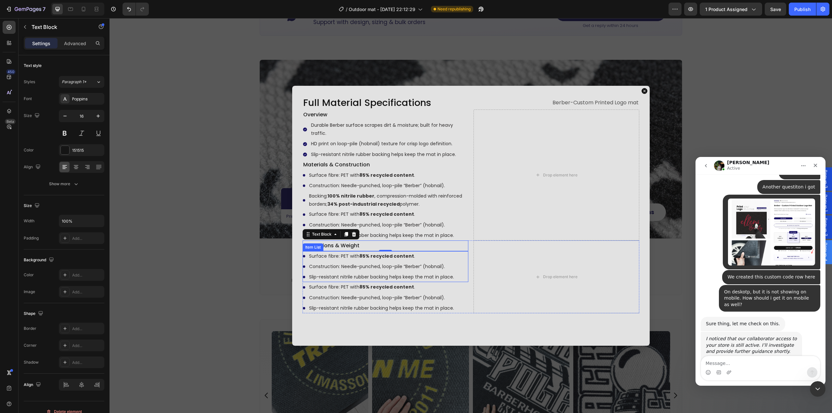
click at [353, 257] on p "Surface fibre: PET with 85% recycled content ." at bounding box center [381, 256] width 145 height 8
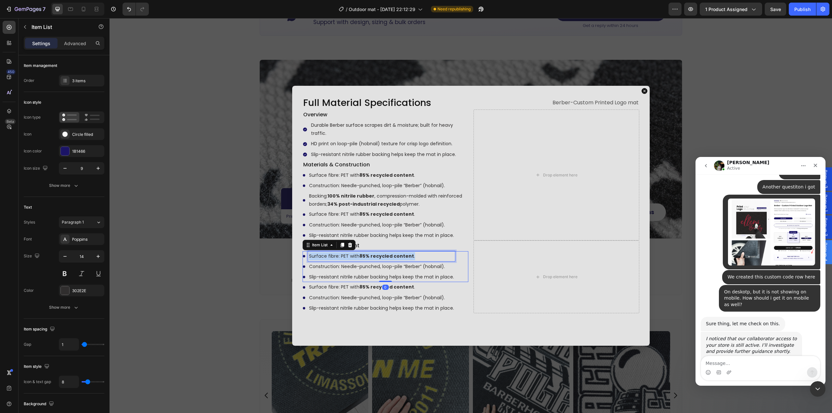
click at [353, 257] on p "Surface fibre: PET with 85% recycled content ." at bounding box center [381, 256] width 145 height 8
click at [322, 266] on p "Construction: Needle-punched, loop-pile “Berber” (hobnail)." at bounding box center [381, 266] width 145 height 8
click at [336, 278] on p "Slip-resistant nitrile rubber backing helps keep the mat in place." at bounding box center [381, 277] width 145 height 8
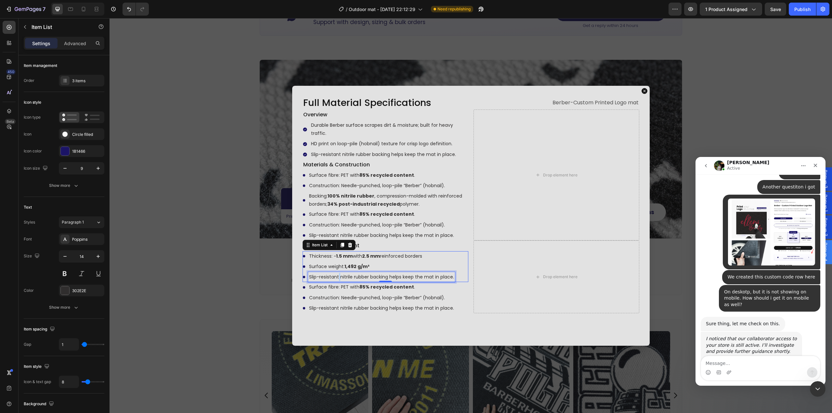
click at [336, 278] on p "Slip-resistant nitrile rubber backing helps keep the mat in place." at bounding box center [381, 277] width 145 height 8
click at [378, 287] on strong "85% recycled content" at bounding box center [386, 287] width 55 height 6
click at [379, 287] on strong "85% recycled content" at bounding box center [386, 287] width 55 height 6
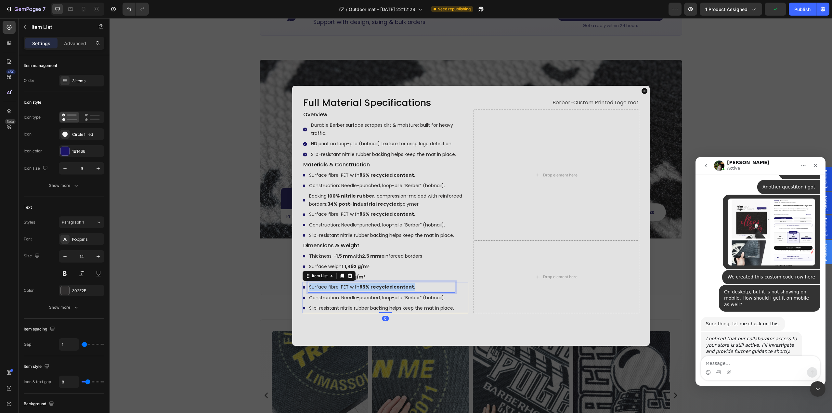
click at [379, 287] on strong "85% recycled content" at bounding box center [386, 287] width 55 height 6
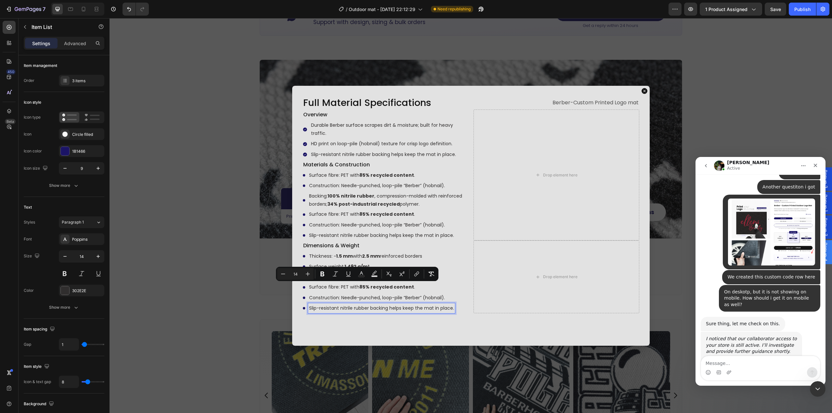
click at [352, 307] on p "Slip-resistant nitrile rubber backing helps keep the mat in place." at bounding box center [381, 308] width 145 height 8
click at [421, 287] on p "Surface fibre: PET with 85% recycled content ." at bounding box center [381, 287] width 145 height 8
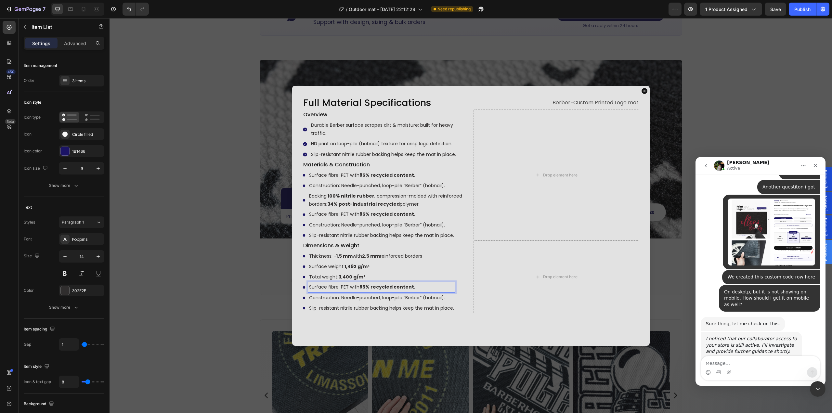
scroll to position [587, 0]
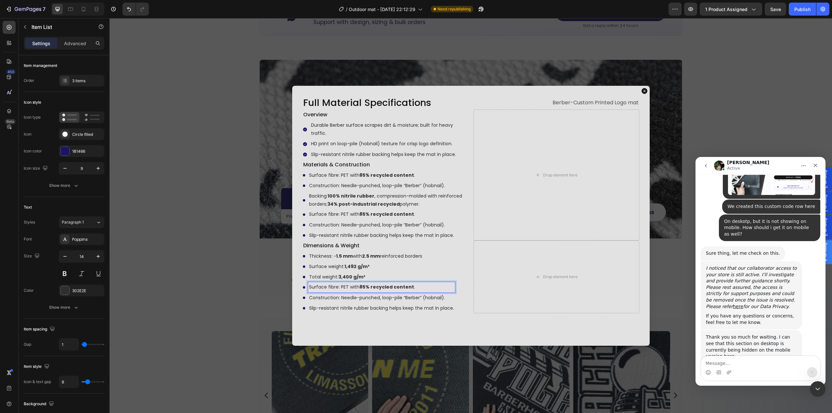
click at [302, 287] on icon "Dialog body" at bounding box center [303, 287] width 2 height 2
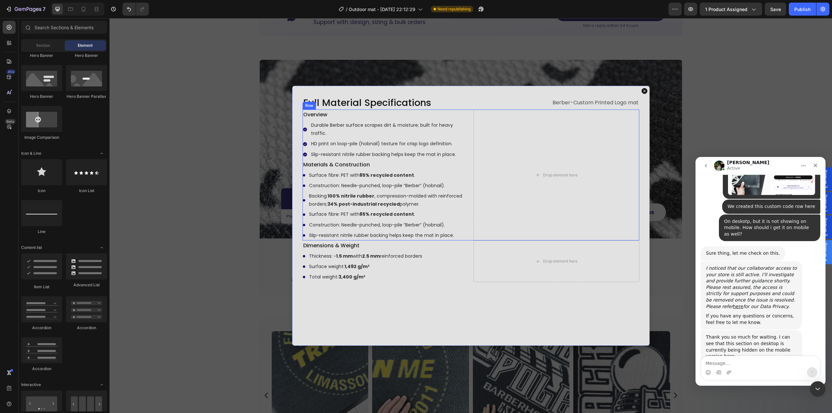
scroll to position [608, 0]
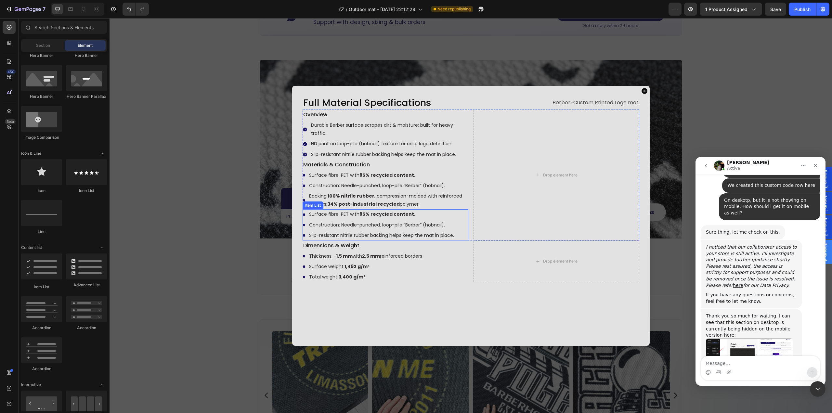
click at [303, 223] on div "Construction: Needle-punched, loop-pile “Berber” (hobnail)." at bounding box center [378, 225] width 152 height 10
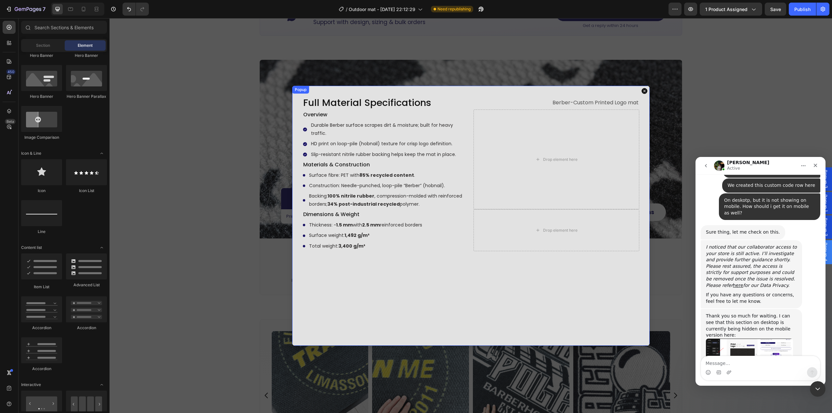
click at [373, 299] on div "Full Material Specifications Heading Berber-Custom Printed Logo mat Text Block …" at bounding box center [470, 216] width 357 height 260
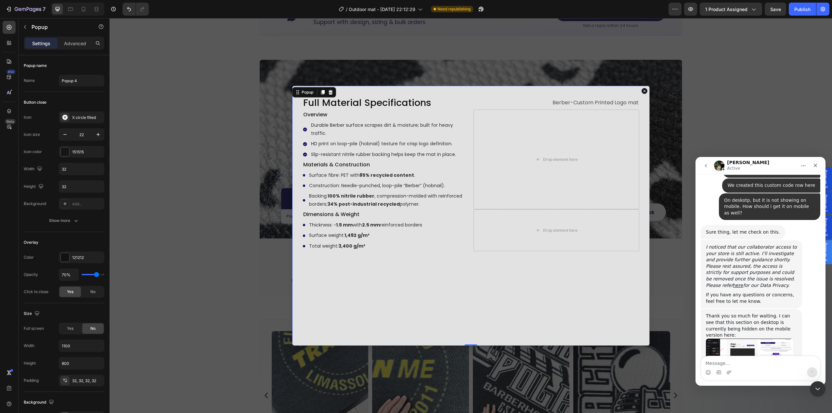
scroll to position [583, 0]
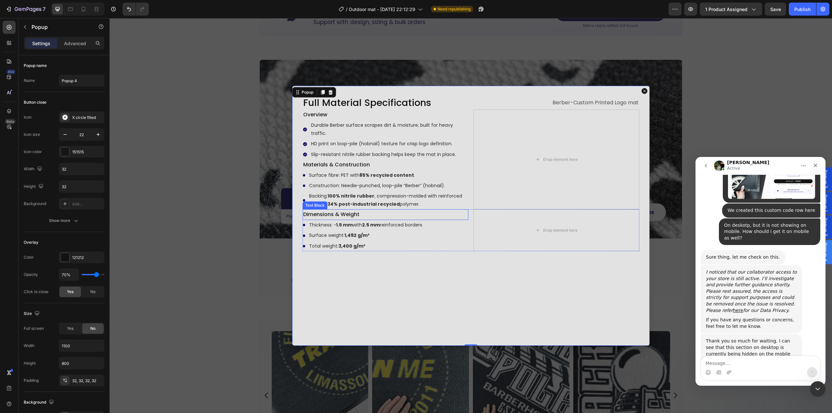
click at [341, 218] on p "Dimensions & Weight" at bounding box center [385, 214] width 164 height 9
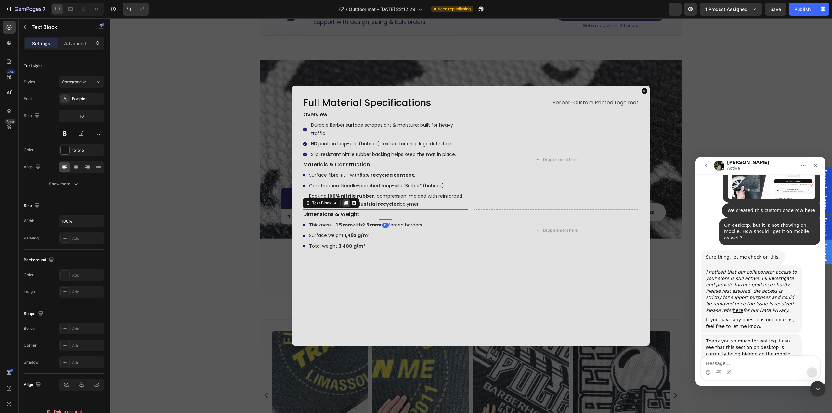
click at [343, 204] on icon "Dialog body" at bounding box center [345, 202] width 5 height 5
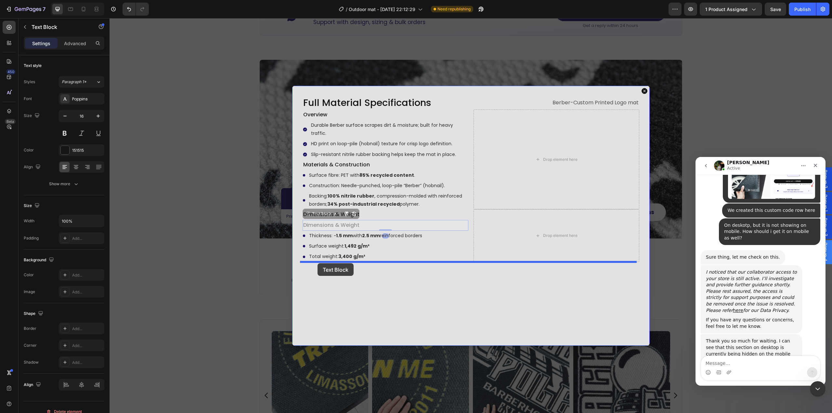
drag, startPoint x: 304, startPoint y: 214, endPoint x: 317, endPoint y: 263, distance: 50.4
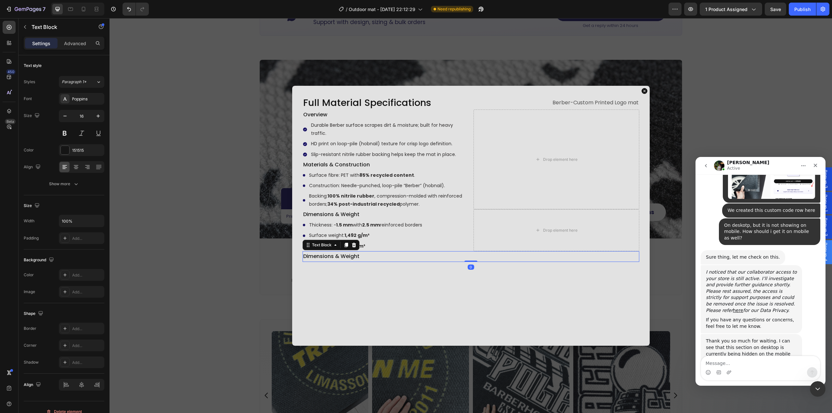
click at [340, 260] on p "Dimensions & Weight" at bounding box center [470, 256] width 335 height 9
click at [367, 258] on p "Dimensions & Weight" at bounding box center [470, 256] width 335 height 9
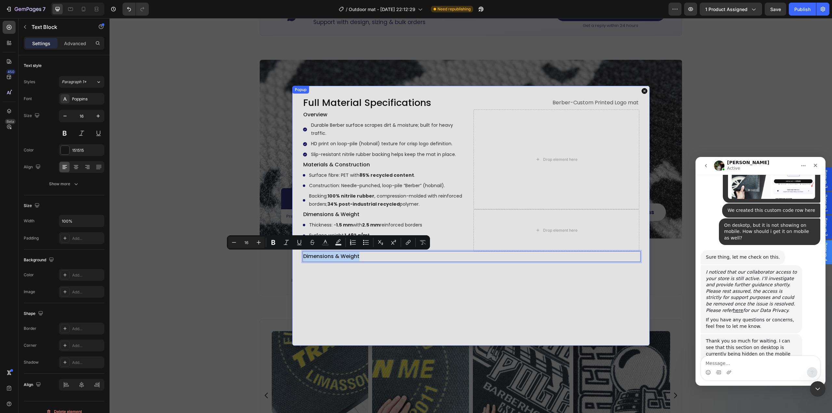
click at [427, 277] on div "Full Material Specifications Heading Berber-Custom Printed Logo mat Text Block …" at bounding box center [470, 216] width 357 height 260
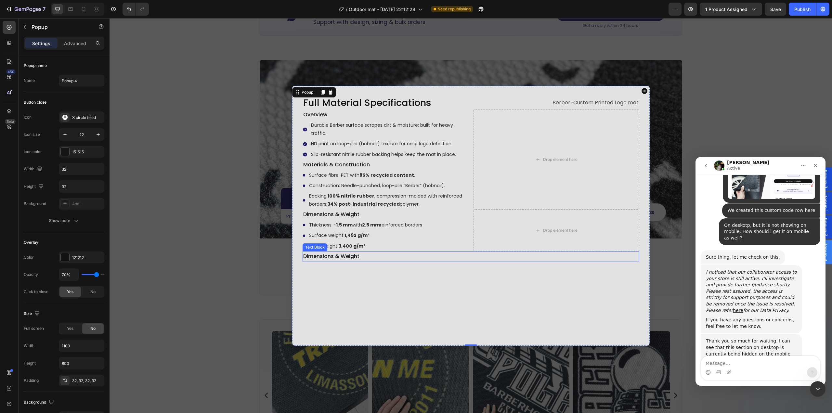
click at [392, 256] on p "Dimensions & Weight" at bounding box center [470, 256] width 335 height 9
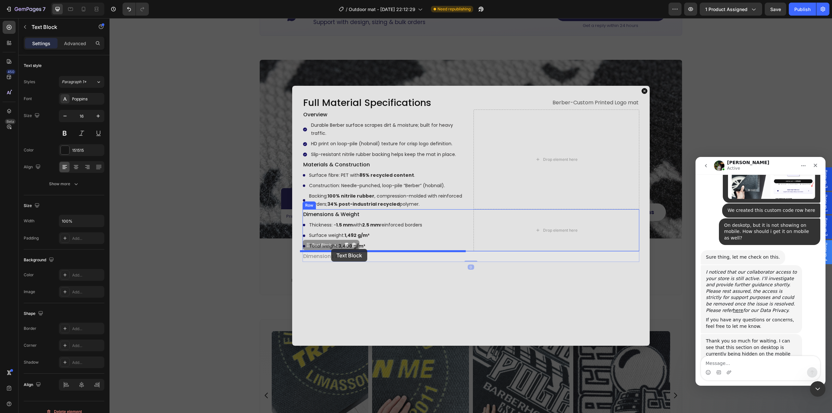
drag, startPoint x: 306, startPoint y: 245, endPoint x: 331, endPoint y: 249, distance: 25.6
click at [365, 257] on p "Dimensions & Weight" at bounding box center [385, 256] width 164 height 9
click at [365, 258] on p "Dimensions & Weight" at bounding box center [385, 256] width 164 height 9
click at [361, 259] on p "Dimensions & Weight" at bounding box center [385, 256] width 164 height 9
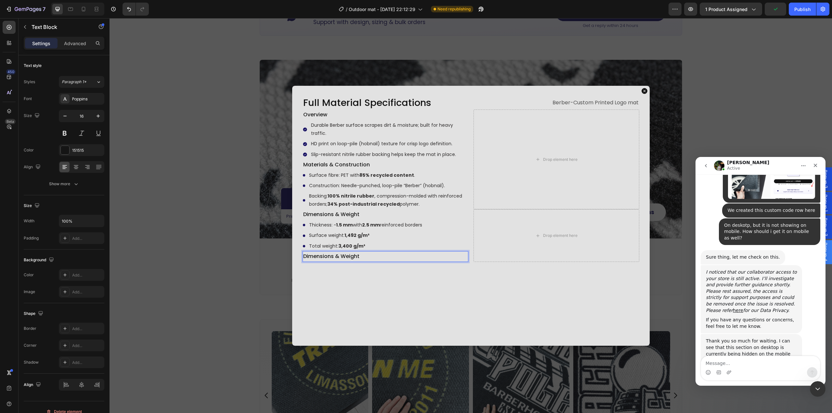
drag, startPoint x: 361, startPoint y: 259, endPoint x: 357, endPoint y: 258, distance: 3.7
click at [360, 259] on p "Dimensions & Weight" at bounding box center [385, 256] width 164 height 9
click at [342, 254] on p "Dimensions & Weight" at bounding box center [385, 256] width 164 height 9
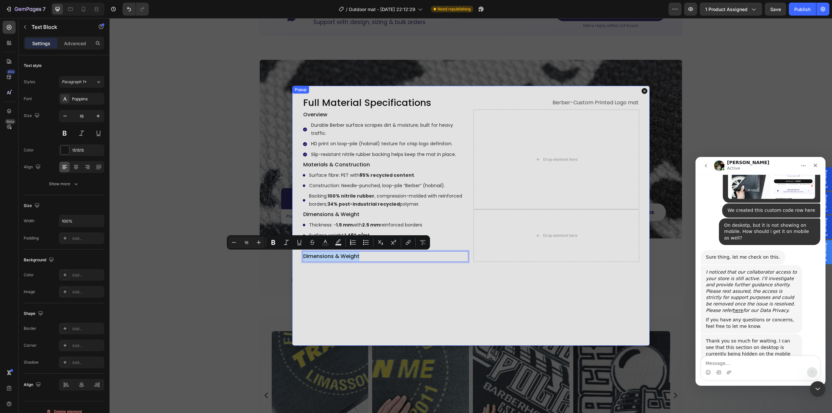
click at [371, 299] on div "Full Material Specifications Heading Berber-Custom Printed Logo mat Text Block …" at bounding box center [470, 216] width 357 height 260
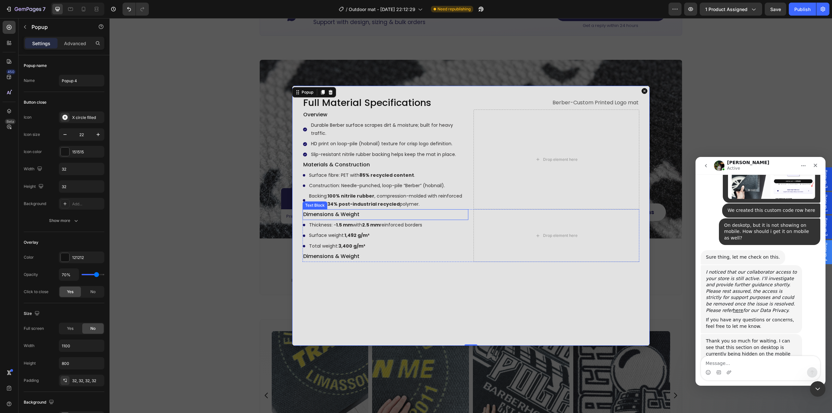
click at [401, 215] on p "Dimensions & Weight" at bounding box center [385, 214] width 164 height 9
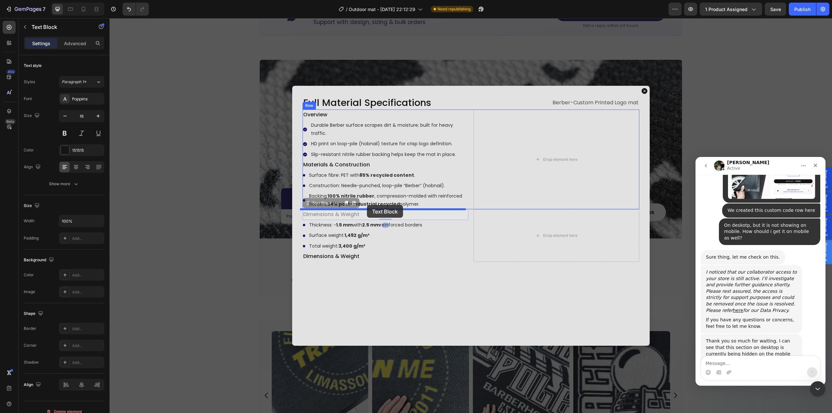
drag, startPoint x: 305, startPoint y: 205, endPoint x: 367, endPoint y: 205, distance: 61.7
click at [451, 247] on div "Thickness: ~ 1.5 mm with 2.5 mm reinforced borders Surface weight: 1,492 g/m² T…" at bounding box center [385, 235] width 166 height 31
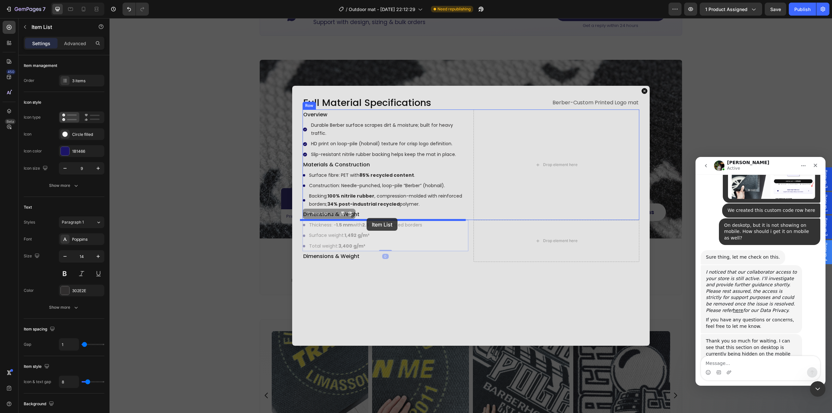
drag, startPoint x: 305, startPoint y: 215, endPoint x: 366, endPoint y: 218, distance: 61.5
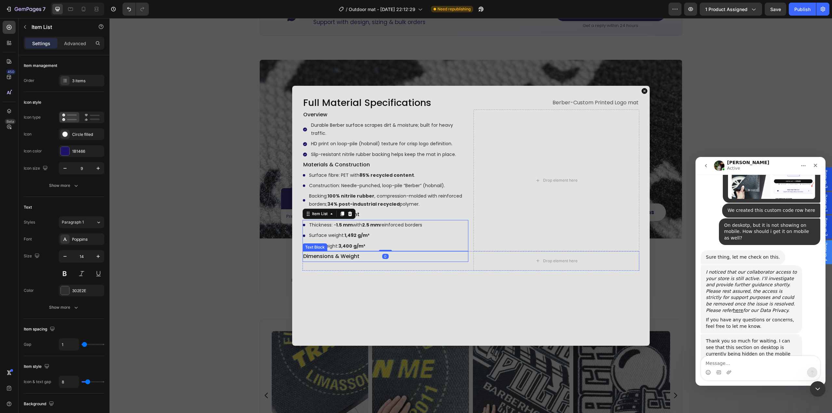
click at [349, 258] on p "Dimensions & Weight" at bounding box center [385, 256] width 164 height 9
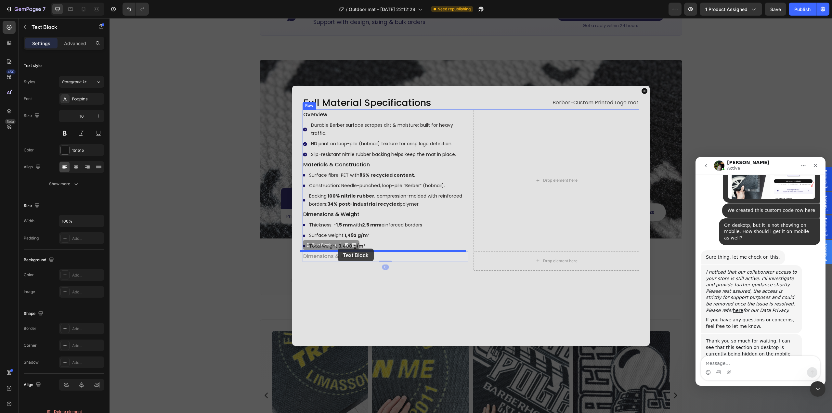
drag, startPoint x: 305, startPoint y: 246, endPoint x: 338, endPoint y: 249, distance: 32.6
drag, startPoint x: 389, startPoint y: 304, endPoint x: 390, endPoint y: 295, distance: 9.5
click at [390, 304] on div "Full Material Specifications Heading Berber-Custom Printed Logo mat Text Block …" at bounding box center [470, 216] width 357 height 260
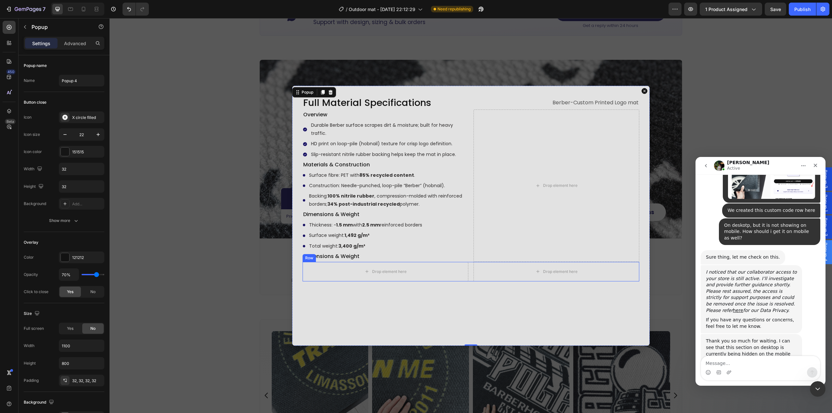
click at [468, 274] on div "Drop element here Drop element here Row" at bounding box center [470, 271] width 337 height 19
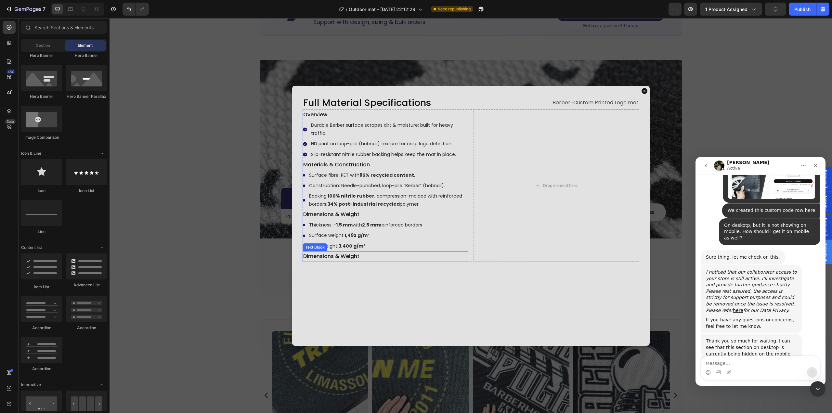
click at [360, 257] on p "Dimensions & Weight" at bounding box center [385, 256] width 164 height 9
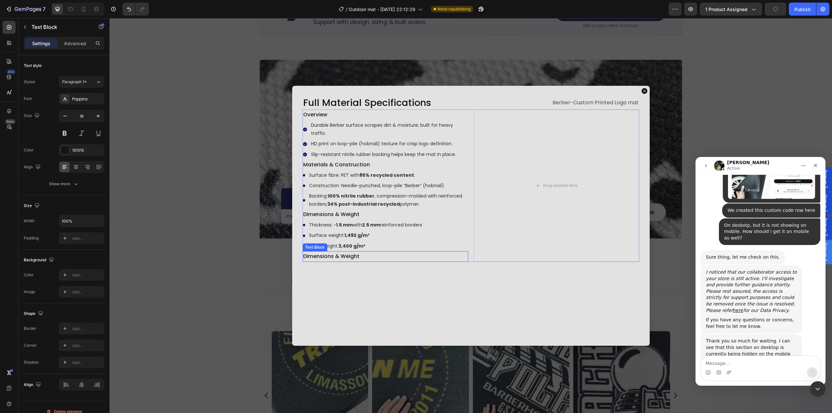
click at [360, 257] on p "Dimensions & Weight" at bounding box center [385, 256] width 164 height 9
click at [339, 291] on div "Full Material Specifications Heading Berber-Custom Printed Logo mat Text Block …" at bounding box center [470, 216] width 357 height 260
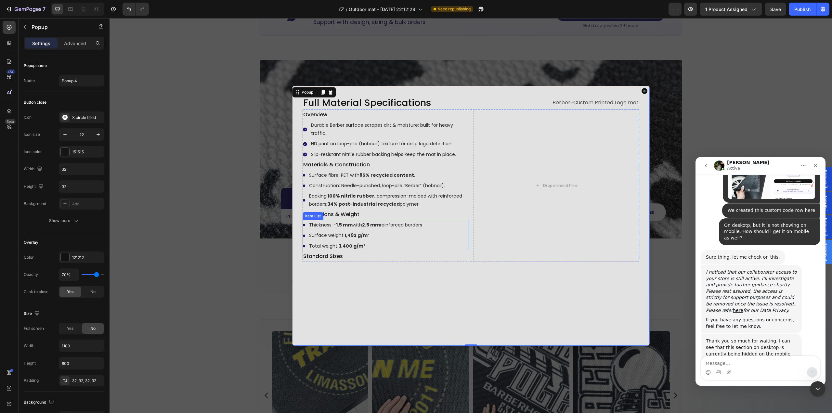
click at [440, 249] on div "Thickness: ~ 1.5 mm with 2.5 mm reinforced borders Surface weight: 1,492 g/m² T…" at bounding box center [385, 235] width 166 height 31
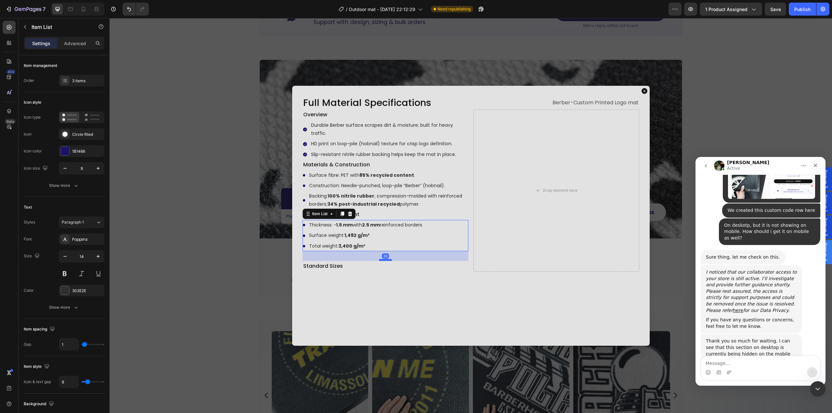
drag, startPoint x: 384, startPoint y: 250, endPoint x: 383, endPoint y: 260, distance: 10.1
click at [383, 260] on div "Dialog body" at bounding box center [385, 260] width 13 height 2
click at [472, 286] on div "Full Material Specifications Heading Berber-Custom Printed Logo mat Text Block …" at bounding box center [470, 216] width 357 height 260
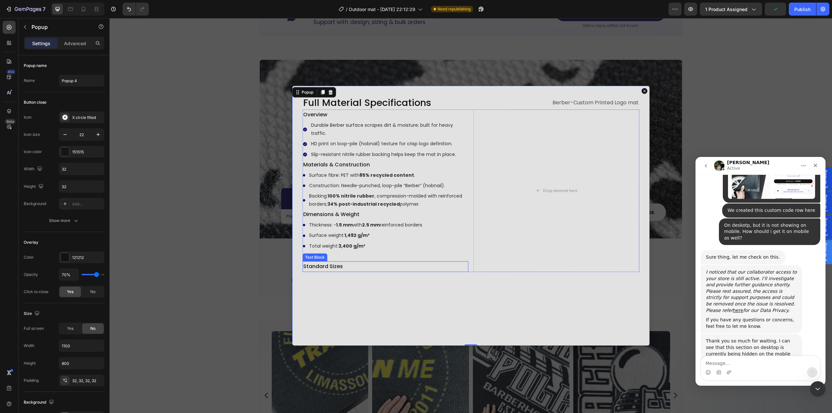
click at [350, 268] on p "Standard Sizes" at bounding box center [385, 266] width 164 height 9
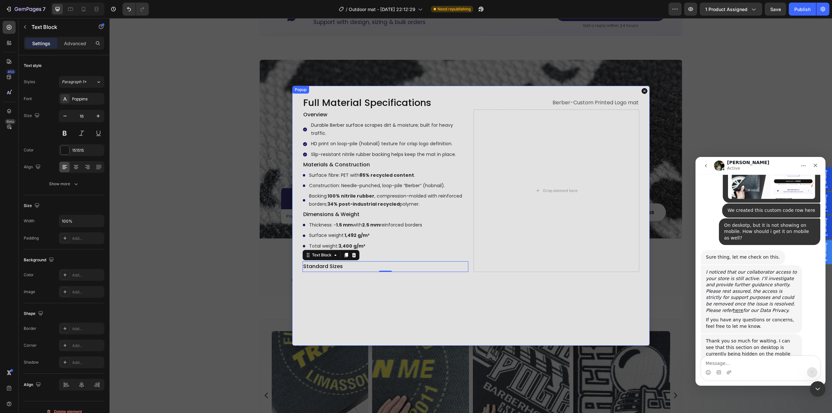
click at [406, 272] on div "Full Material Specifications Heading Berber-Custom Printed Logo mat Text Block …" at bounding box center [470, 216] width 357 height 260
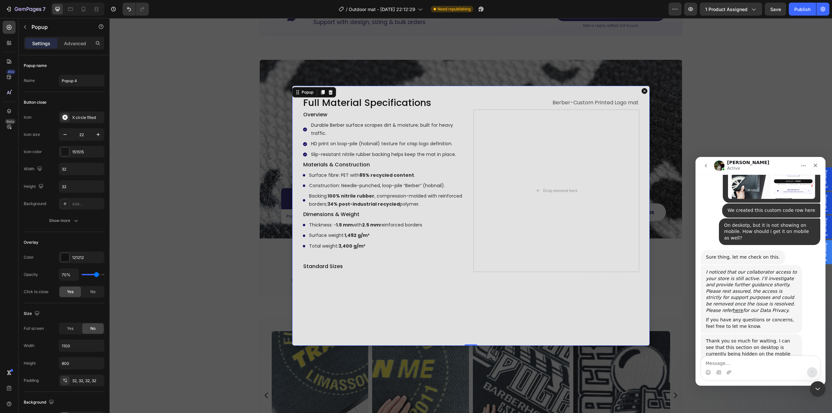
click at [25, 29] on icon "button" at bounding box center [24, 26] width 5 height 5
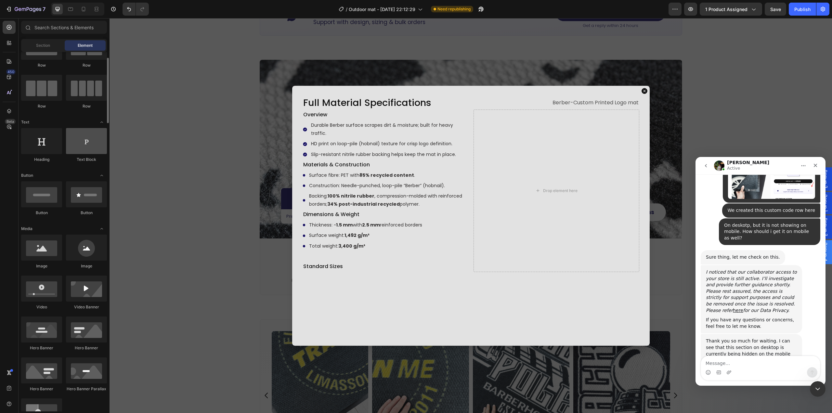
scroll to position [0, 0]
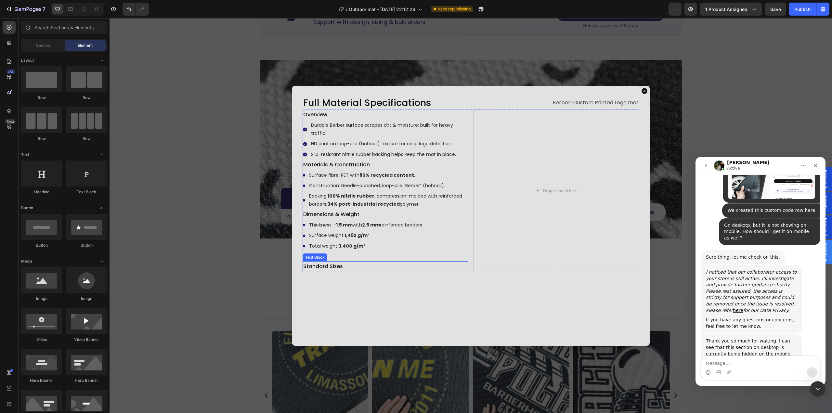
click at [366, 264] on p "Standard Sizes" at bounding box center [385, 266] width 164 height 9
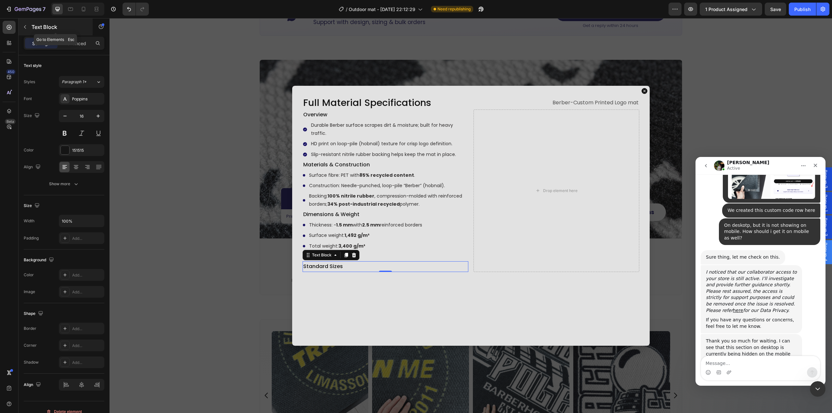
click at [24, 25] on icon "button" at bounding box center [24, 26] width 5 height 5
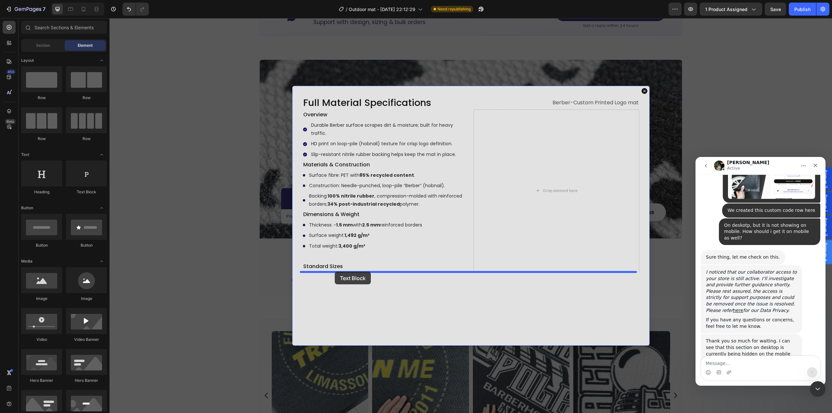
drag, startPoint x: 223, startPoint y: 213, endPoint x: 335, endPoint y: 272, distance: 125.7
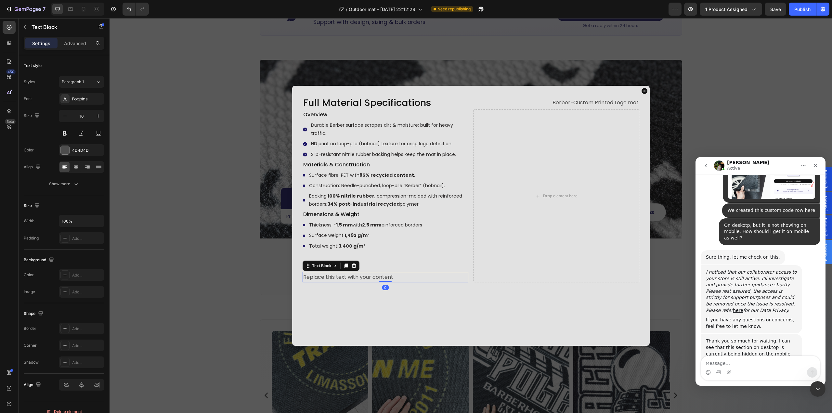
click at [414, 260] on div "Overview Text Block Durable Berber surface scrapes dirt & moisture; built for h…" at bounding box center [385, 195] width 166 height 173
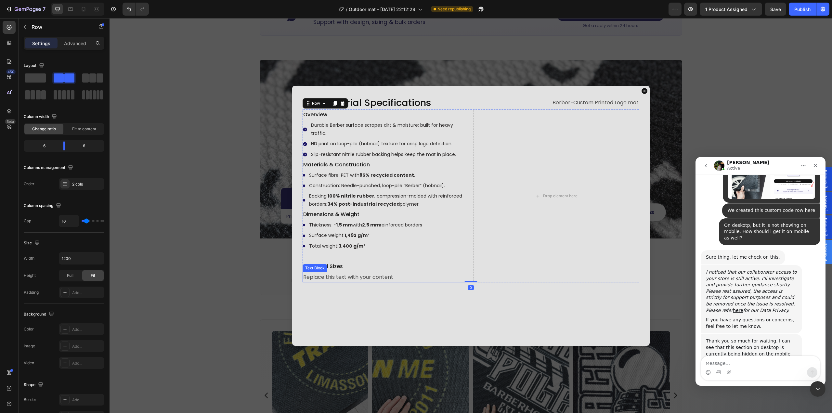
click at [409, 281] on div "Replace this text with your content" at bounding box center [385, 277] width 166 height 11
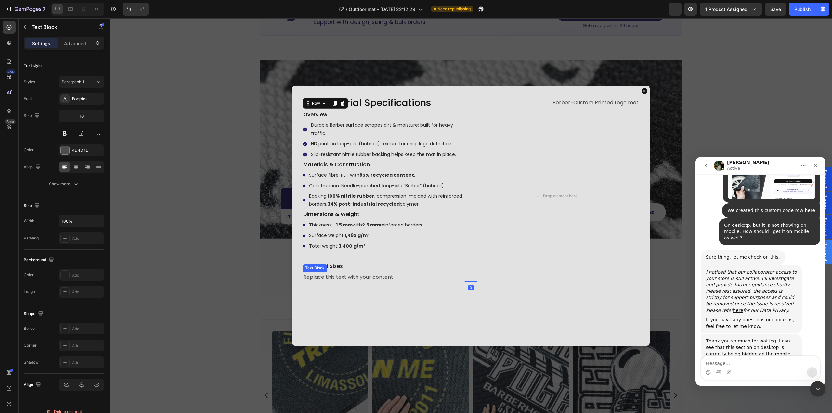
click at [409, 281] on div "Replace this text with your content" at bounding box center [385, 277] width 166 height 11
click at [335, 301] on div "Full Material Specifications Heading Berber-Custom Printed Logo mat Text Block …" at bounding box center [470, 216] width 357 height 260
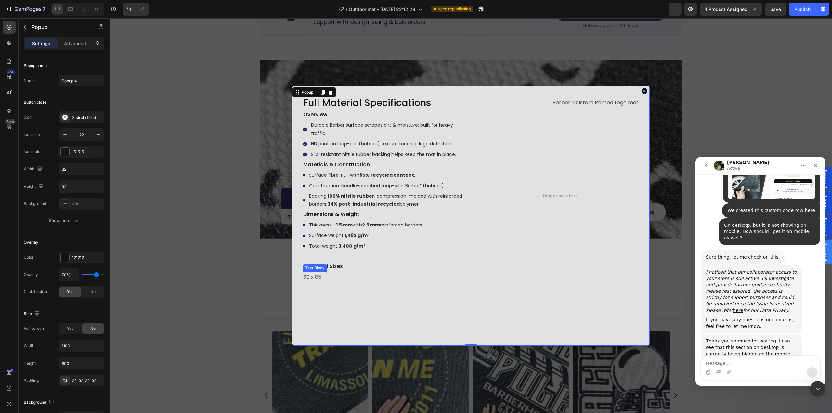
click at [339, 278] on p "60 x 85" at bounding box center [385, 277] width 164 height 9
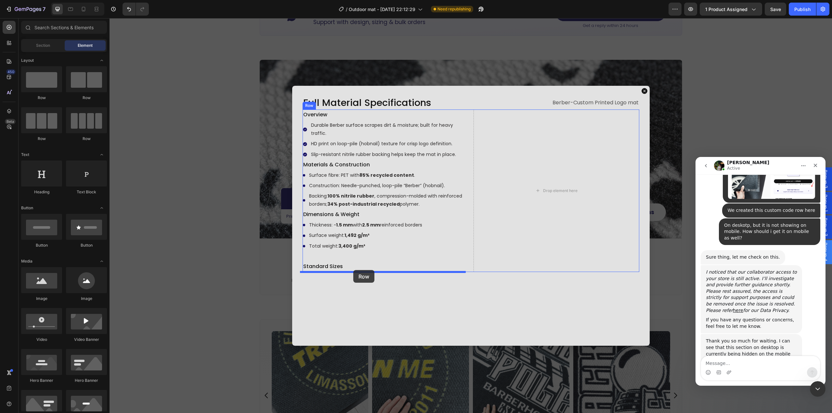
drag, startPoint x: 213, startPoint y: 166, endPoint x: 353, endPoint y: 270, distance: 174.2
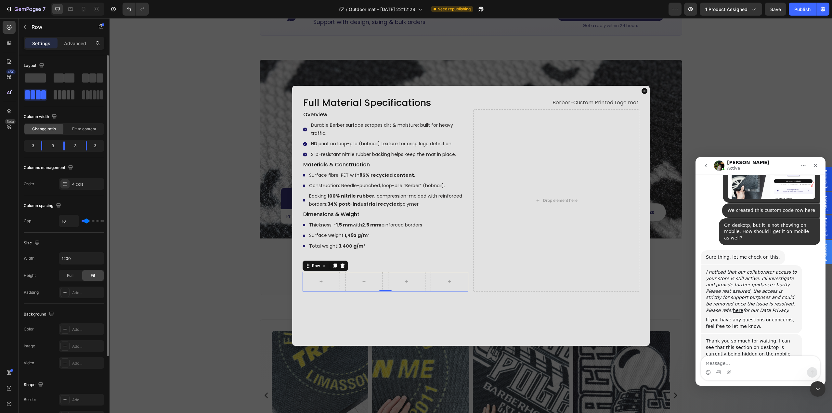
click at [64, 97] on span at bounding box center [64, 94] width 4 height 9
click at [23, 26] on icon "button" at bounding box center [24, 26] width 5 height 5
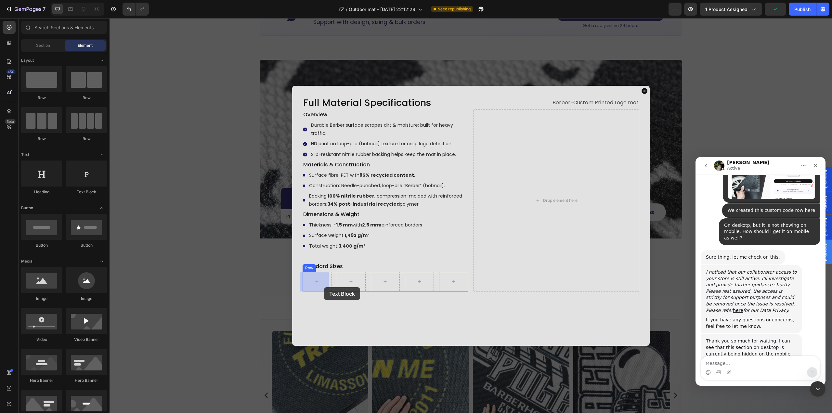
drag, startPoint x: 200, startPoint y: 199, endPoint x: 330, endPoint y: 296, distance: 162.0
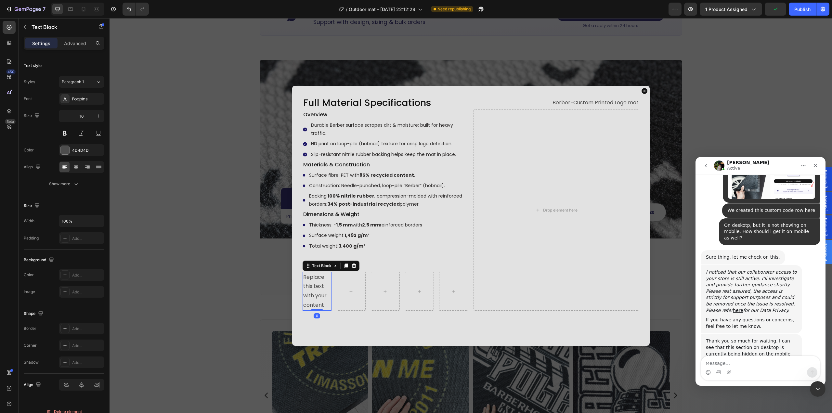
click at [317, 290] on div "Replace this text with your content" at bounding box center [316, 291] width 29 height 39
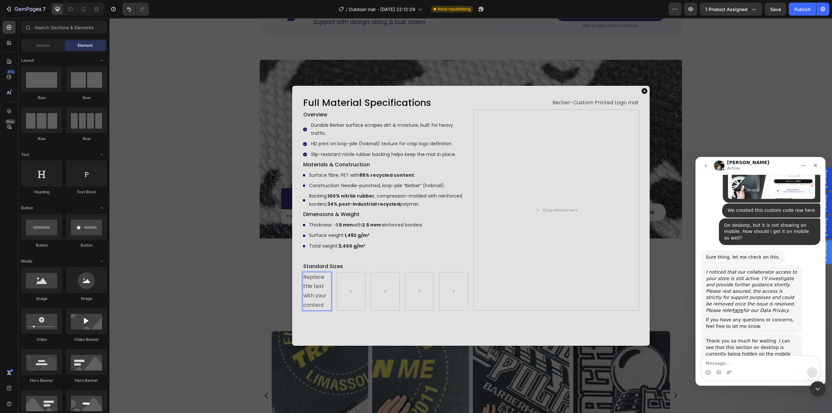
click at [313, 290] on div at bounding box center [313, 290] width 0 height 0
click at [305, 296] on p "Replace this text with your content" at bounding box center [317, 291] width 28 height 37
click at [314, 290] on div "Replace this text with your content" at bounding box center [316, 291] width 29 height 39
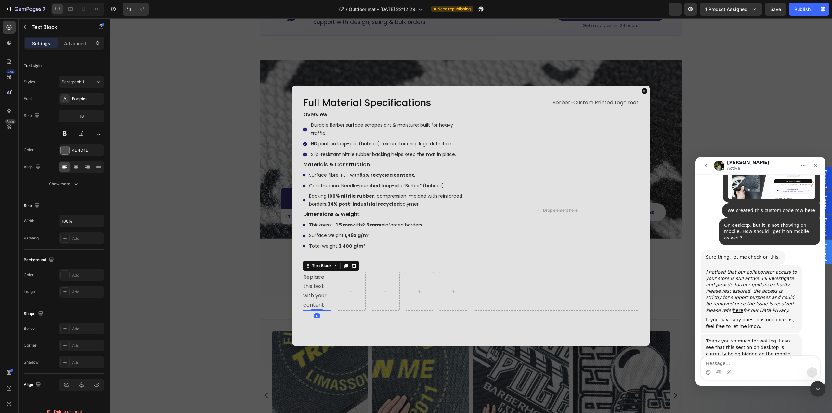
click at [315, 291] on div "Replace this text with your content" at bounding box center [316, 291] width 29 height 39
drag, startPoint x: 342, startPoint y: 264, endPoint x: 316, endPoint y: 287, distance: 34.3
click at [343, 264] on icon "Dialog body" at bounding box center [345, 265] width 5 height 5
click at [311, 287] on p "60 x 85" at bounding box center [317, 287] width 28 height 9
drag, startPoint x: 319, startPoint y: 300, endPoint x: 321, endPoint y: 292, distance: 8.0
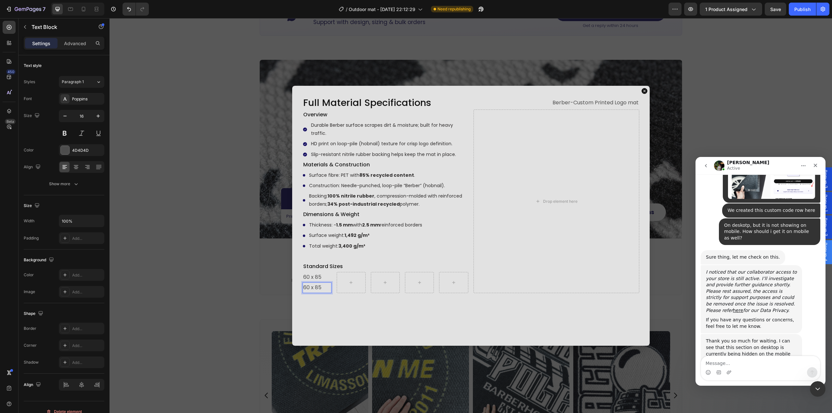
click at [319, 300] on div "Full Material Specifications Heading Berber-Custom Printed Logo mat Text Block …" at bounding box center [470, 216] width 357 height 260
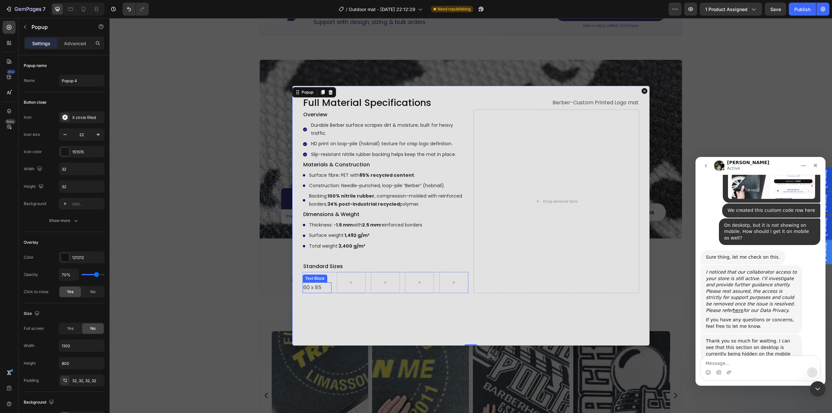
click at [321, 287] on p "60 x 85" at bounding box center [317, 287] width 28 height 9
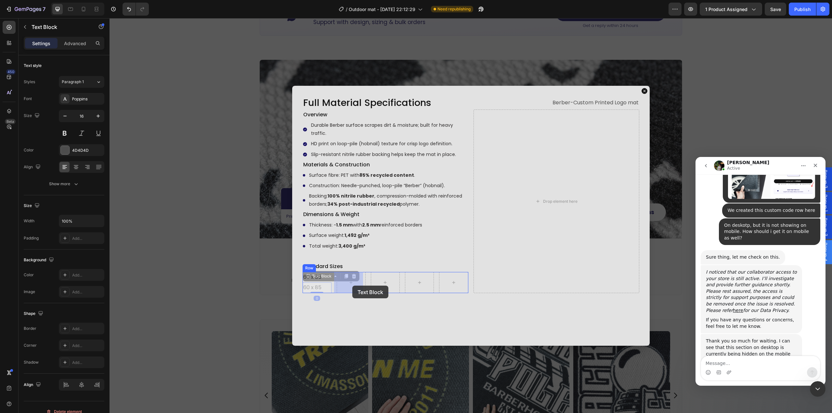
drag, startPoint x: 306, startPoint y: 278, endPoint x: 352, endPoint y: 285, distance: 46.4
click at [355, 279] on p "60 x 85" at bounding box center [351, 277] width 28 height 9
click at [343, 302] on div "Full Material Specifications Heading Berber-Custom Printed Logo mat Text Block …" at bounding box center [470, 216] width 357 height 260
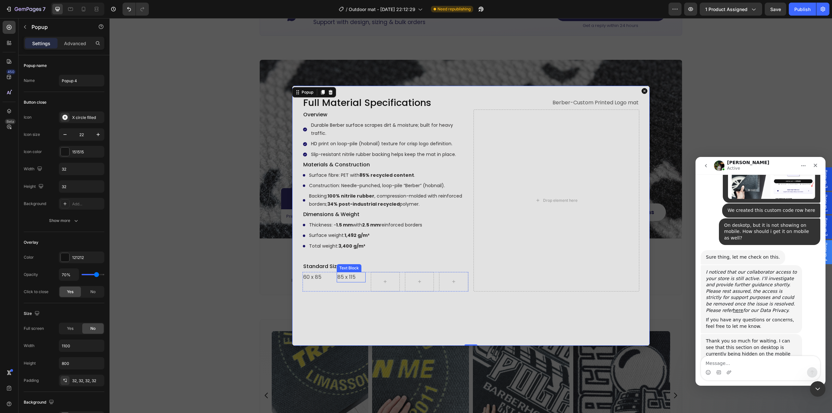
click at [350, 276] on p "85 x 115" at bounding box center [351, 277] width 28 height 9
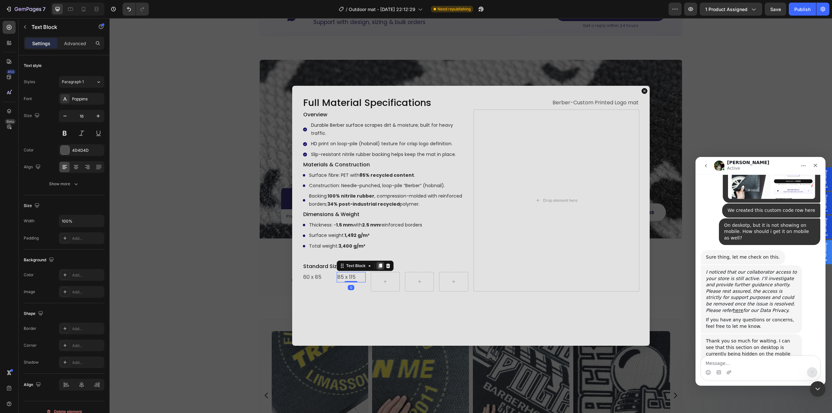
click at [377, 268] on icon "Dialog body" at bounding box center [379, 265] width 5 height 5
drag, startPoint x: 341, startPoint y: 277, endPoint x: 367, endPoint y: 302, distance: 36.5
click at [381, 275] on p "85 x 115" at bounding box center [385, 277] width 28 height 9
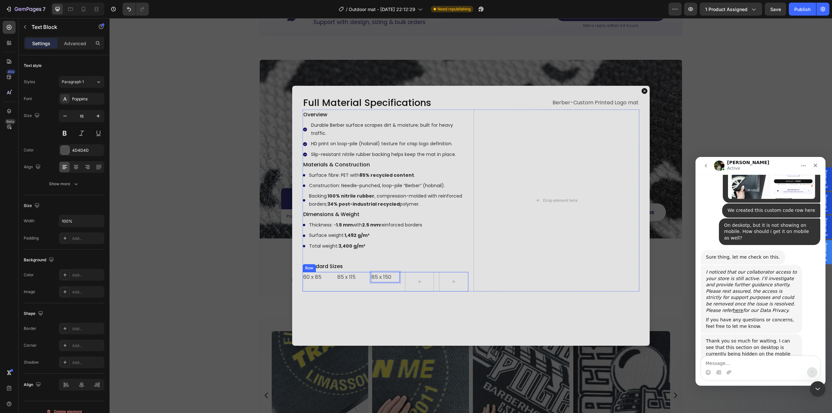
click at [367, 300] on div "Full Material Specifications Heading Berber-Custom Printed Logo mat Text Block …" at bounding box center [470, 216] width 357 height 260
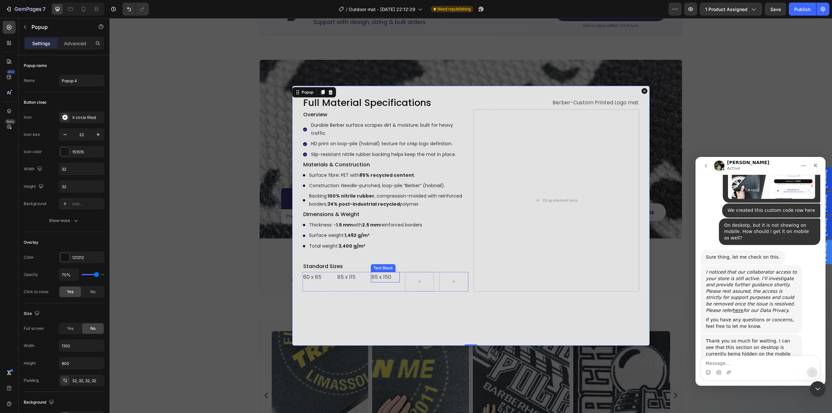
click at [389, 279] on p "85 x 150" at bounding box center [385, 277] width 28 height 9
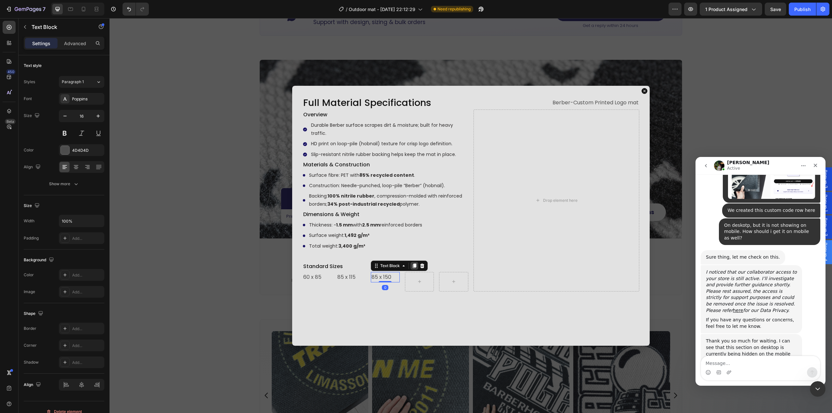
click at [413, 264] on icon "Dialog body" at bounding box center [415, 265] width 4 height 5
drag, startPoint x: 372, startPoint y: 276, endPoint x: 428, endPoint y: 284, distance: 57.0
click at [423, 278] on p "85 x 150" at bounding box center [419, 277] width 28 height 9
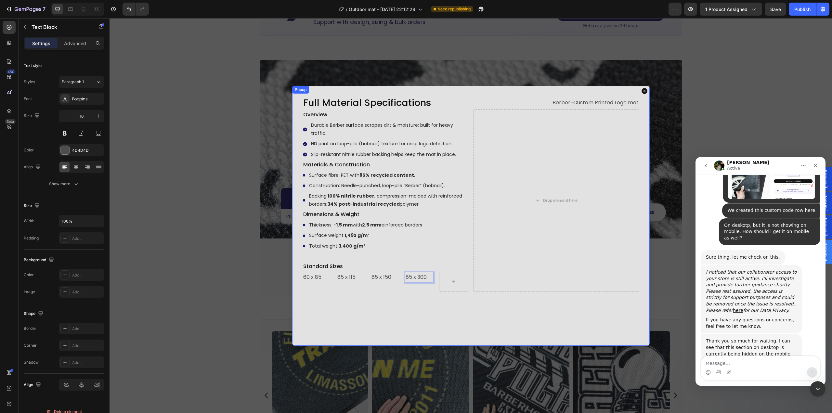
click at [385, 299] on div "Full Material Specifications Heading Berber-Custom Printed Logo mat Text Block …" at bounding box center [470, 216] width 357 height 260
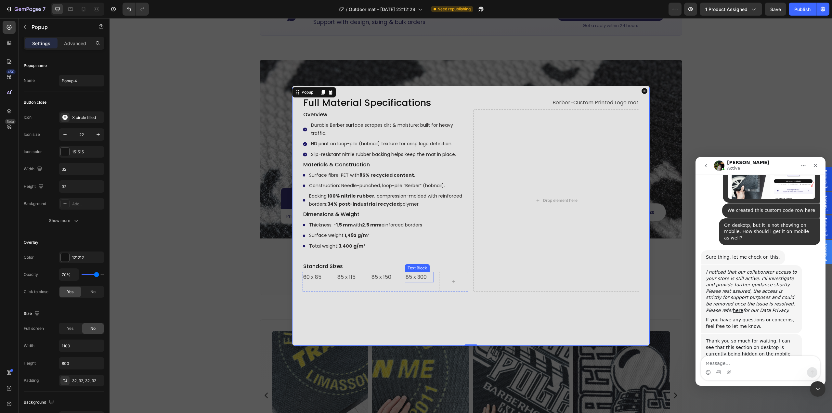
click at [421, 271] on div "Overview Text Block Durable Berber surface scrapes dirt & moisture; built for h…" at bounding box center [385, 200] width 166 height 182
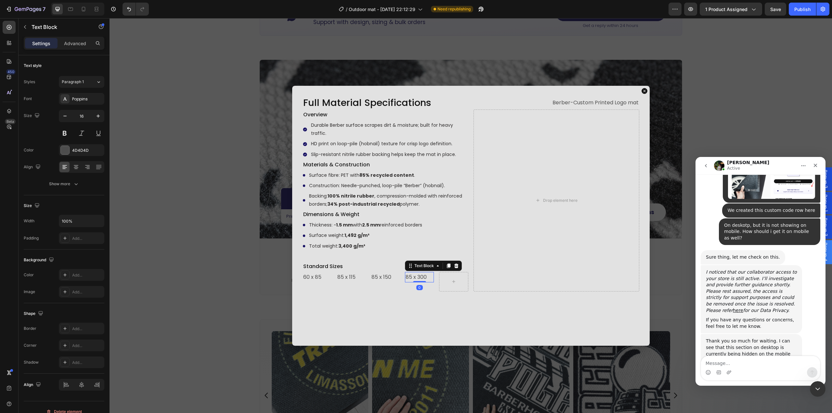
click at [447, 267] on icon "Dialog body" at bounding box center [449, 265] width 4 height 5
drag, startPoint x: 409, startPoint y: 277, endPoint x: 452, endPoint y: 283, distance: 43.3
click at [456, 278] on p "85 x 300" at bounding box center [454, 277] width 28 height 9
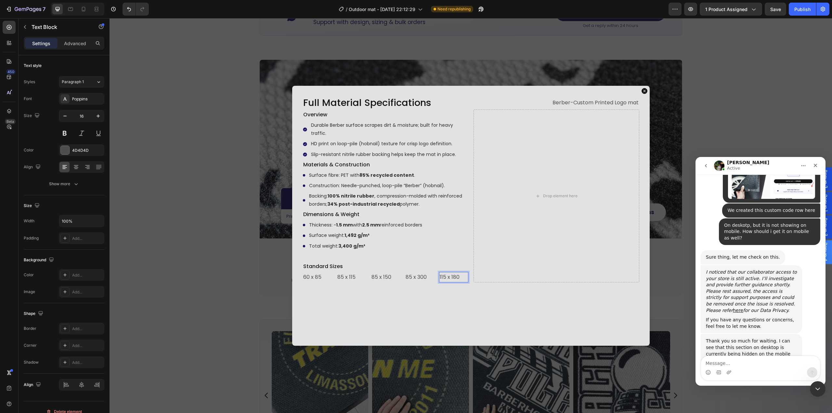
click at [419, 298] on div "Full Material Specifications Heading Berber-Custom Printed Logo mat Text Block …" at bounding box center [470, 216] width 357 height 260
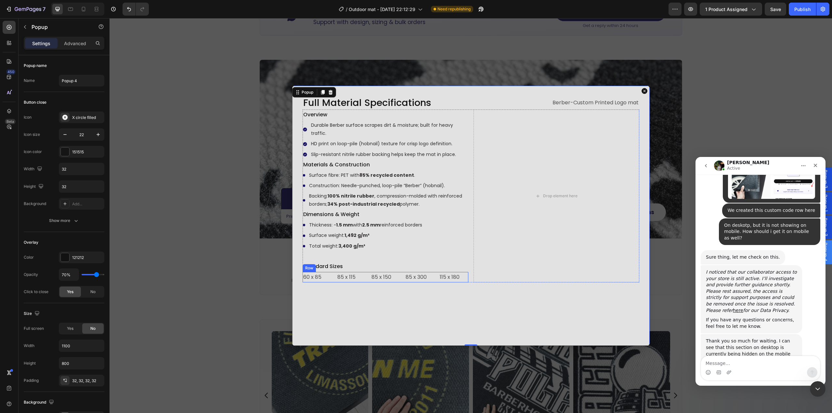
click at [364, 279] on div "60 x 85 Text Block 85 x 115 Text Block 85 x 150 Text Block 85 x 300 Text Block …" at bounding box center [385, 277] width 166 height 11
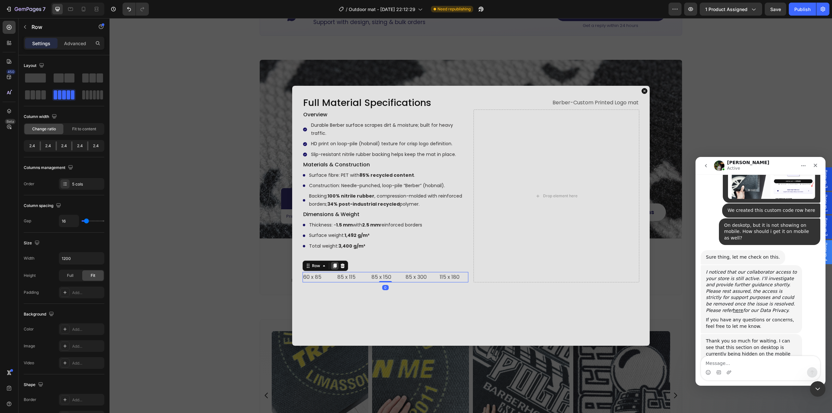
click at [333, 264] on icon "Dialog body" at bounding box center [335, 265] width 4 height 5
click at [313, 288] on p "60 x 85" at bounding box center [317, 287] width 28 height 9
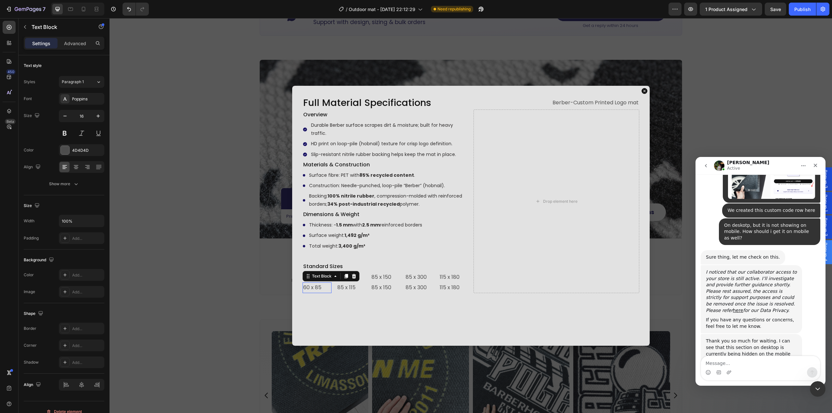
click at [313, 288] on p "60 x 85" at bounding box center [317, 287] width 28 height 9
click at [314, 288] on p "60 x 85" at bounding box center [317, 287] width 28 height 9
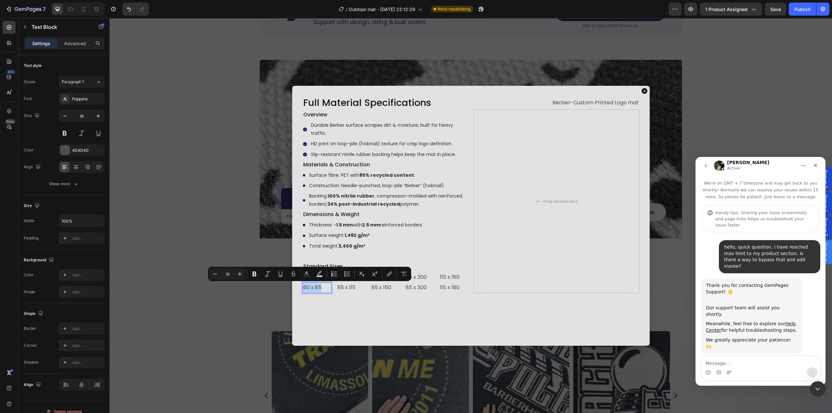
scroll to position [583, 0]
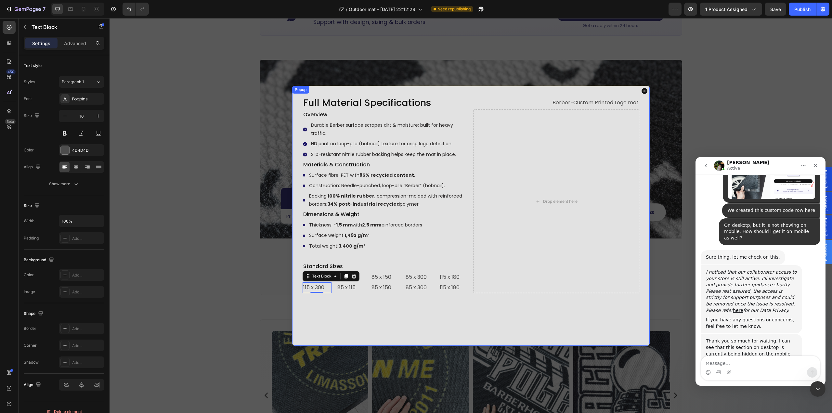
click at [350, 287] on p "85 x 115" at bounding box center [351, 287] width 28 height 9
click at [372, 287] on p "85 x 150" at bounding box center [385, 287] width 28 height 9
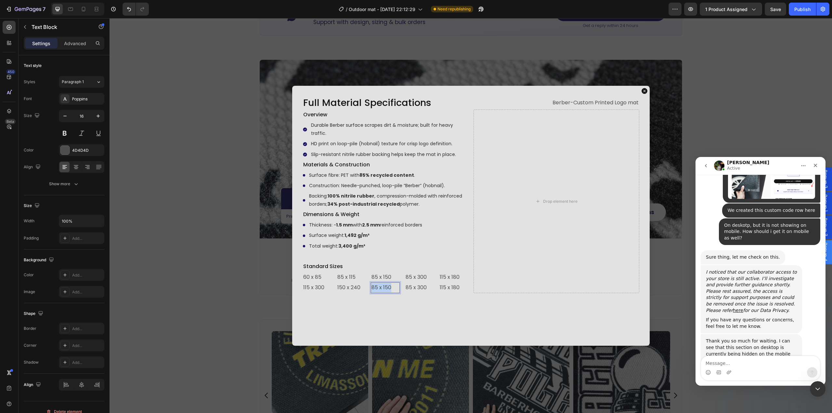
click at [372, 287] on p "85 x 150" at bounding box center [385, 287] width 28 height 9
click at [416, 288] on p "85 x 300" at bounding box center [419, 287] width 28 height 9
click at [452, 287] on p "115 x 180" at bounding box center [454, 287] width 28 height 9
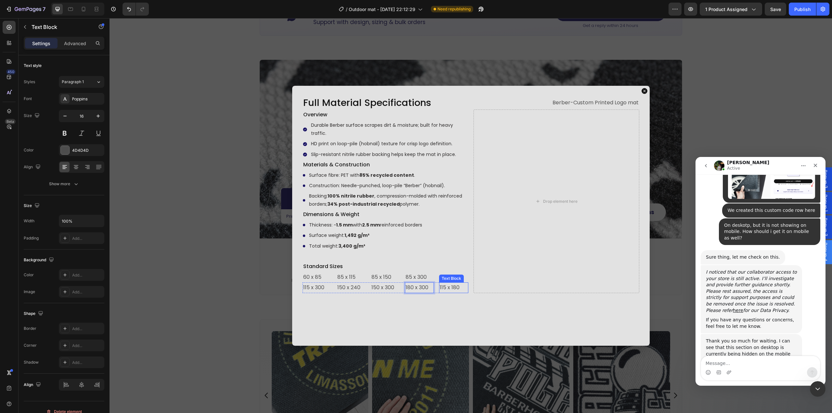
click at [452, 287] on p "115 x 180" at bounding box center [454, 287] width 28 height 9
click at [389, 302] on div "Full Material Specifications Heading Berber-Custom Printed Logo mat Text Block …" at bounding box center [470, 216] width 357 height 260
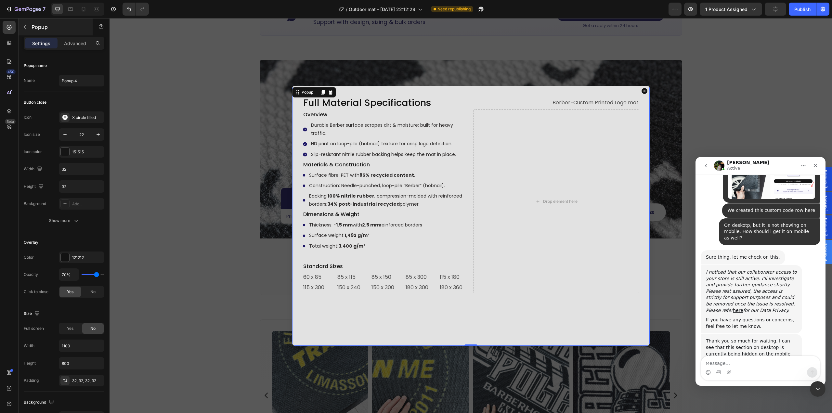
click at [22, 31] on button "button" at bounding box center [25, 27] width 10 height 10
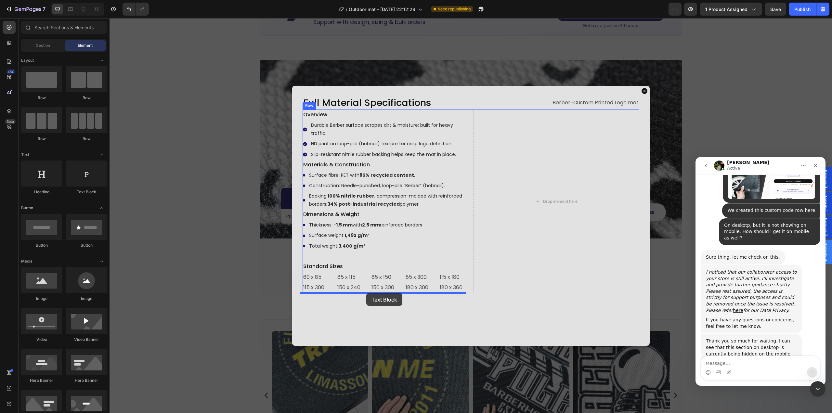
drag, startPoint x: 212, startPoint y: 209, endPoint x: 366, endPoint y: 293, distance: 175.3
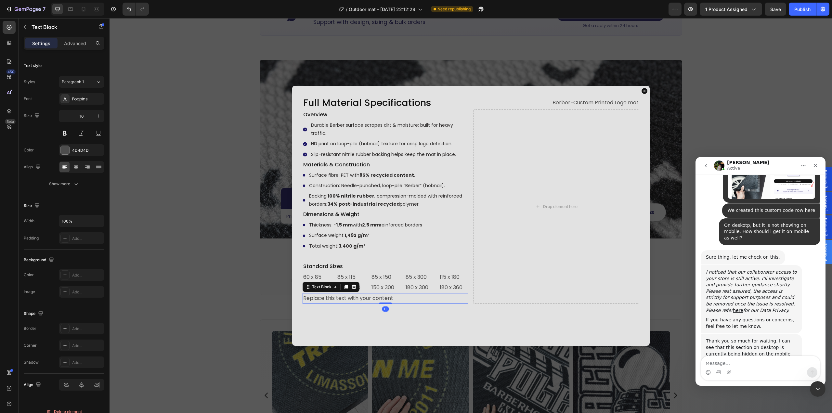
click at [350, 299] on div "Replace this text with your content" at bounding box center [385, 298] width 166 height 11
click at [350, 299] on p "Replace this text with your content" at bounding box center [385, 298] width 164 height 9
drag, startPoint x: 335, startPoint y: 329, endPoint x: 337, endPoint y: 324, distance: 5.4
click at [334, 329] on div "Full Material Specifications Heading Berber-Custom Printed Logo mat Text Block …" at bounding box center [470, 216] width 357 height 260
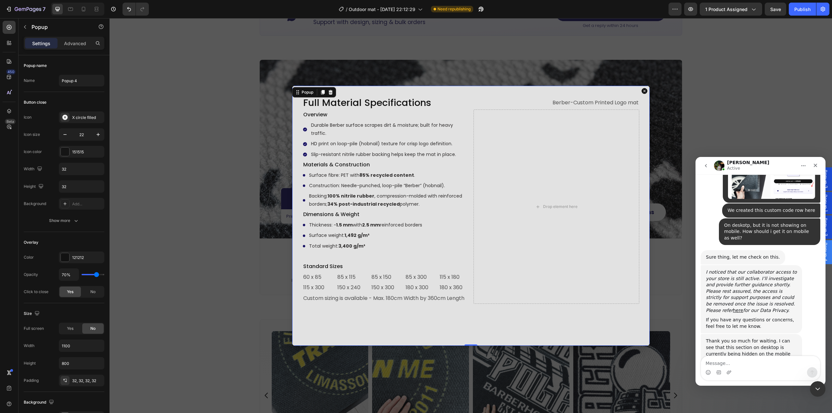
click at [343, 303] on p "Custom sizing is available - Max. 180cm Width by 360cm Length" at bounding box center [385, 298] width 164 height 9
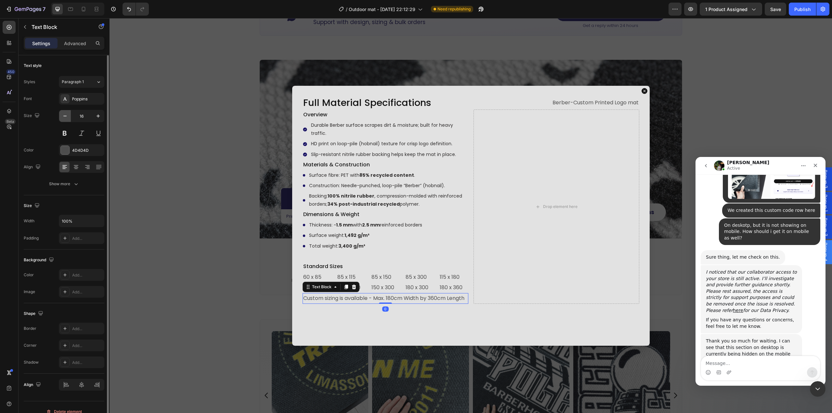
click at [70, 119] on button "button" at bounding box center [65, 116] width 12 height 12
type input "14"
click at [437, 312] on div "Full Material Specifications Heading Berber-Custom Printed Logo mat Text Block …" at bounding box center [470, 216] width 357 height 260
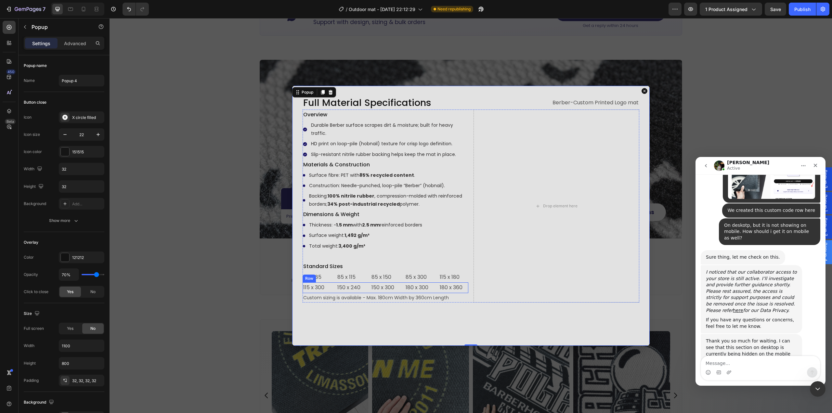
click at [432, 291] on div "115 x 300 Text Block 150 x 240 Text Block 150 x 300 Text Block 180 x 300 Text B…" at bounding box center [385, 287] width 166 height 11
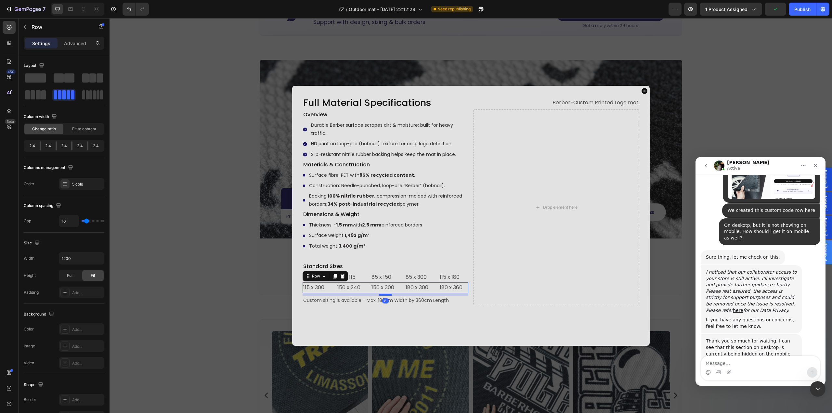
click at [384, 295] on div "Dialog body" at bounding box center [385, 295] width 13 height 2
click at [451, 300] on p "Custom sizing is available - Max. 180cm Width by 360cm Length" at bounding box center [385, 301] width 164 height 8
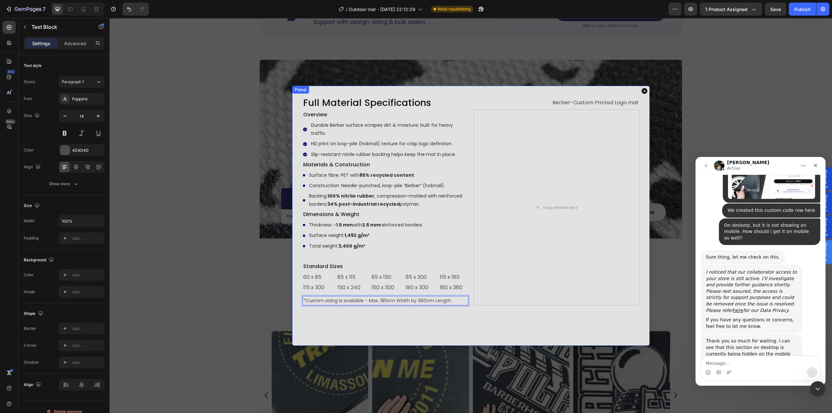
click at [446, 318] on div "Full Material Specifications Heading Berber-Custom Printed Logo mat Text Block …" at bounding box center [470, 216] width 357 height 260
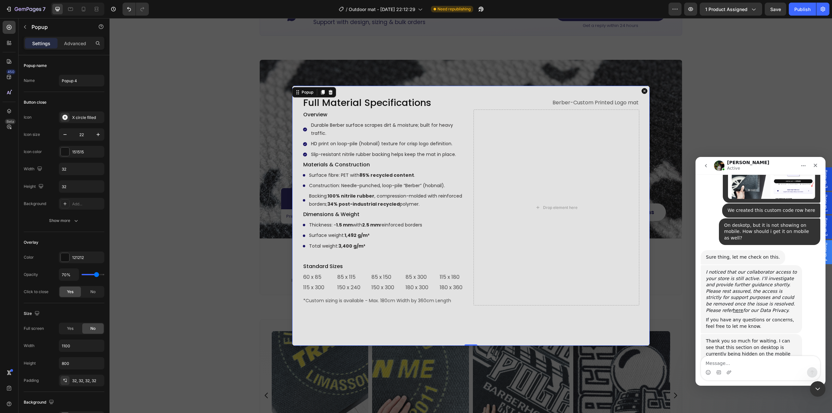
click at [452, 302] on p "*Custom sizing is available - Max. 180cm Width by 360cm Length" at bounding box center [385, 301] width 164 height 8
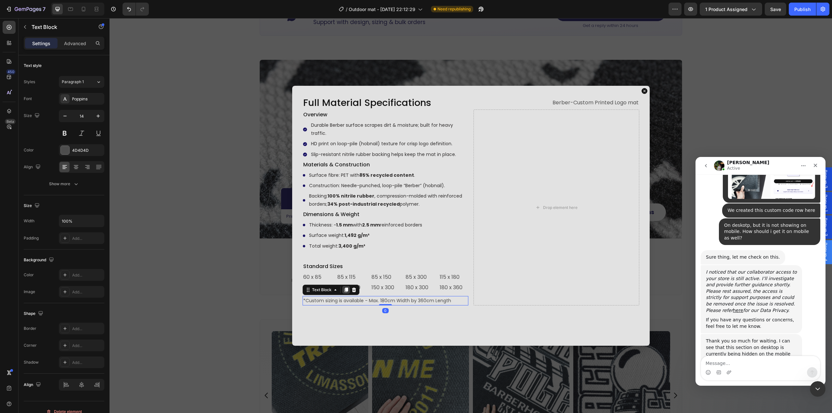
click at [344, 289] on icon "Dialog body" at bounding box center [346, 289] width 4 height 5
click at [363, 310] on p "*Custom sizing is available - Max. 180cm Width by 360cm Length" at bounding box center [385, 310] width 164 height 8
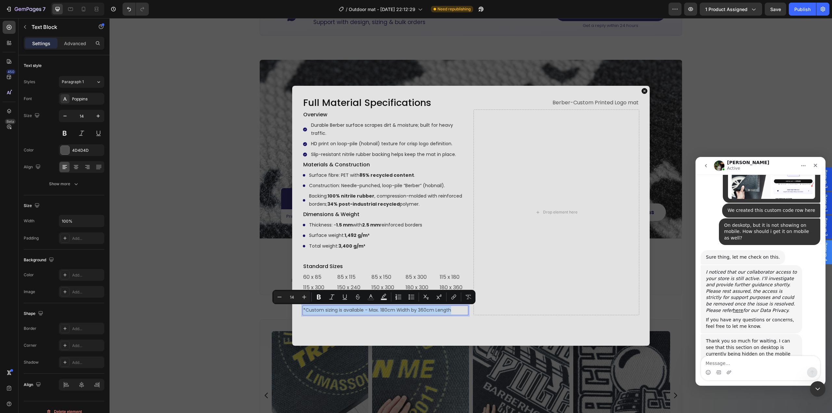
click at [307, 308] on p "*Custom sizing is available - Max. 180cm Width by 360cm Length" at bounding box center [385, 310] width 164 height 8
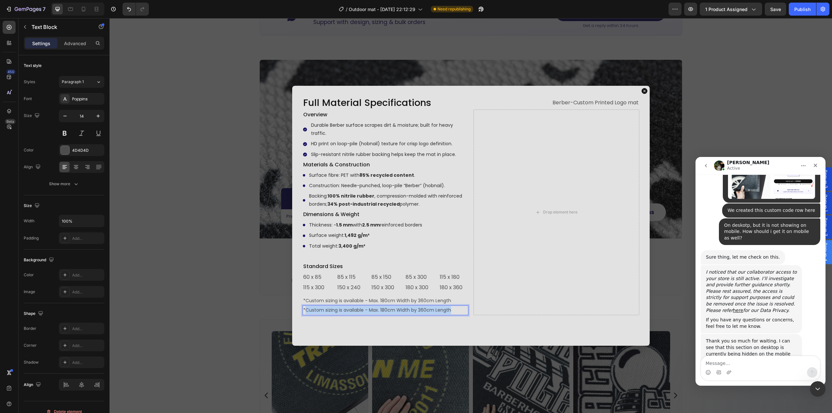
drag, startPoint x: 306, startPoint y: 310, endPoint x: 450, endPoint y: 315, distance: 144.6
click at [450, 315] on div "*Custom sizing is available - Max. 180cm Width by 360cm Length" at bounding box center [385, 309] width 166 height 9
click at [432, 315] on p "*To avoid confusing, the standard sizes on the website are limited. If you woul…" at bounding box center [385, 318] width 164 height 25
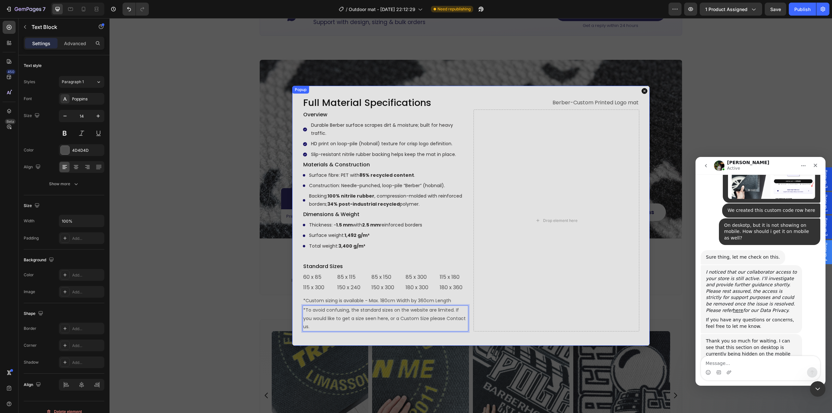
click at [390, 327] on div "Full Material Specifications Heading Berber-Custom Printed Logo mat Text Block …" at bounding box center [470, 216] width 357 height 260
